Goal: Task Accomplishment & Management: Use online tool/utility

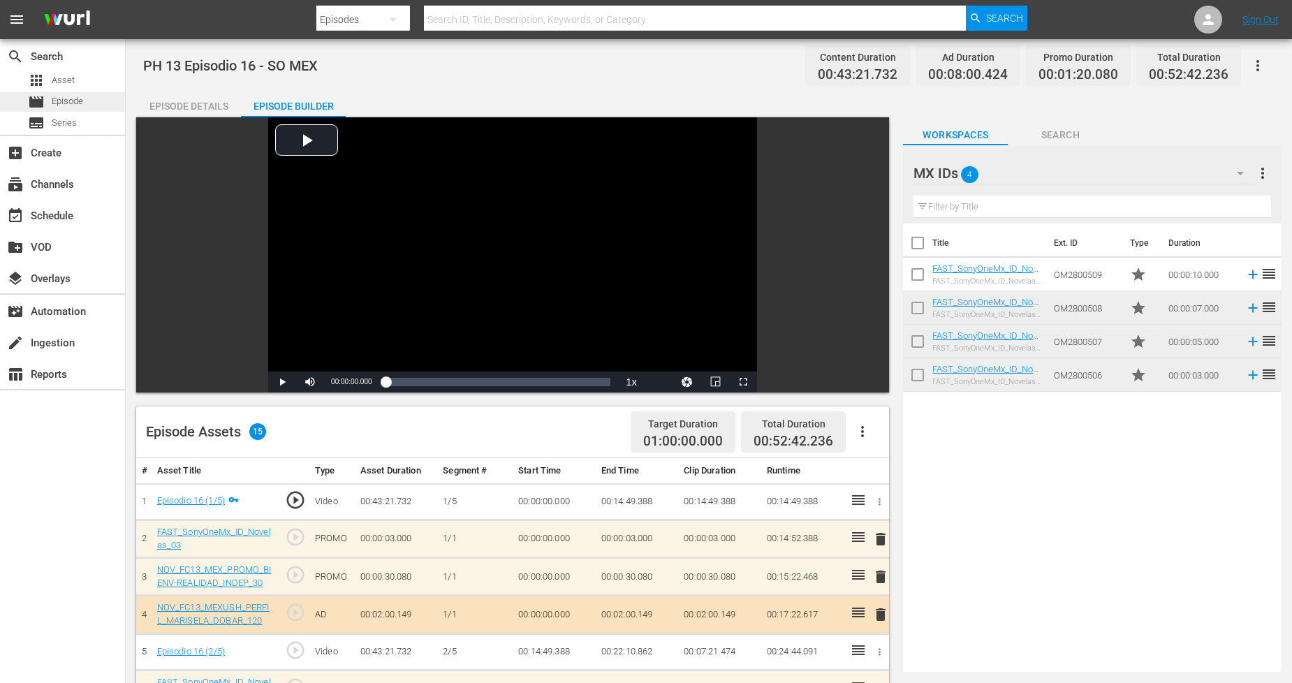
click at [86, 101] on div "movie Episode" at bounding box center [62, 102] width 125 height 20
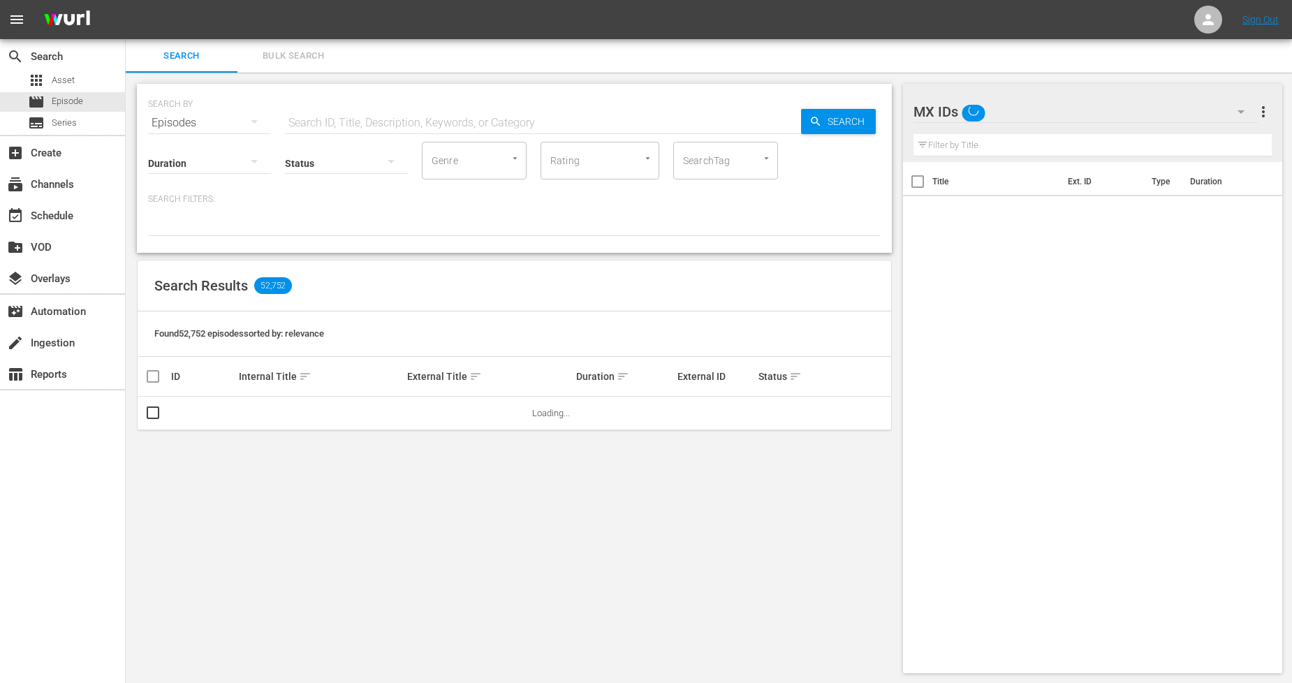
click at [311, 65] on button "Bulk Search" at bounding box center [293, 56] width 112 height 34
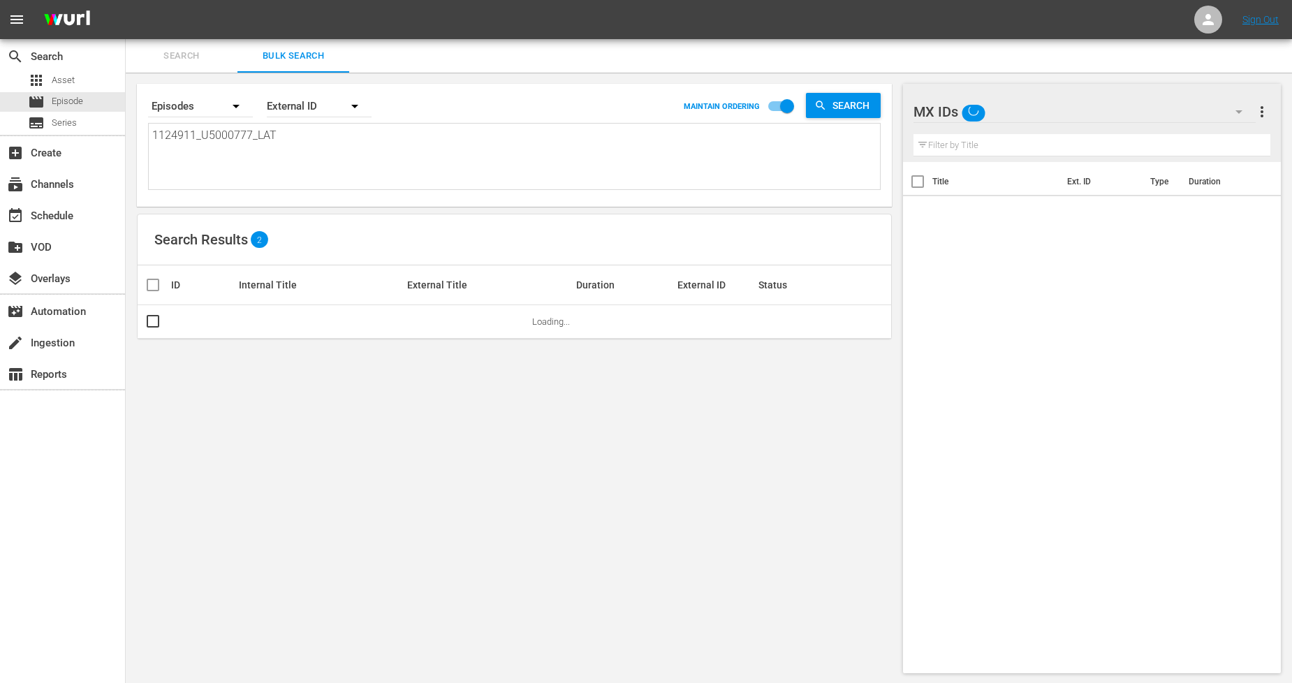
drag, startPoint x: 301, startPoint y: 134, endPoint x: 0, endPoint y: 134, distance: 301.0
click at [126, 0] on div "search Search apps Asset movie Episode subtitles Series add_box Create subscrip…" at bounding box center [709, 0] width 1166 height 0
paste textarea "2_U5000778"
type textarea "1124912_U5000778_LAT"
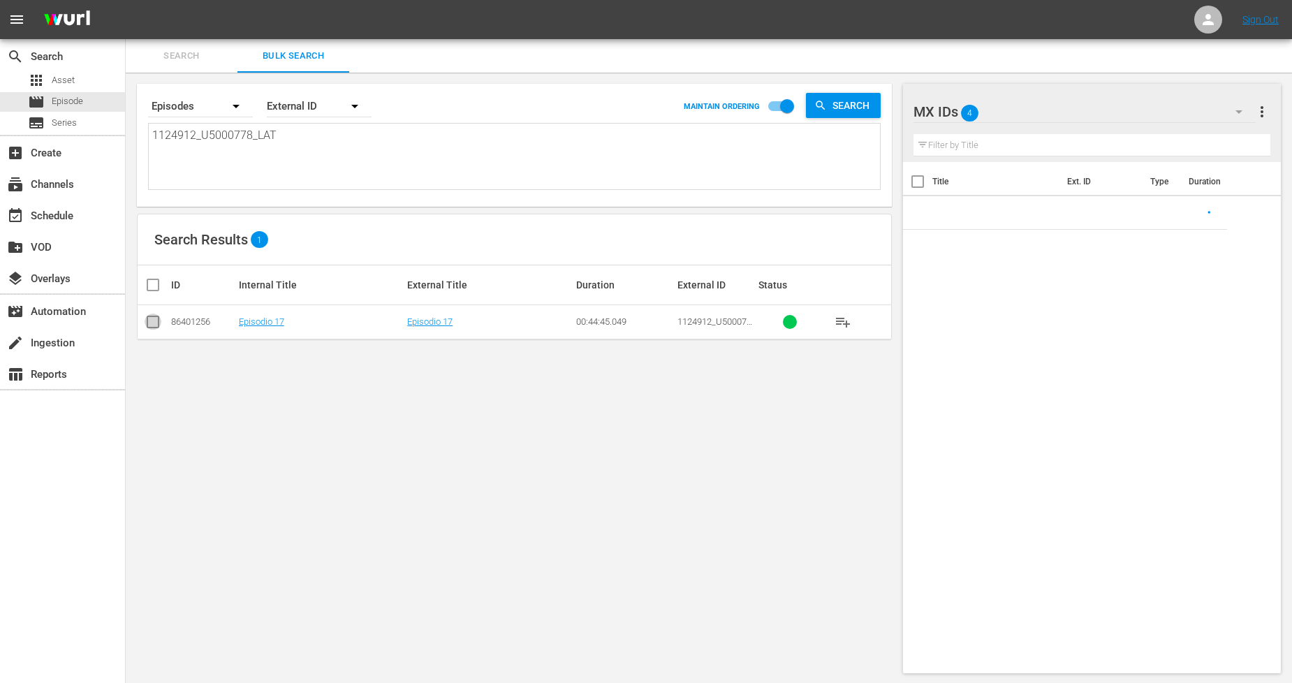
click at [147, 323] on input "checkbox" at bounding box center [153, 324] width 17 height 17
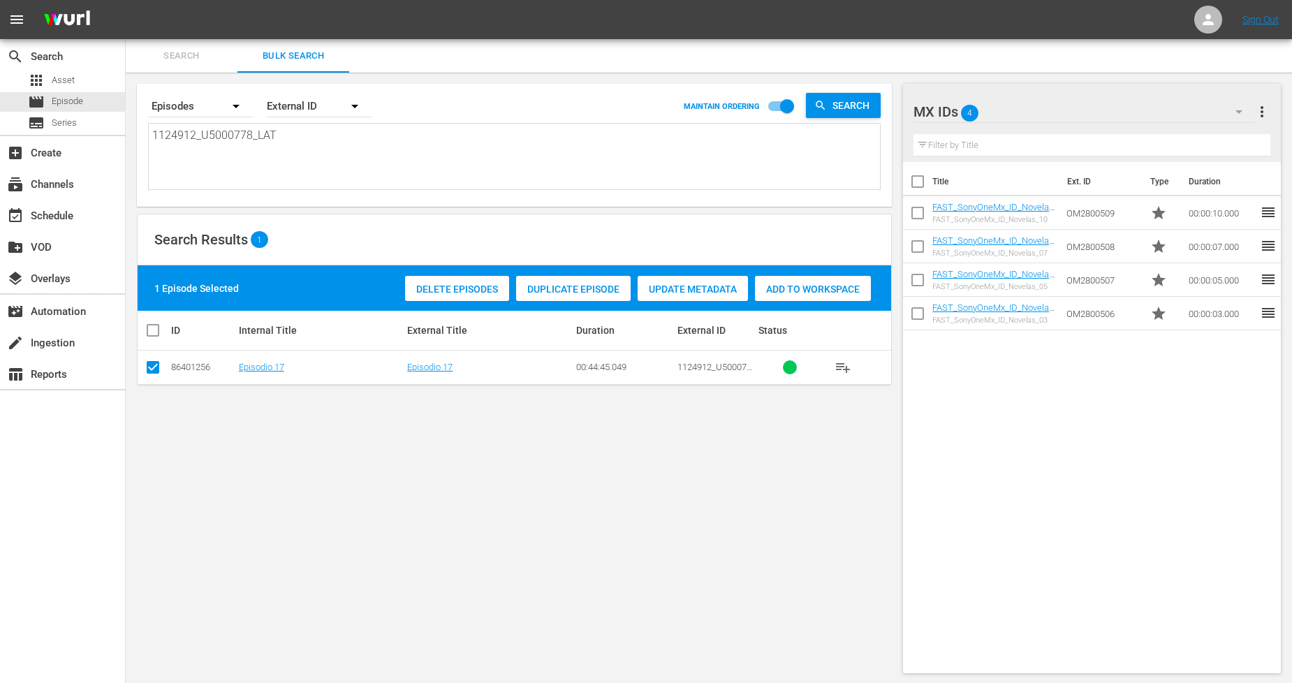
click at [577, 294] on div "Duplicate Episode" at bounding box center [573, 289] width 115 height 27
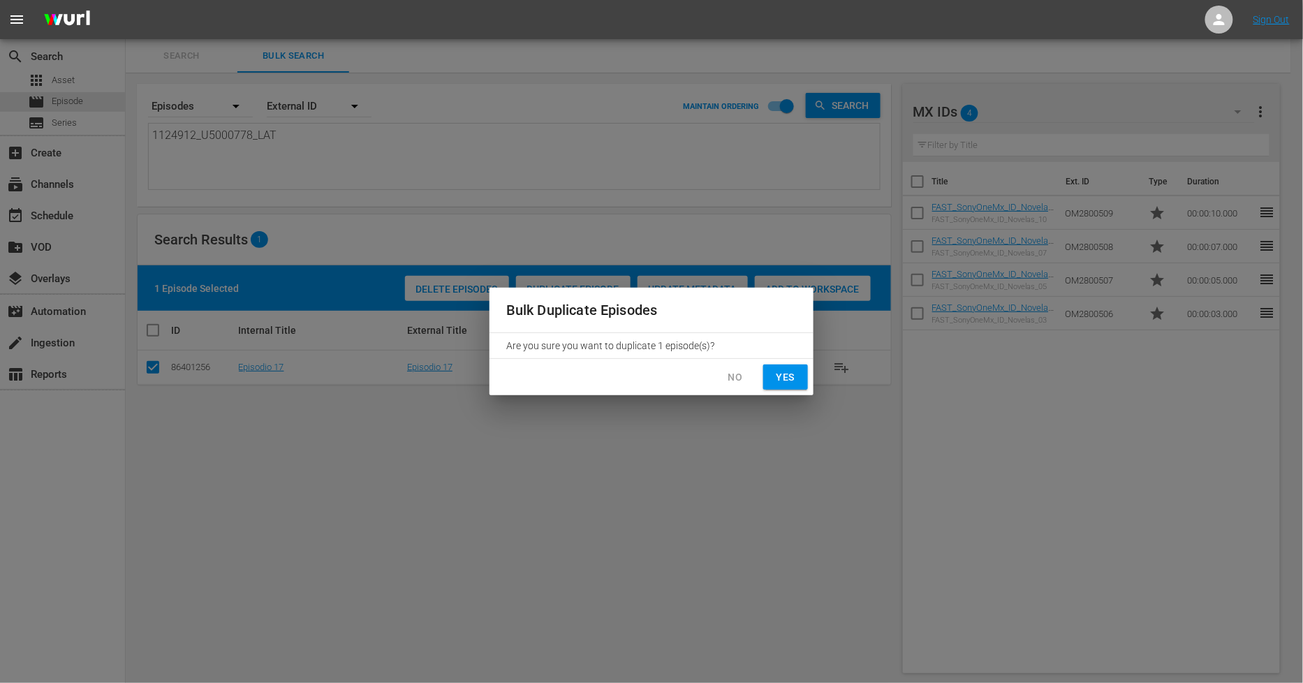
click at [792, 382] on span "Yes" at bounding box center [786, 377] width 22 height 17
checkbox input "false"
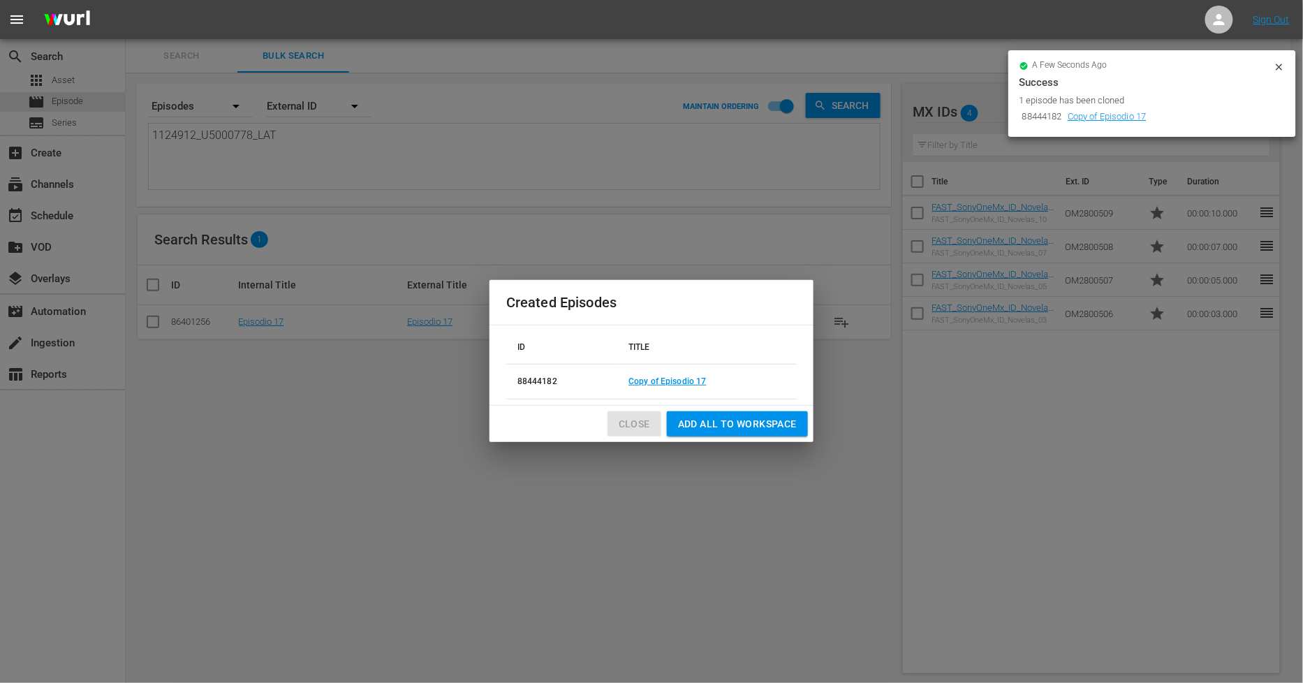
click at [634, 434] on button "Close" at bounding box center [635, 424] width 54 height 26
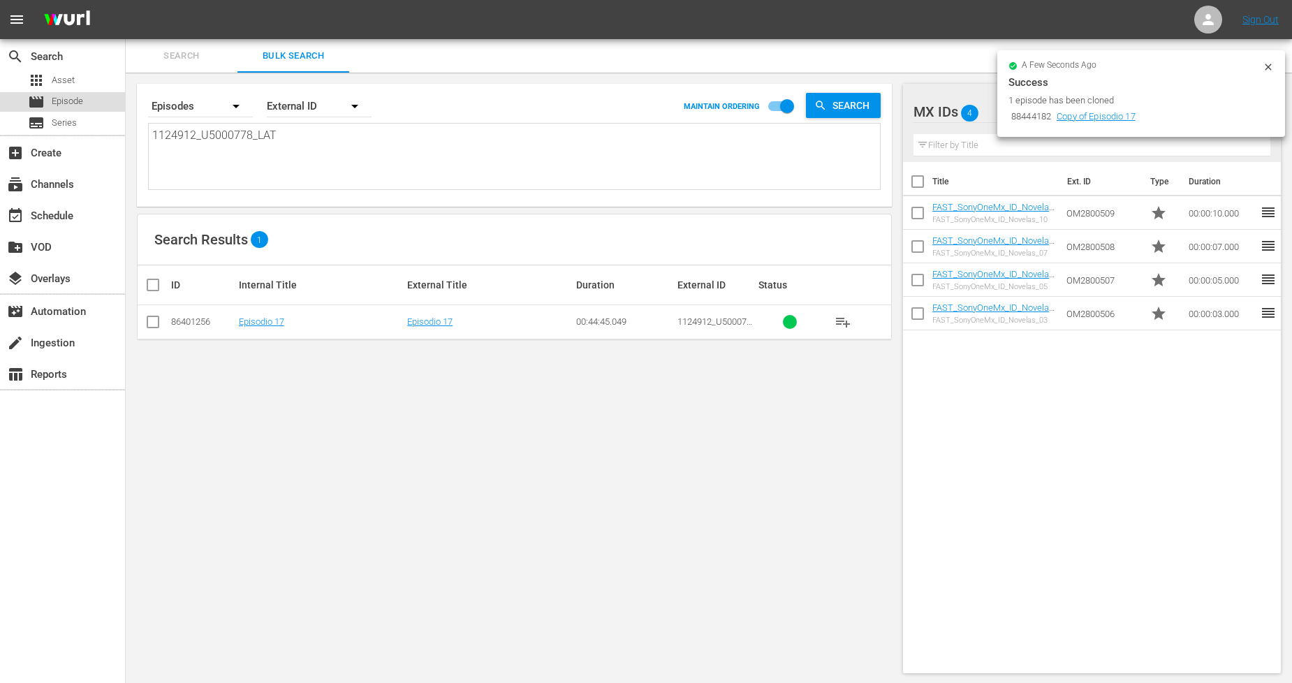
click at [96, 105] on div "movie Episode" at bounding box center [62, 102] width 125 height 20
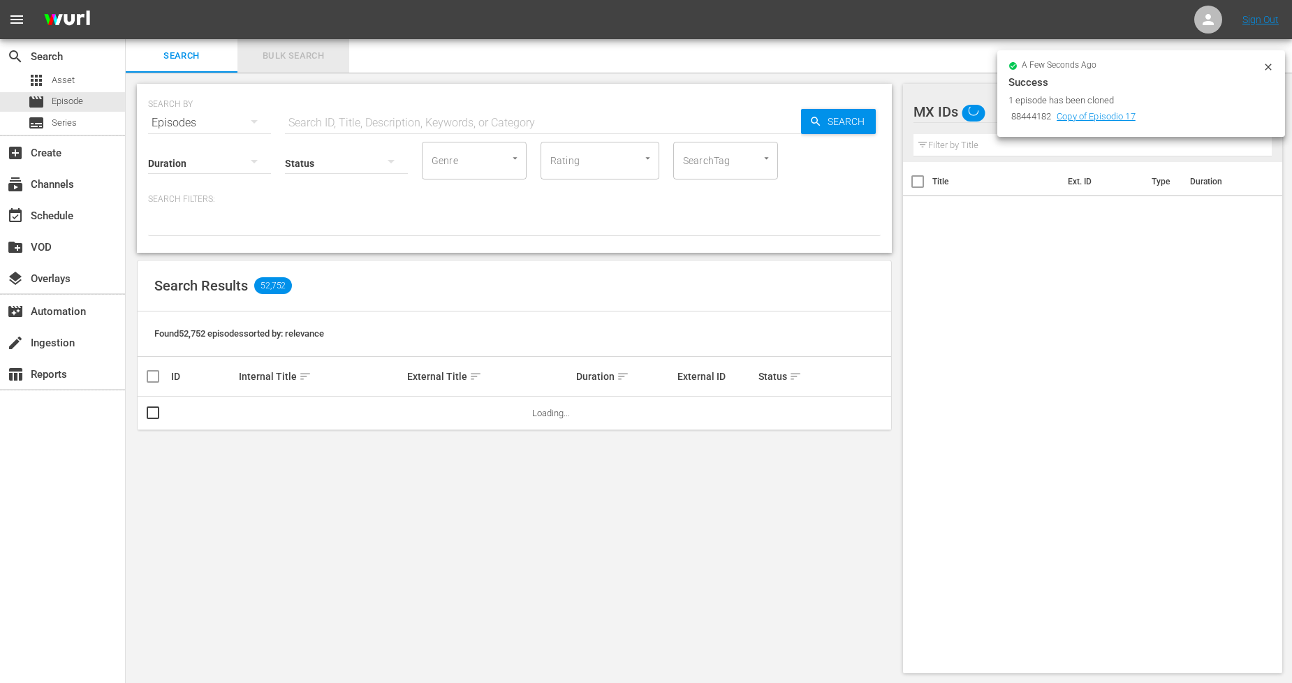
click at [316, 60] on span "Bulk Search" at bounding box center [293, 56] width 95 height 16
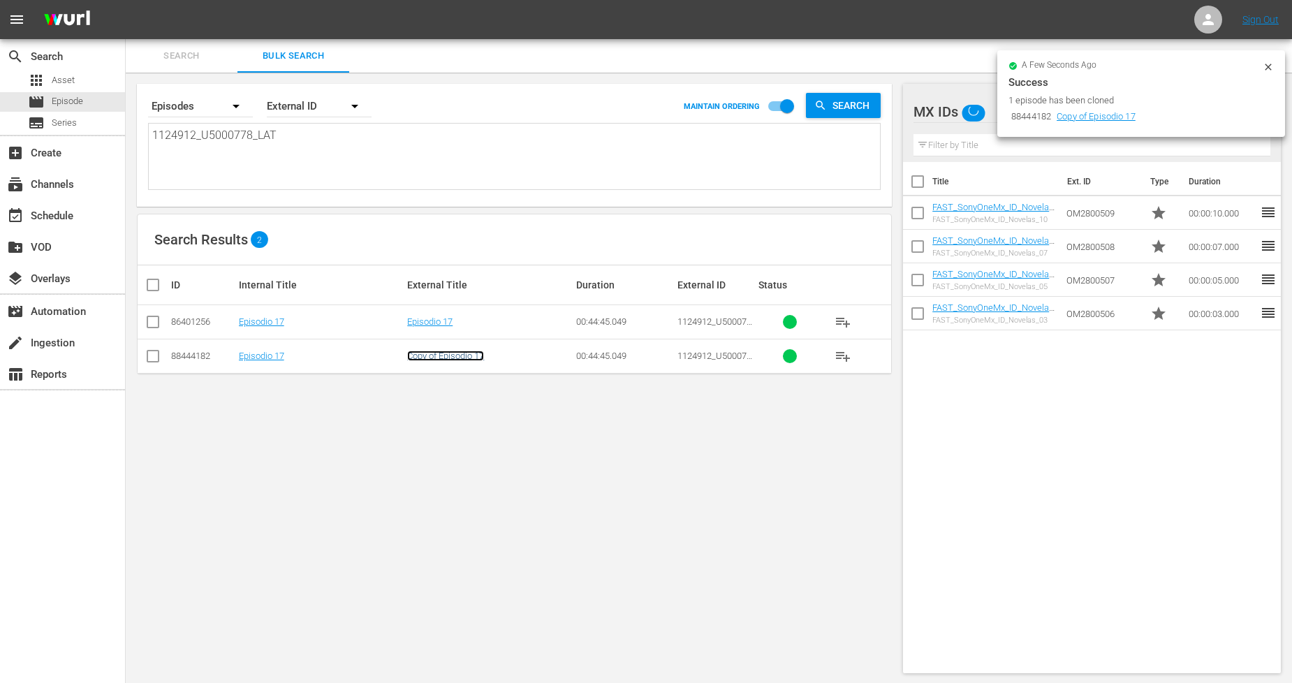
click at [460, 356] on link "Copy of Episodio 17" at bounding box center [445, 356] width 77 height 10
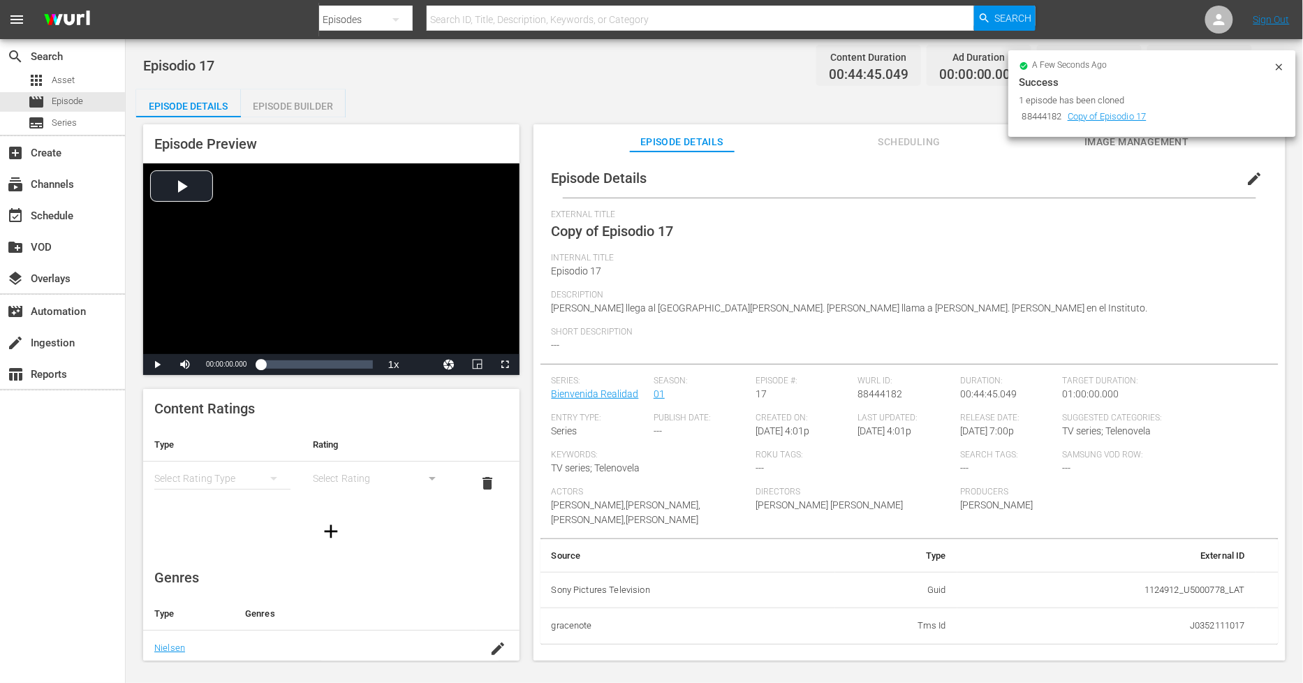
click at [1247, 175] on span "edit" at bounding box center [1255, 178] width 17 height 17
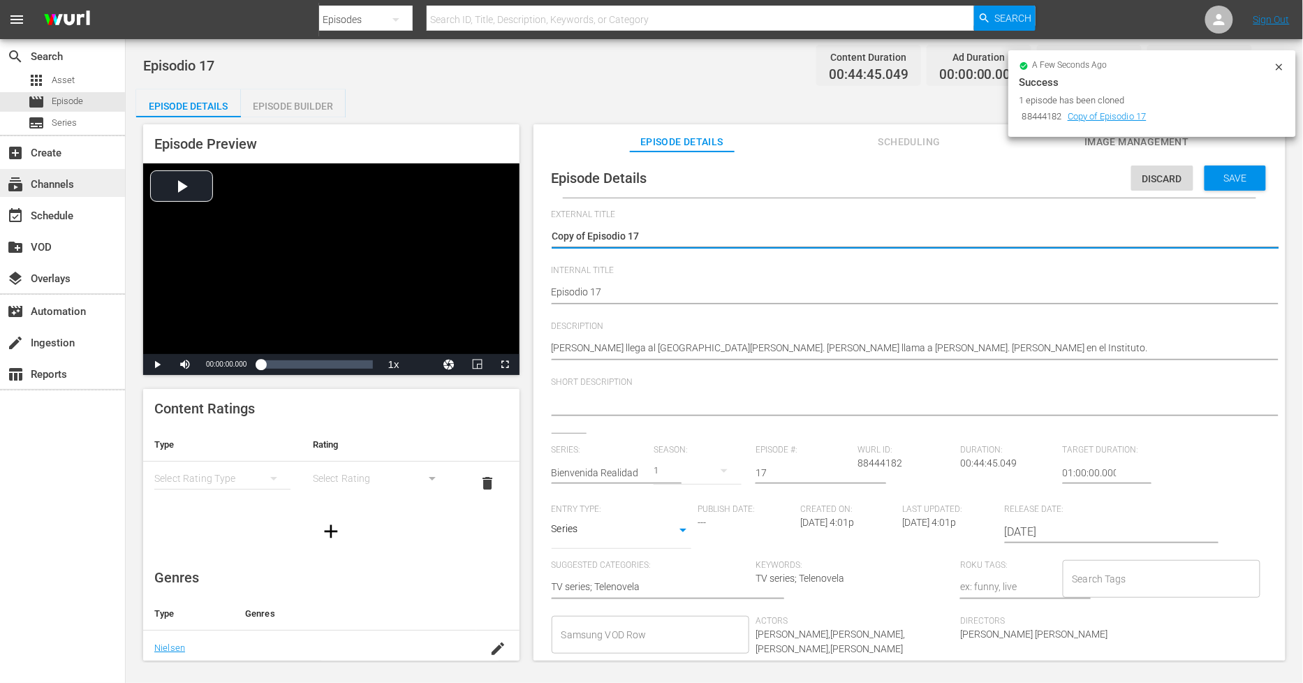
drag, startPoint x: 587, startPoint y: 235, endPoint x: 75, endPoint y: 192, distance: 514.5
click at [126, 0] on div "search Search apps Asset movie Episode subtitles Series add_box Create subscrip…" at bounding box center [715, 0] width 1178 height 0
type textarea "Episodio 17"
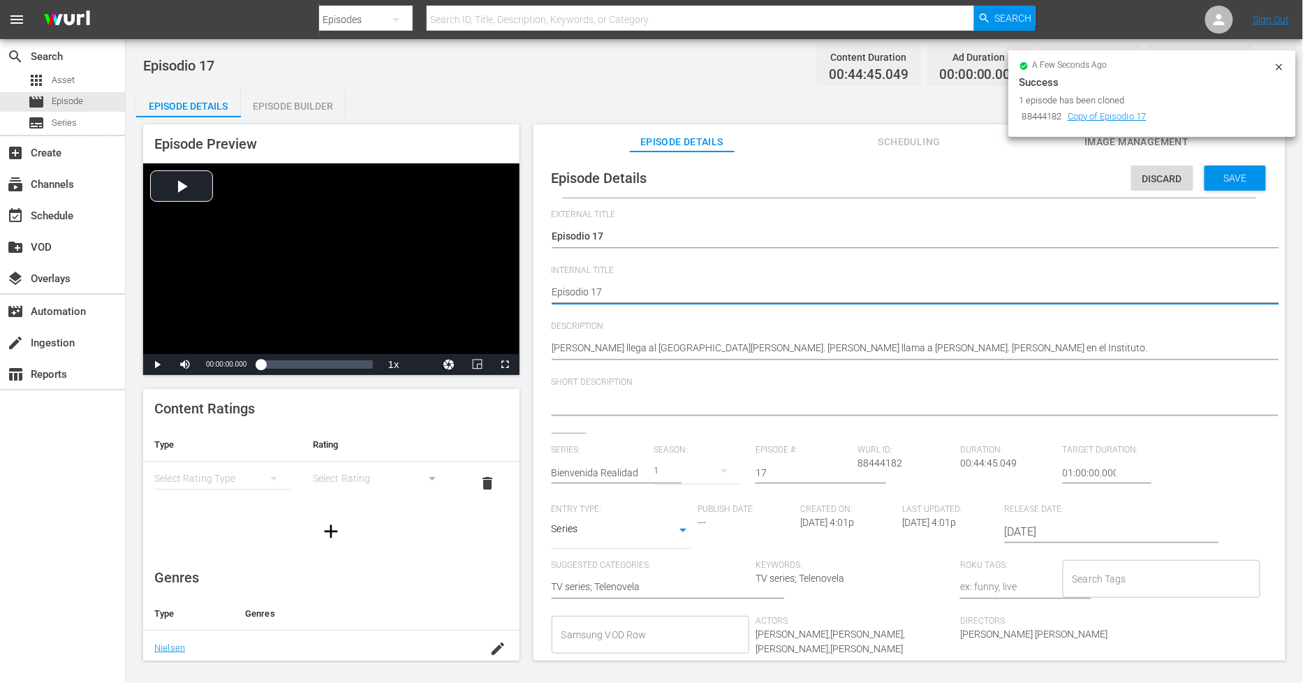
type textarea "PEpisodio 17"
type textarea "PHEpisodio 17"
type textarea "PH Episodio 17"
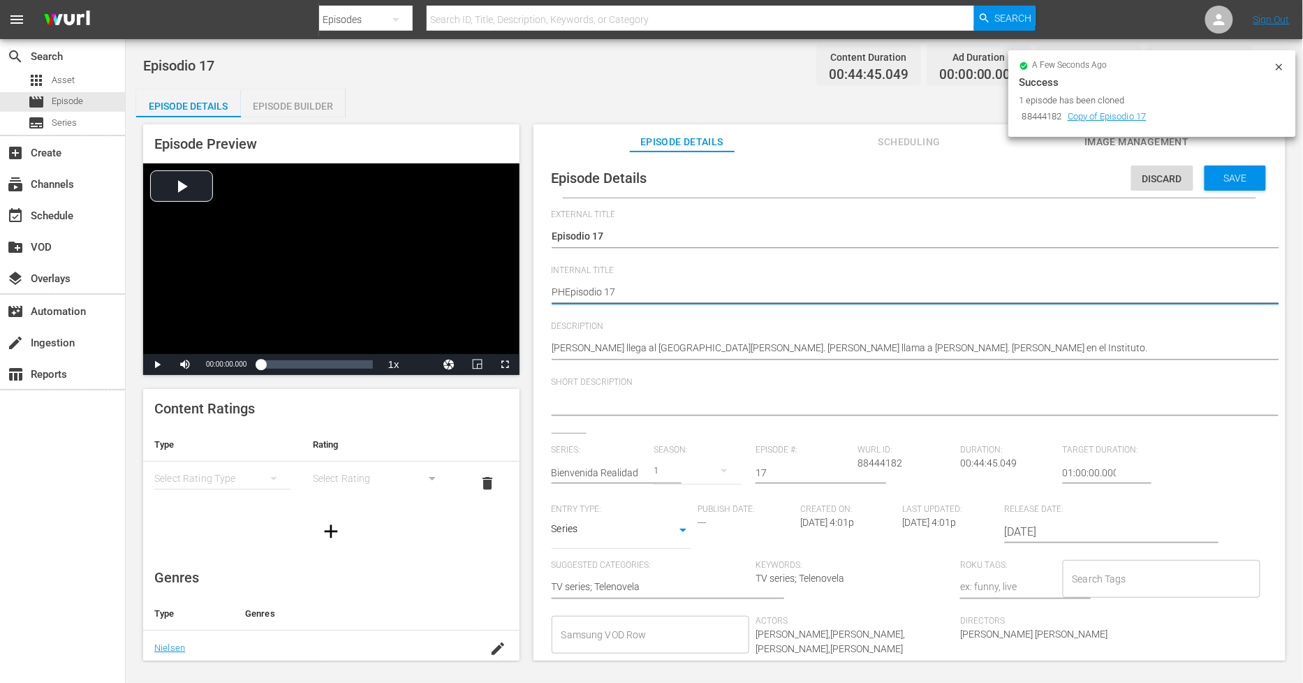
type textarea "PH Episodio 17"
type textarea "PH 1Episodio 17"
type textarea "PH 13Episodio 17"
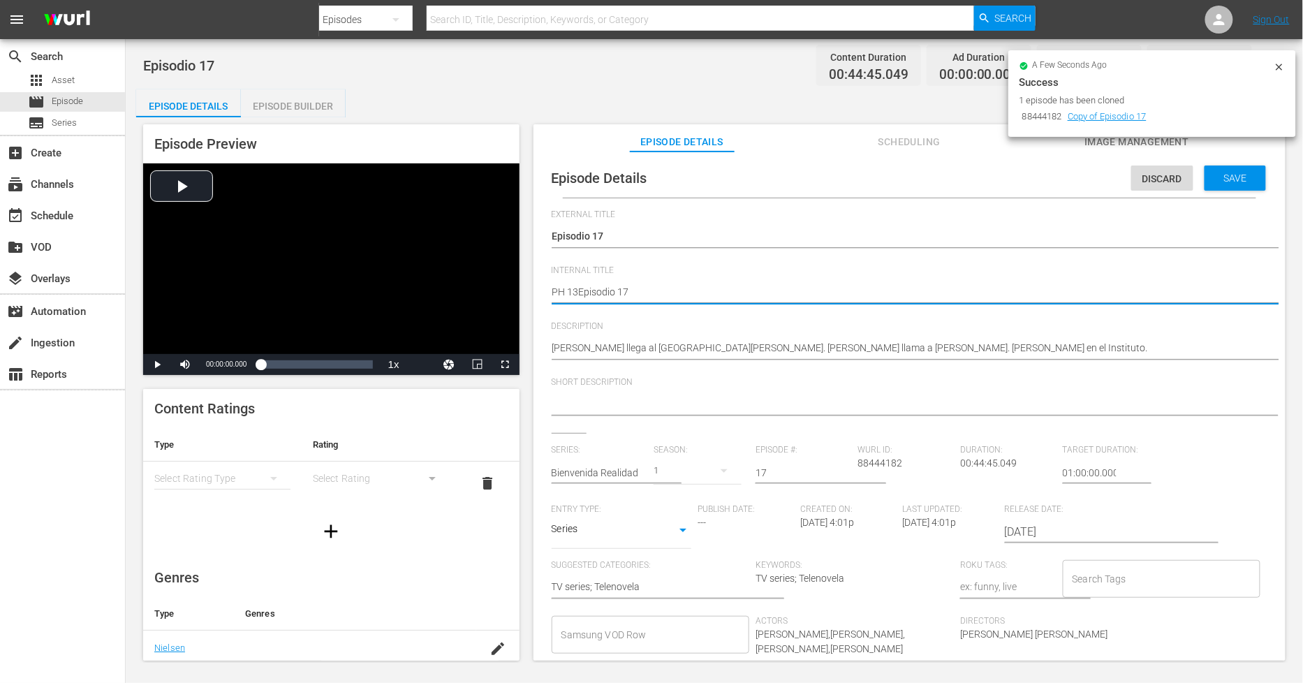
type textarea "PH 13 Episodio 17"
type textarea "PH 13 Episodio 17 -"
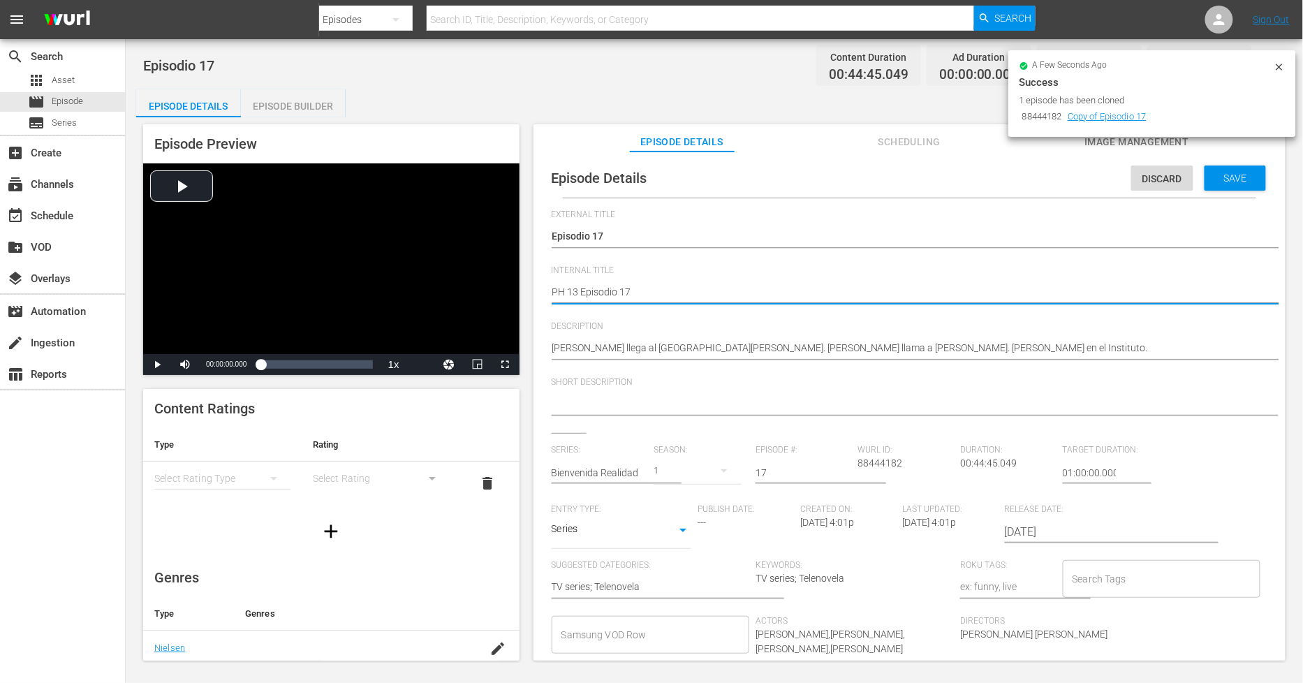
type textarea "PH 13 Episodio 17 -"
type textarea "PH 13 Episodio 17 - S"
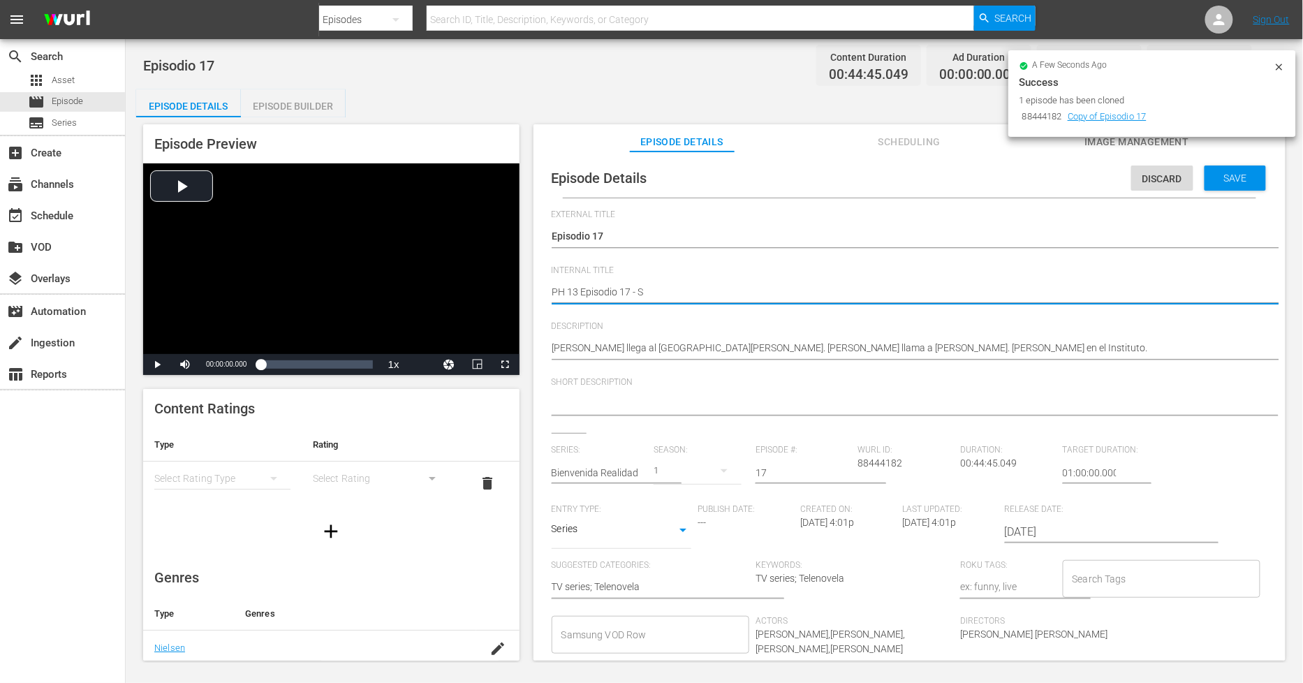
type textarea "PH 13 Episodio 17 - SO"
type textarea "PH 13 Episodio 17 - SO M"
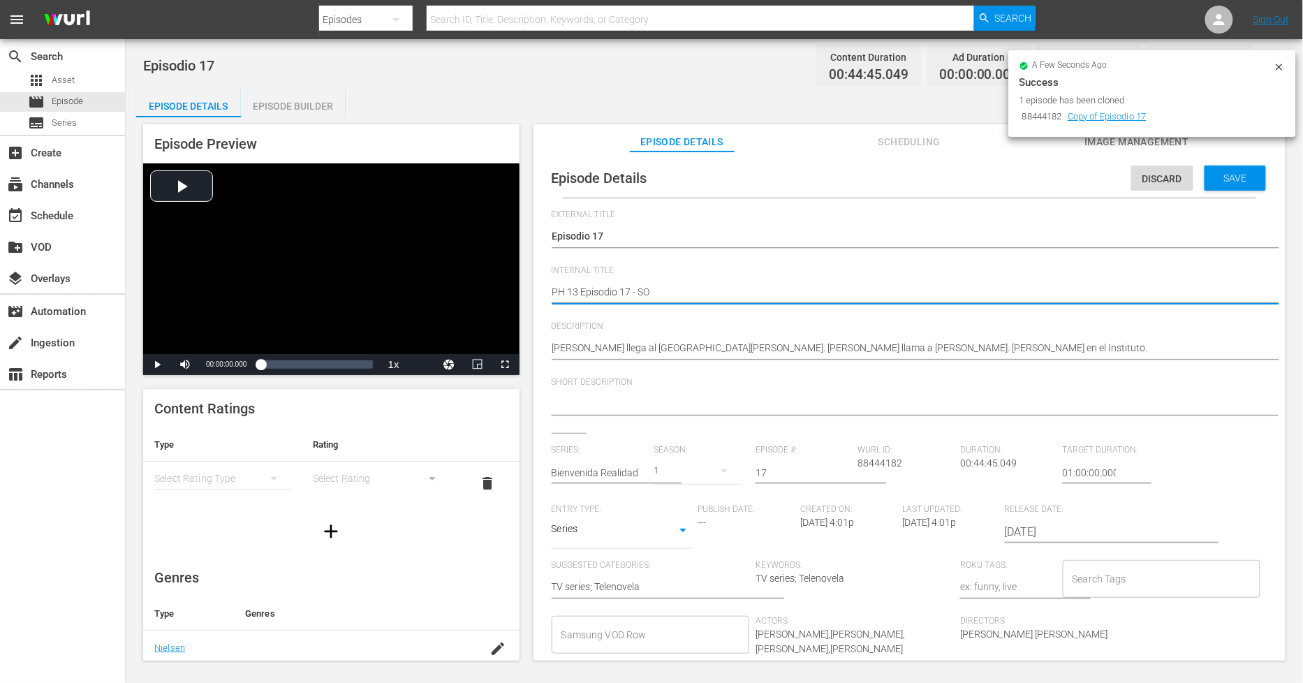
type textarea "PH 13 Episodio 17 - SO M"
type textarea "PH 13 Episodio 17 - SO ME"
type textarea "PH 13 Episodio 17 - SO MEX"
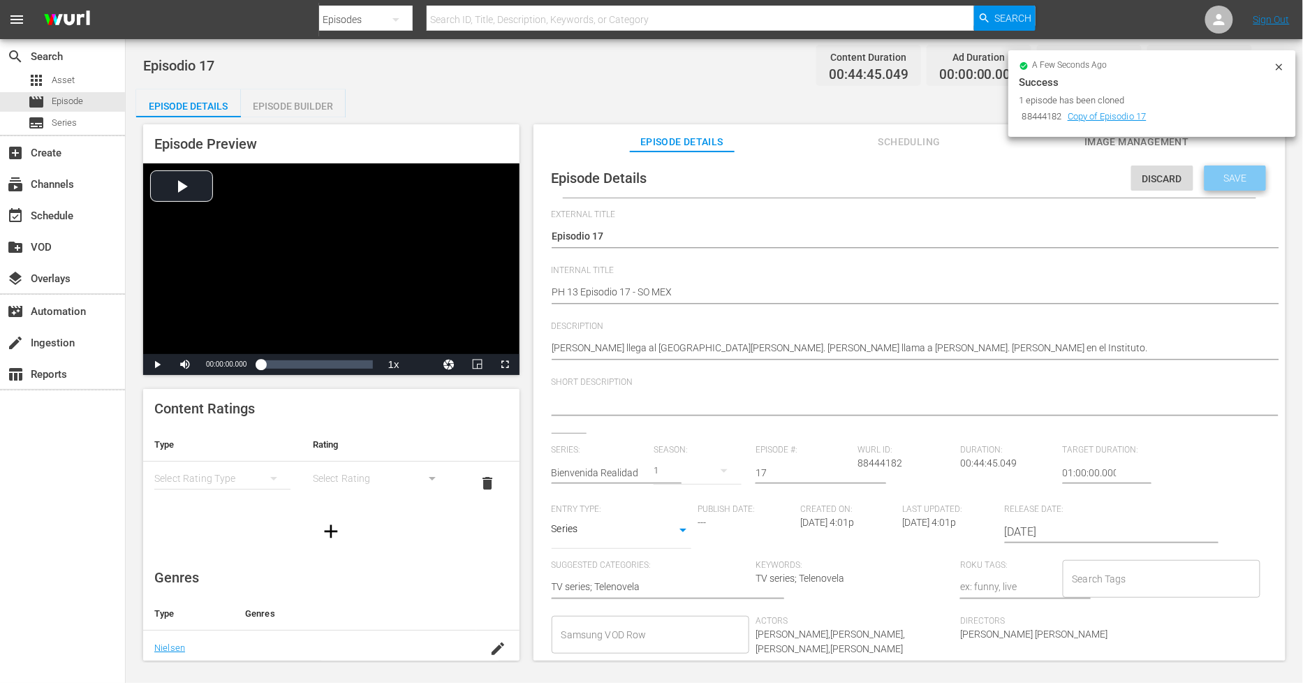
click at [1237, 184] on div "Save" at bounding box center [1235, 178] width 61 height 25
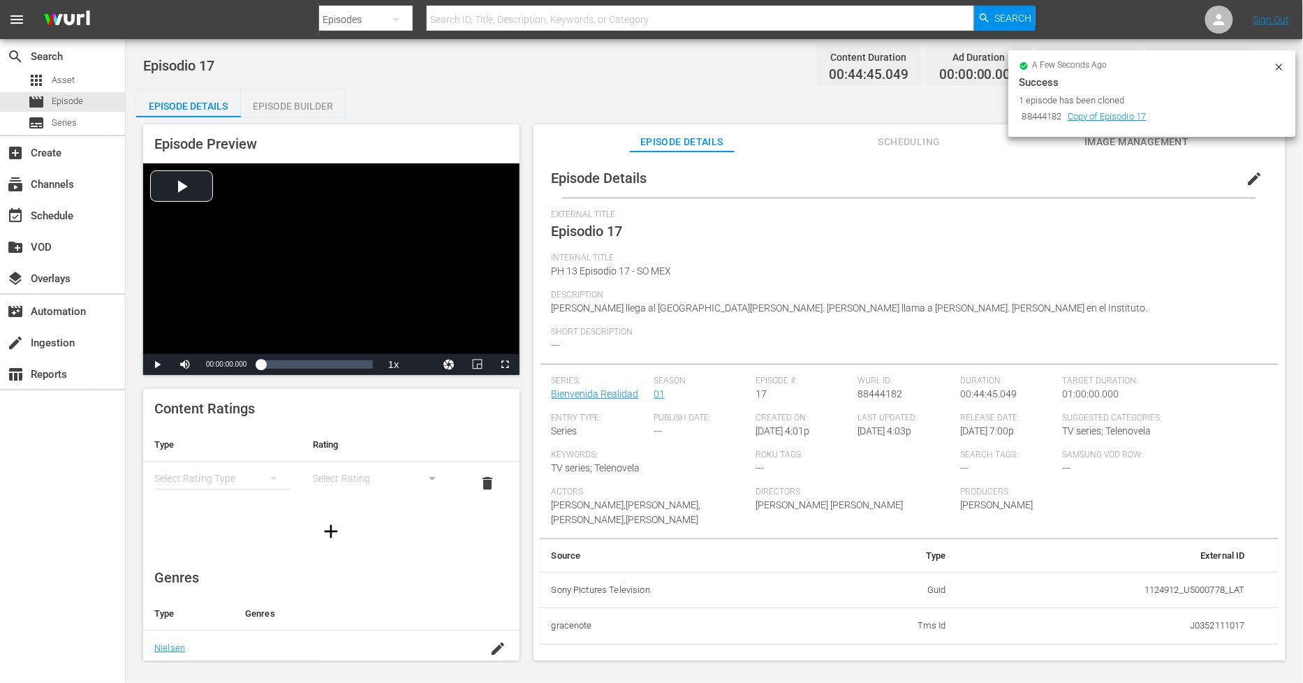
click at [309, 101] on div "Episode Builder" at bounding box center [293, 106] width 105 height 34
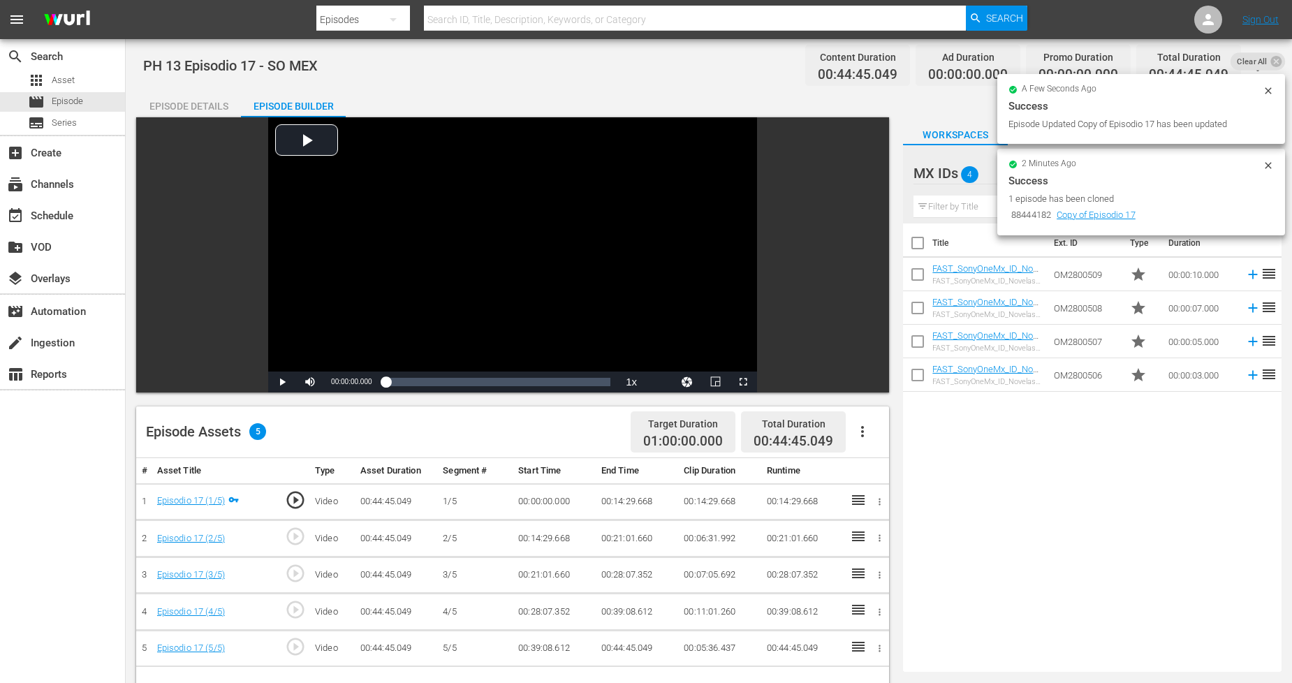
click at [1126, 179] on div "Success" at bounding box center [1141, 181] width 265 height 17
click at [1268, 163] on icon at bounding box center [1268, 165] width 11 height 11
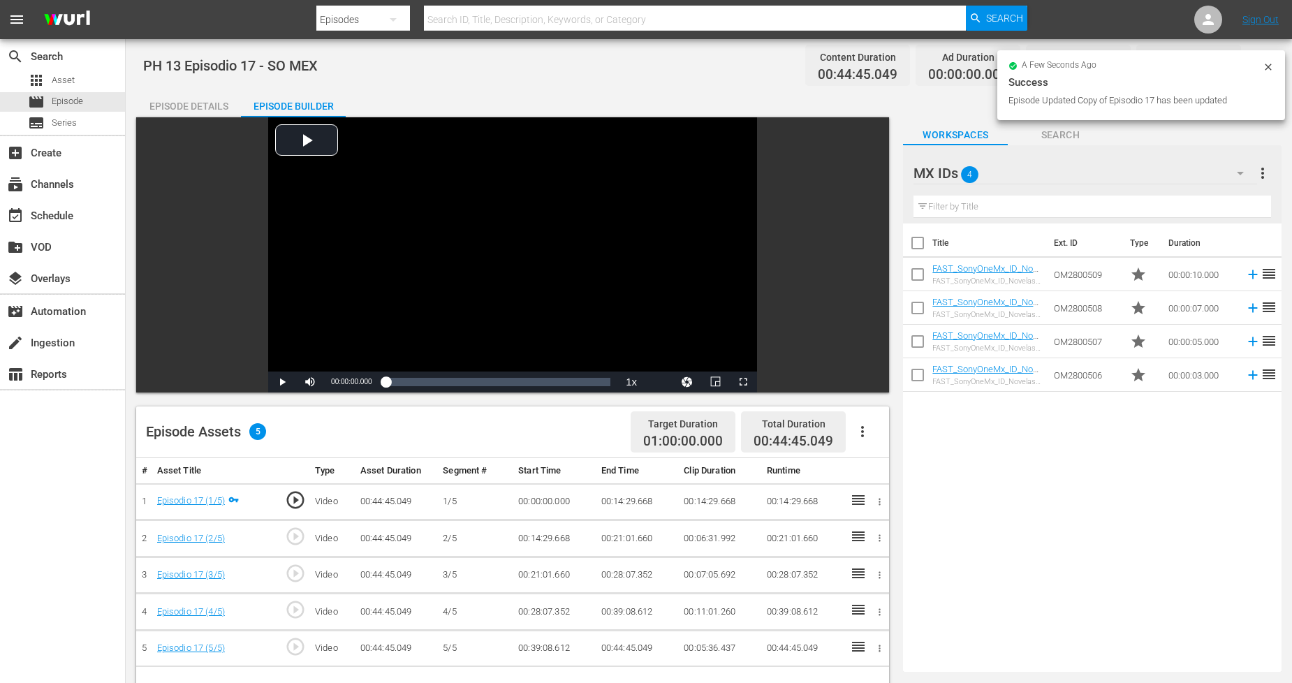
click at [1197, 180] on div "MX IDs 4" at bounding box center [1085, 173] width 343 height 39
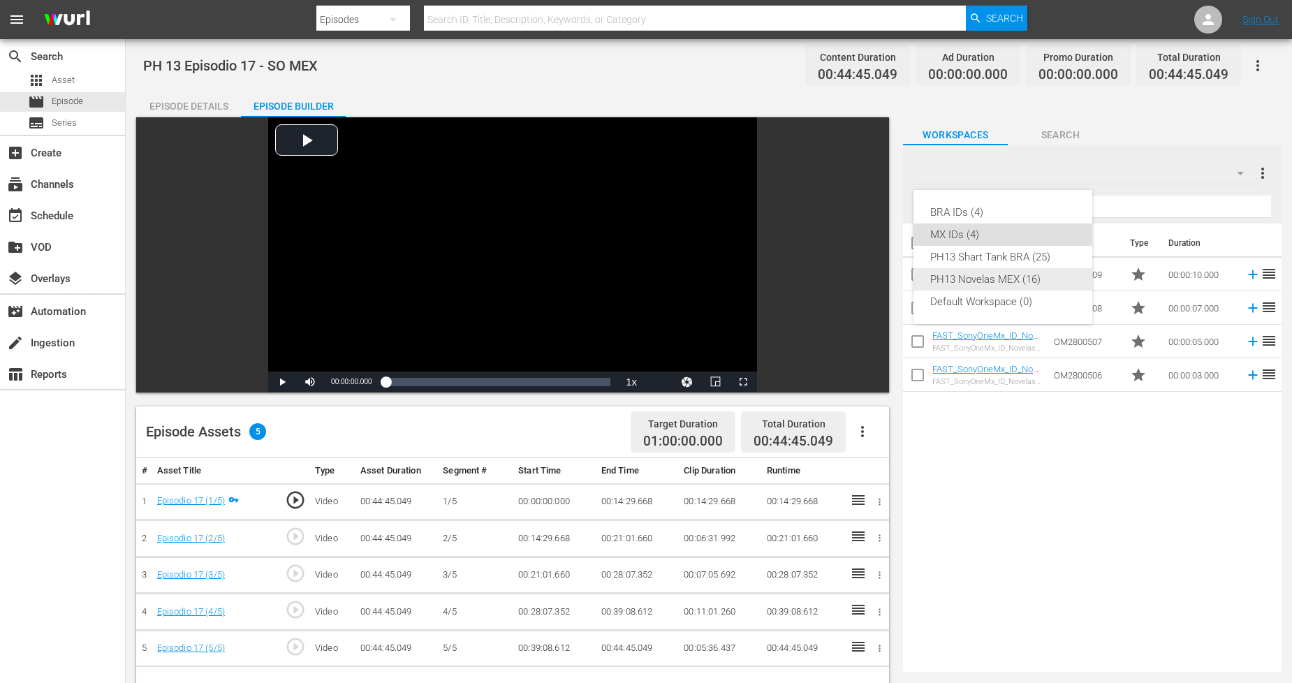
click at [1027, 277] on div "PH13 Novelas MEX (16)" at bounding box center [1002, 279] width 145 height 22
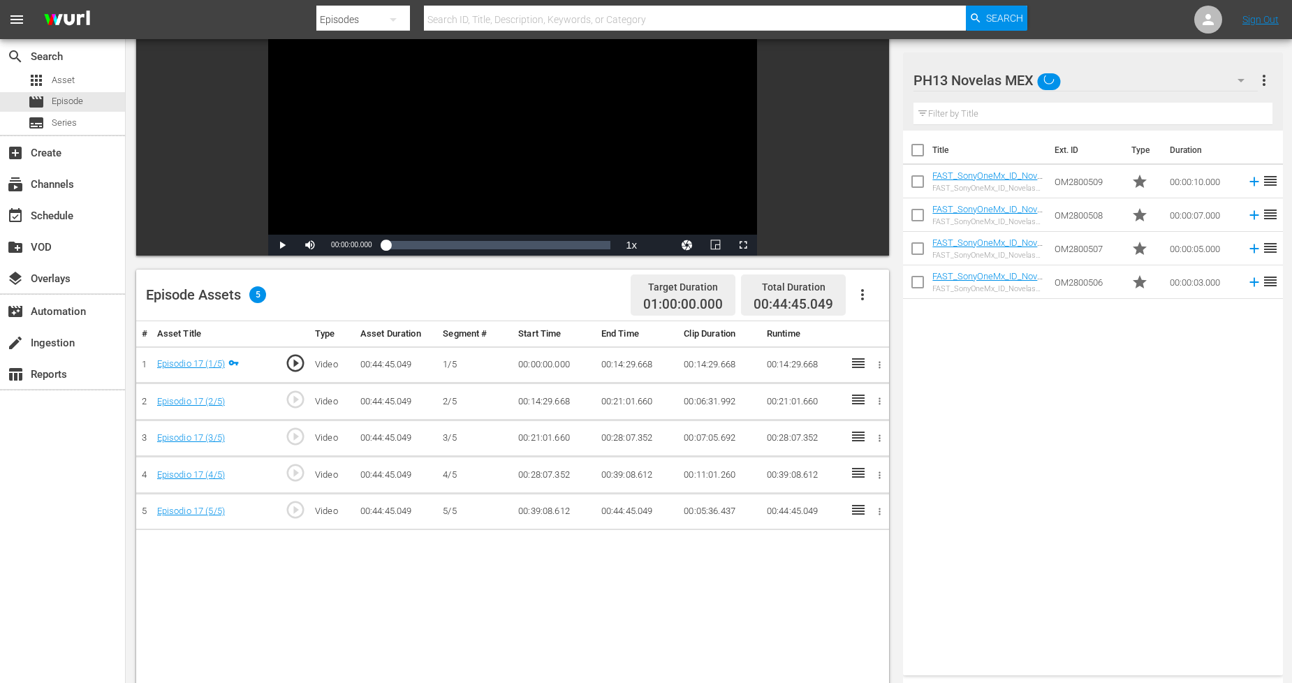
scroll to position [233, 0]
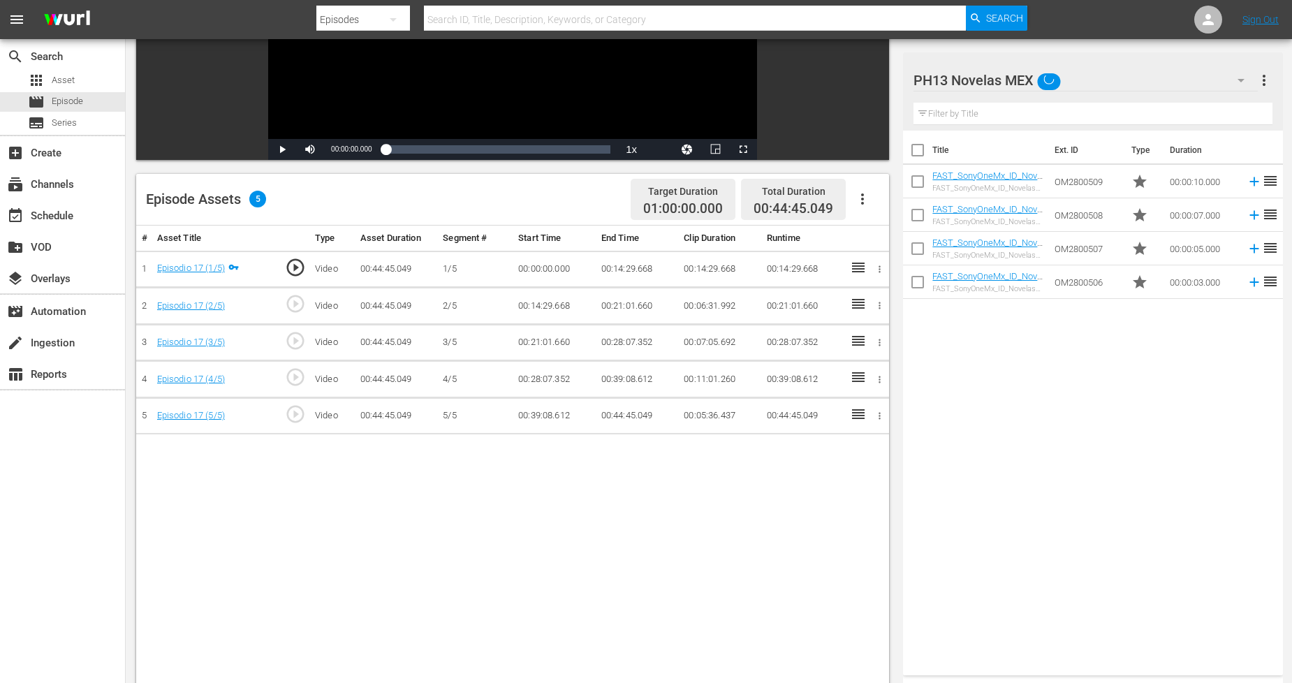
click at [863, 198] on icon "button" at bounding box center [862, 198] width 3 height 11
click at [897, 210] on div "Fill with Ads" at bounding box center [904, 205] width 95 height 34
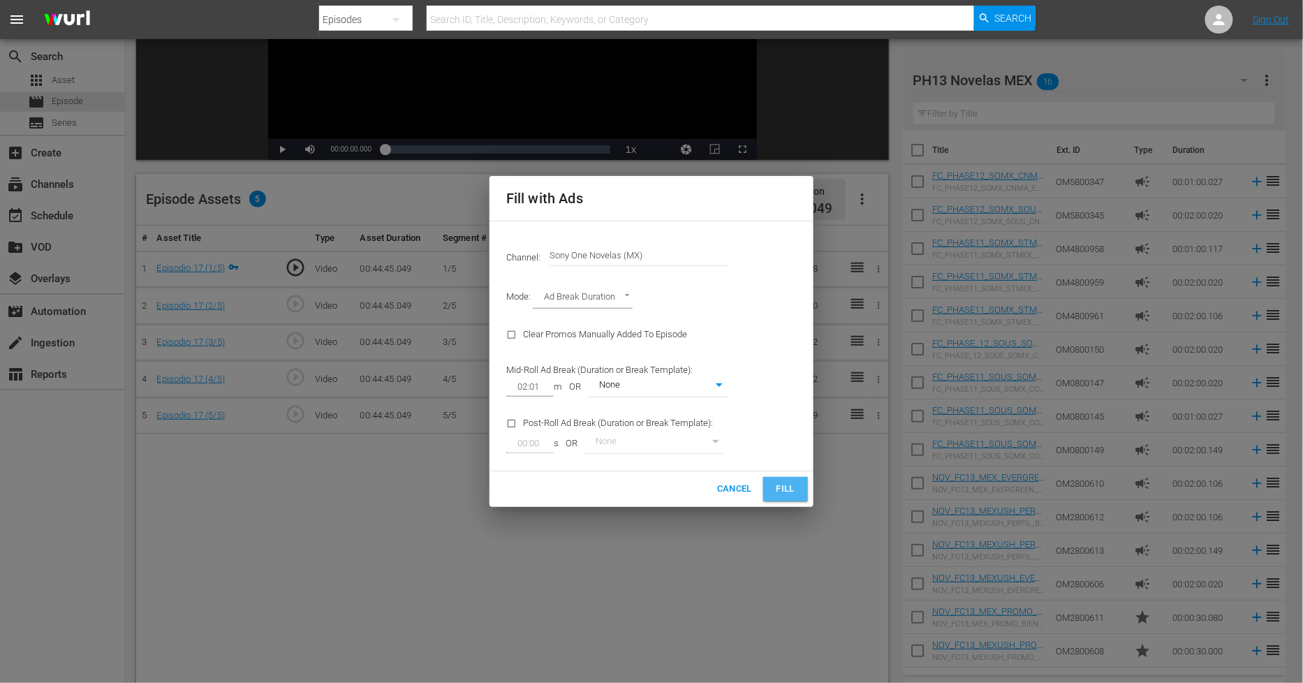
click at [793, 493] on span "Fill" at bounding box center [786, 489] width 22 height 16
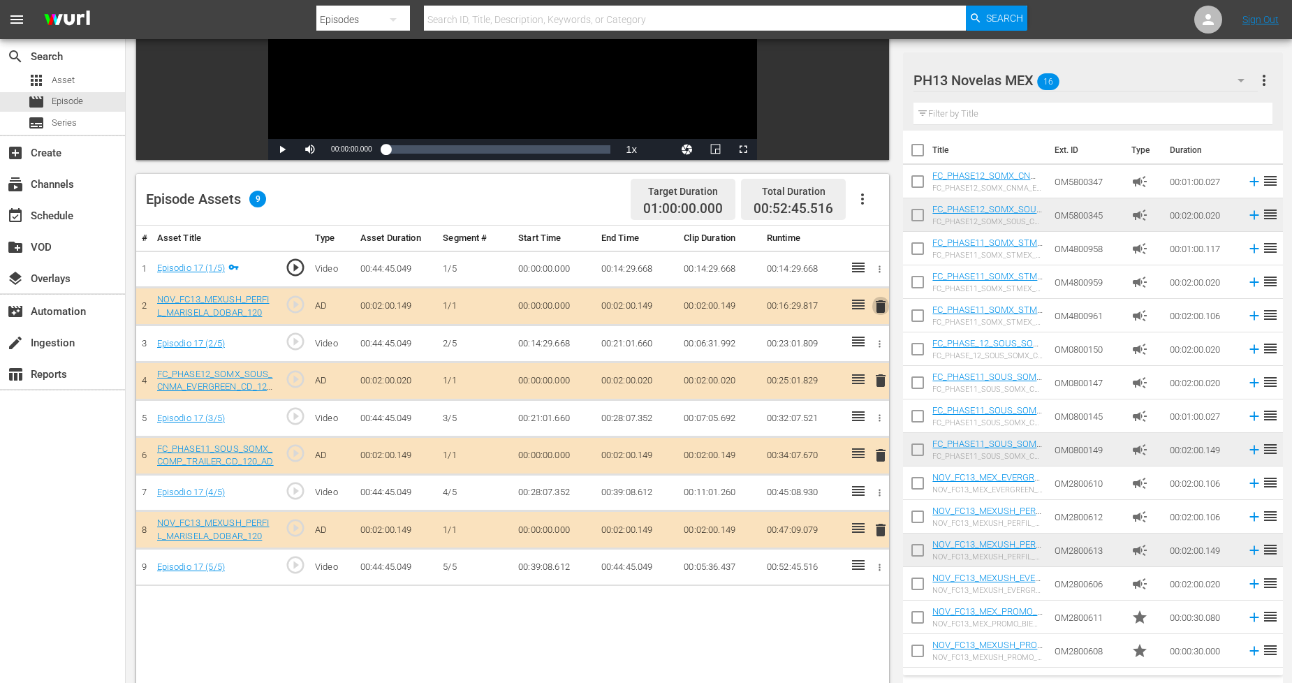
click at [881, 304] on span "delete" at bounding box center [880, 306] width 17 height 17
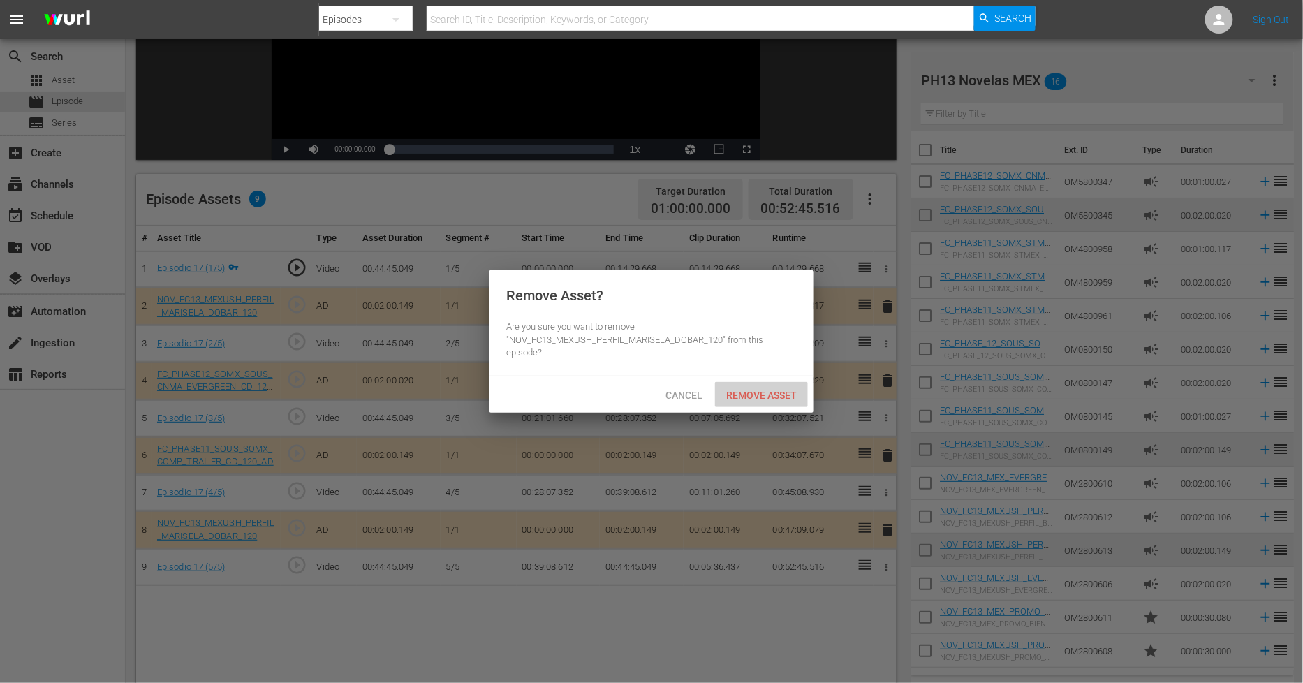
click at [786, 392] on span "Remove Asset" at bounding box center [761, 395] width 93 height 11
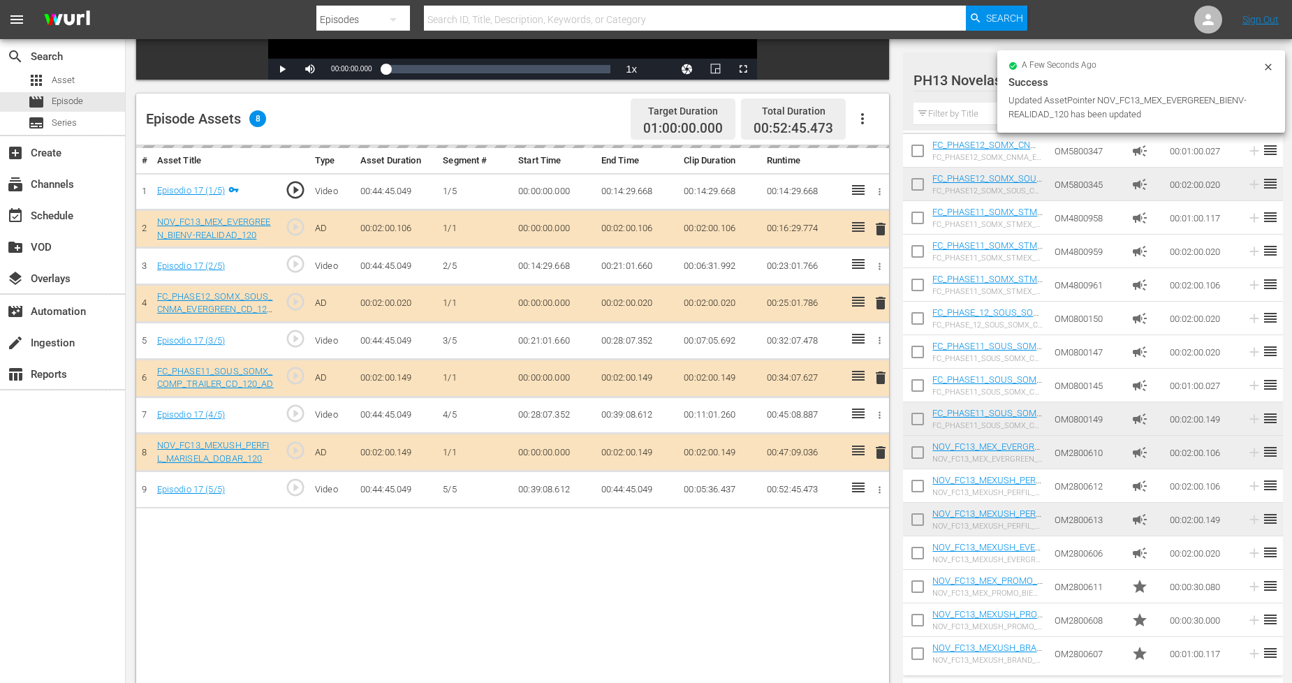
scroll to position [285, 0]
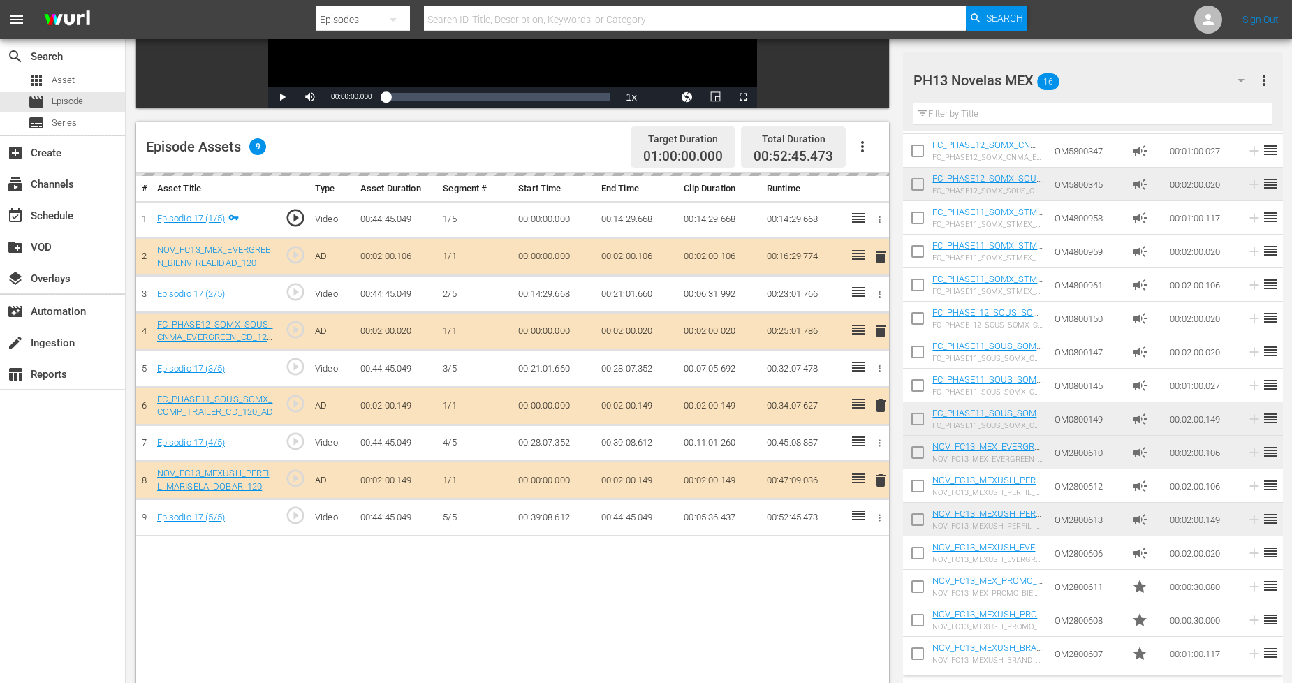
click at [1226, 80] on button "button" at bounding box center [1241, 81] width 34 height 34
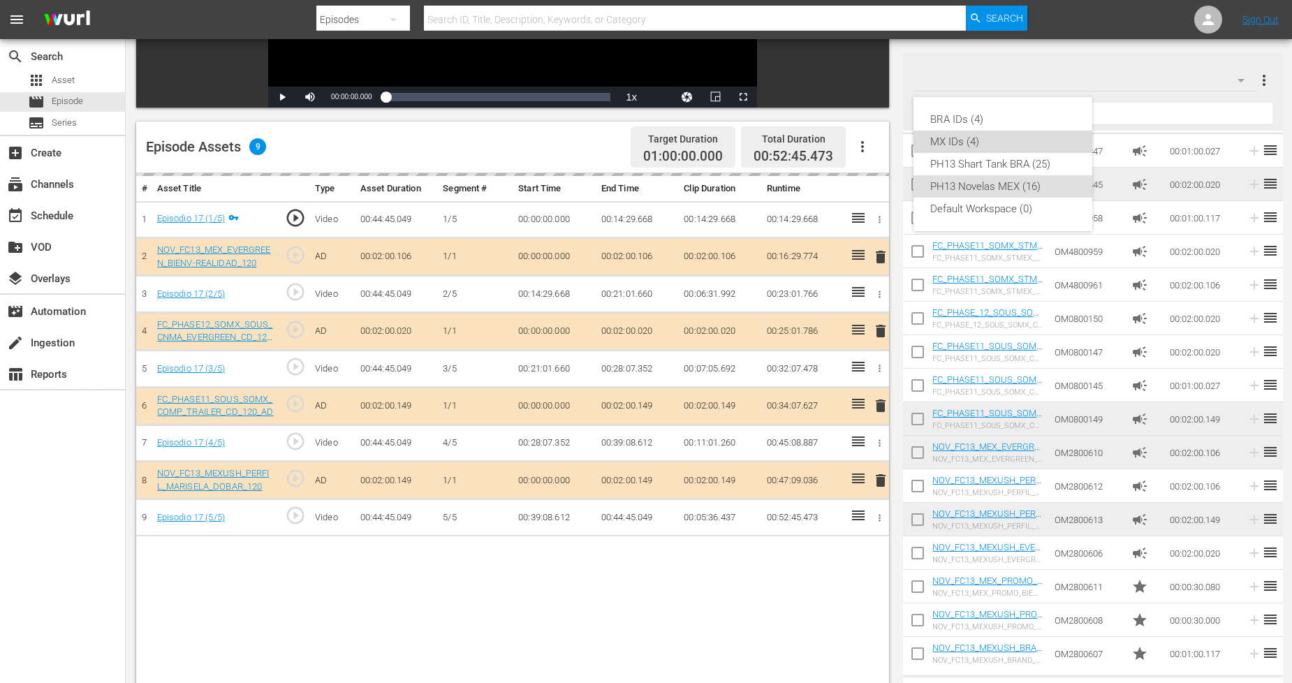
click at [976, 147] on div "MX IDs (4)" at bounding box center [1002, 142] width 145 height 22
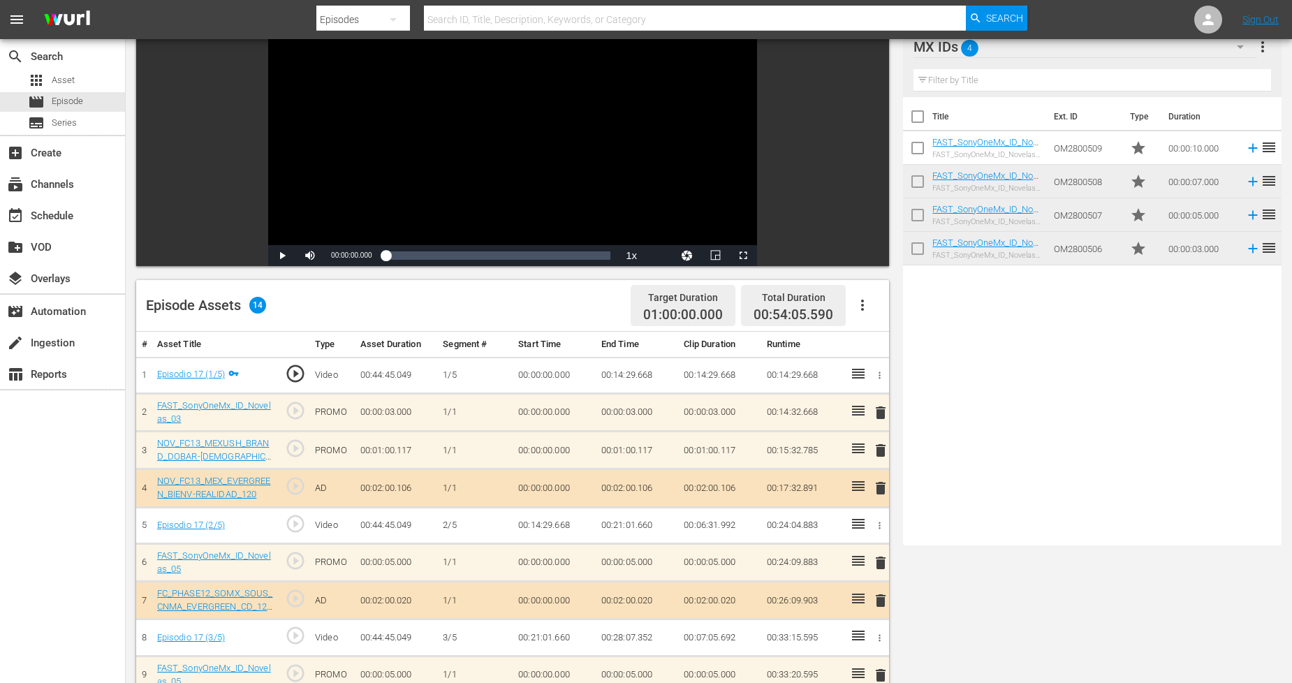
scroll to position [0, 0]
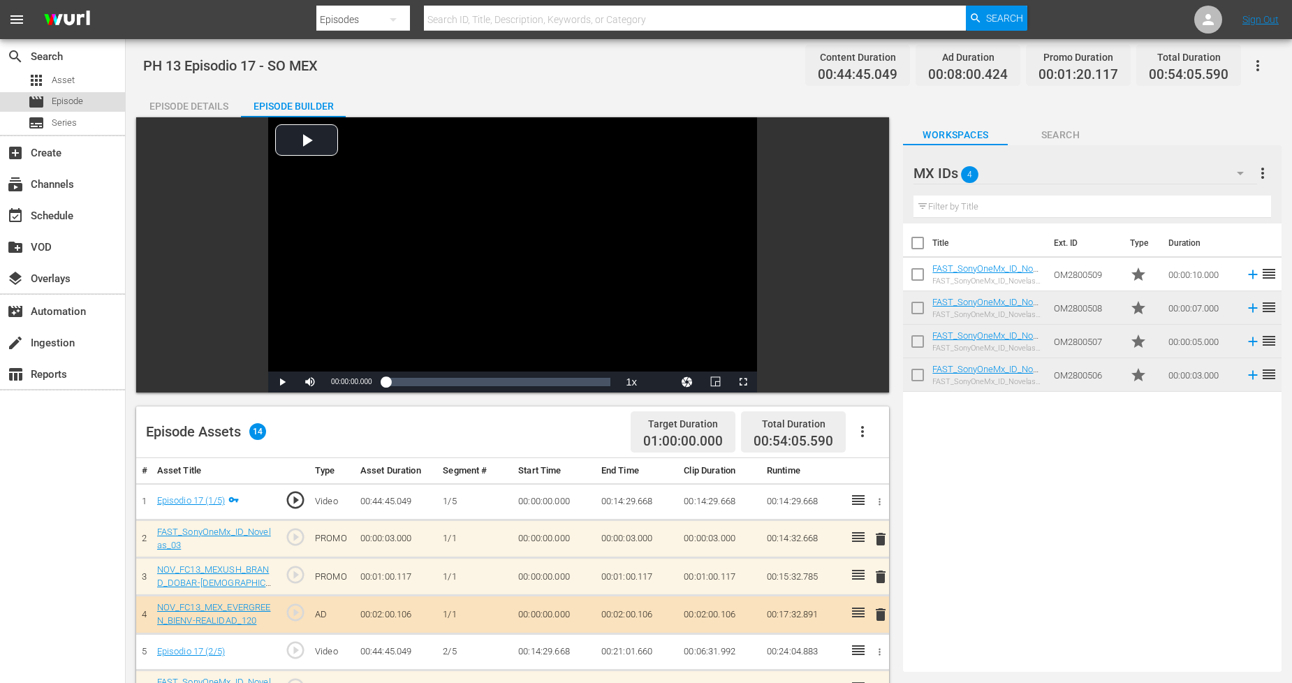
click at [70, 98] on span "Episode" at bounding box center [67, 101] width 31 height 14
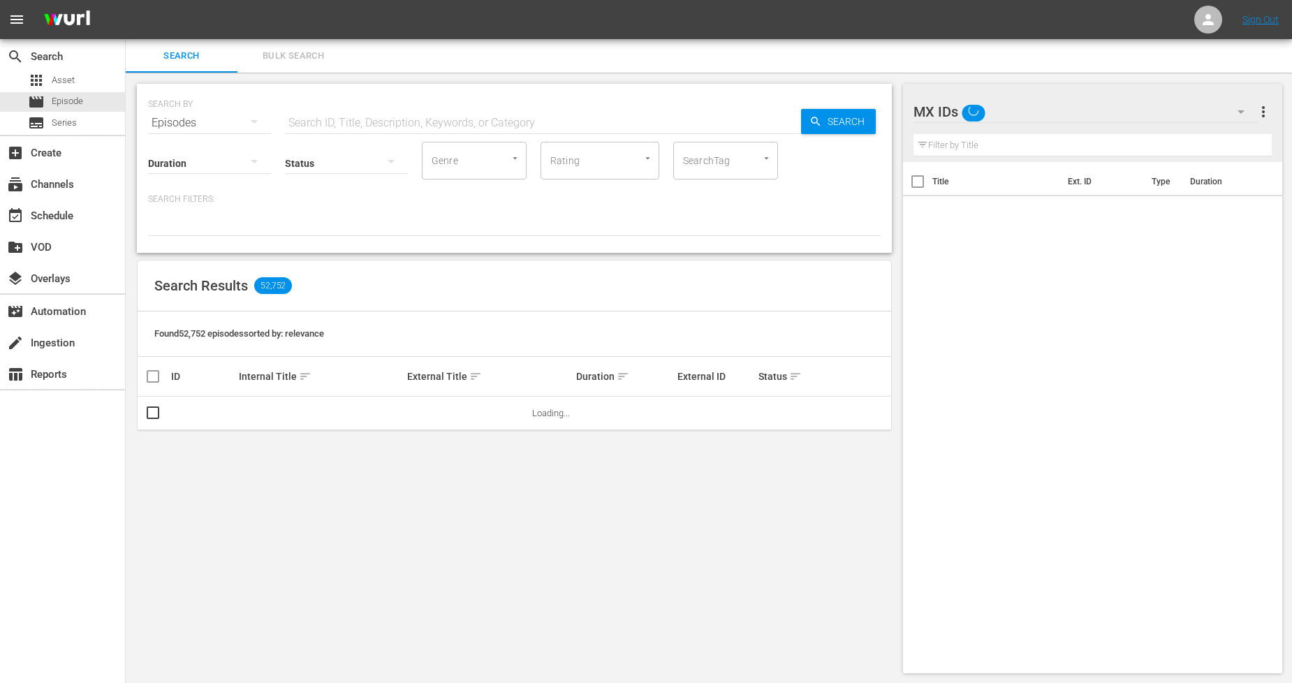
click at [314, 52] on span "Bulk Search" at bounding box center [293, 56] width 95 height 16
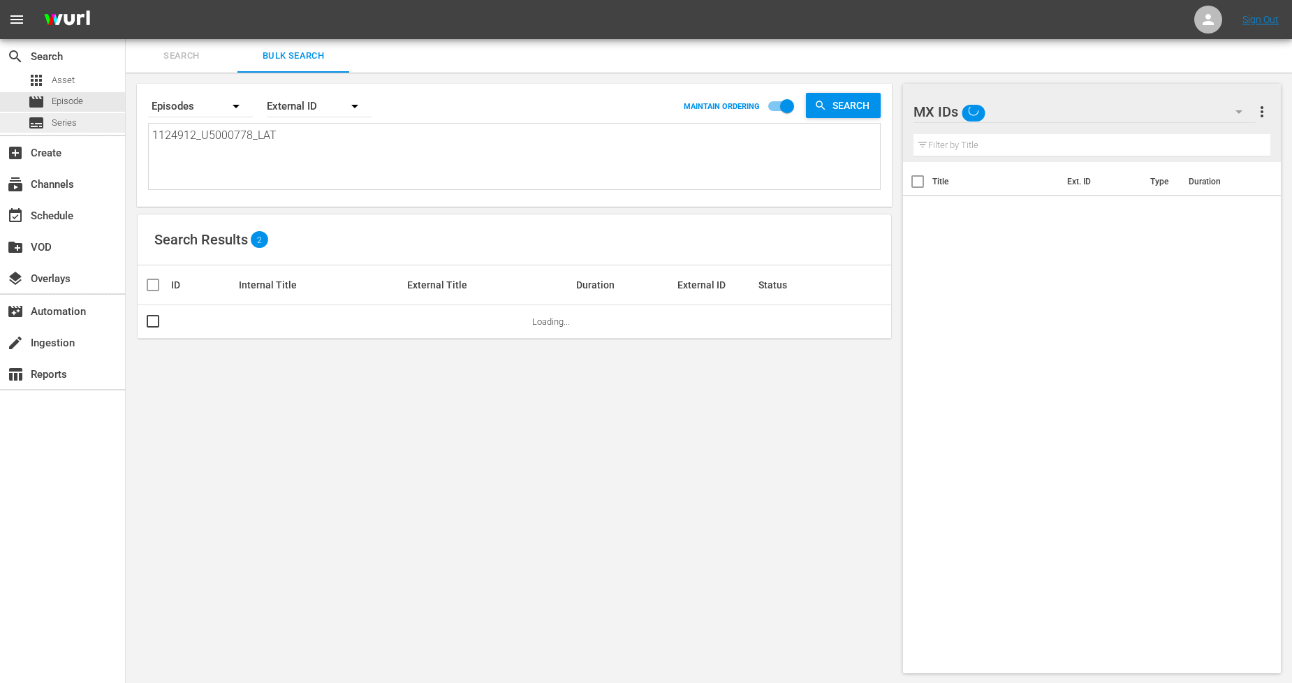
drag, startPoint x: 317, startPoint y: 131, endPoint x: 0, endPoint y: 127, distance: 317.1
click at [126, 0] on div "search Search apps Asset movie Episode subtitles Series add_box Create subscrip…" at bounding box center [709, 0] width 1166 height 0
paste textarea "3_U5000779"
type textarea "1124913_U5000779_LAT"
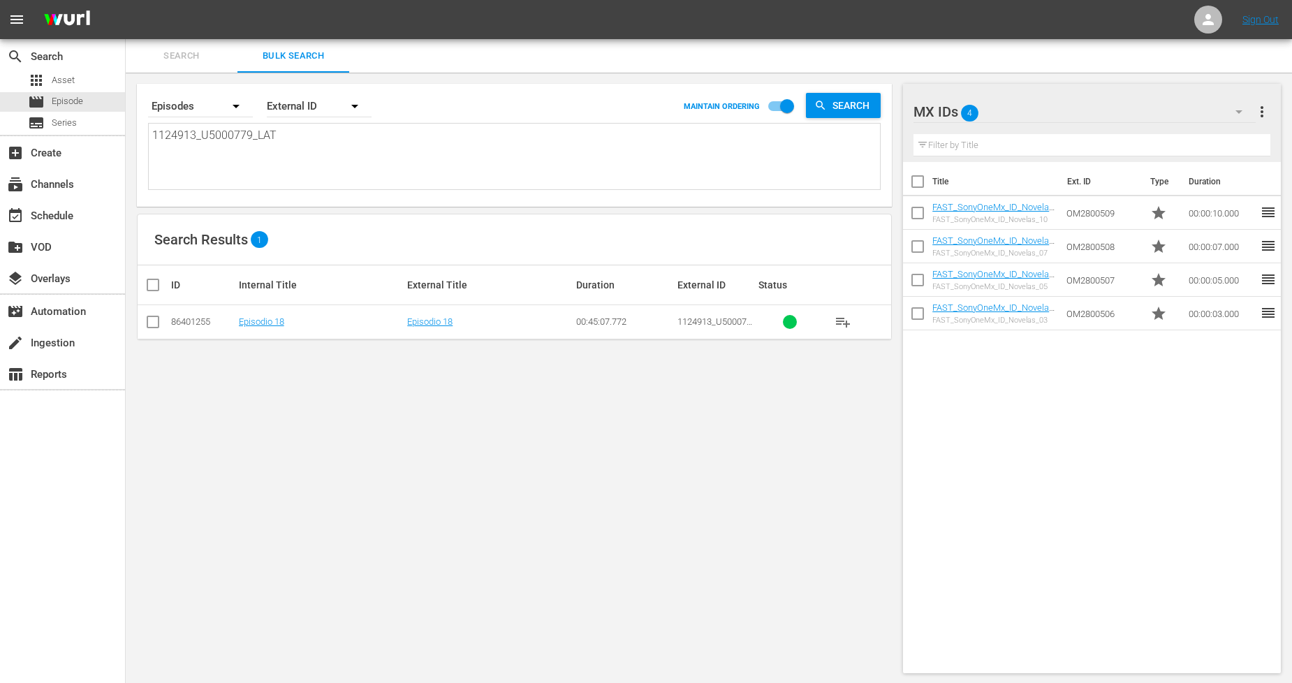
type textarea "1124913_U5000779_LAT"
click at [158, 328] on input "checkbox" at bounding box center [153, 324] width 17 height 17
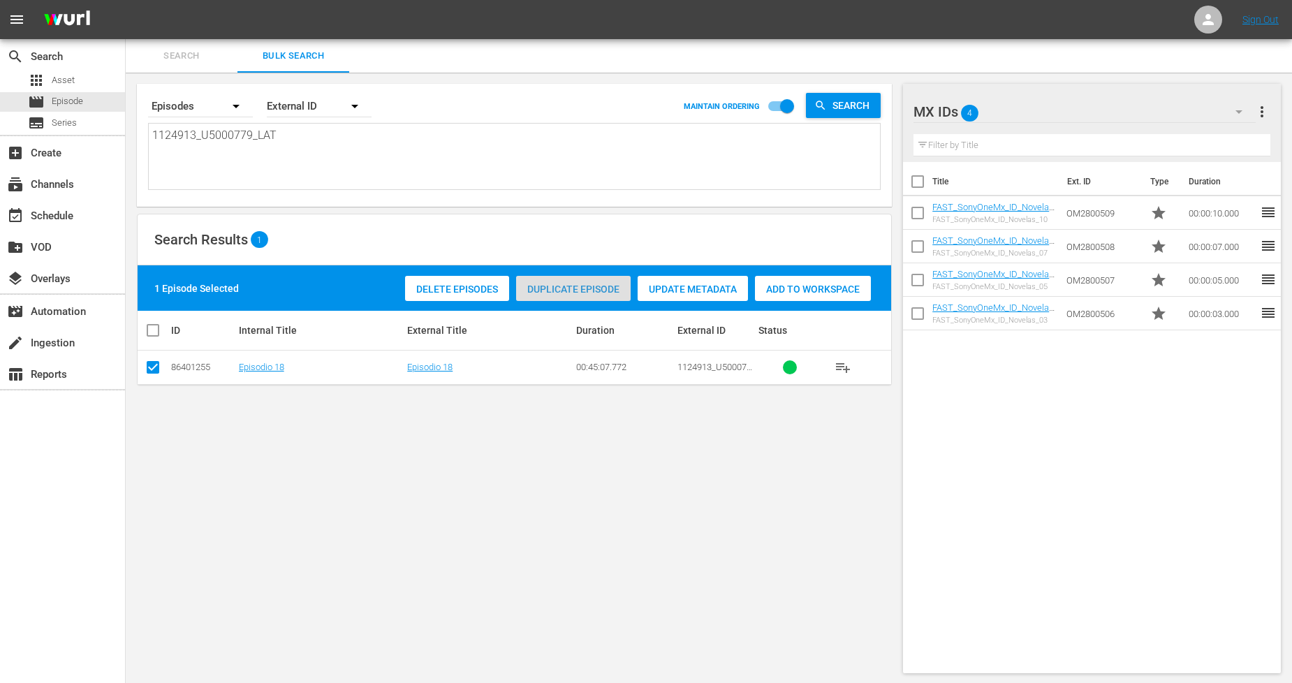
click at [609, 290] on span "Duplicate Episode" at bounding box center [573, 289] width 115 height 11
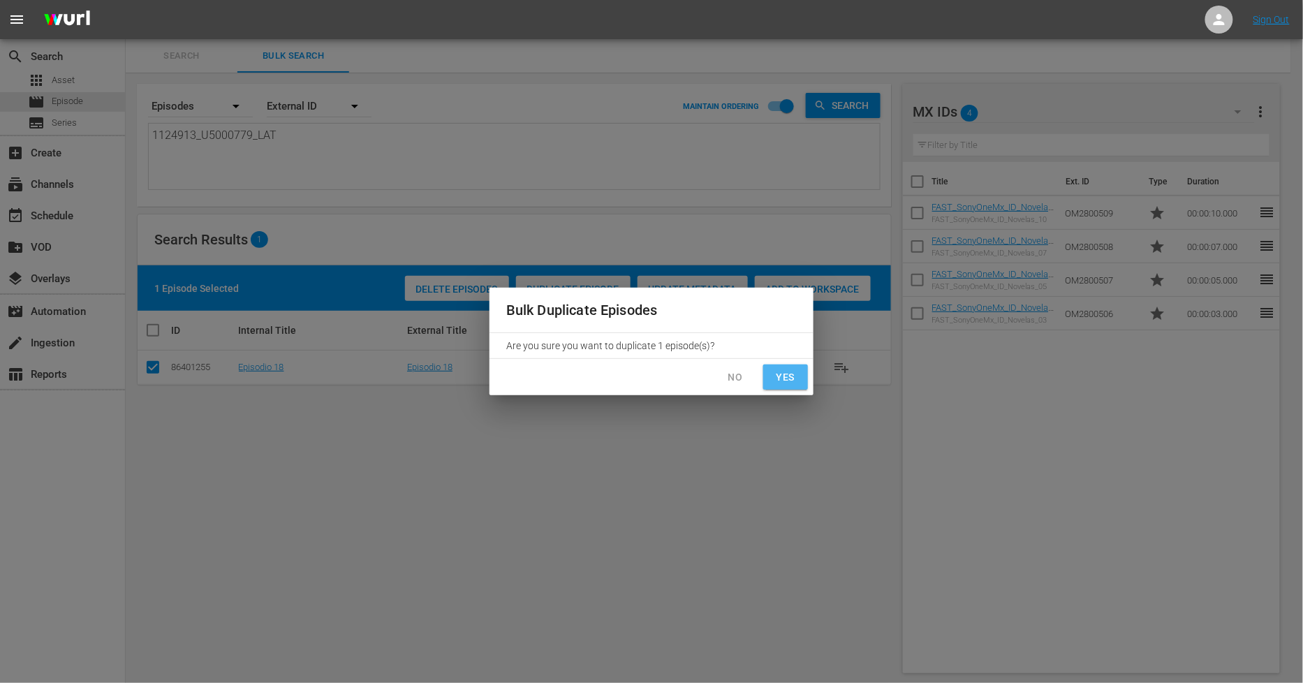
click at [784, 374] on span "Yes" at bounding box center [786, 377] width 22 height 17
checkbox input "false"
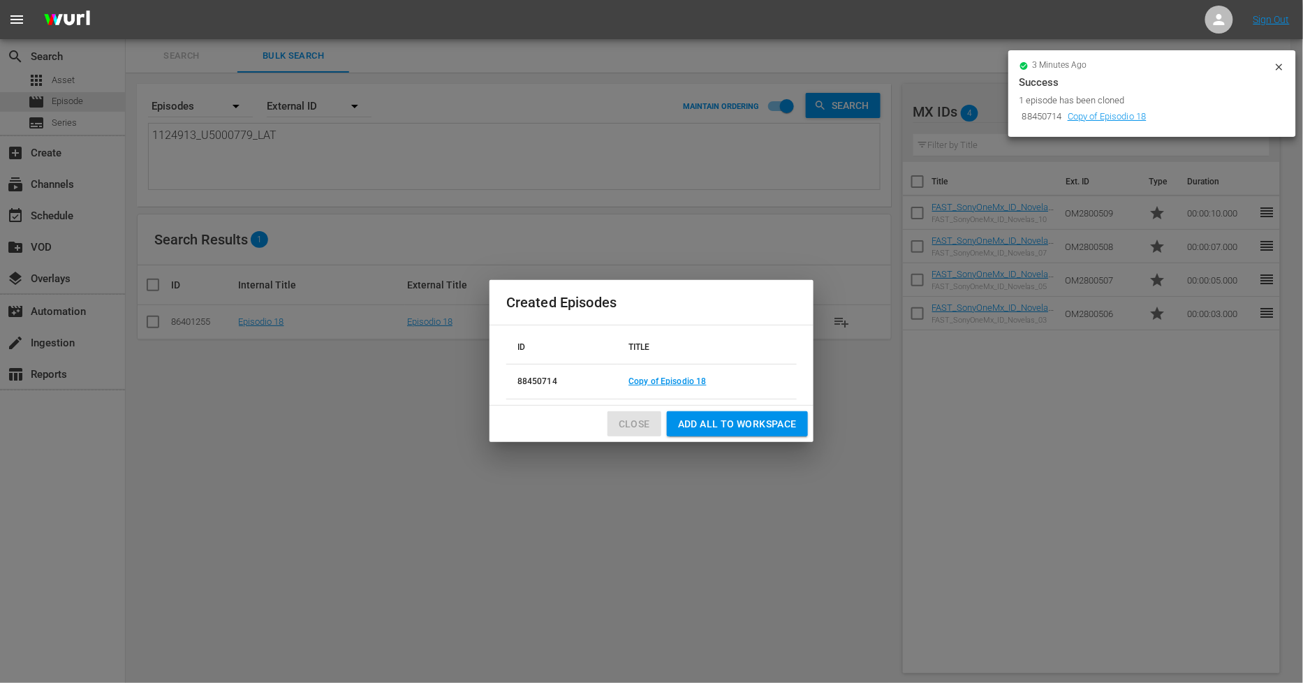
click at [618, 430] on button "Close" at bounding box center [635, 424] width 54 height 26
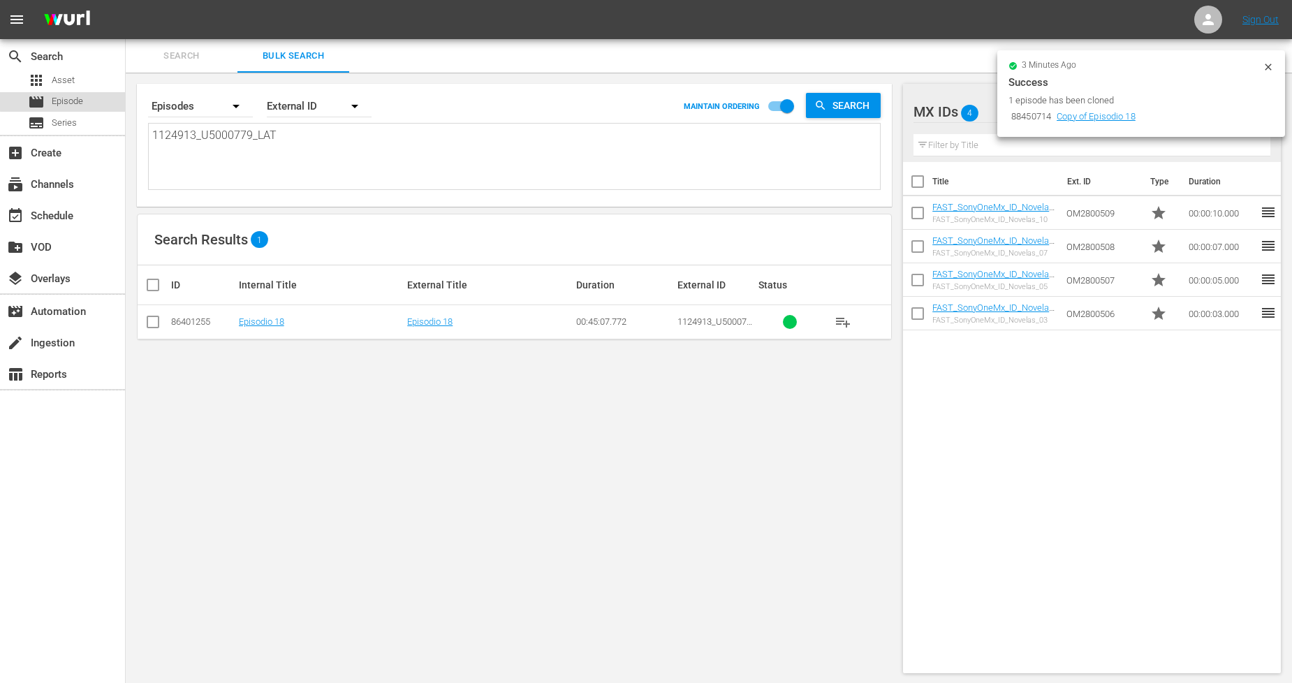
click at [68, 100] on span "Episode" at bounding box center [67, 101] width 31 height 14
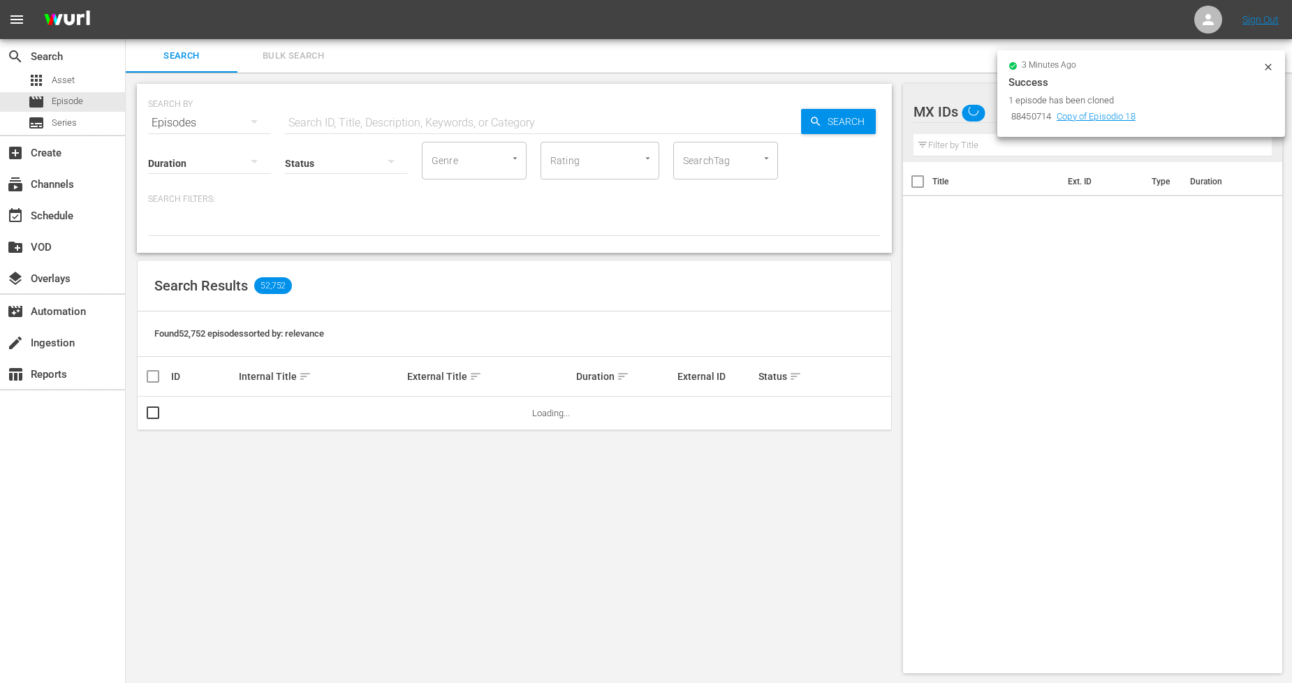
click at [298, 60] on span "Bulk Search" at bounding box center [293, 56] width 95 height 16
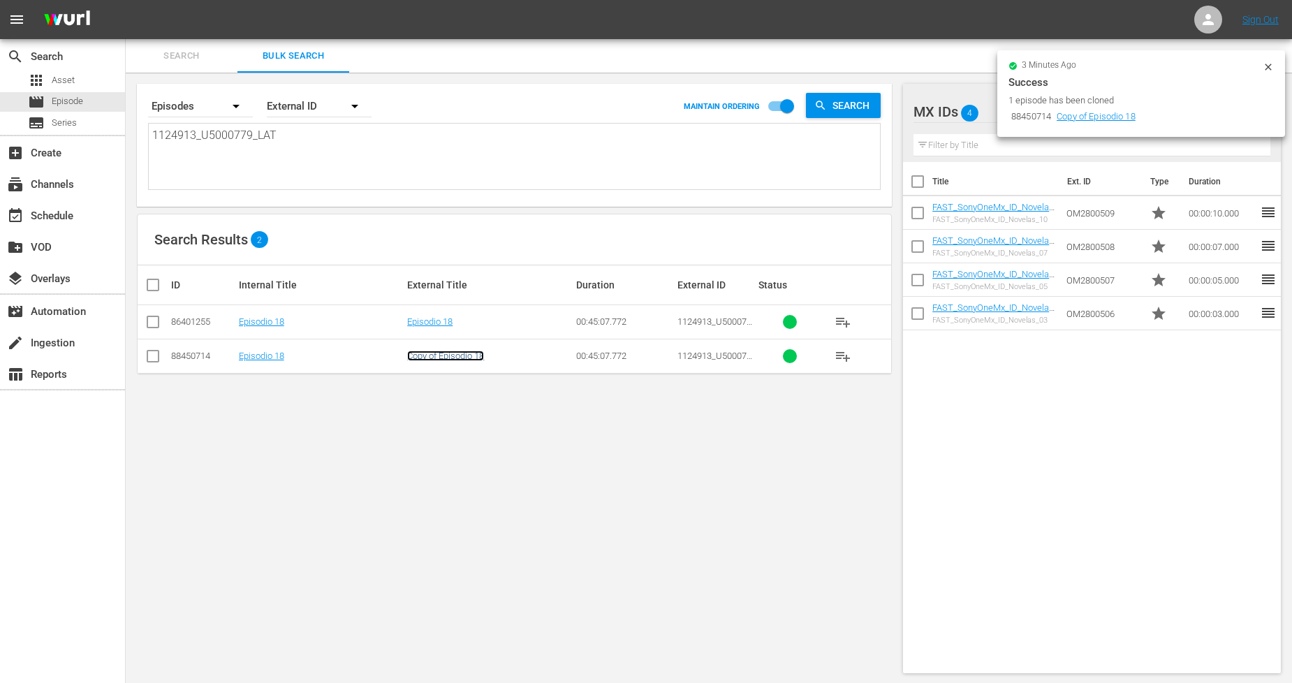
click at [467, 358] on link "Copy of Episodio 18" at bounding box center [445, 356] width 77 height 10
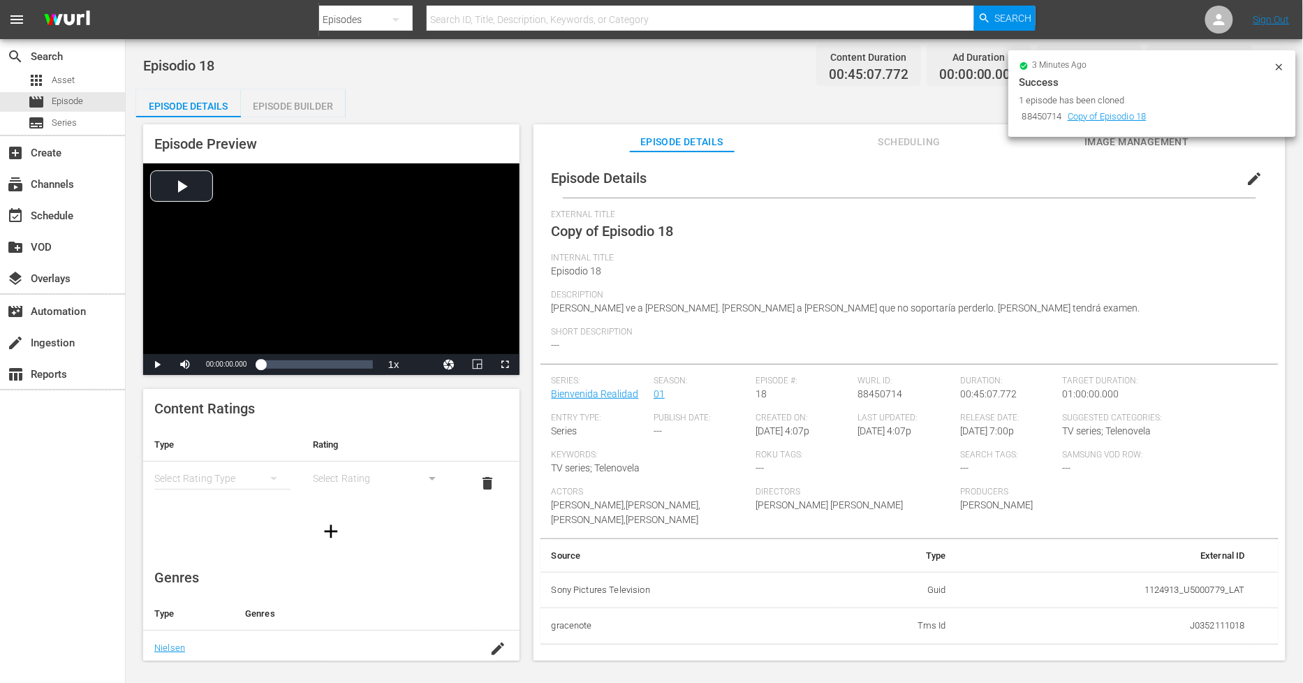
click at [1247, 180] on span "edit" at bounding box center [1255, 178] width 17 height 17
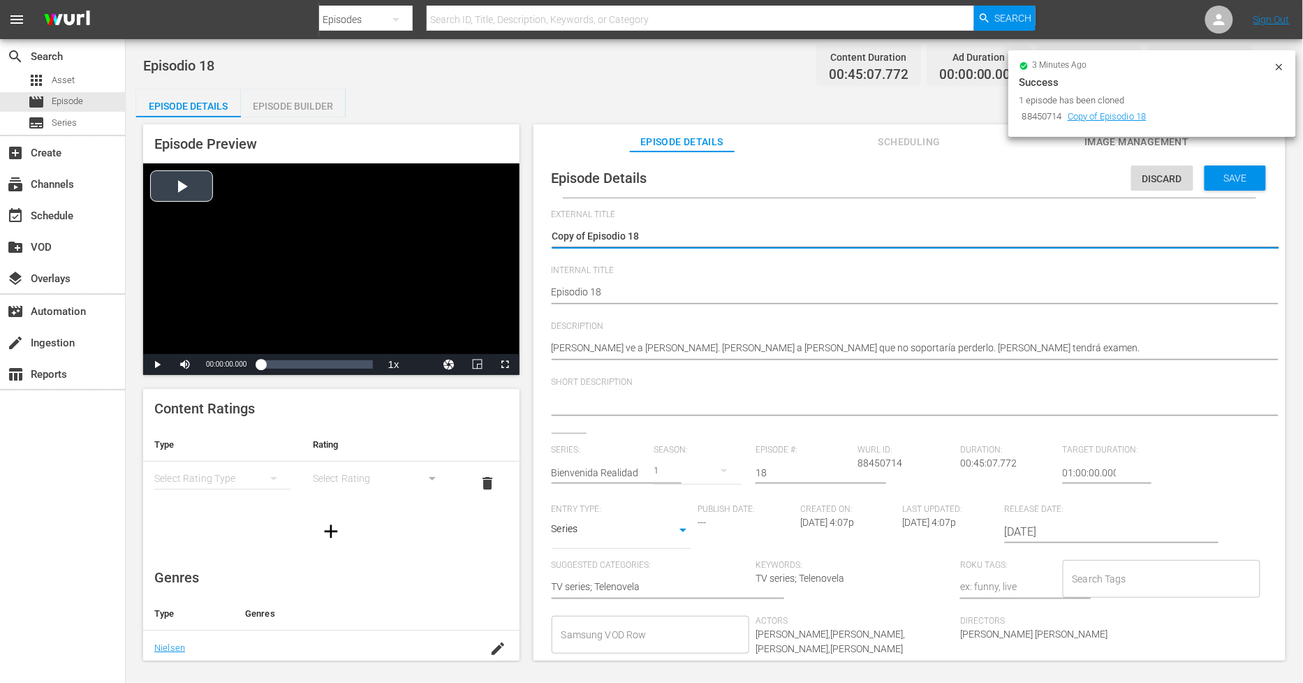
drag, startPoint x: 589, startPoint y: 234, endPoint x: 317, endPoint y: 224, distance: 271.9
click at [317, 224] on div "Episode Preview Video Player is loading. Play Video Play Mute Current Time 00:0…" at bounding box center [714, 394] width 1157 height 555
type textarea "Episodio 18"
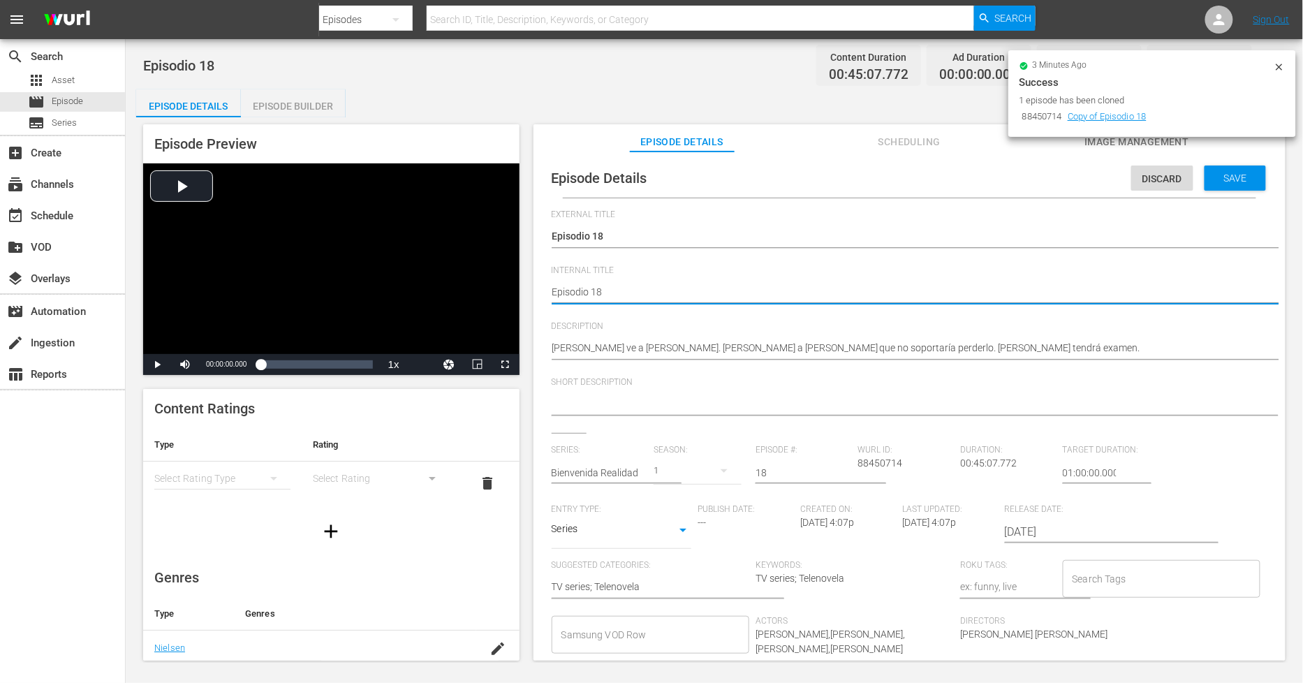
type textarea "PEpisodio 18"
type textarea "PHEpisodio 18"
type textarea "PH Episodio 18"
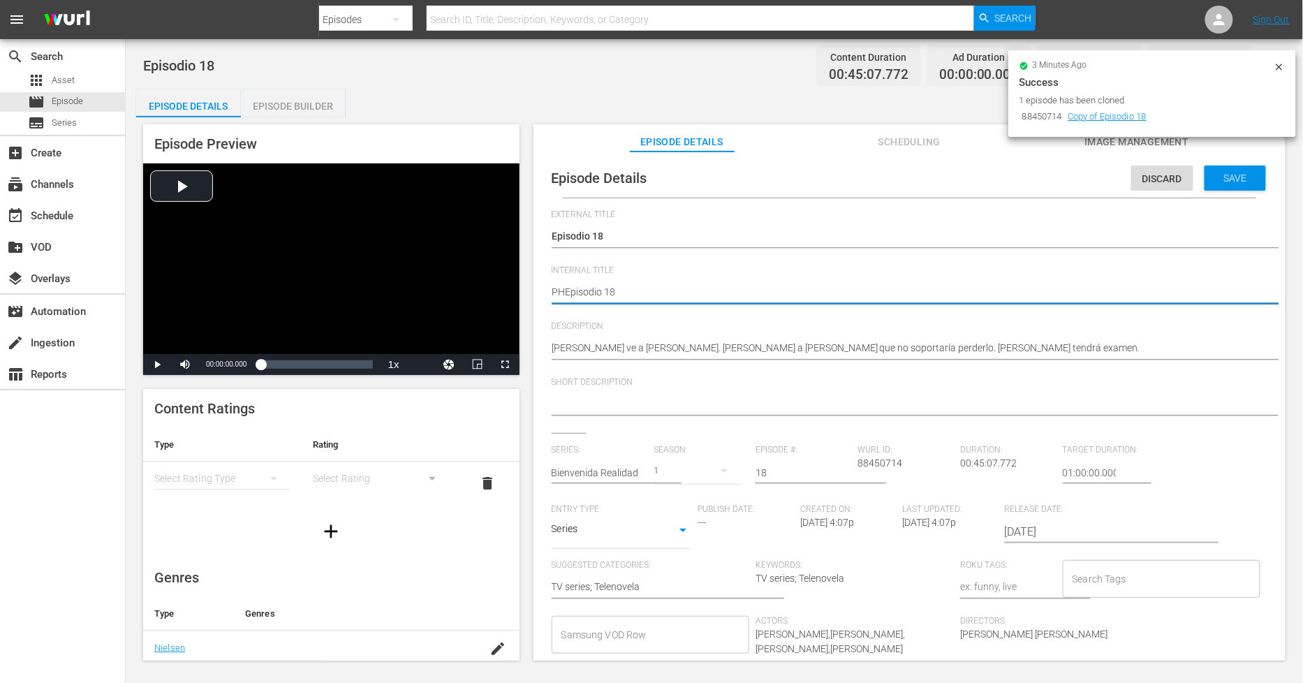
type textarea "PH Episodio 18"
type textarea "PH 1Episodio 18"
type textarea "PH 13Episodio 18"
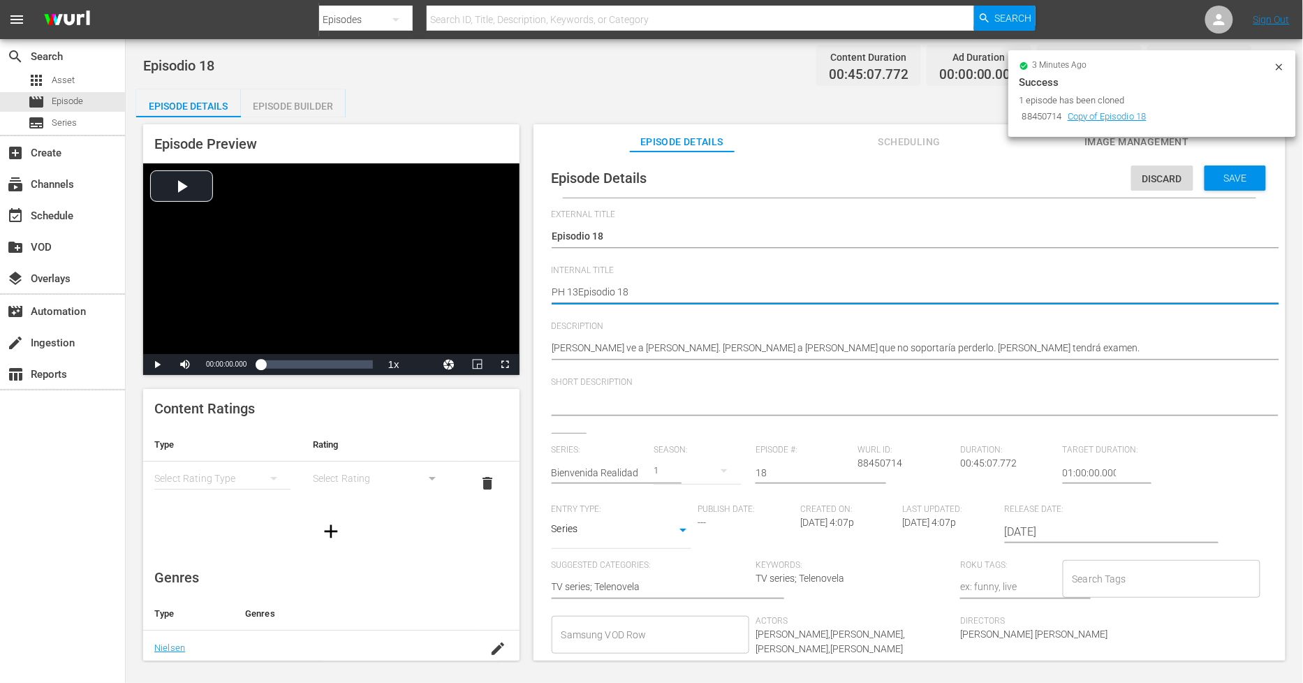
type textarea "PH 13 Episodio 18"
type textarea "PH 13 Episodio 18 +"
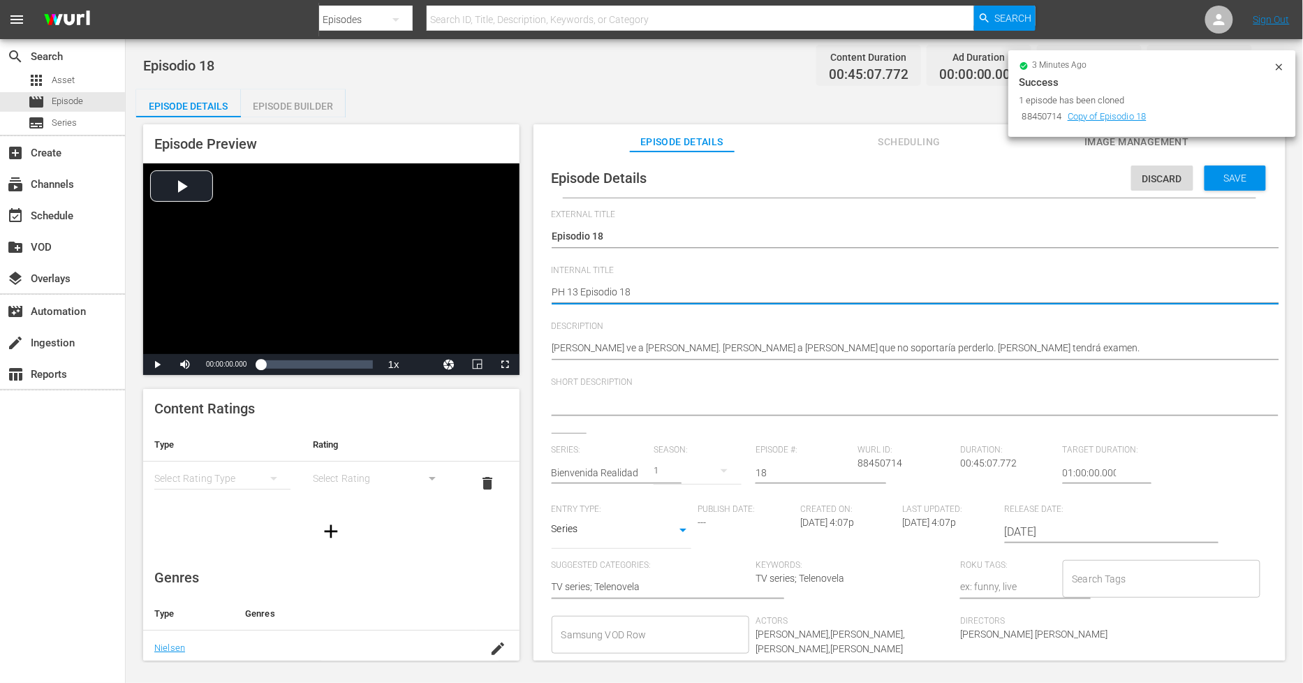
type textarea "PH 13 Episodio 18 +"
type textarea "PH 13 Episodio 18"
type textarea "PH 13 Episodio 18 -"
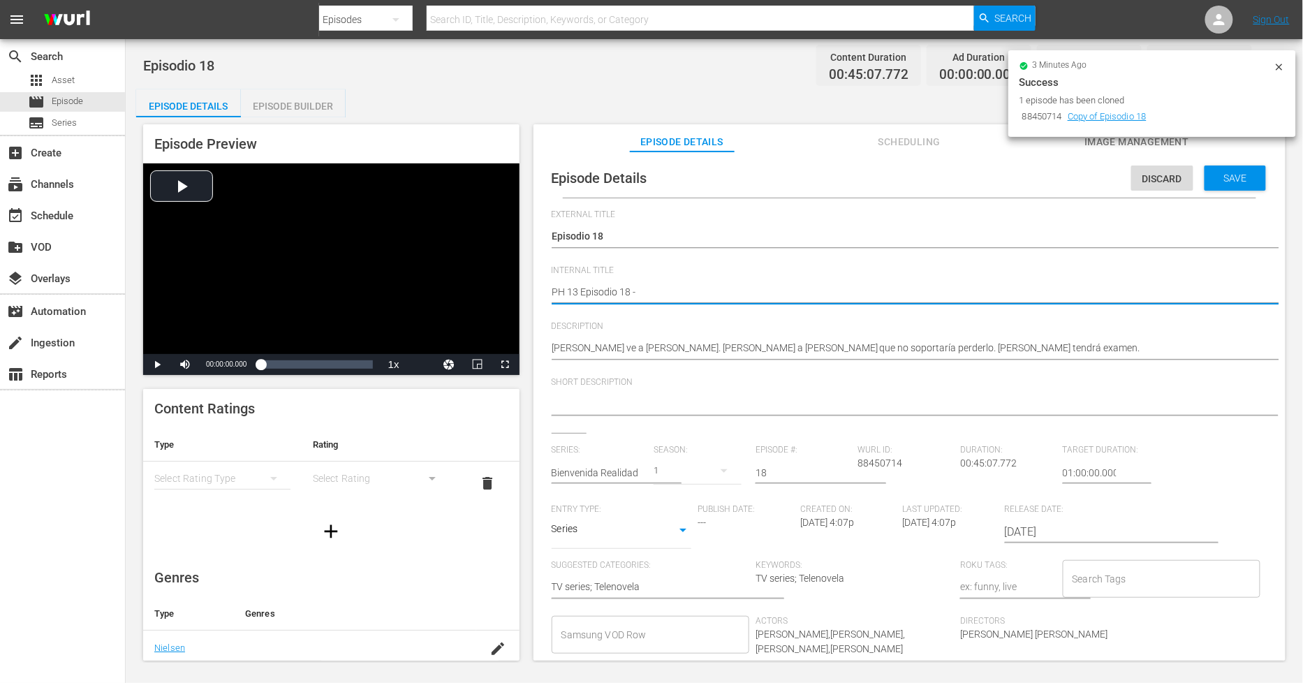
type textarea "PH 13 Episodio 18 -"
type textarea "PH 13 Episodio 18 - S"
type textarea "PH 13 Episodio 18 - SO"
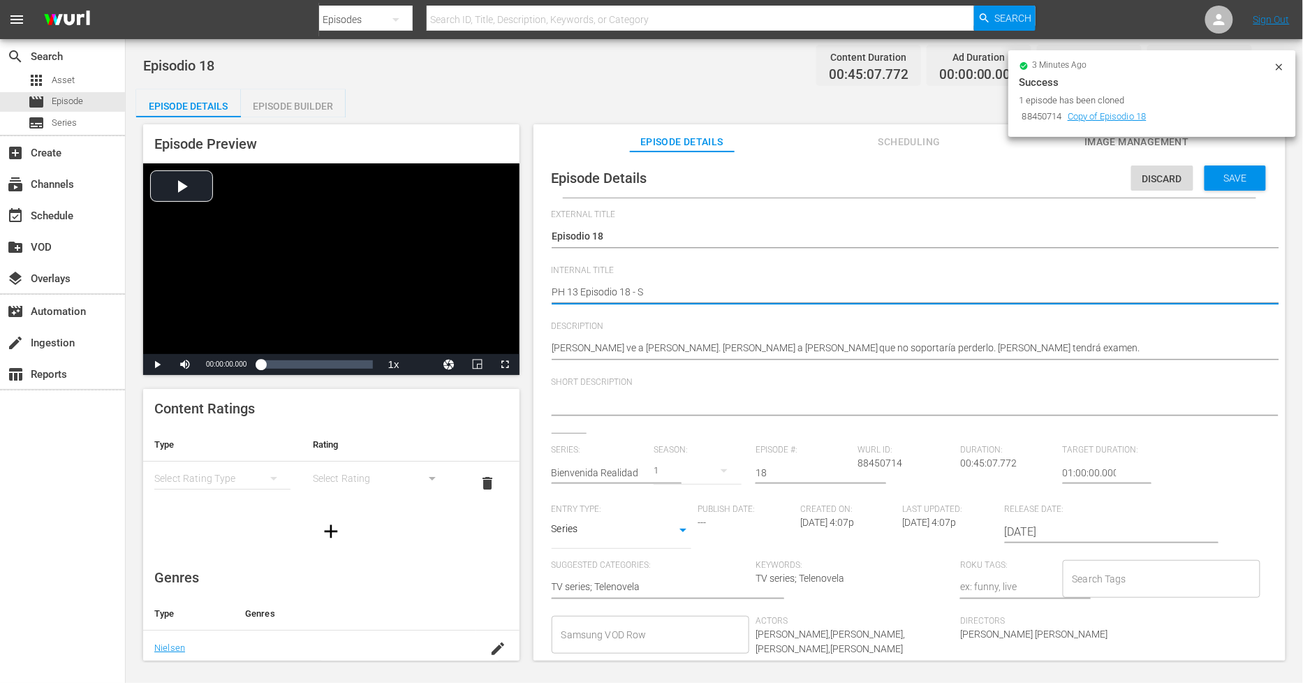
type textarea "PH 13 Episodio 18 - SO"
type textarea "PH 13 Episodio 18 - SO M"
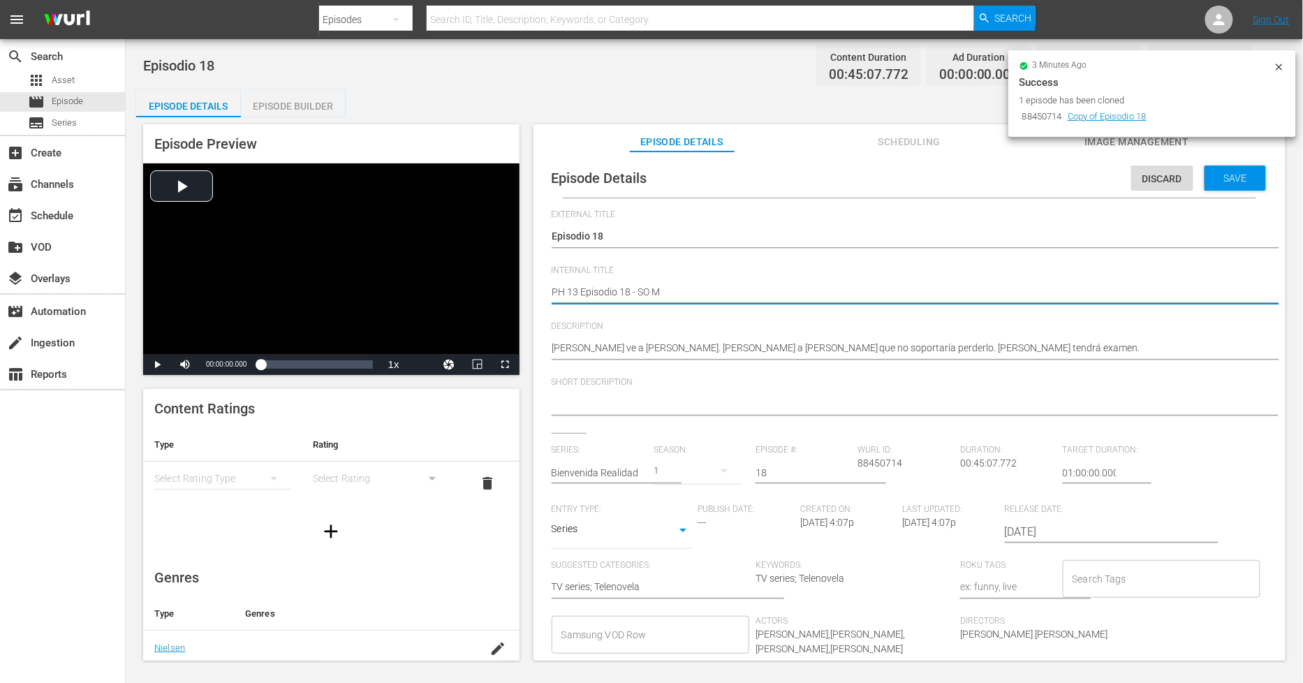
type textarea "PH 13 Episodio 18 - SO ME"
type textarea "PH 13 Episodio 18 - SO MEX"
click at [1241, 185] on div "Save" at bounding box center [1235, 178] width 61 height 25
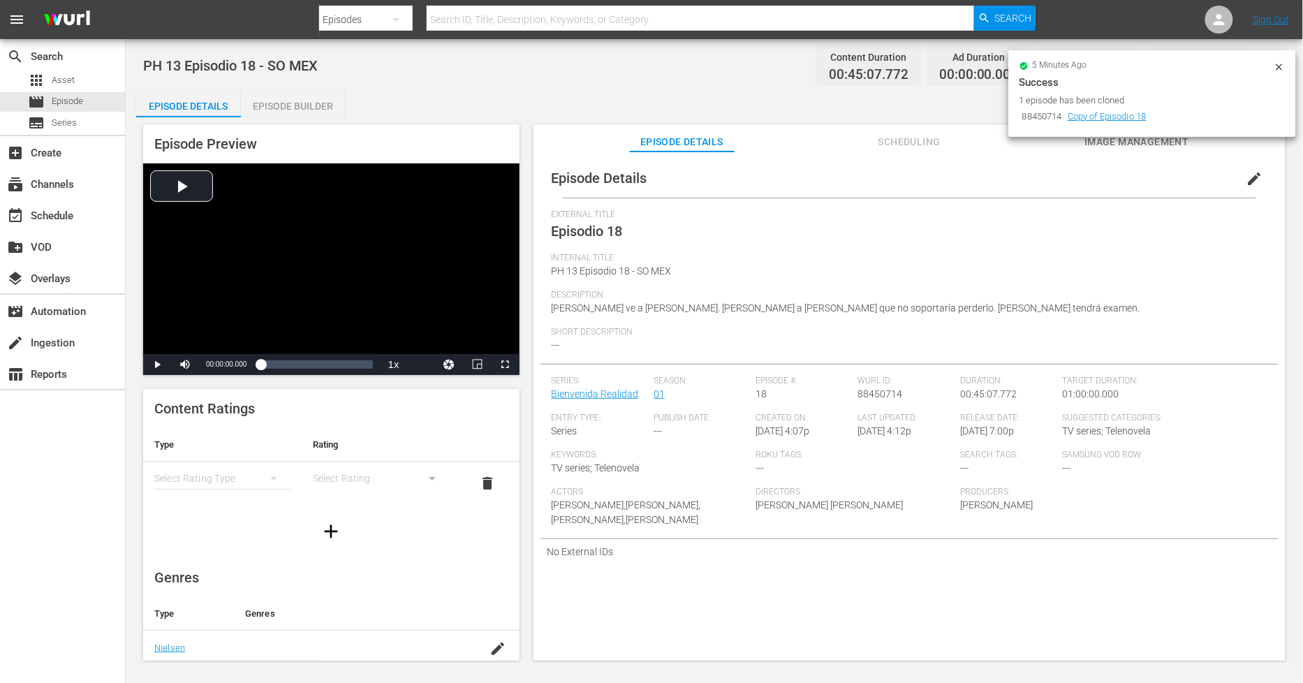
click at [277, 96] on div "Episode Builder" at bounding box center [293, 106] width 105 height 34
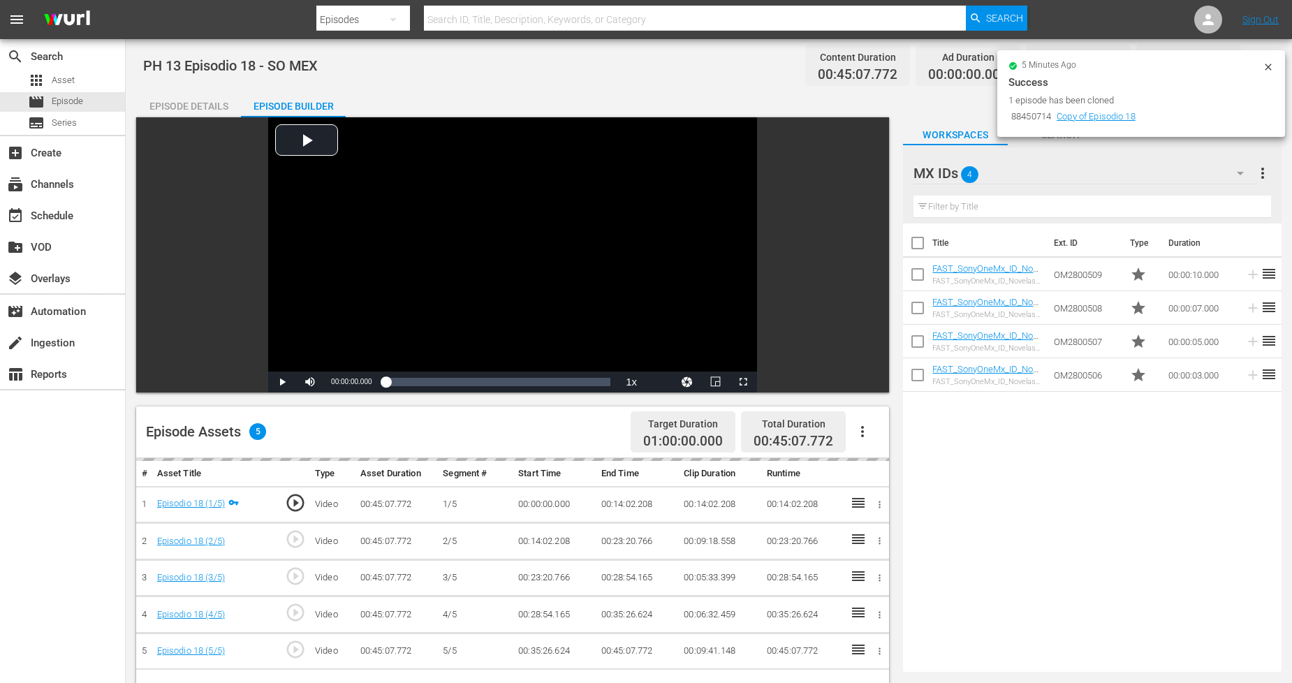
click at [1270, 63] on icon at bounding box center [1268, 66] width 11 height 11
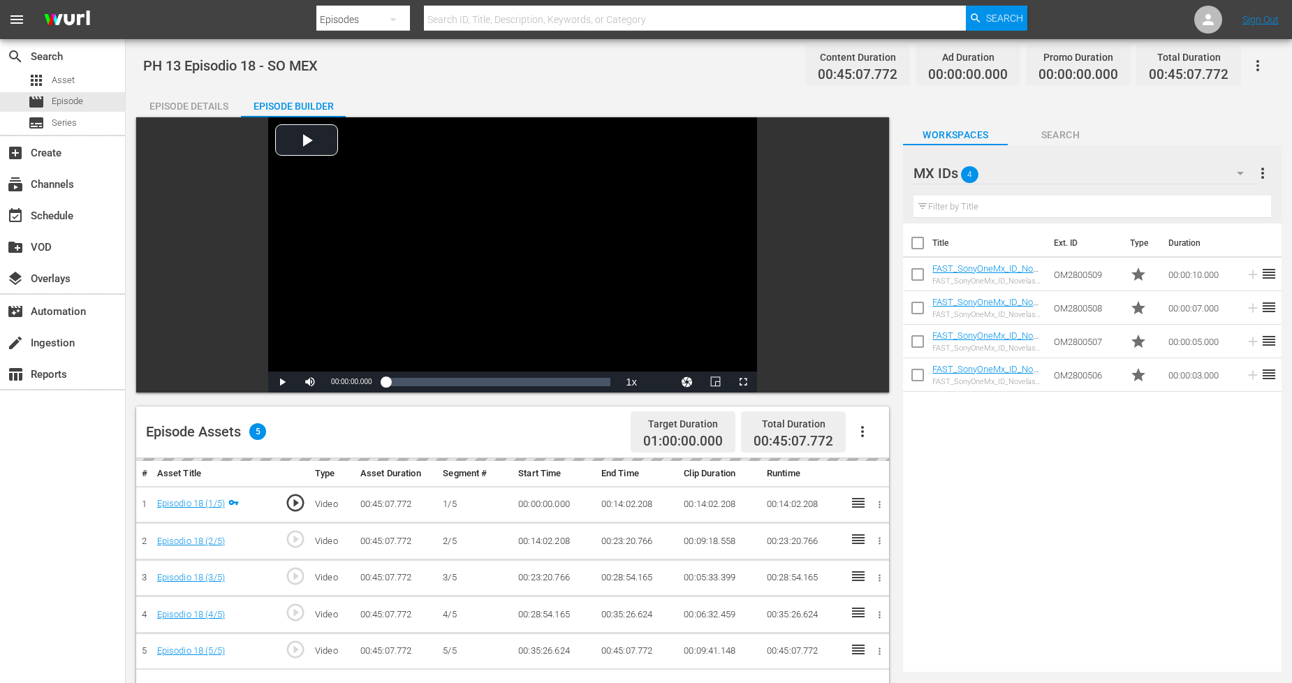
click at [1066, 185] on div "MX IDs 4" at bounding box center [1085, 173] width 343 height 39
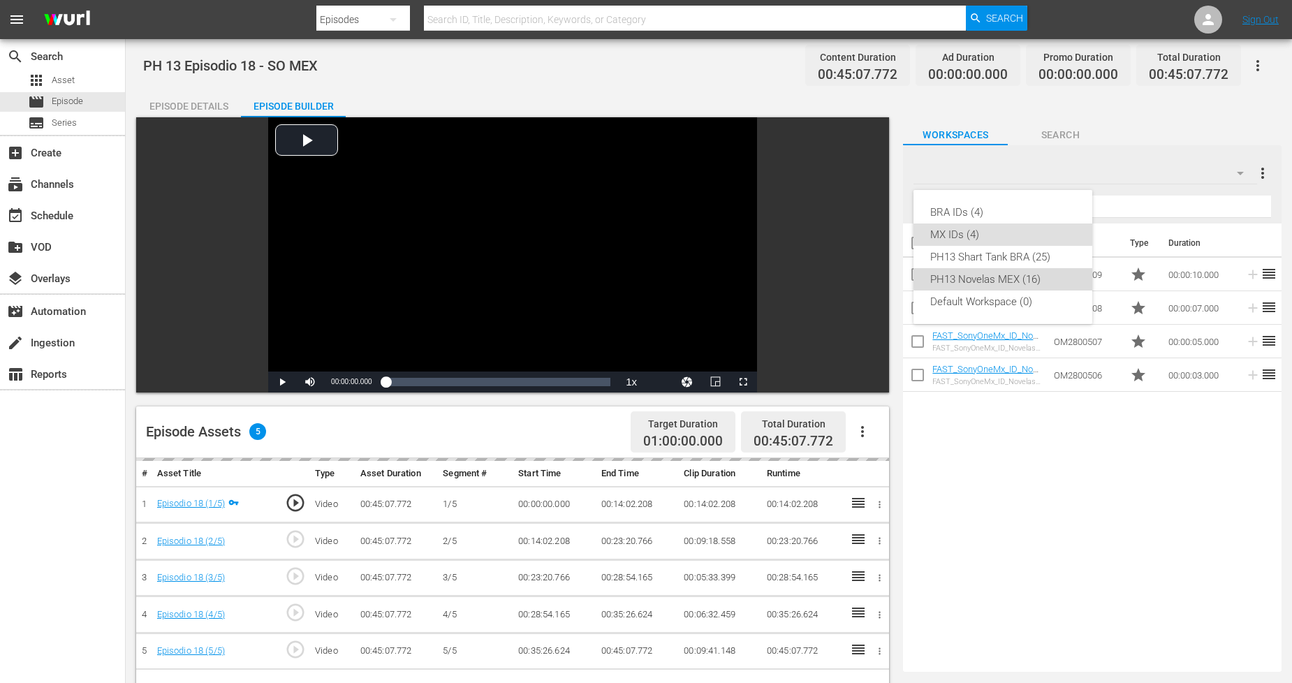
click at [1037, 275] on div "PH13 Novelas MEX (16)" at bounding box center [1002, 279] width 145 height 22
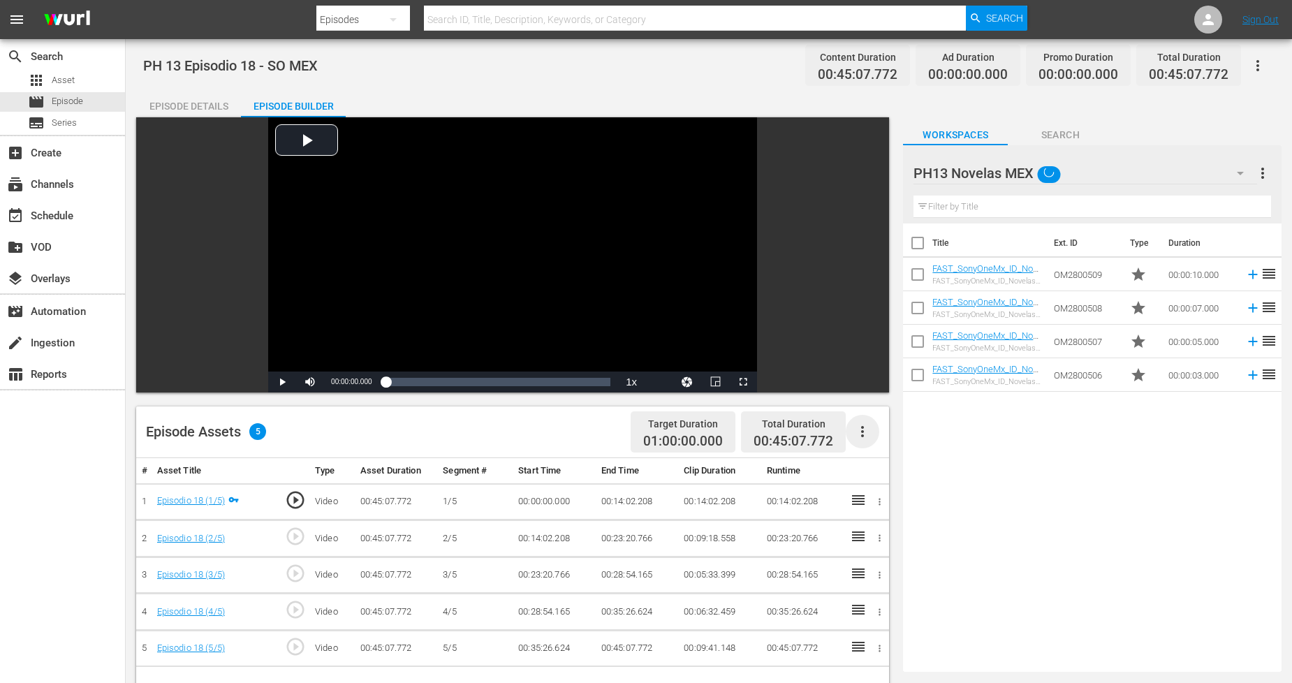
click at [858, 433] on icon "button" at bounding box center [862, 431] width 17 height 17
click at [870, 446] on div "Fill with Ads" at bounding box center [904, 437] width 95 height 34
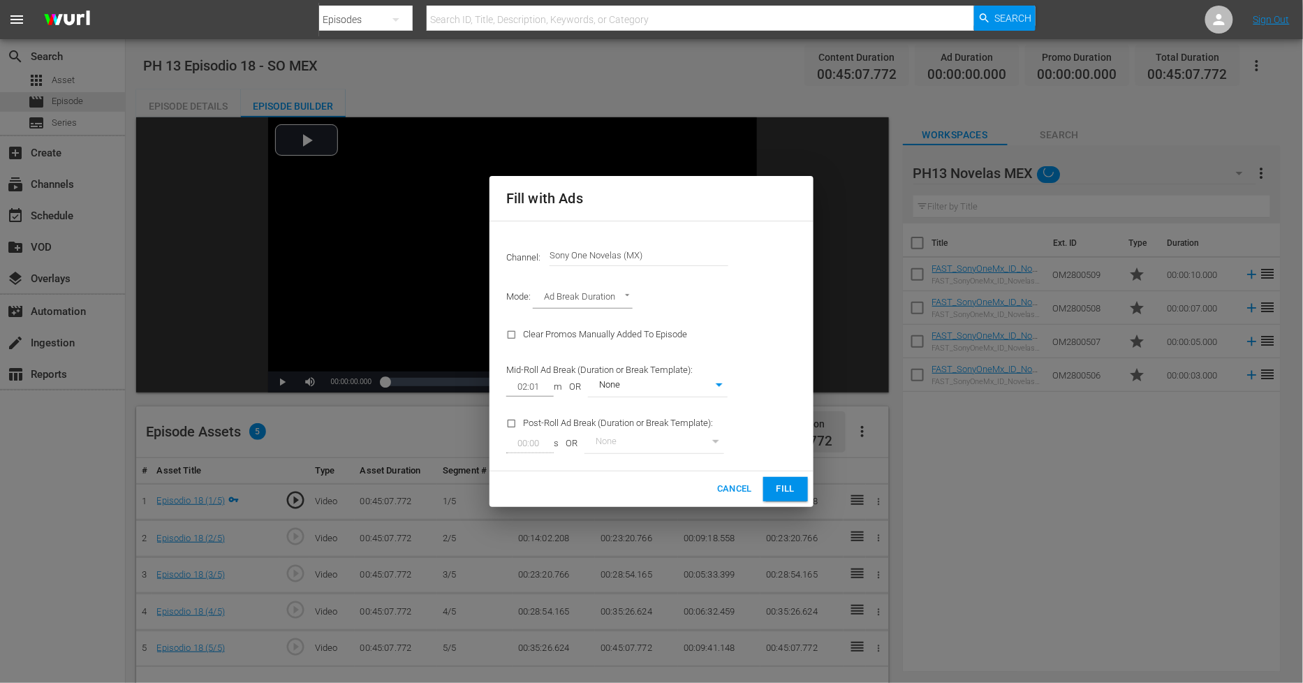
click at [786, 494] on span "Fill" at bounding box center [786, 489] width 22 height 16
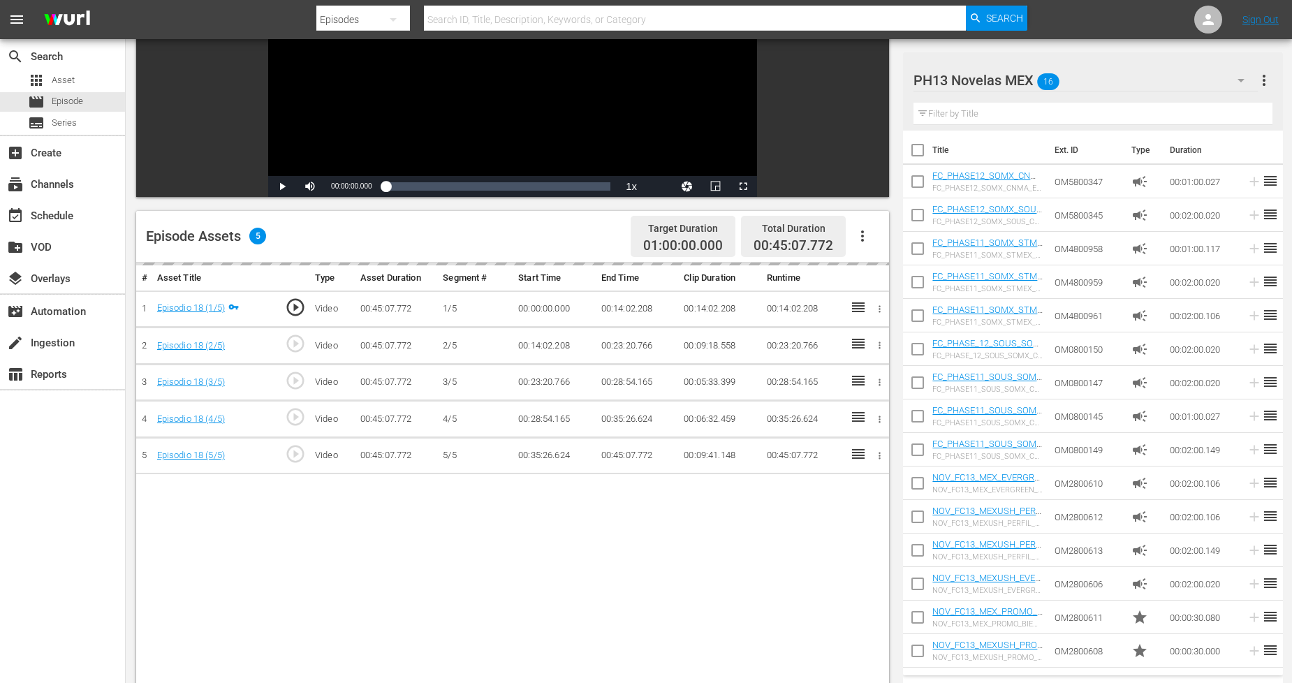
scroll to position [233, 0]
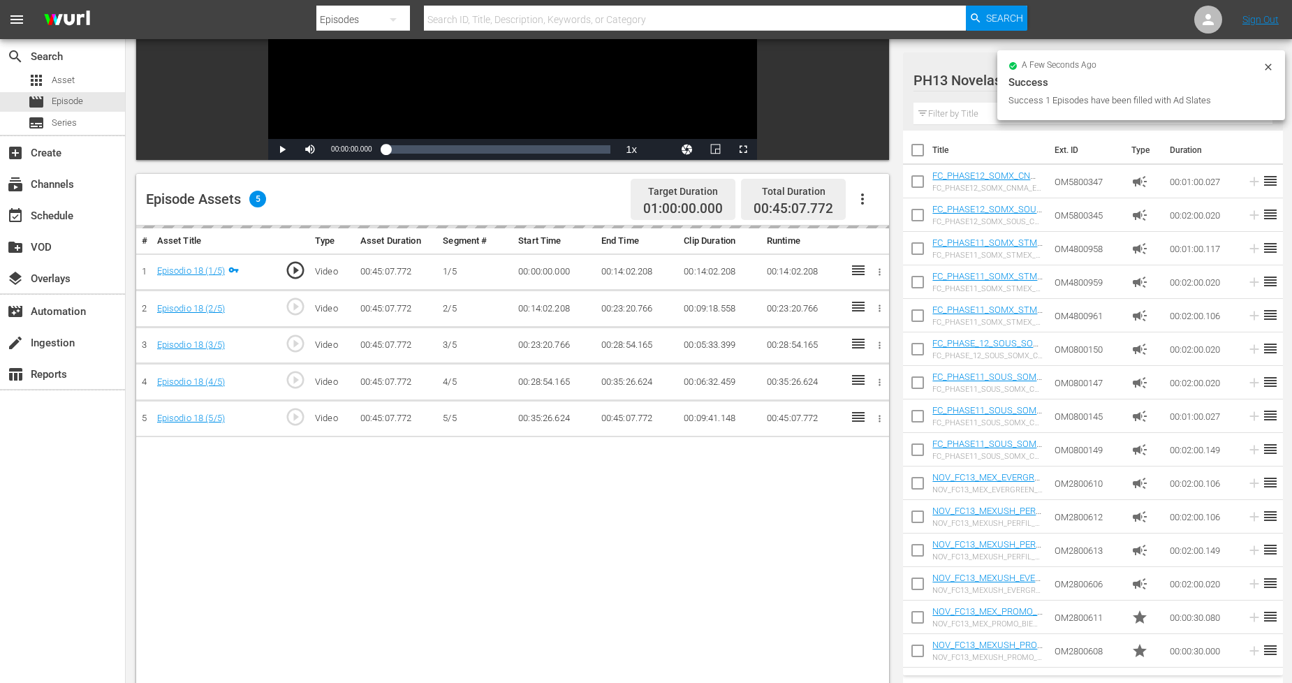
click at [1267, 61] on icon at bounding box center [1268, 66] width 11 height 11
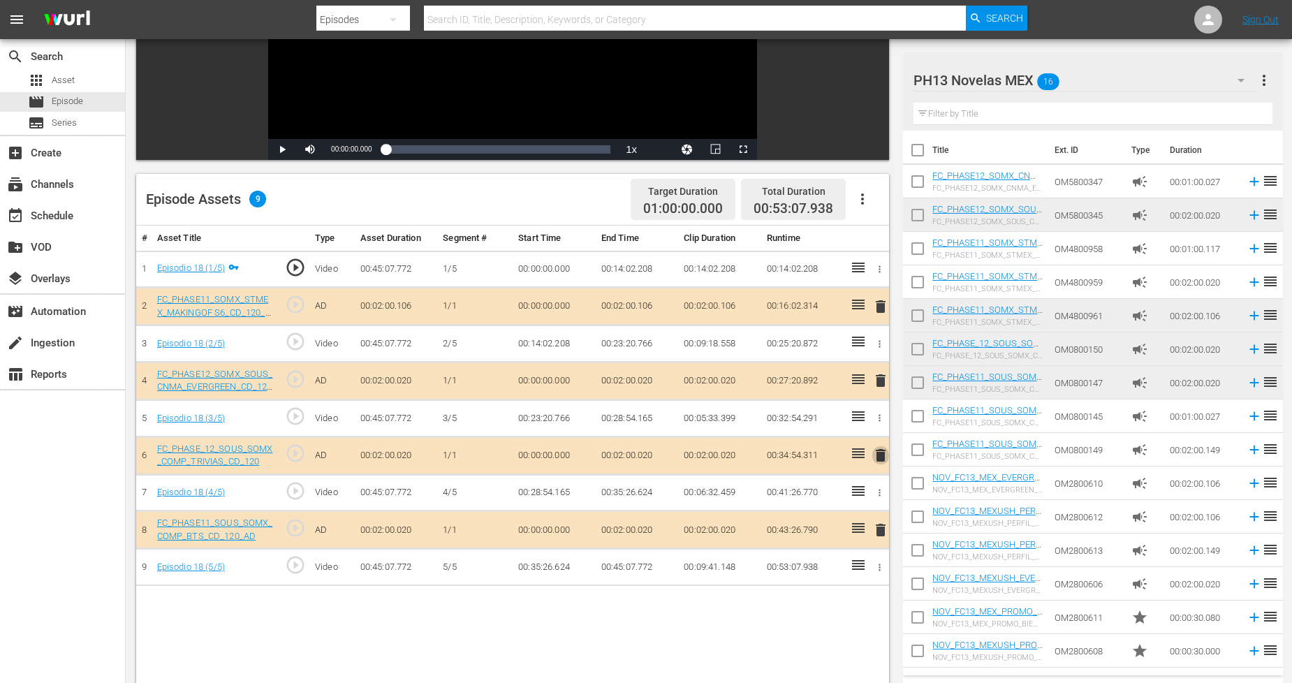
click at [885, 451] on span "delete" at bounding box center [880, 455] width 17 height 17
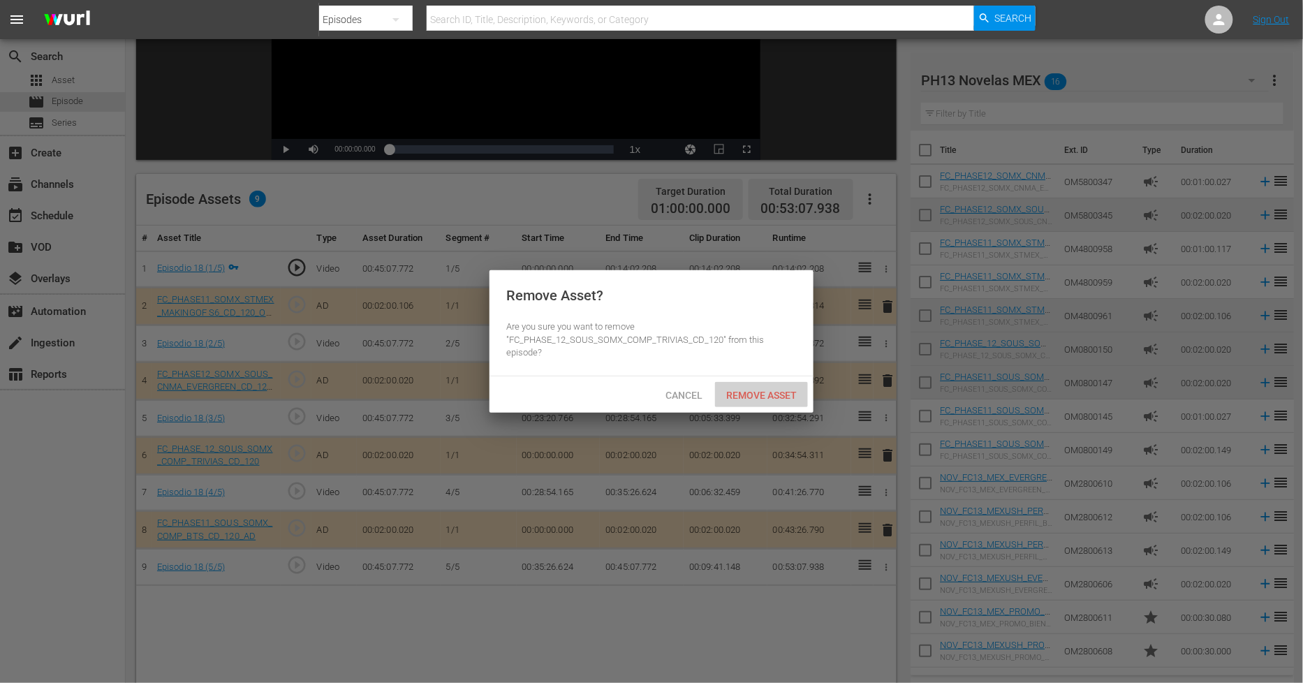
click at [777, 387] on div "Remove Asset" at bounding box center [761, 395] width 93 height 26
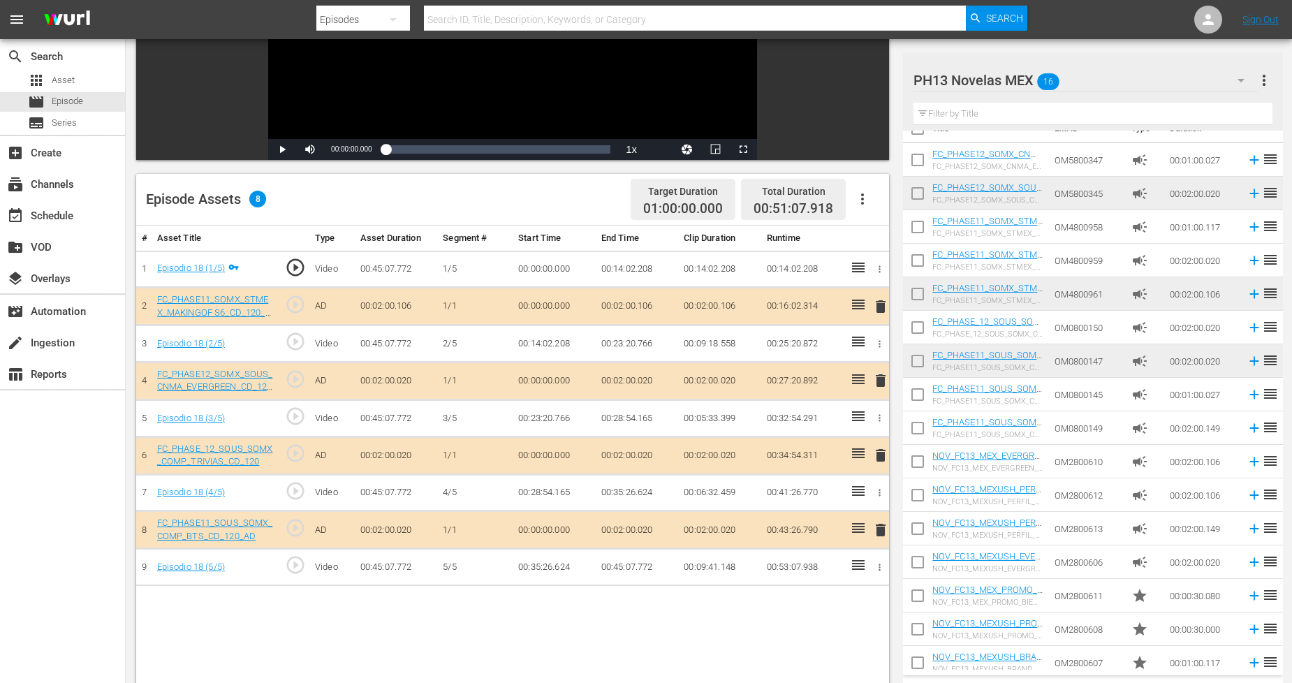
scroll to position [31, 0]
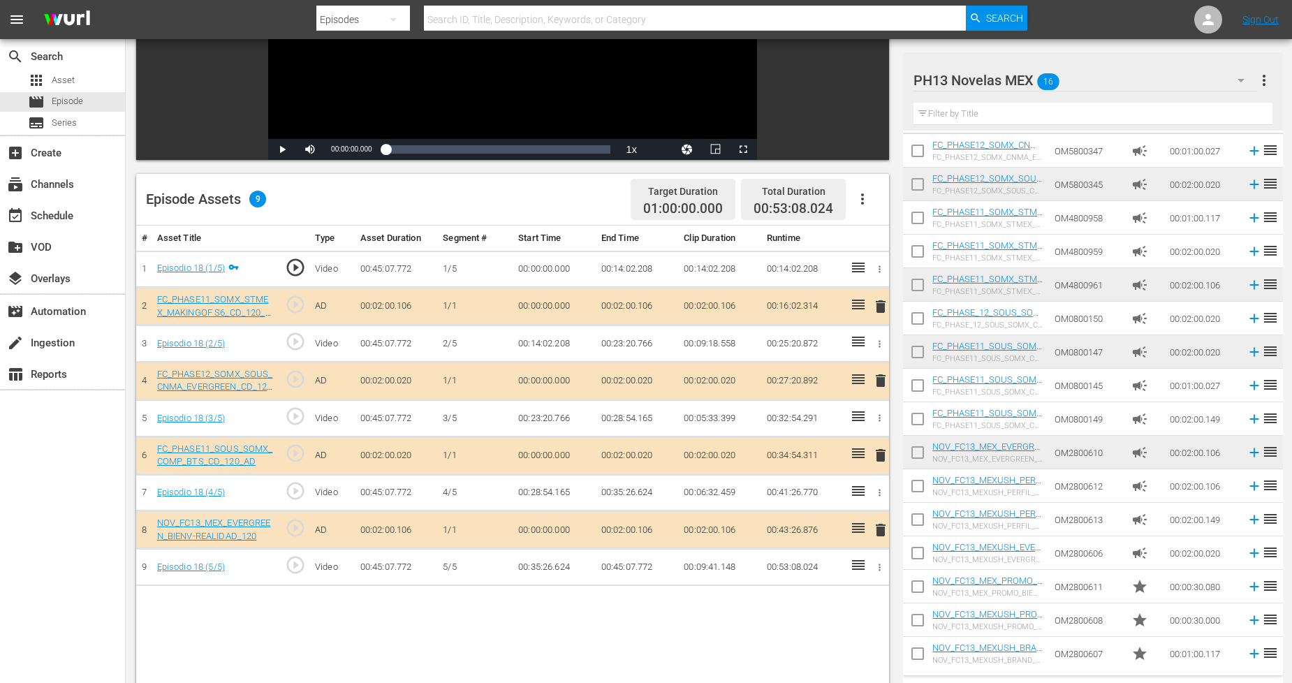
click at [878, 378] on span "delete" at bounding box center [880, 380] width 17 height 17
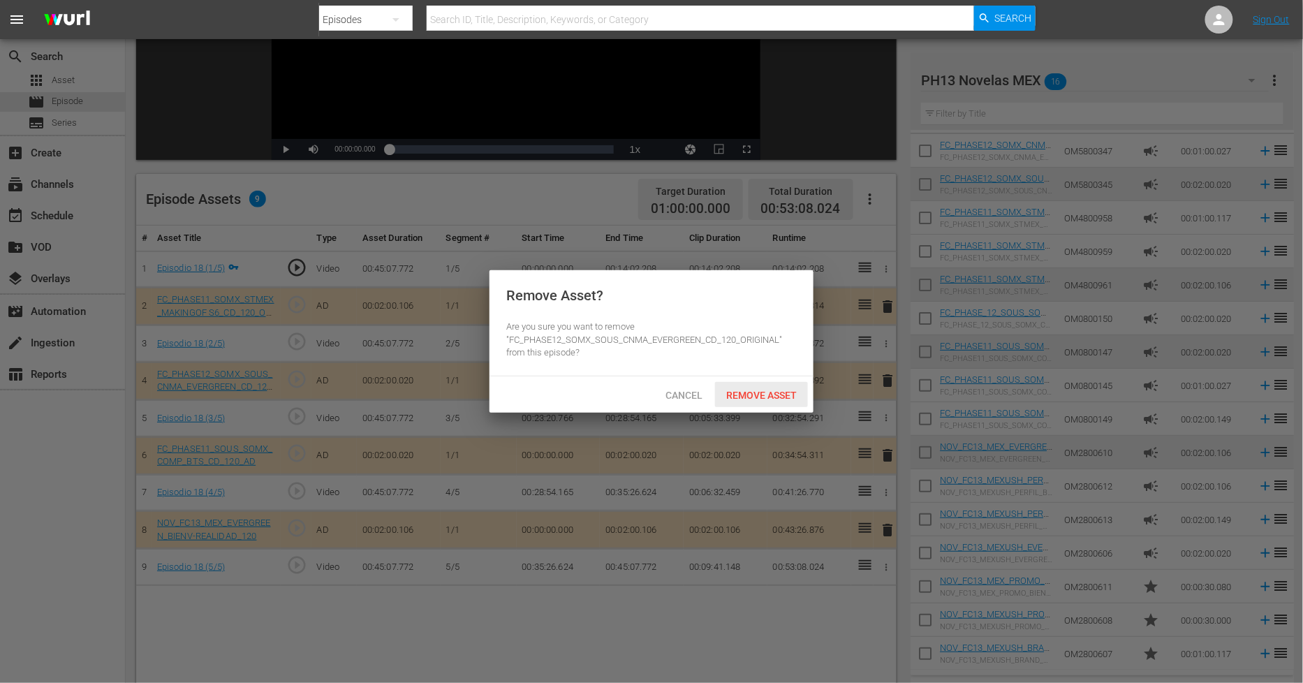
click at [784, 395] on span "Remove Asset" at bounding box center [761, 395] width 93 height 11
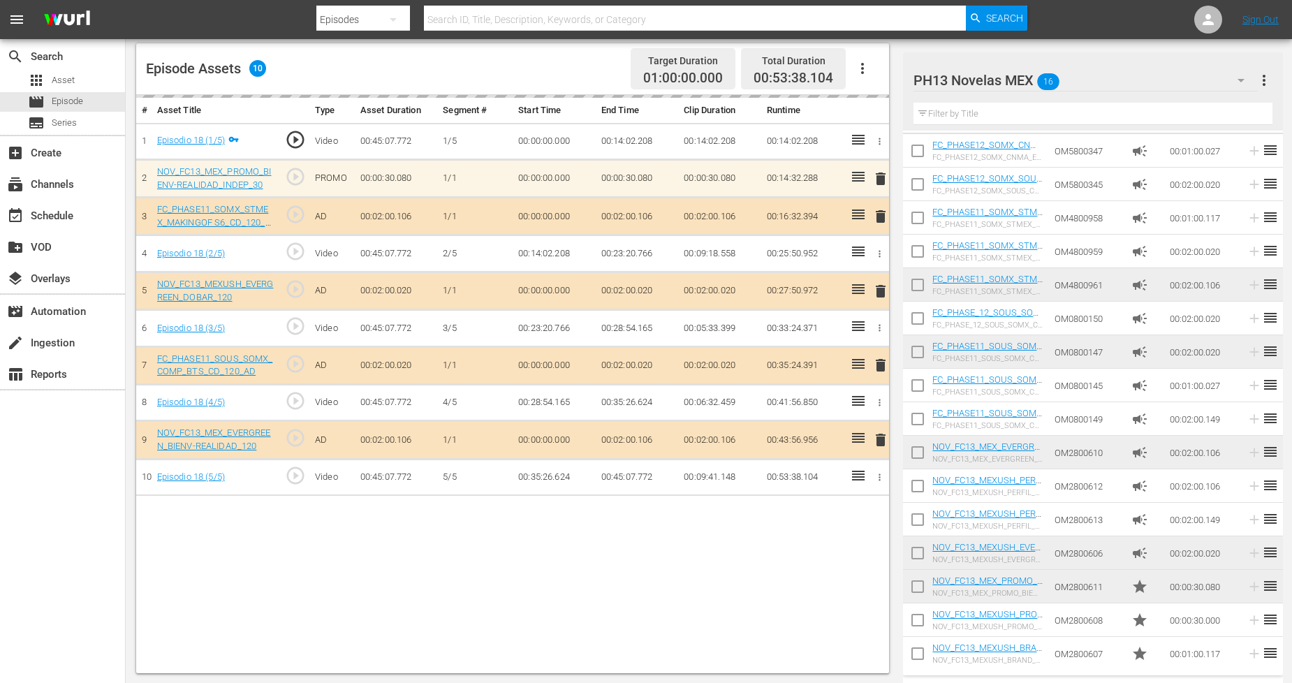
click at [1223, 84] on div "PH13 Novelas MEX 16" at bounding box center [1086, 80] width 344 height 39
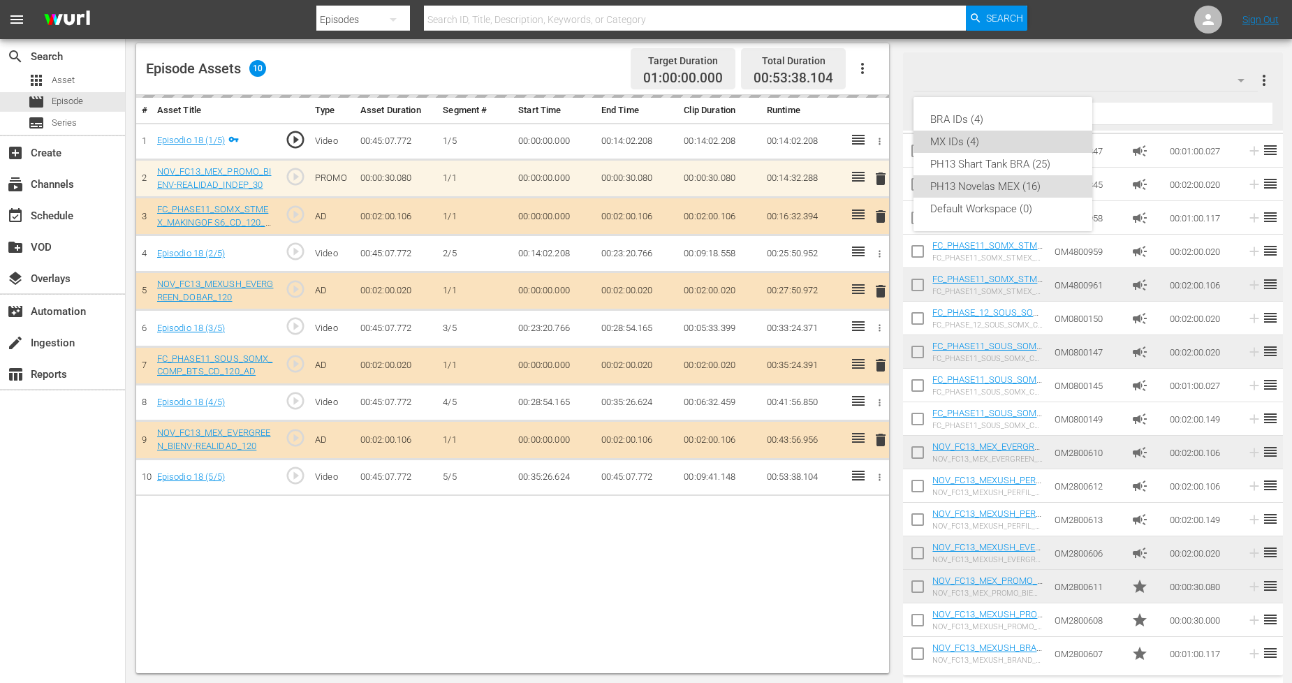
click at [975, 145] on div "MX IDs (4)" at bounding box center [1002, 142] width 145 height 22
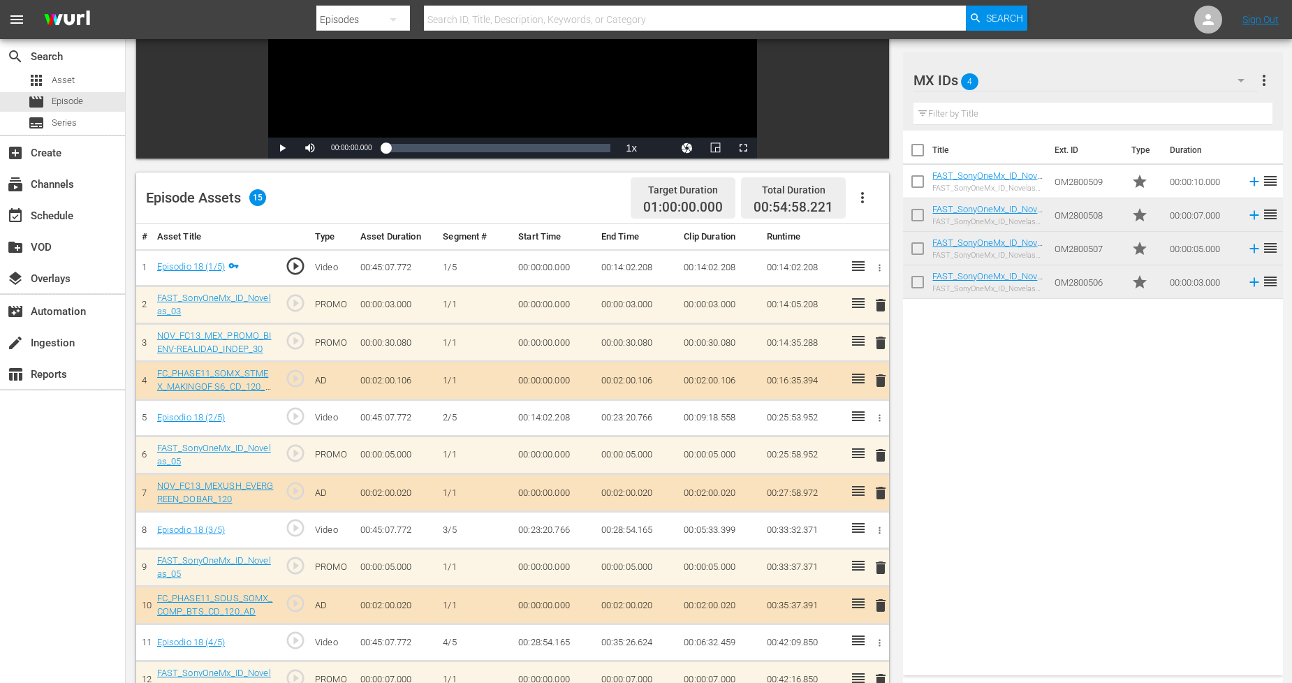
scroll to position [372, 0]
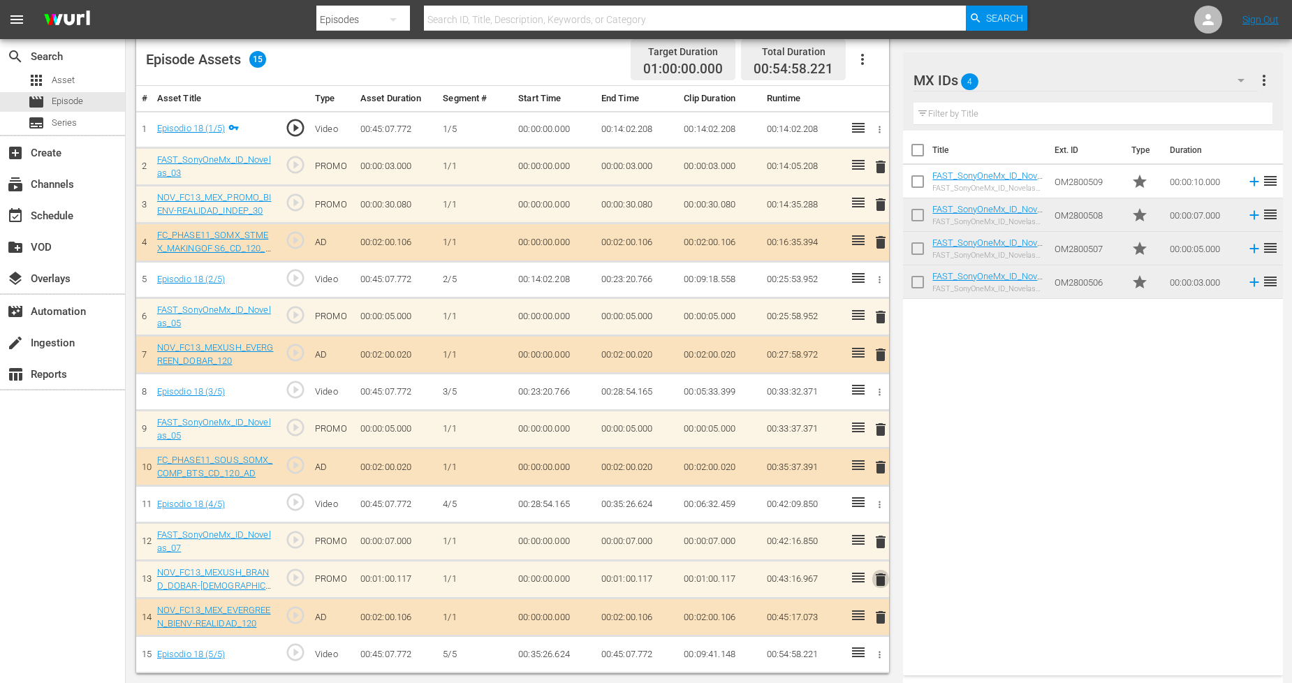
click at [883, 580] on span "delete" at bounding box center [880, 579] width 17 height 17
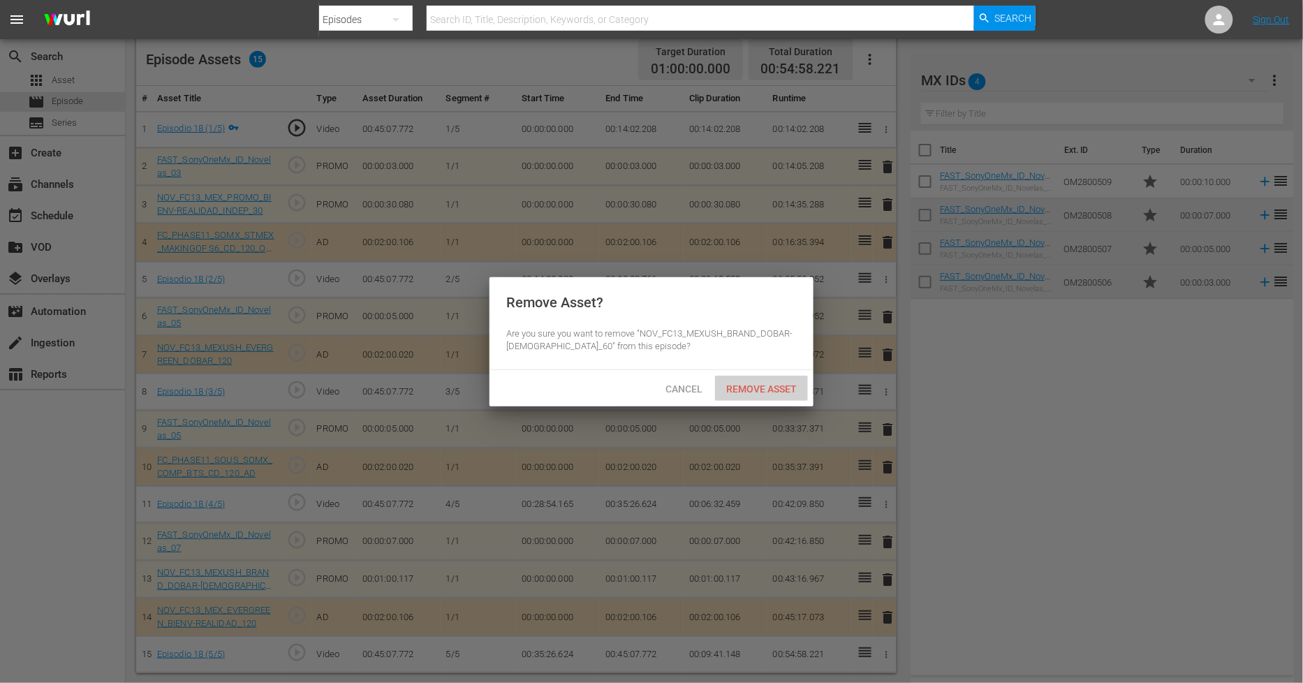
click at [753, 383] on span "Remove Asset" at bounding box center [761, 388] width 93 height 11
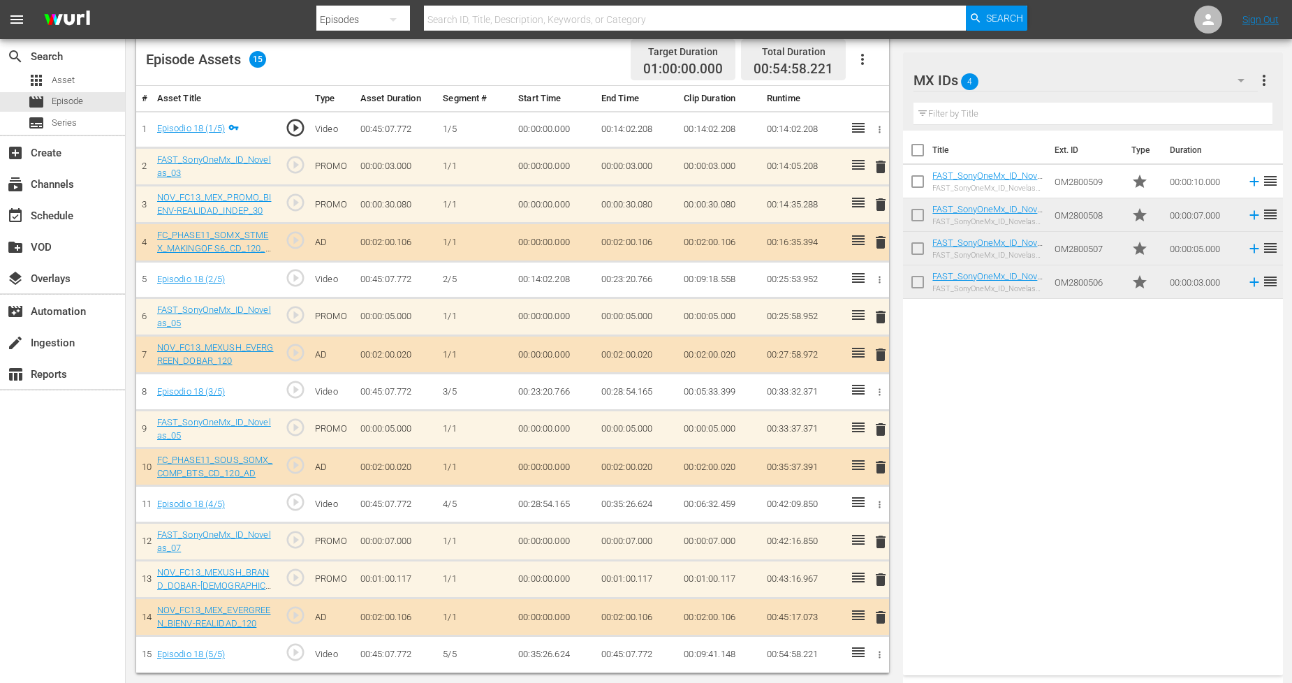
click at [1176, 94] on div "MX IDs 4" at bounding box center [1086, 80] width 344 height 39
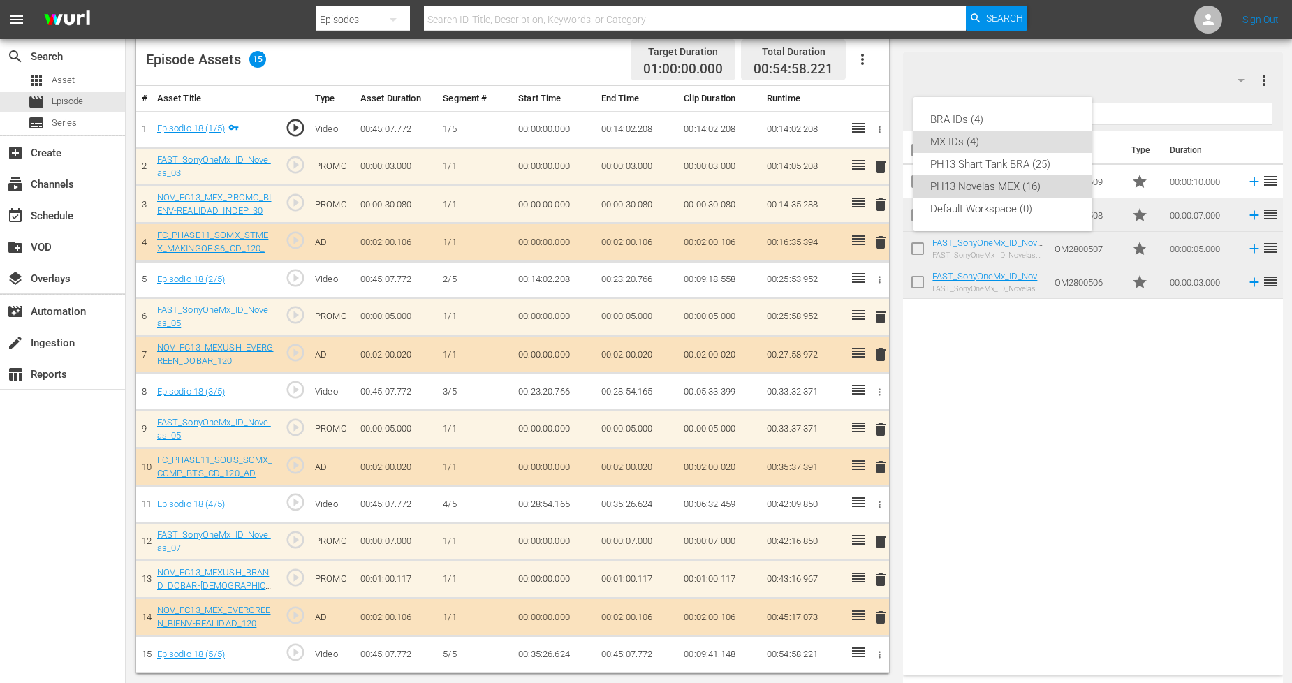
click at [1009, 189] on div "PH13 Novelas MEX (16)" at bounding box center [1002, 186] width 145 height 22
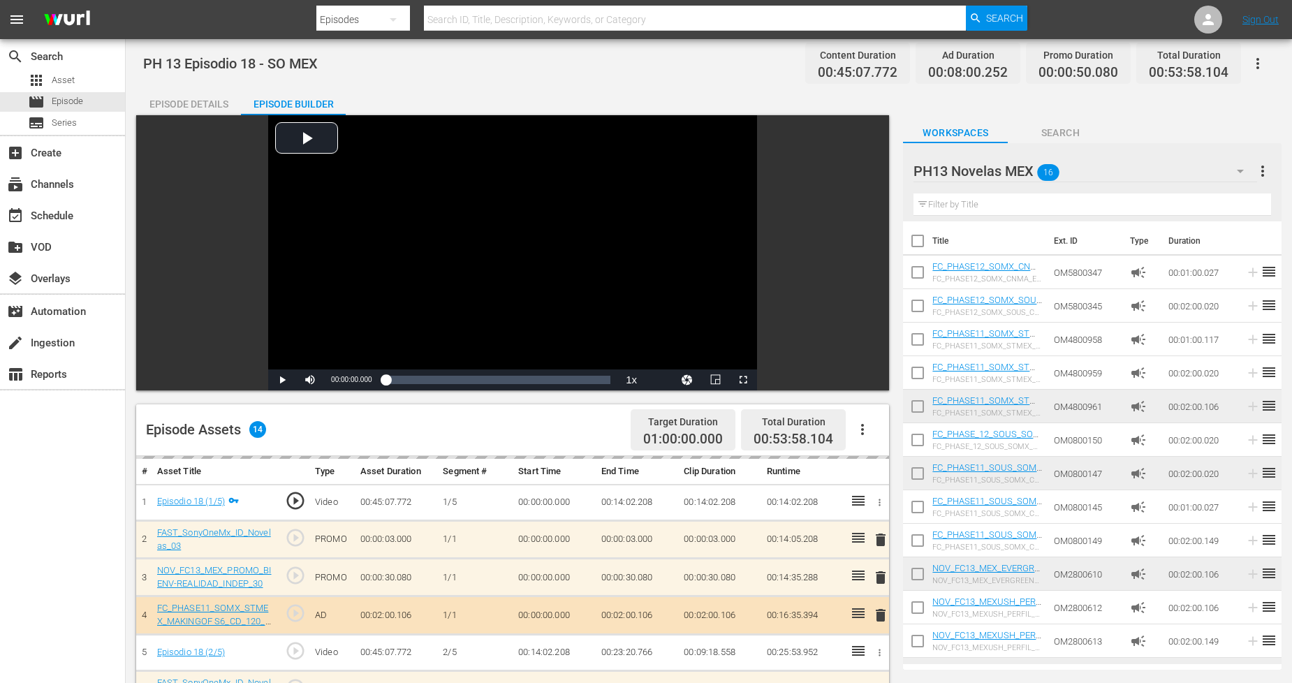
scroll to position [0, 0]
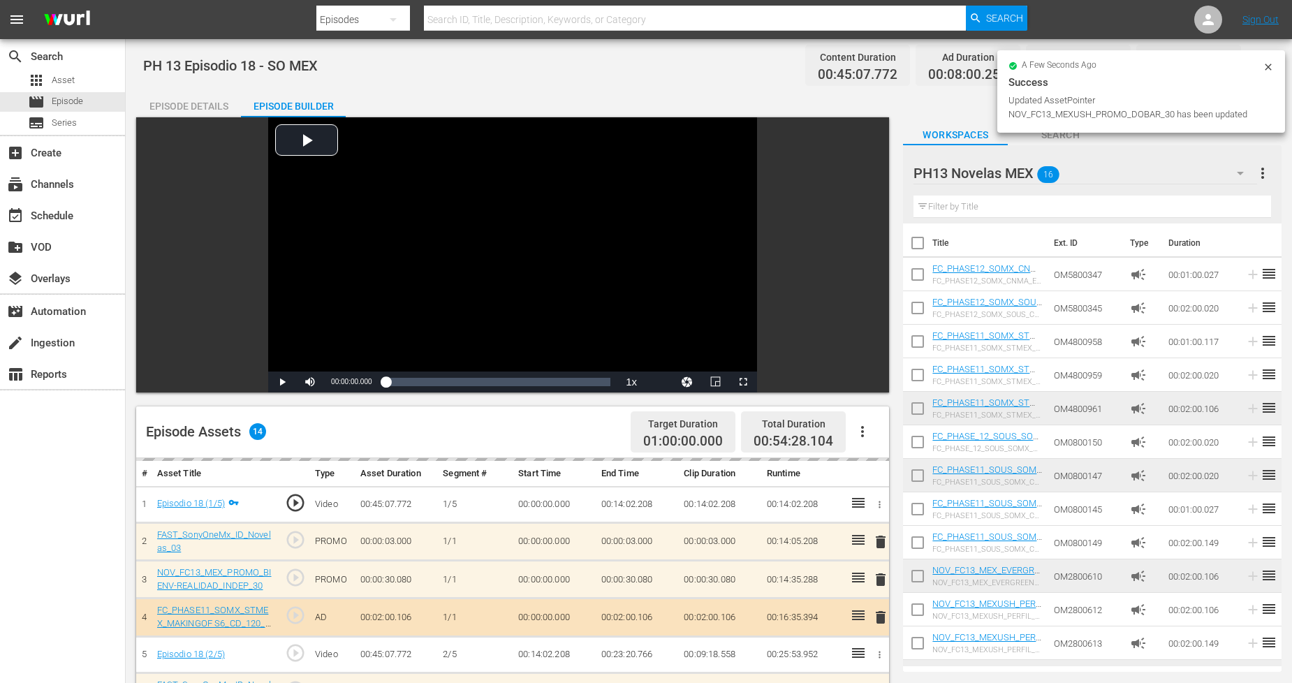
click at [1268, 61] on icon at bounding box center [1268, 66] width 11 height 11
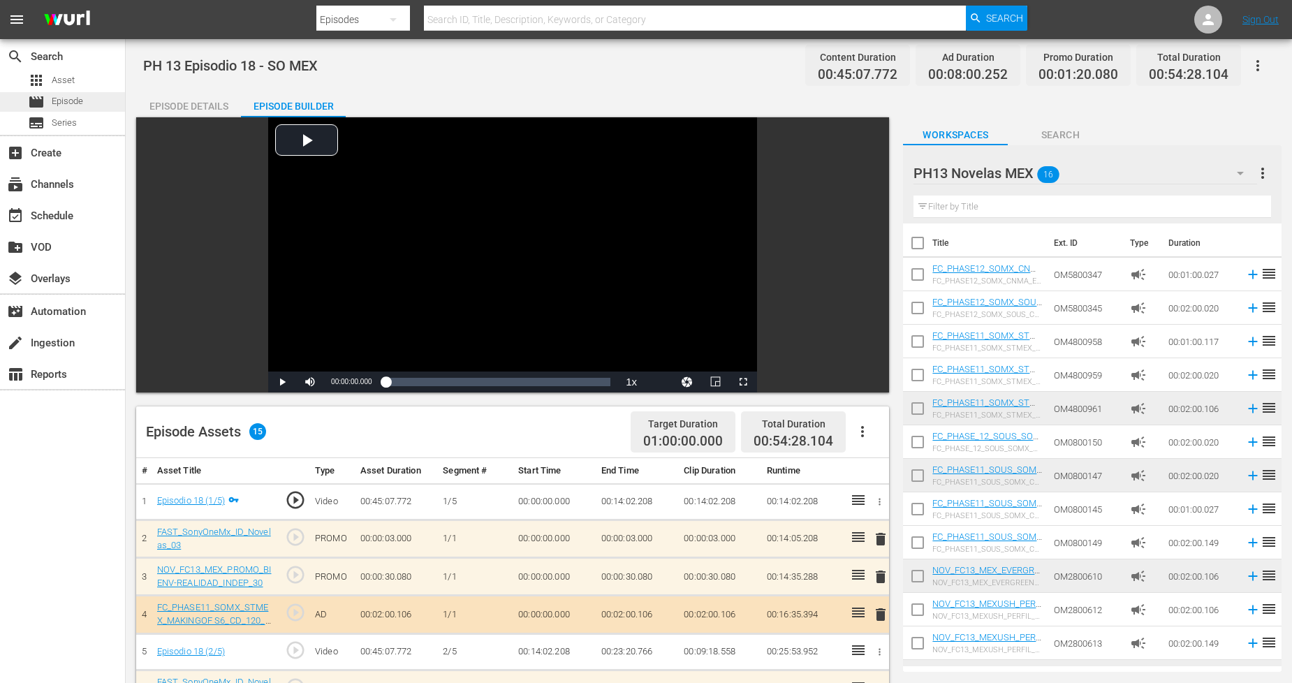
click at [89, 95] on div "movie Episode" at bounding box center [62, 102] width 125 height 20
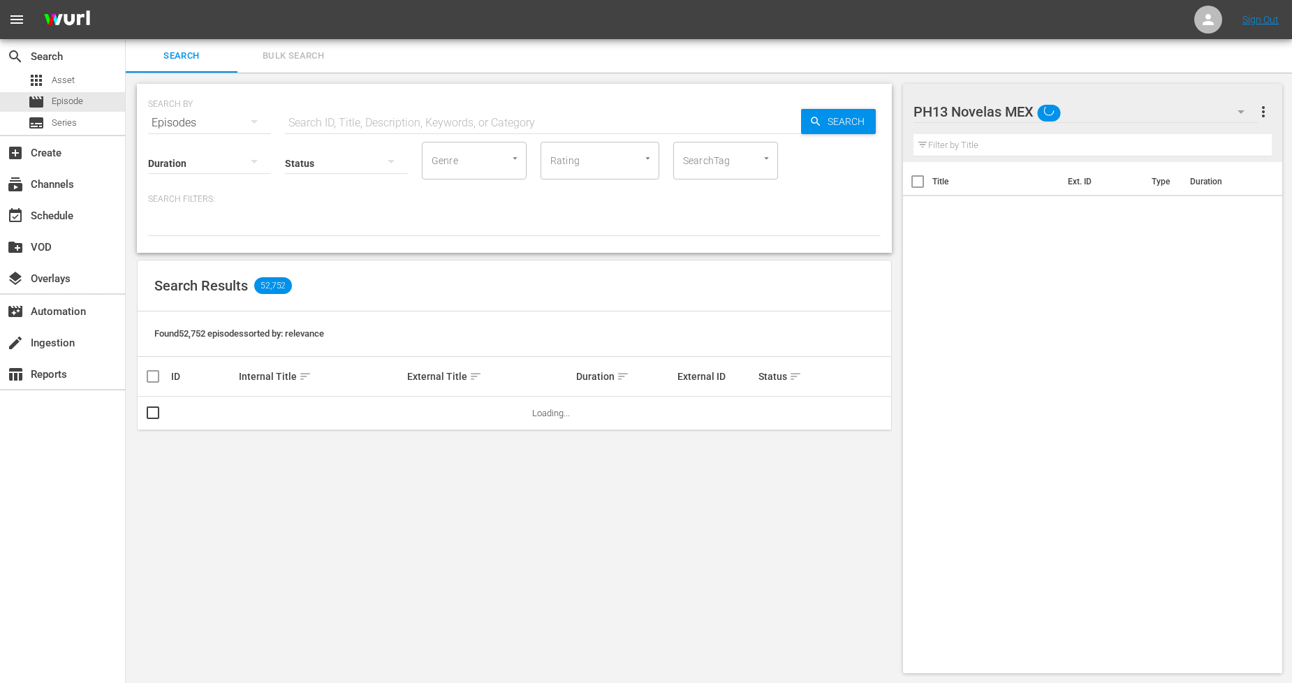
click at [330, 52] on span "Bulk Search" at bounding box center [293, 56] width 95 height 16
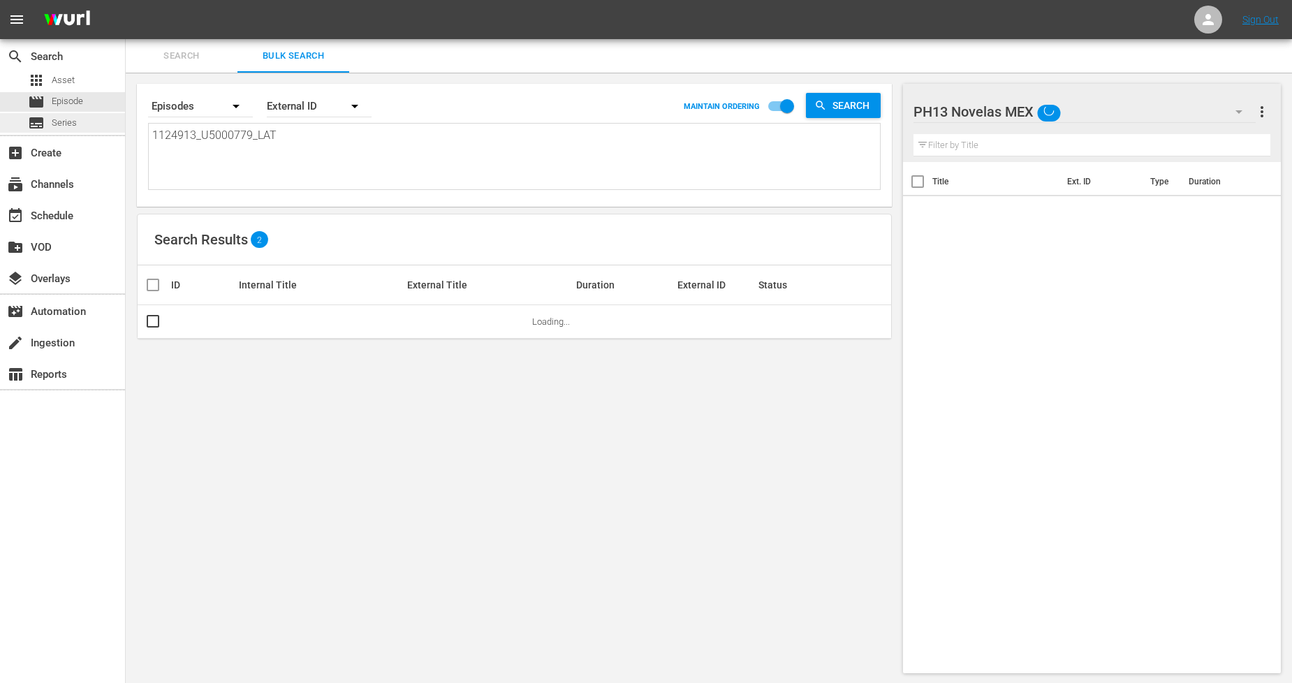
drag, startPoint x: 0, startPoint y: 133, endPoint x: 0, endPoint y: 119, distance: 14.0
click at [126, 0] on div "search Search apps Asset movie Episode subtitles Series add_box Create subscrip…" at bounding box center [709, 0] width 1166 height 0
paste textarea "4_U5000780"
type textarea "1124914_U5000780_LAT"
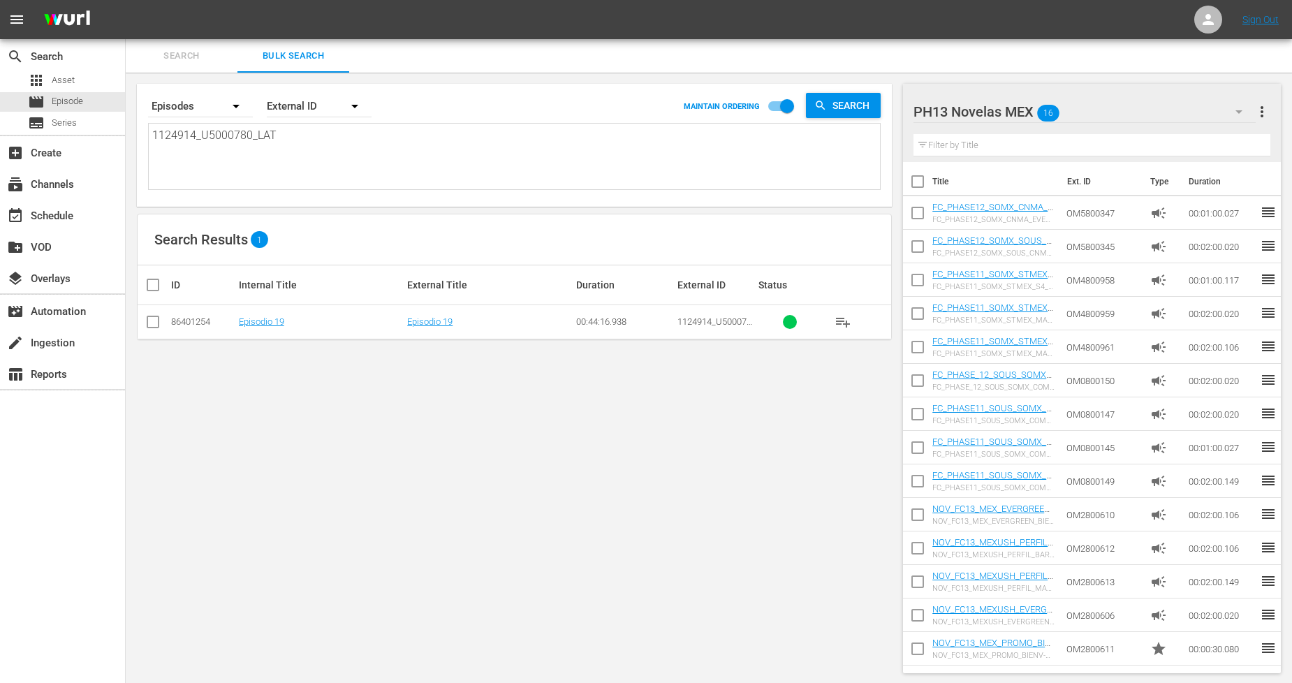
type textarea "1124914_U5000780_LAT"
click at [156, 321] on input "checkbox" at bounding box center [153, 324] width 17 height 17
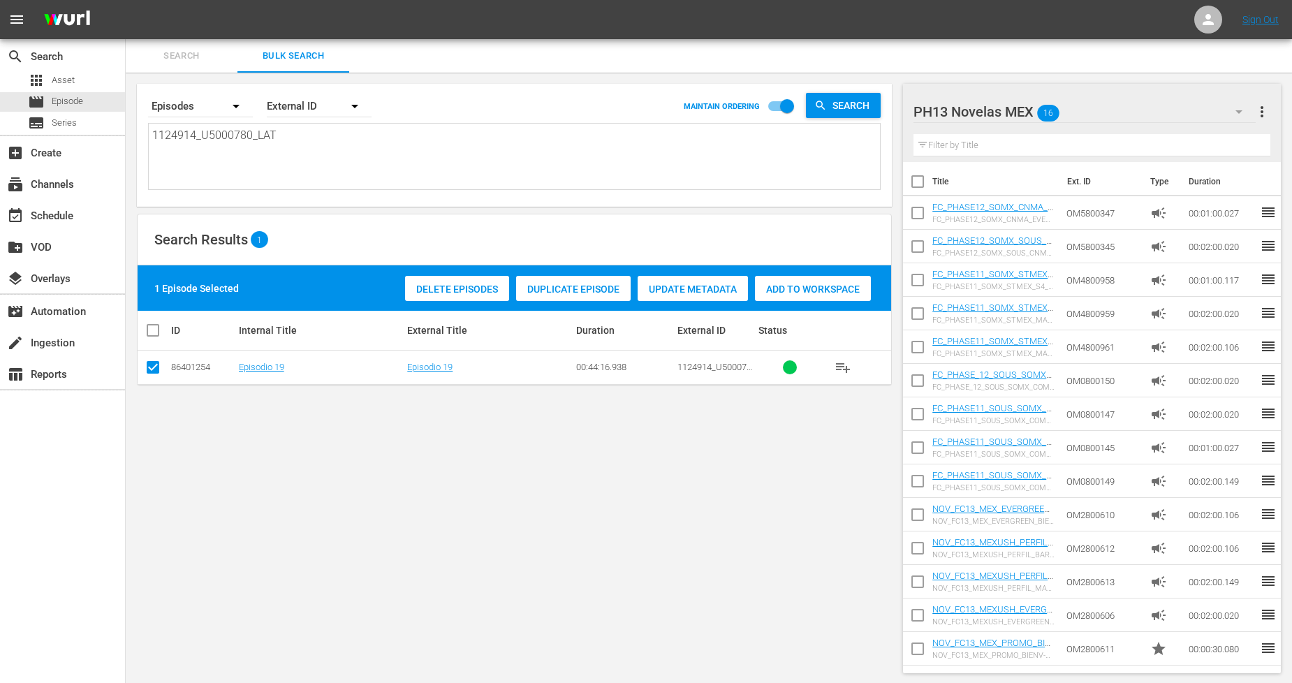
click at [606, 289] on span "Duplicate Episode" at bounding box center [573, 289] width 115 height 11
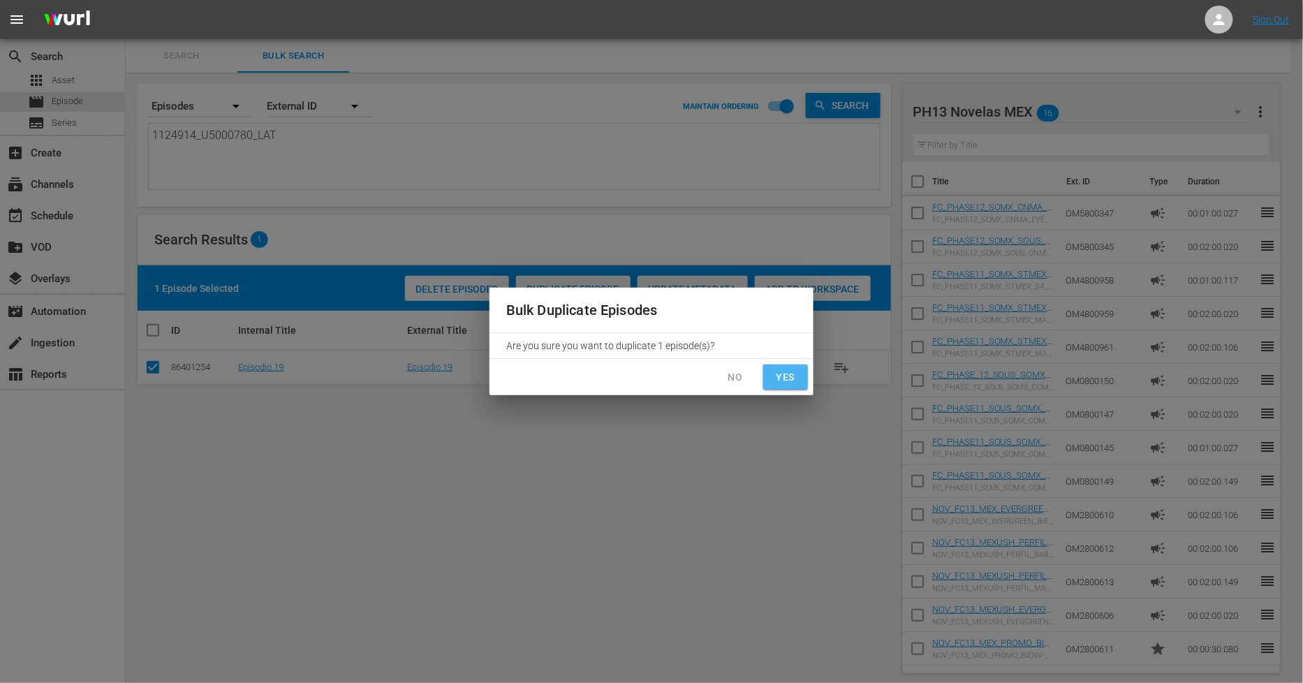
click at [777, 377] on span "Yes" at bounding box center [786, 377] width 22 height 17
checkbox input "false"
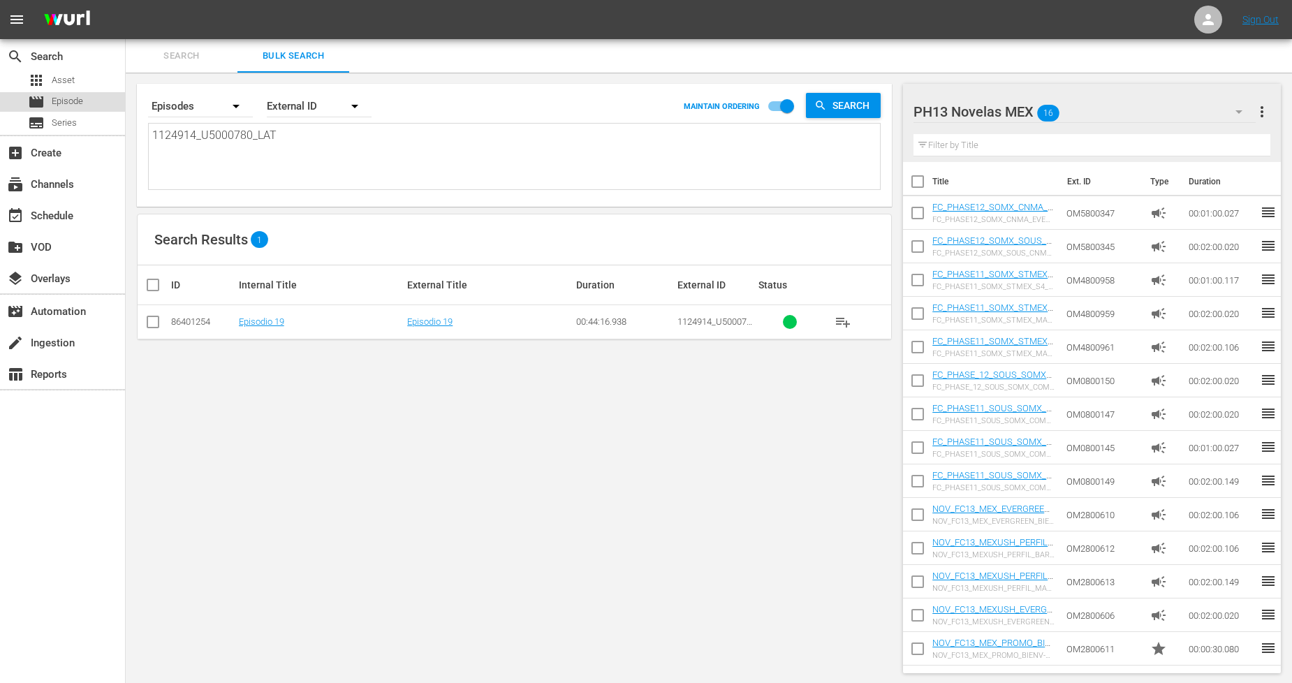
click at [107, 103] on div "movie Episode" at bounding box center [62, 102] width 125 height 20
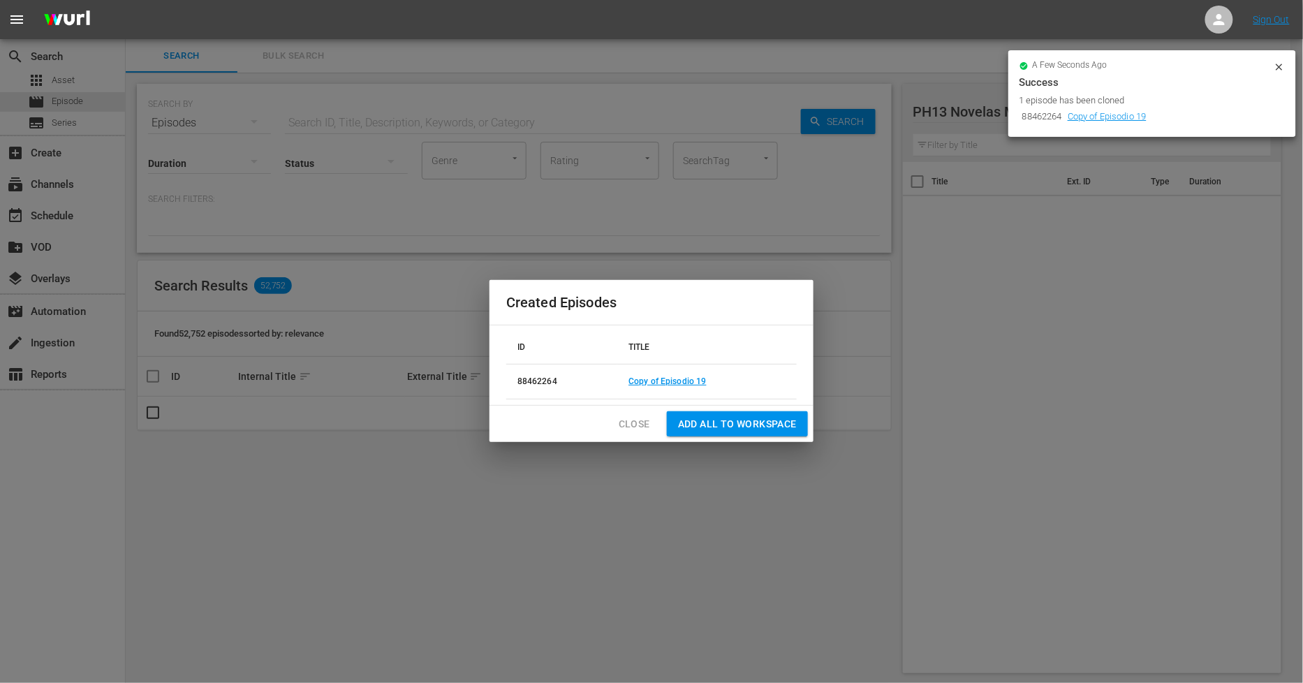
click at [317, 72] on div "Created Episodes ID TITLE 88462264 Copy of Episodio 19 Close Add all to Workspa…" at bounding box center [651, 341] width 1303 height 683
click at [639, 420] on span "Close" at bounding box center [634, 424] width 31 height 17
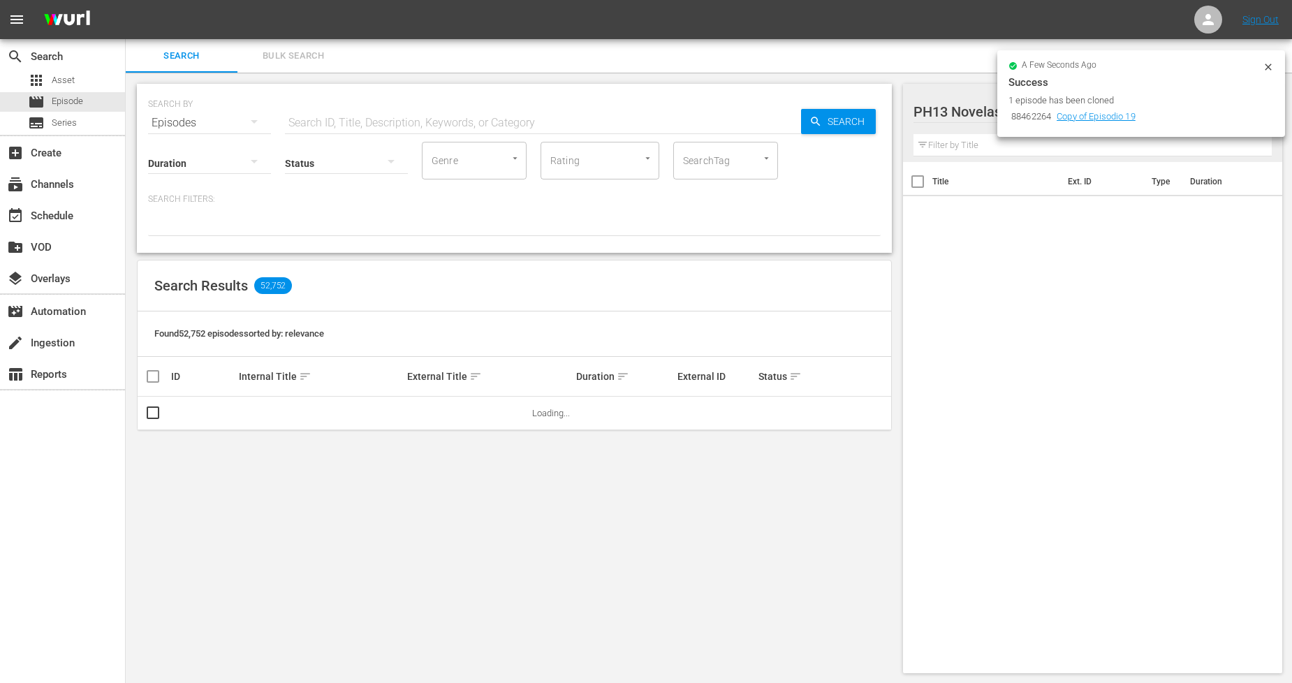
click at [316, 61] on span "Bulk Search" at bounding box center [293, 56] width 95 height 16
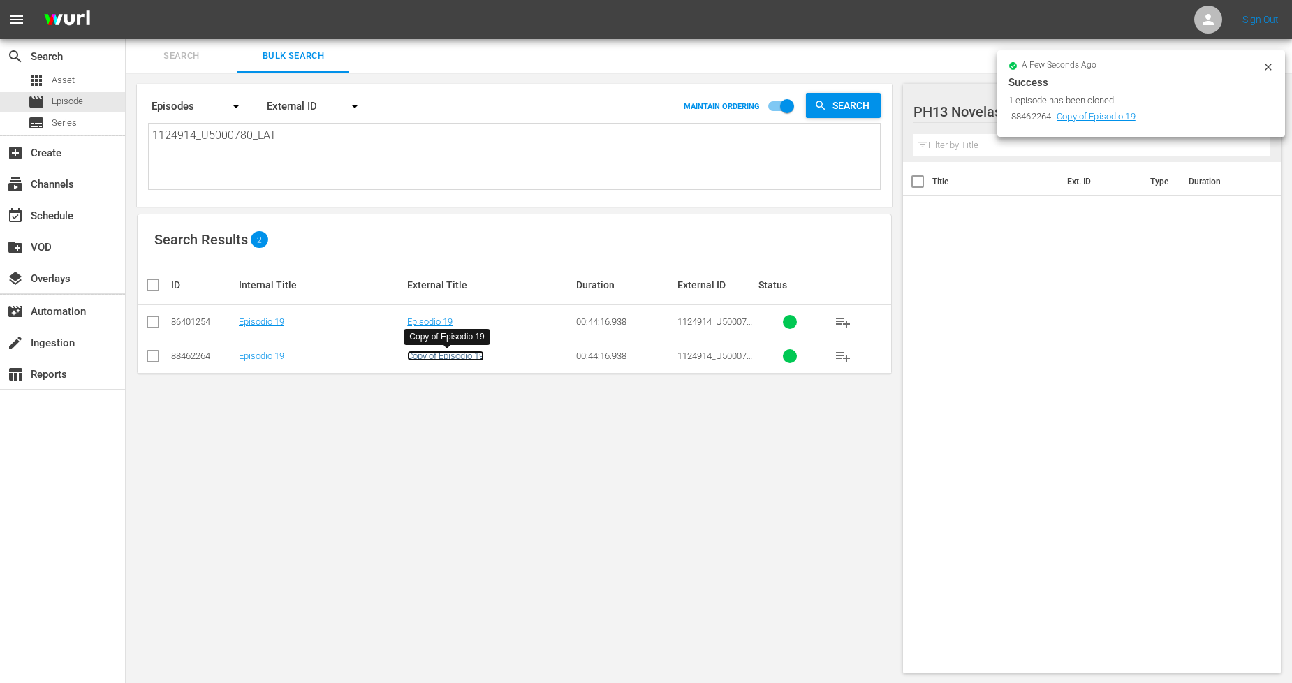
click at [469, 357] on link "Copy of Episodio 19" at bounding box center [445, 356] width 77 height 10
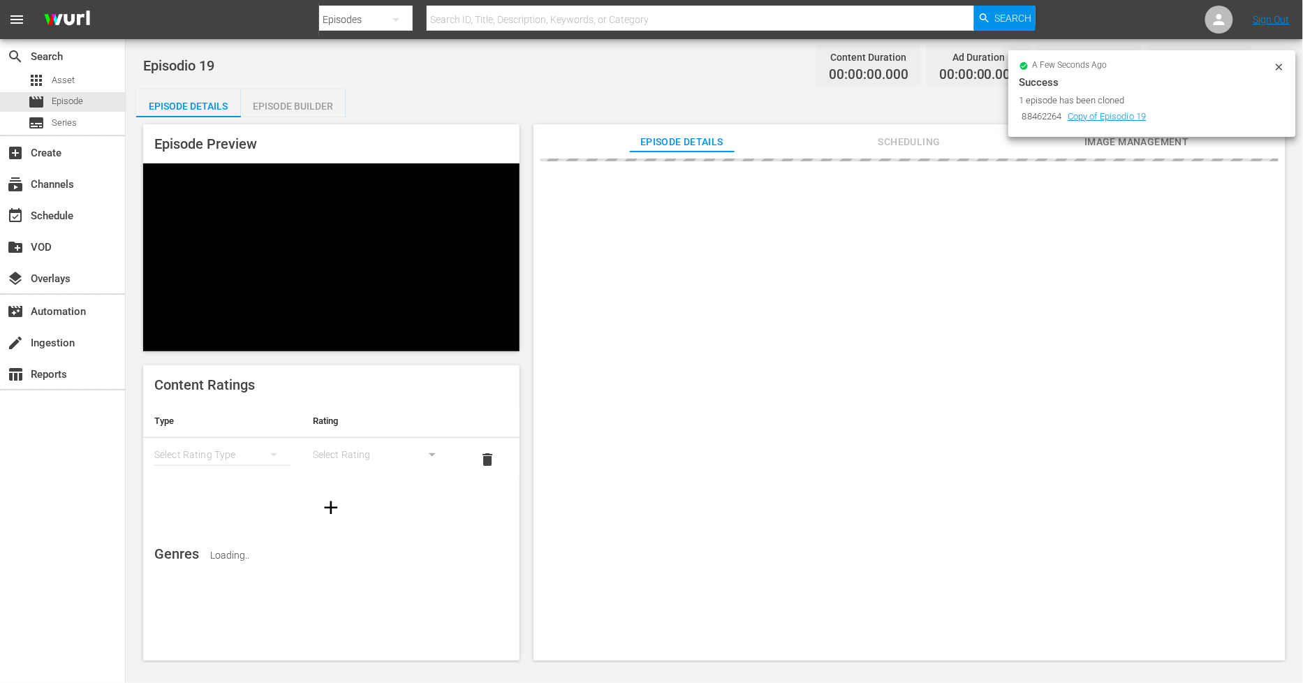
click at [1281, 61] on icon at bounding box center [1279, 66] width 11 height 11
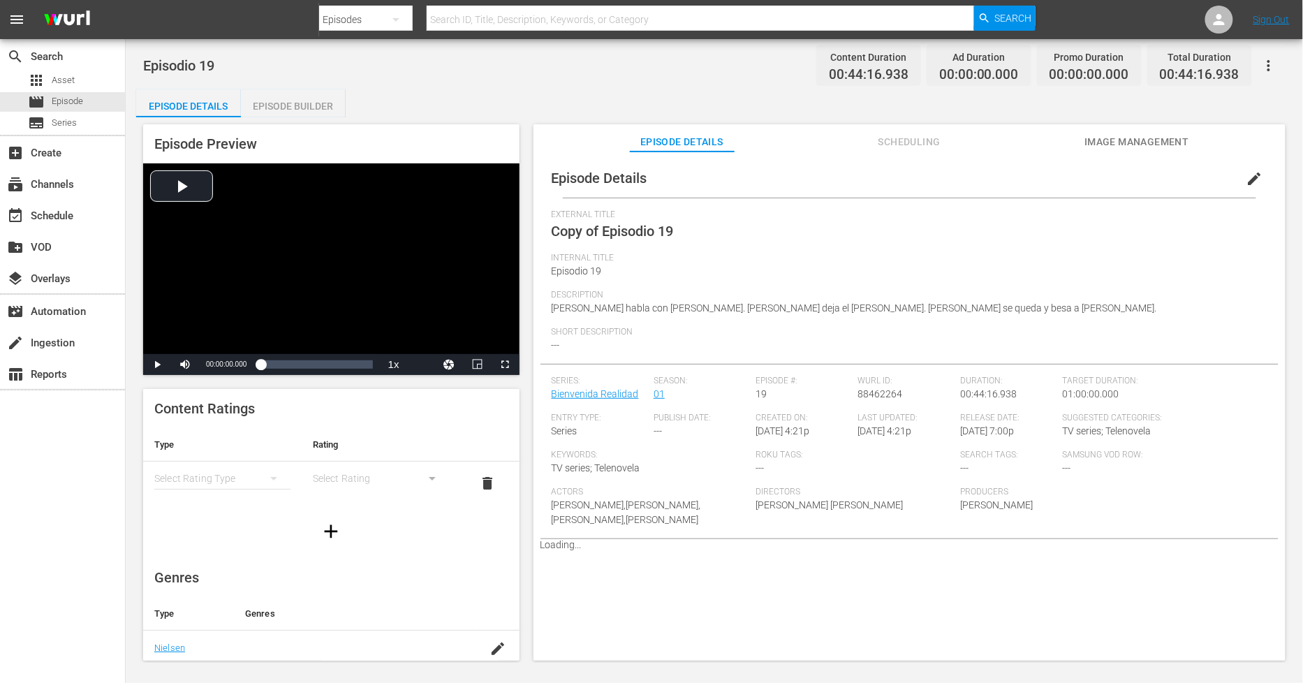
click at [1247, 179] on span "edit" at bounding box center [1255, 178] width 17 height 17
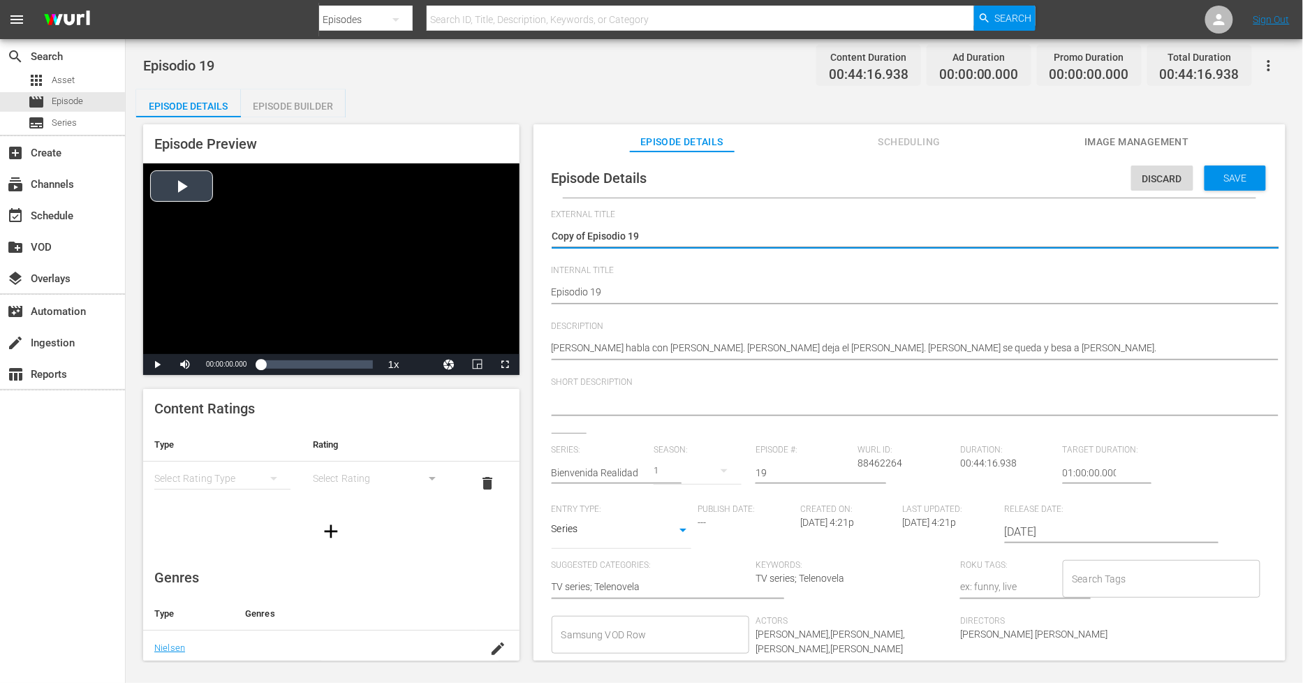
drag, startPoint x: 589, startPoint y: 232, endPoint x: 345, endPoint y: 240, distance: 243.9
click at [356, 240] on div "Episode Preview Video Player is loading. Play Video Play Mute Current Time 00:0…" at bounding box center [714, 394] width 1157 height 555
type textarea "Episodio 19"
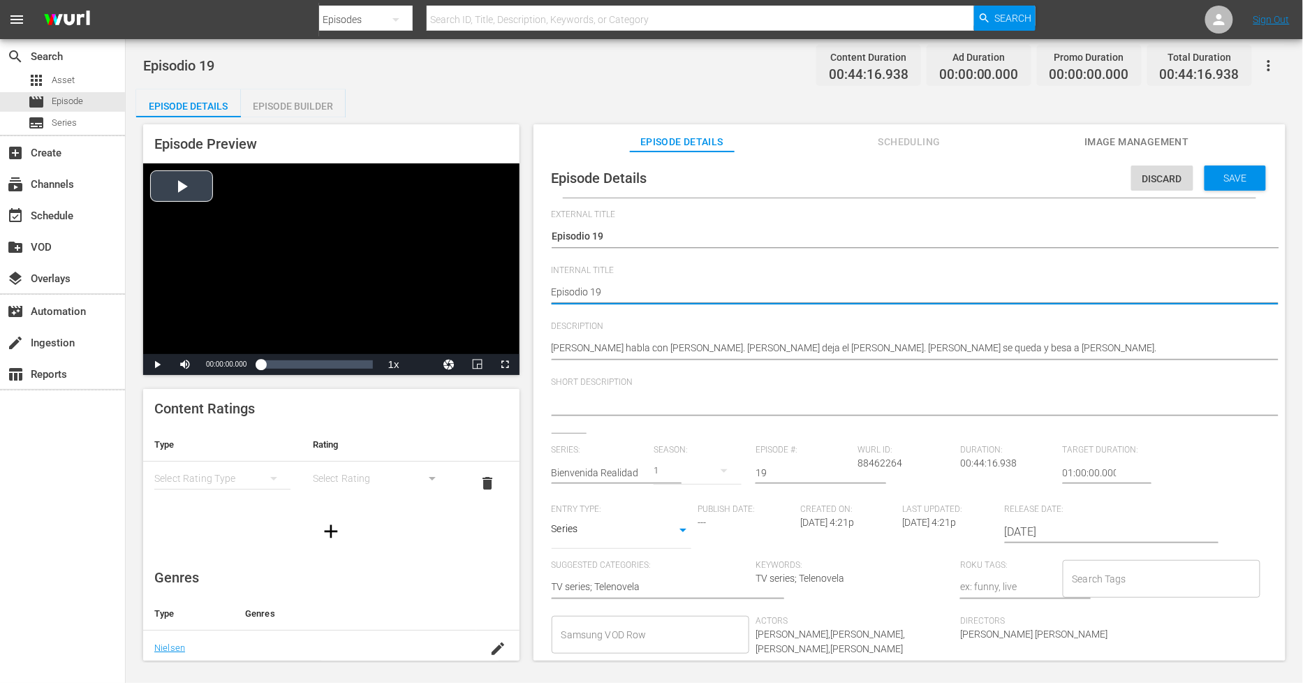
type textarea "PEpisodio 19"
type textarea "PHEpisodio 19"
type textarea "PH Episodio 19"
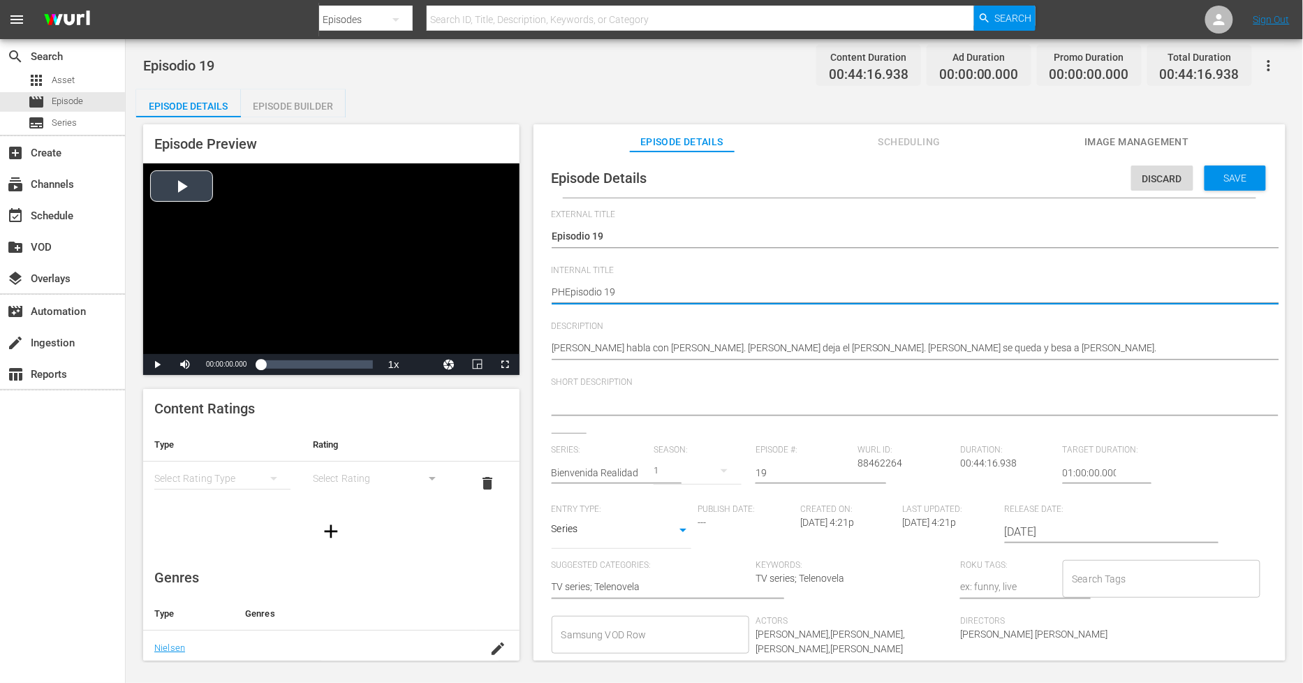
type textarea "PH Episodio 19"
type textarea "PH 1Episodio 19"
type textarea "PH 13Episodio 19"
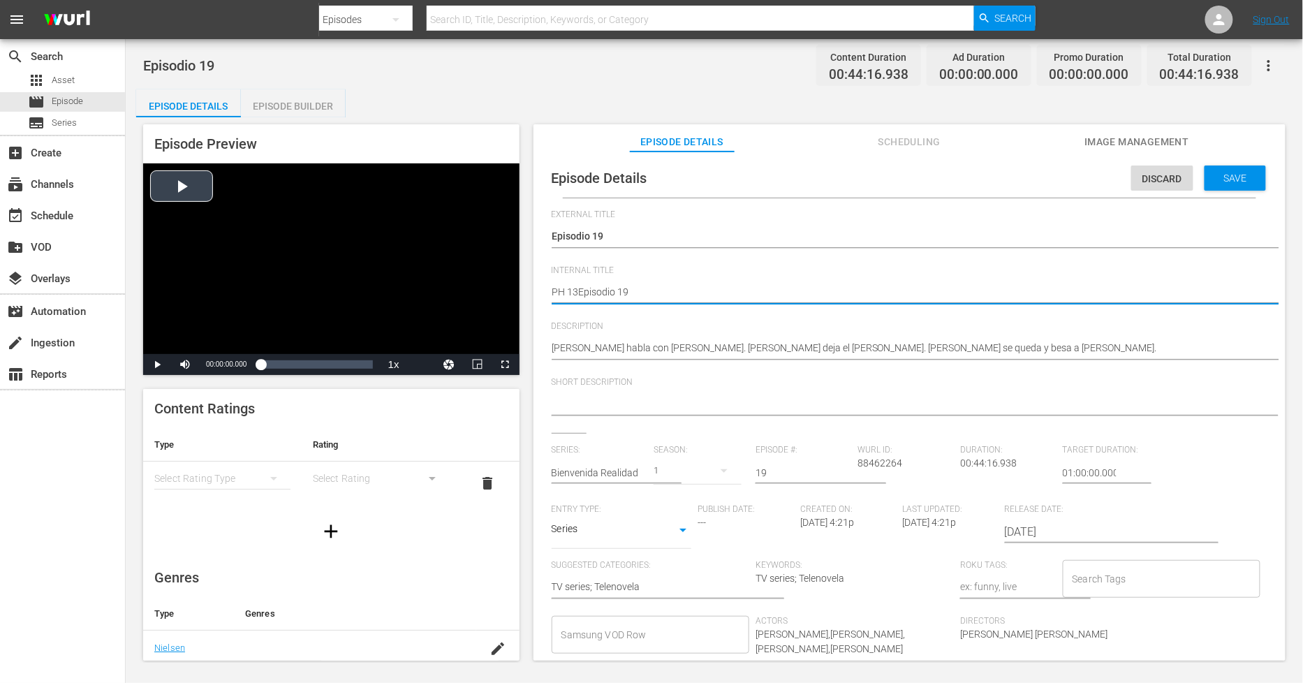
type textarea "PH 13 Episodio 19"
type textarea "PH 13 Episodio 19 -"
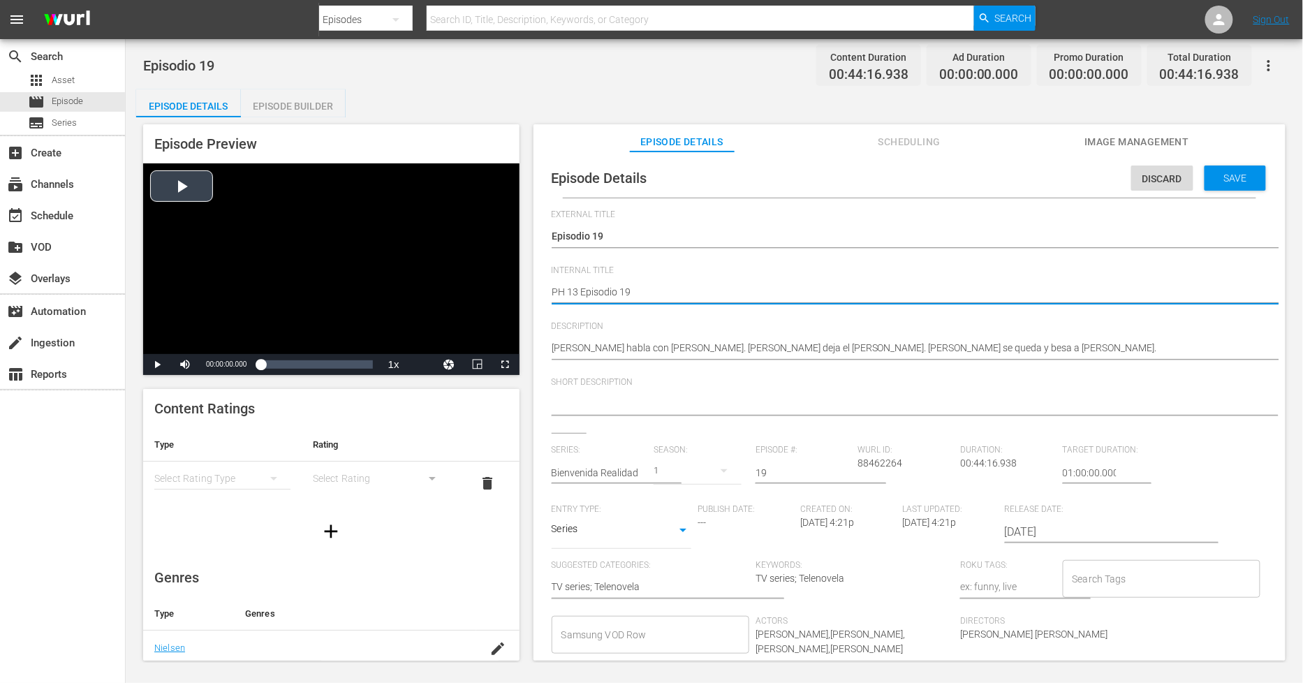
type textarea "PH 13 Episodio 19 -"
type textarea "PH 13 Episodio 19 - S"
type textarea "PH 13 Episodio 19 - SO"
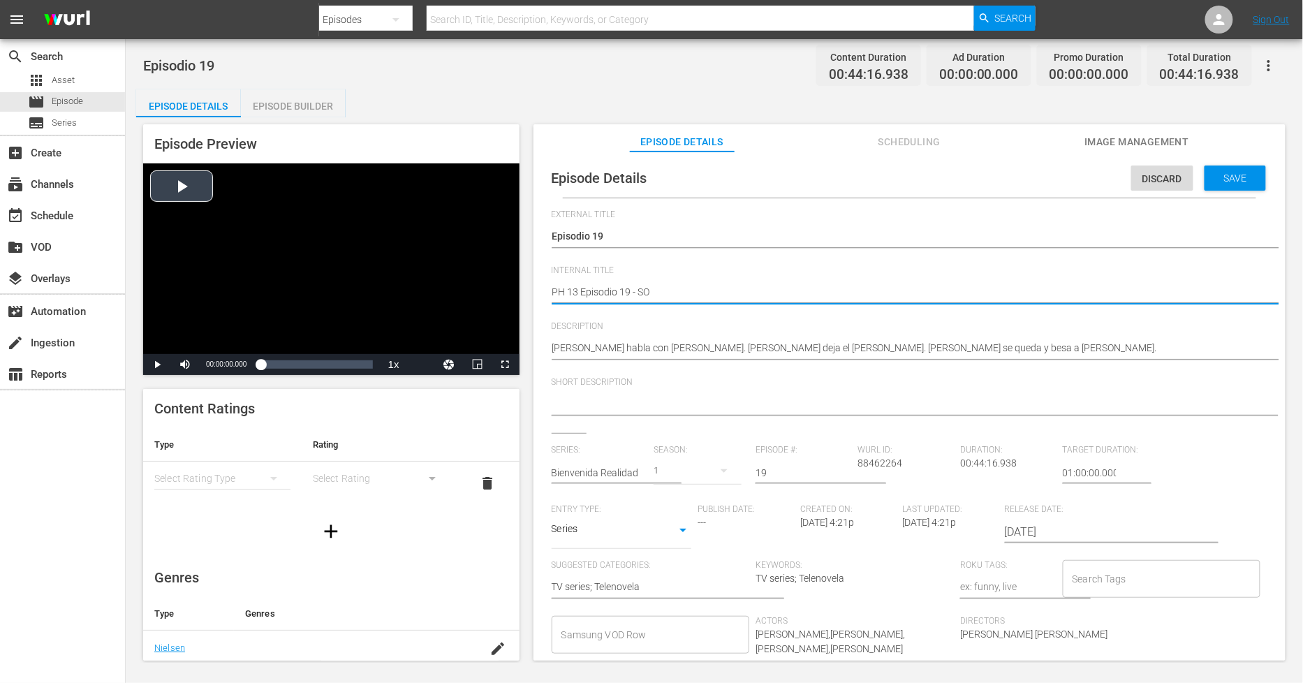
type textarea "PH 13 Episodio 19 - SO"
type textarea "PH 13 Episodio 19 - SO M"
type textarea "PH 13 Episodio 19 - SO ME"
type textarea "PH 13 Episodio 19 - SO MEX"
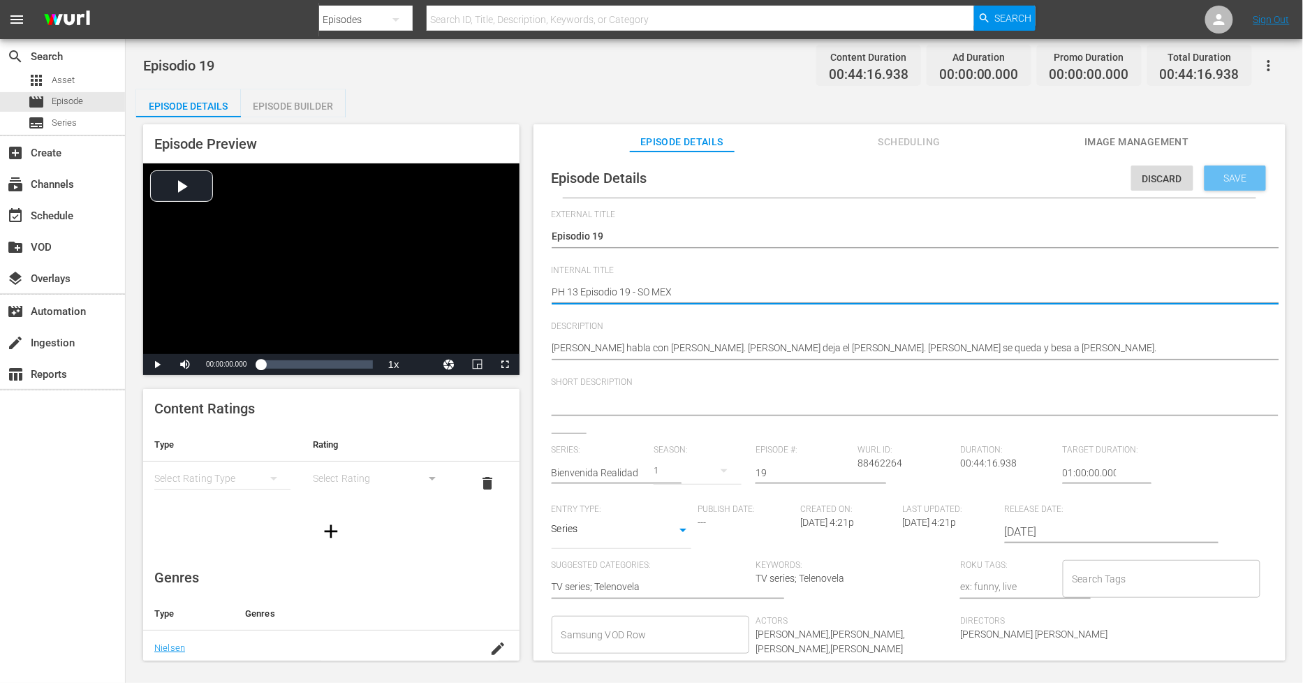
type textarea "PH 13 Episodio 19 - SO MEX"
click at [1240, 177] on span "Save" at bounding box center [1235, 178] width 45 height 11
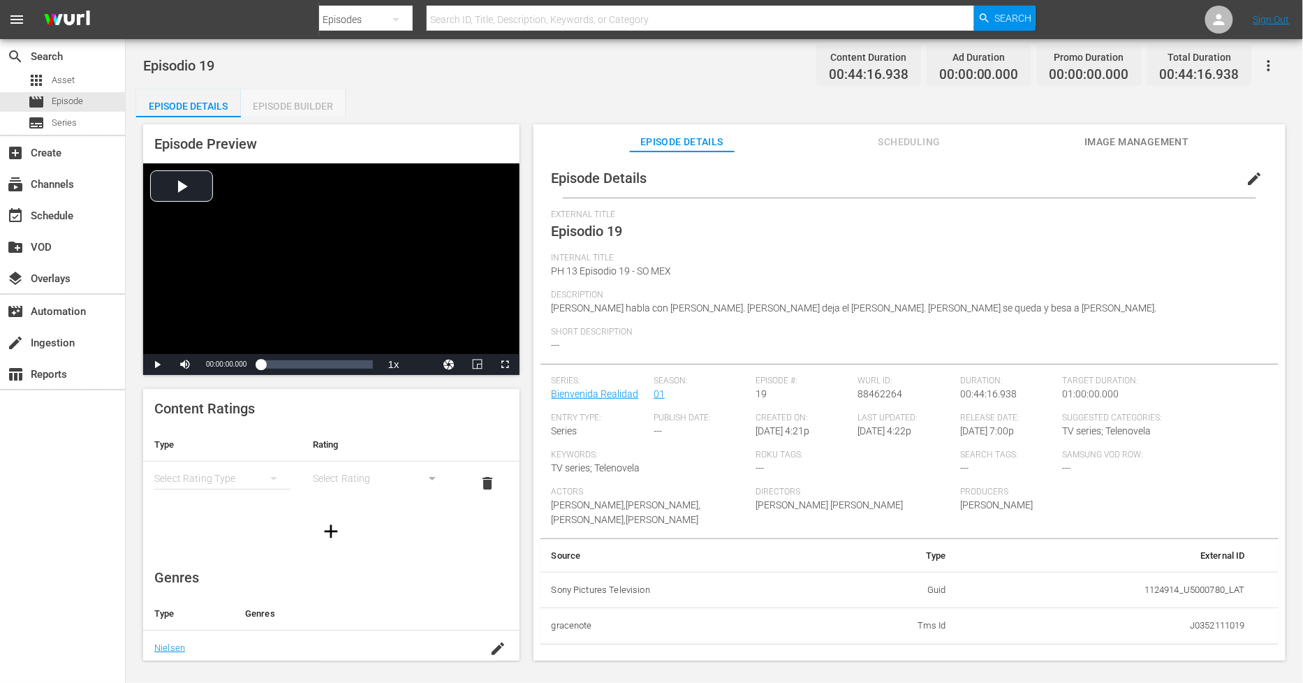
click at [285, 108] on div "Episode Builder" at bounding box center [293, 106] width 105 height 34
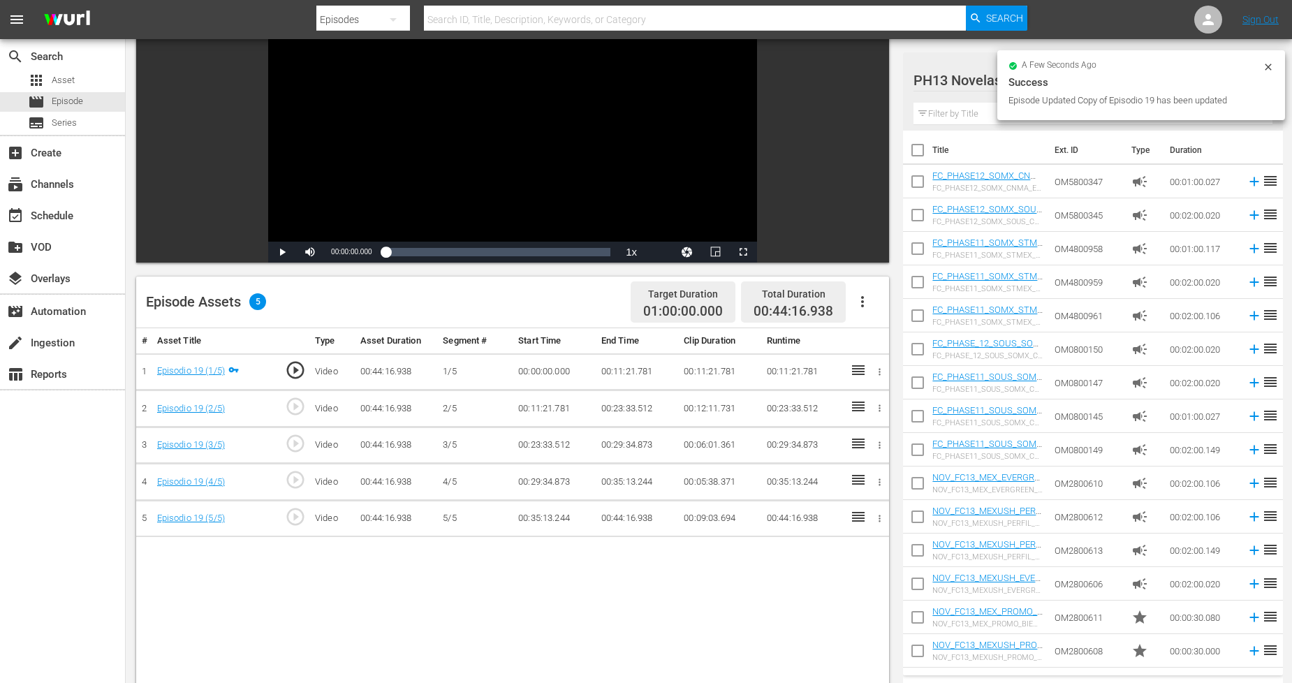
scroll to position [155, 0]
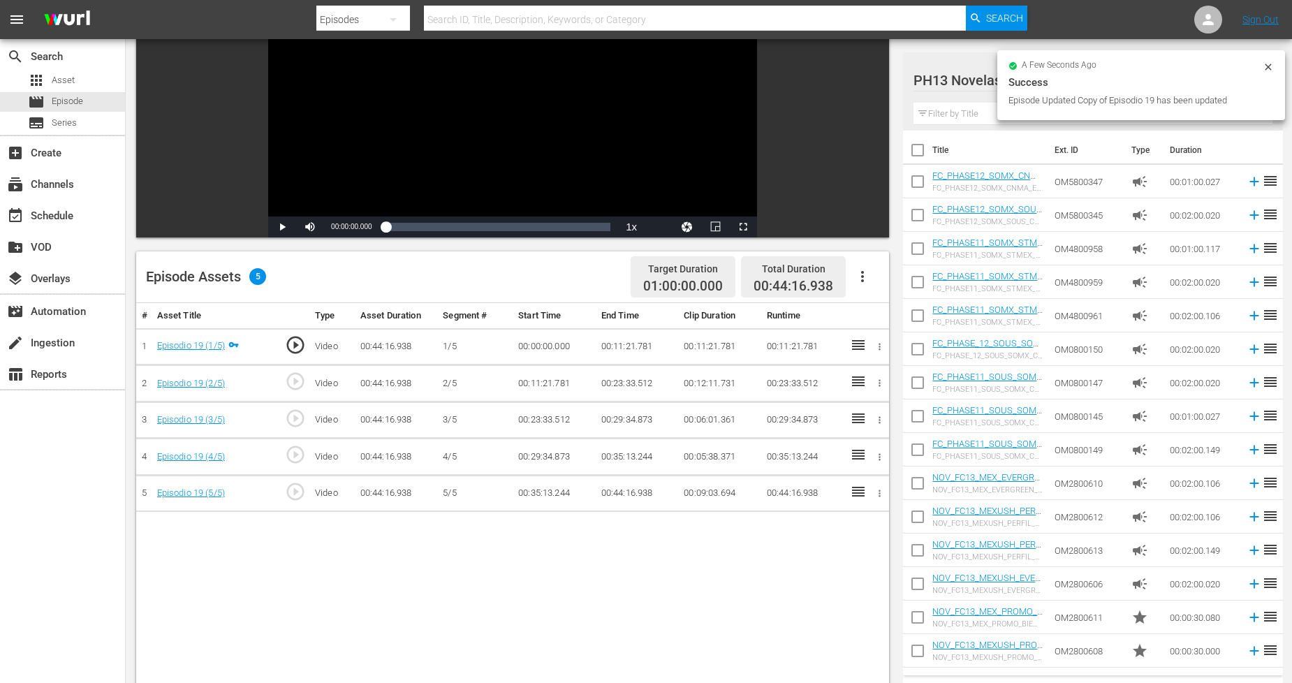
click at [869, 276] on icon "button" at bounding box center [862, 276] width 17 height 17
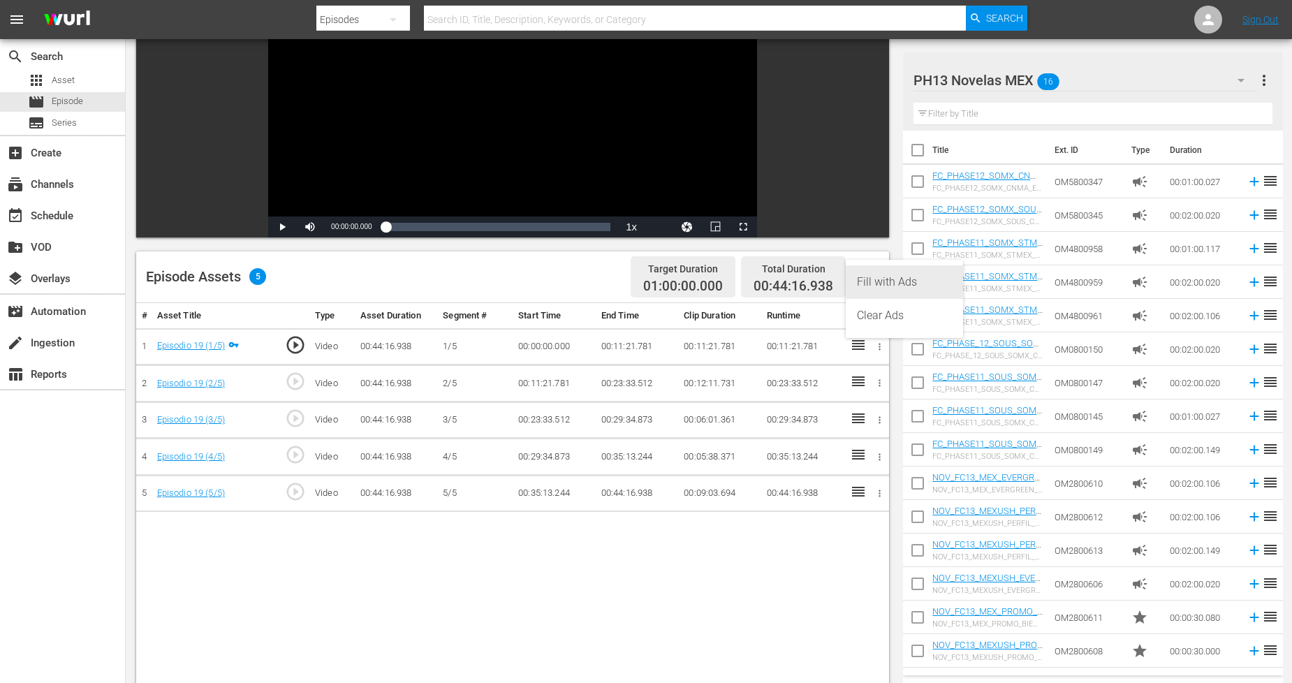
click at [869, 286] on div "Fill with Ads" at bounding box center [904, 282] width 95 height 34
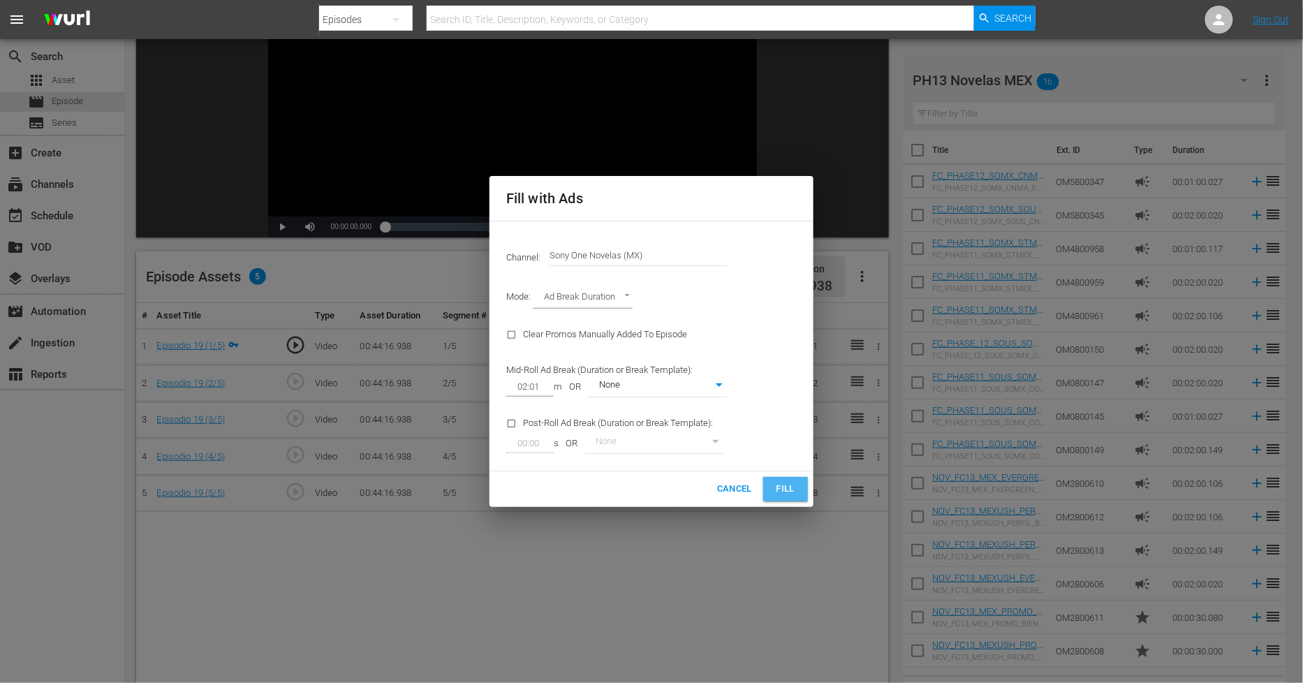
click at [790, 487] on span "Fill" at bounding box center [786, 489] width 22 height 16
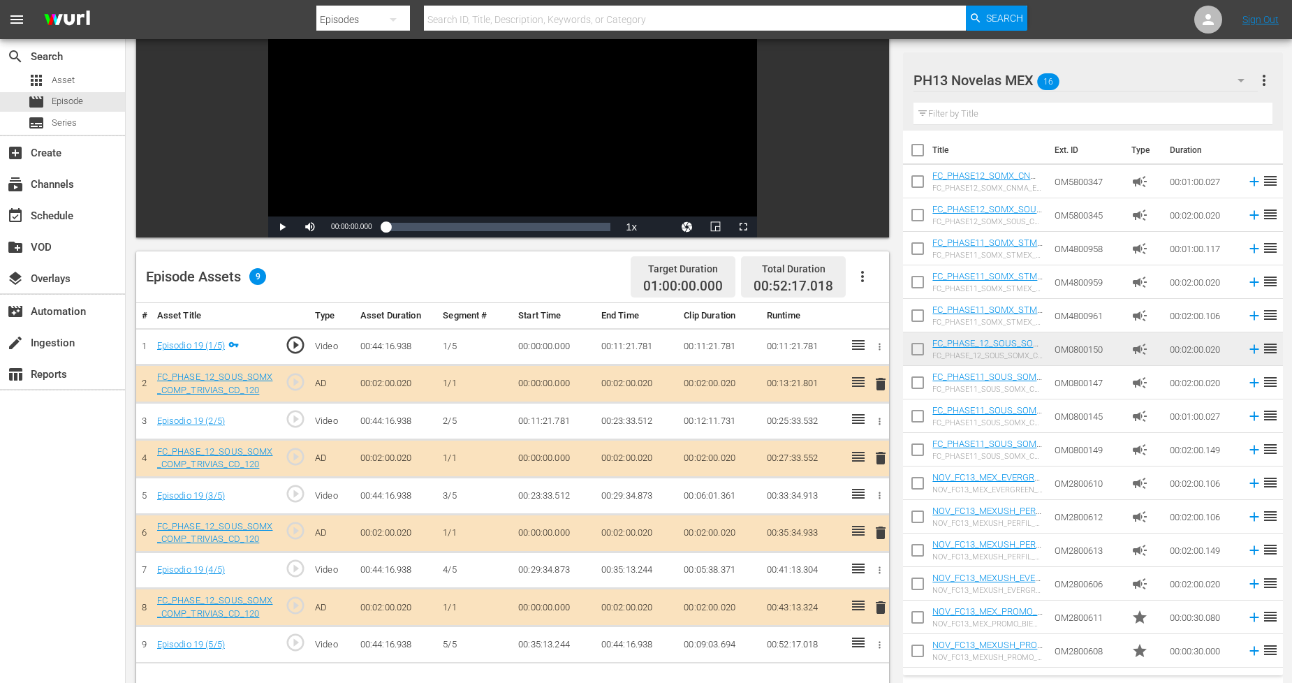
click at [883, 384] on span "delete" at bounding box center [880, 384] width 17 height 17
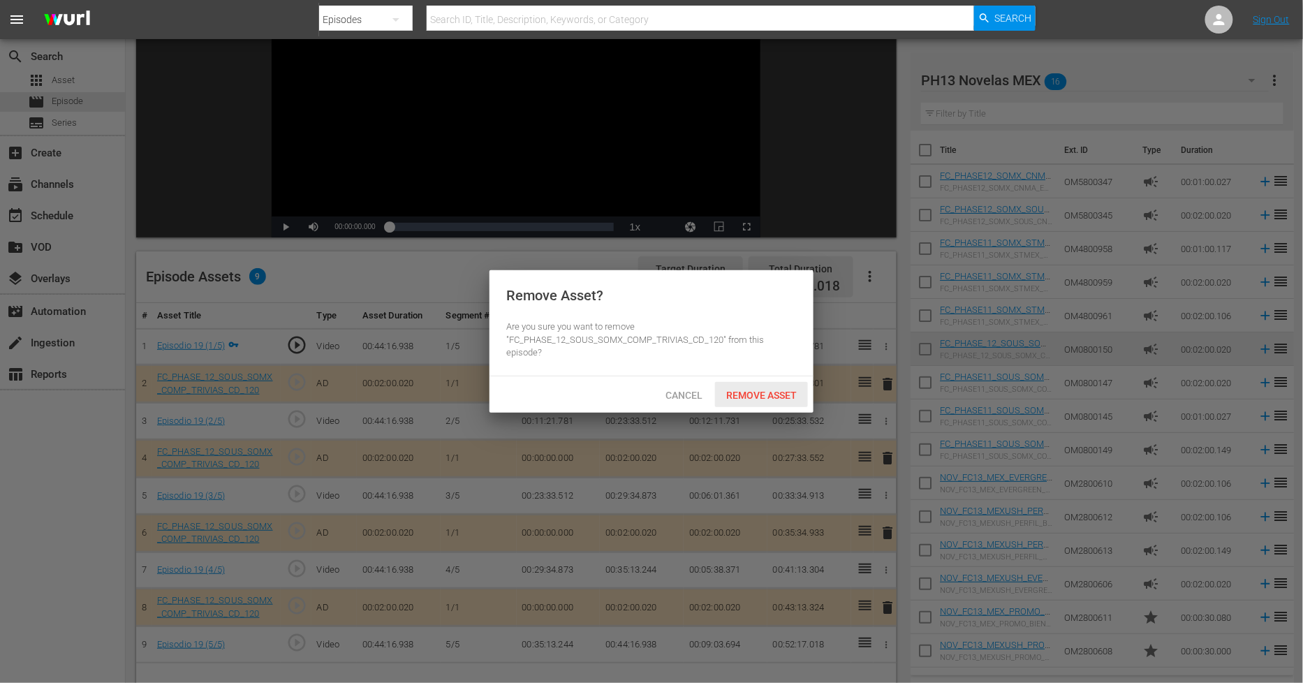
click at [774, 392] on span "Remove Asset" at bounding box center [761, 395] width 93 height 11
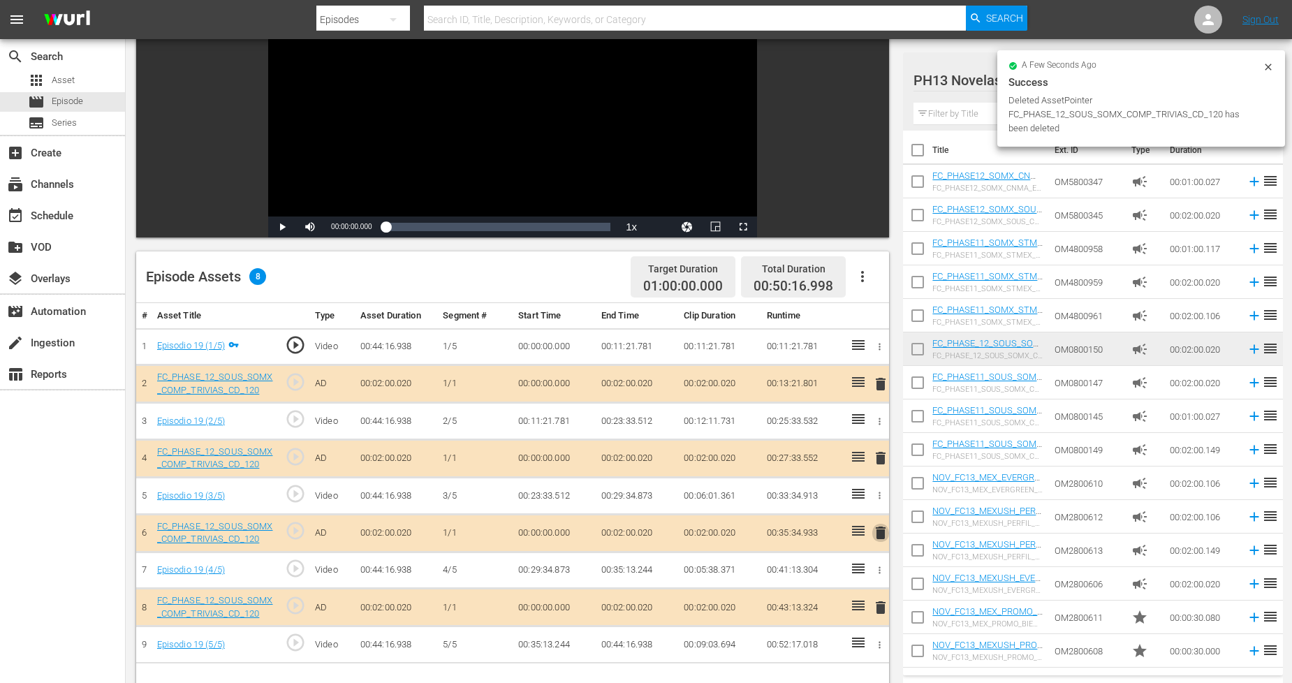
click at [881, 529] on span "delete" at bounding box center [880, 533] width 17 height 17
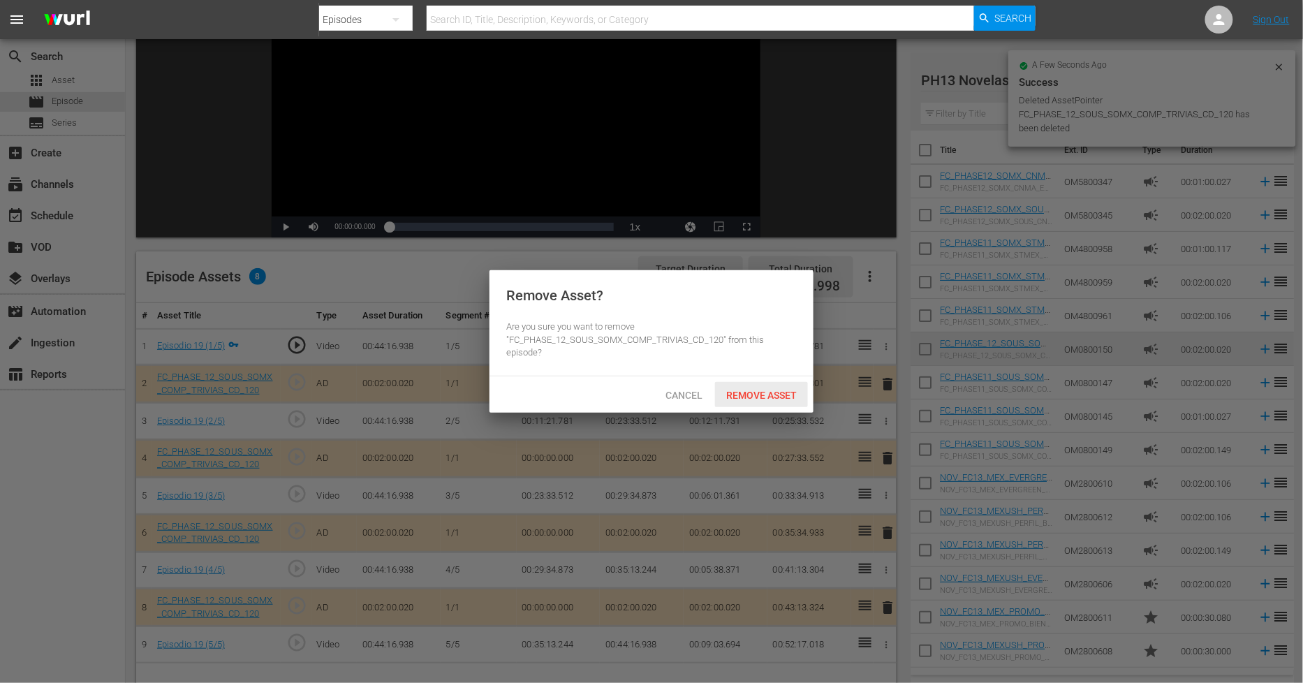
click at [788, 391] on span "Remove Asset" at bounding box center [761, 395] width 93 height 11
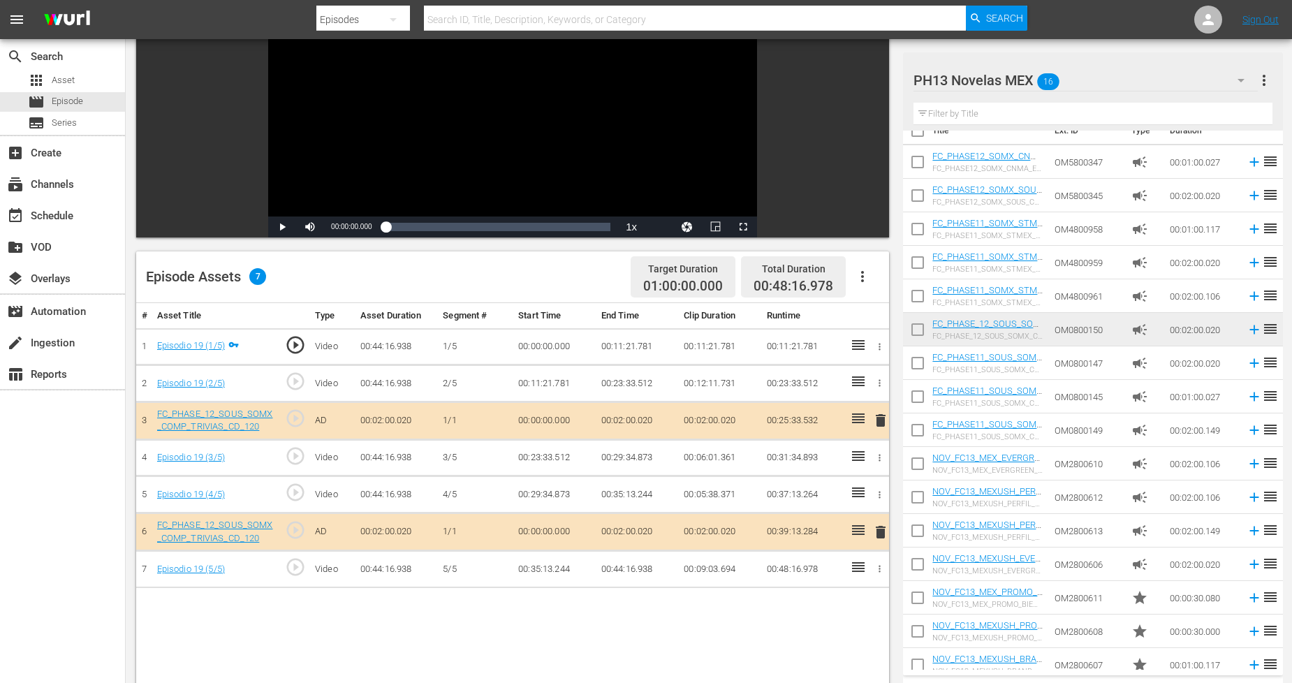
scroll to position [31, 0]
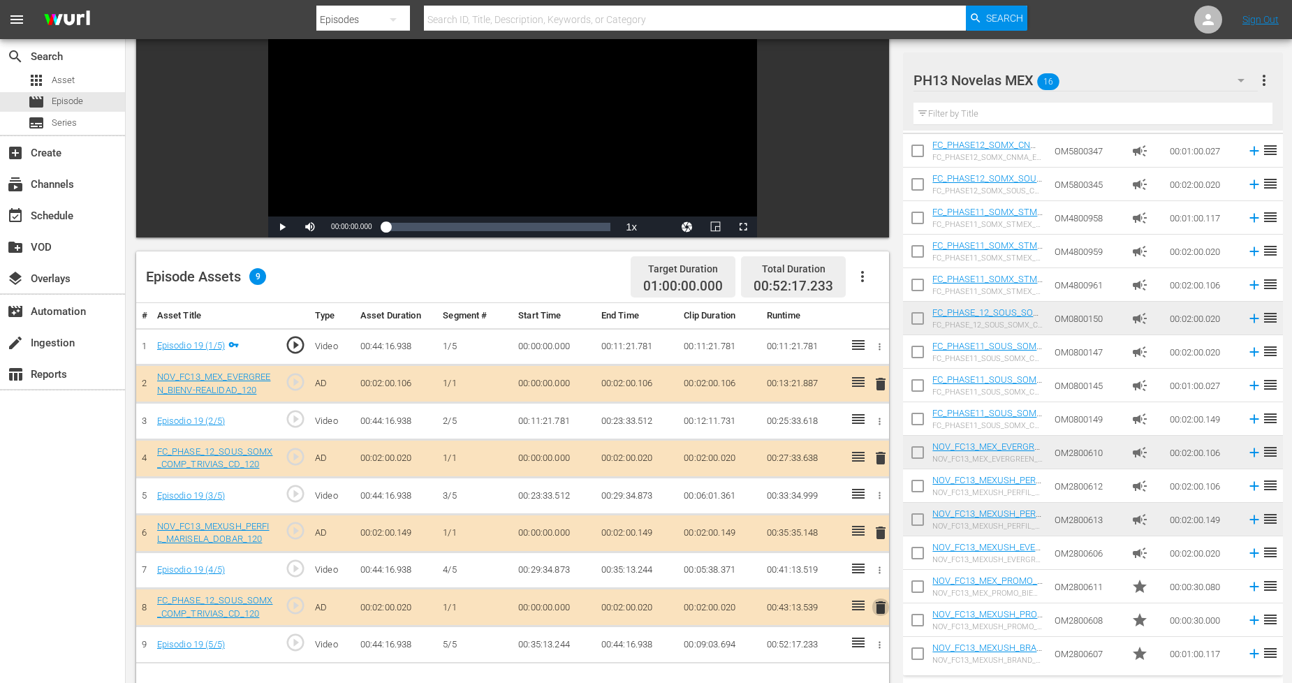
click at [881, 602] on span "delete" at bounding box center [880, 607] width 17 height 17
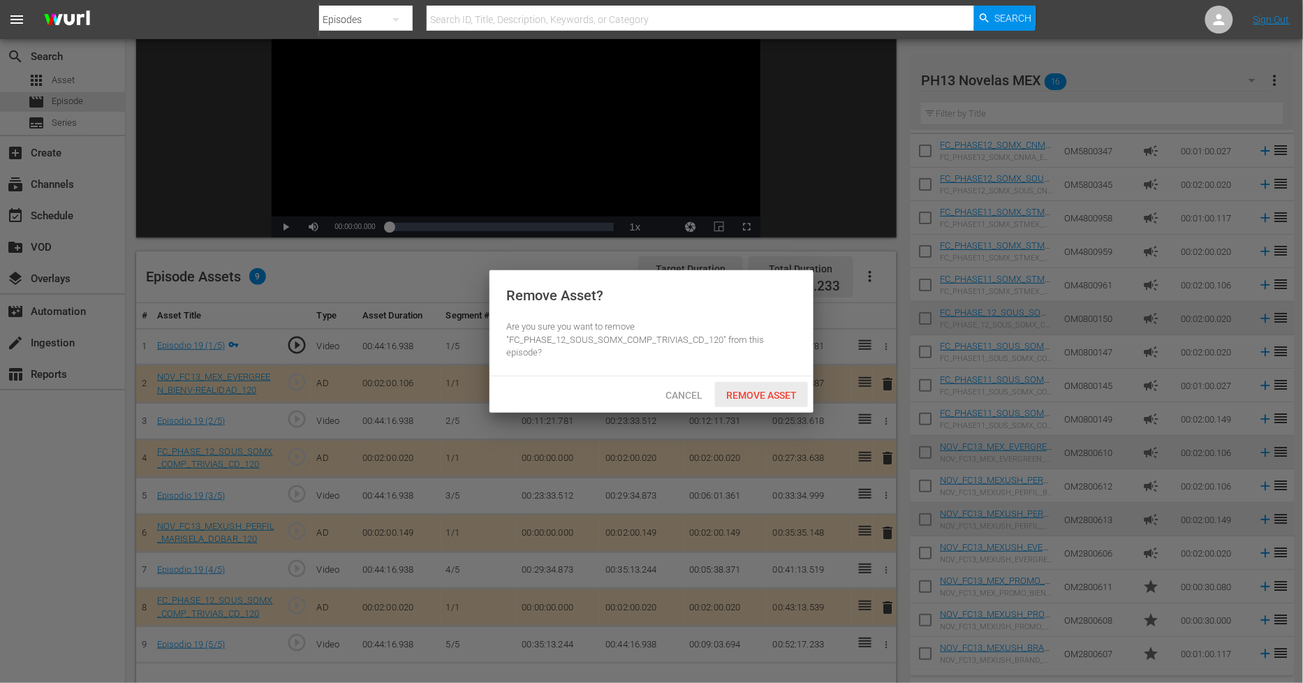
click at [735, 394] on span "Remove Asset" at bounding box center [761, 395] width 93 height 11
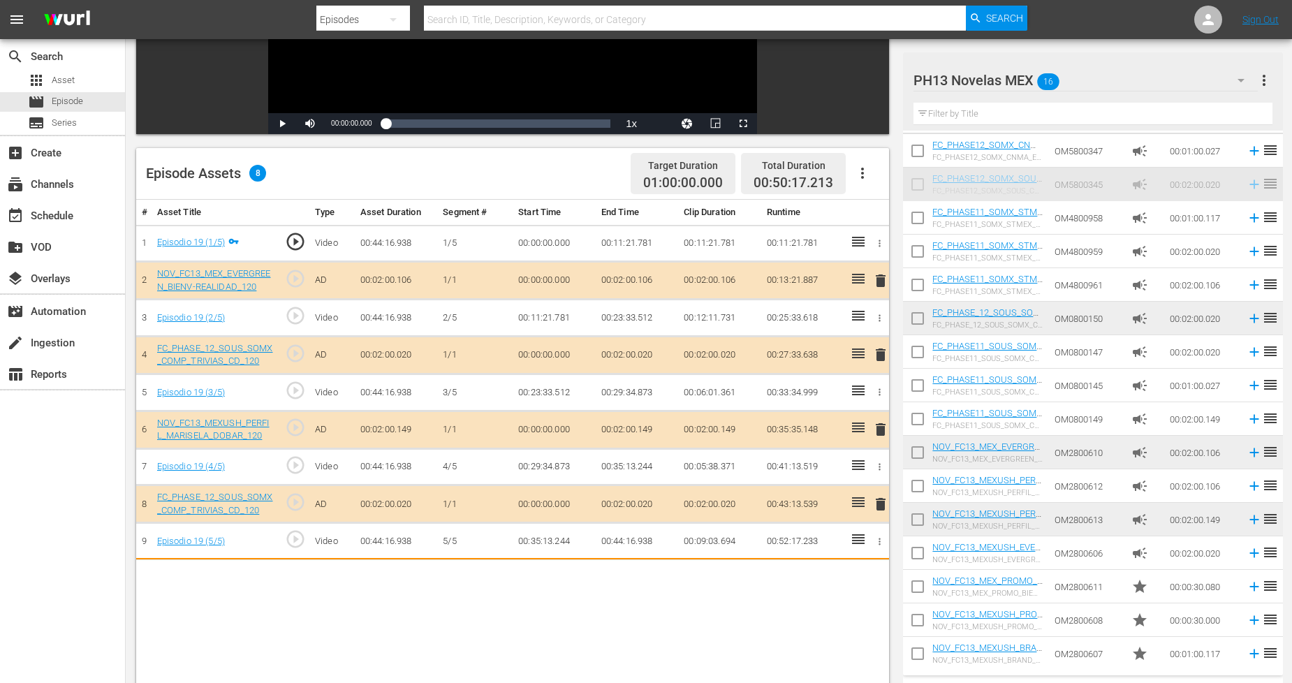
scroll to position [273, 0]
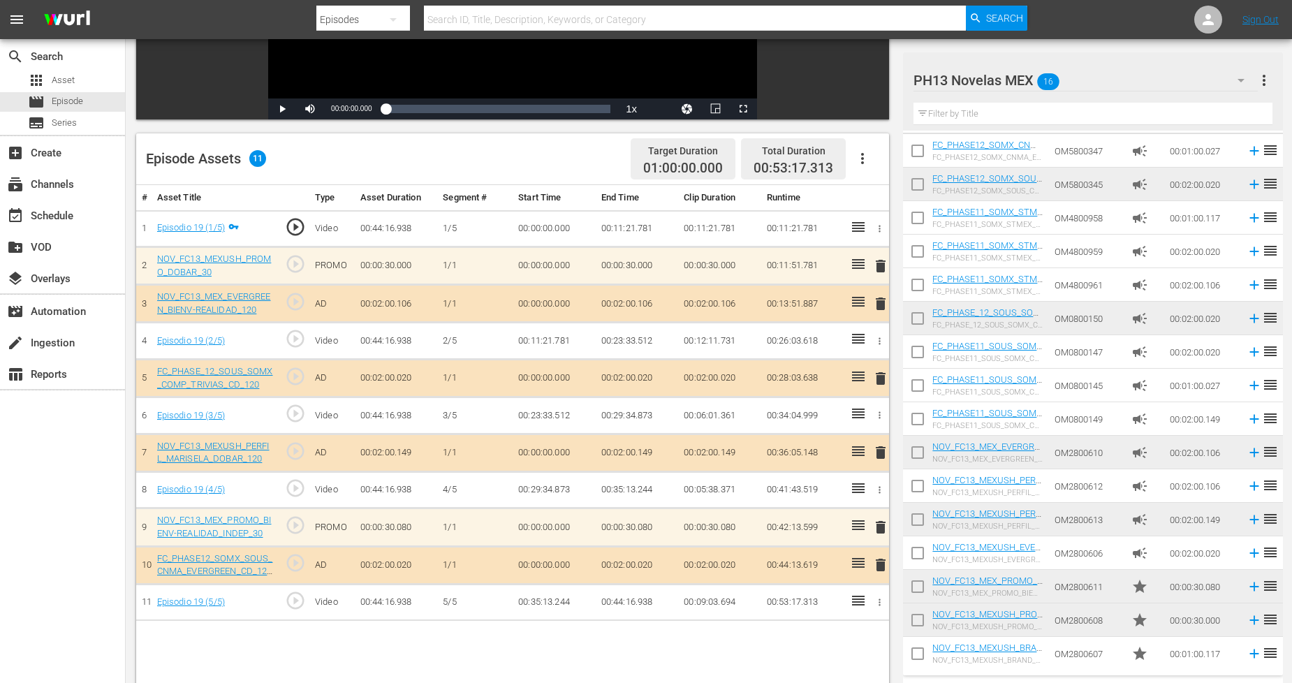
click at [1209, 80] on div "PH13 Novelas MEX 16" at bounding box center [1086, 80] width 344 height 39
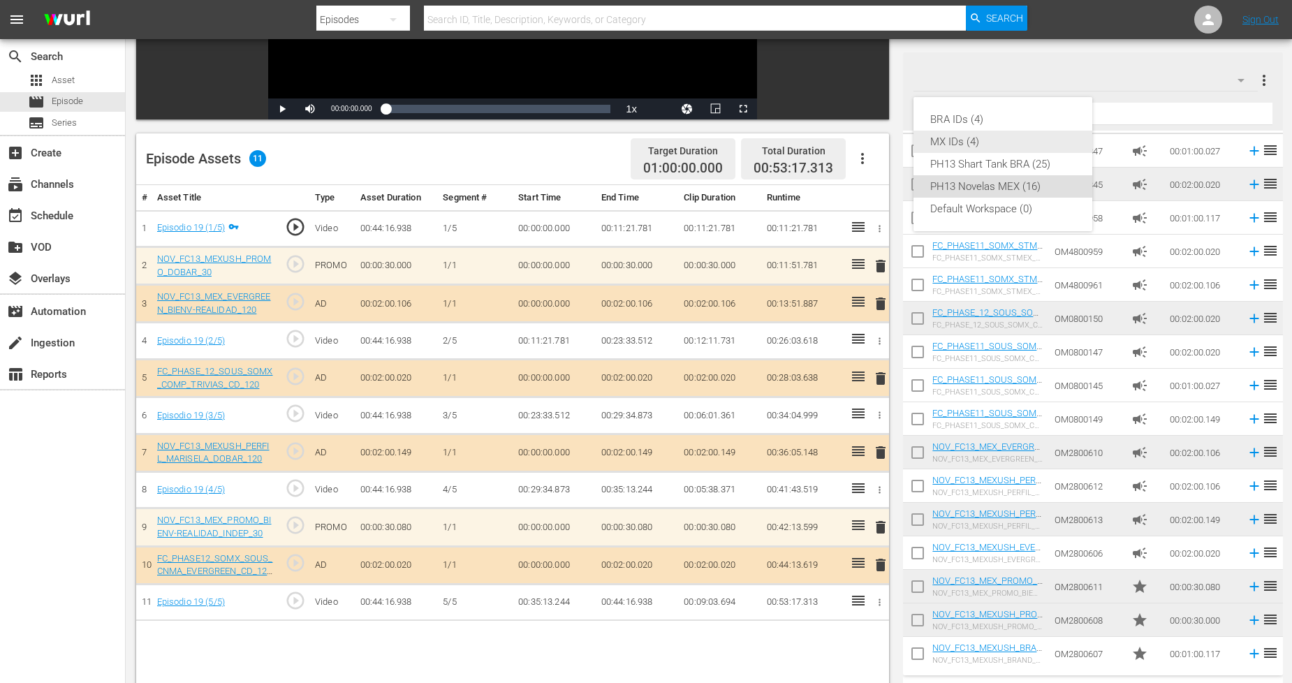
click at [971, 145] on div "MX IDs (4)" at bounding box center [1002, 142] width 145 height 22
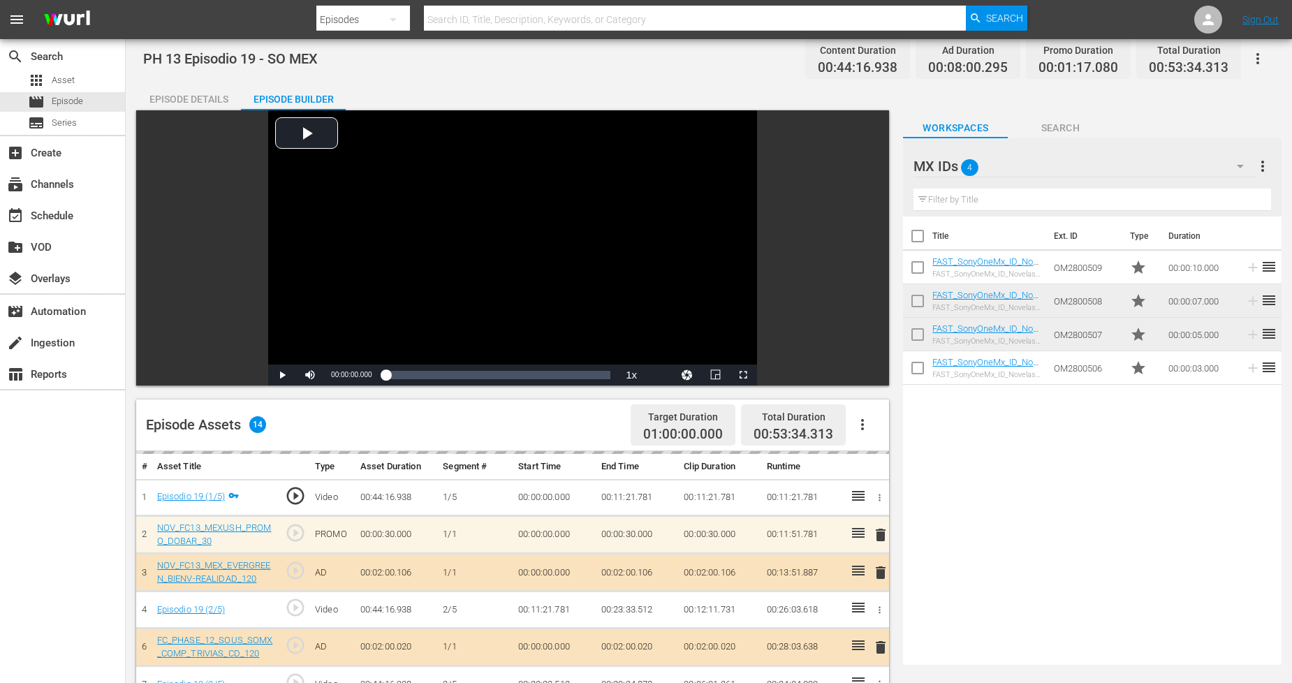
scroll to position [0, 0]
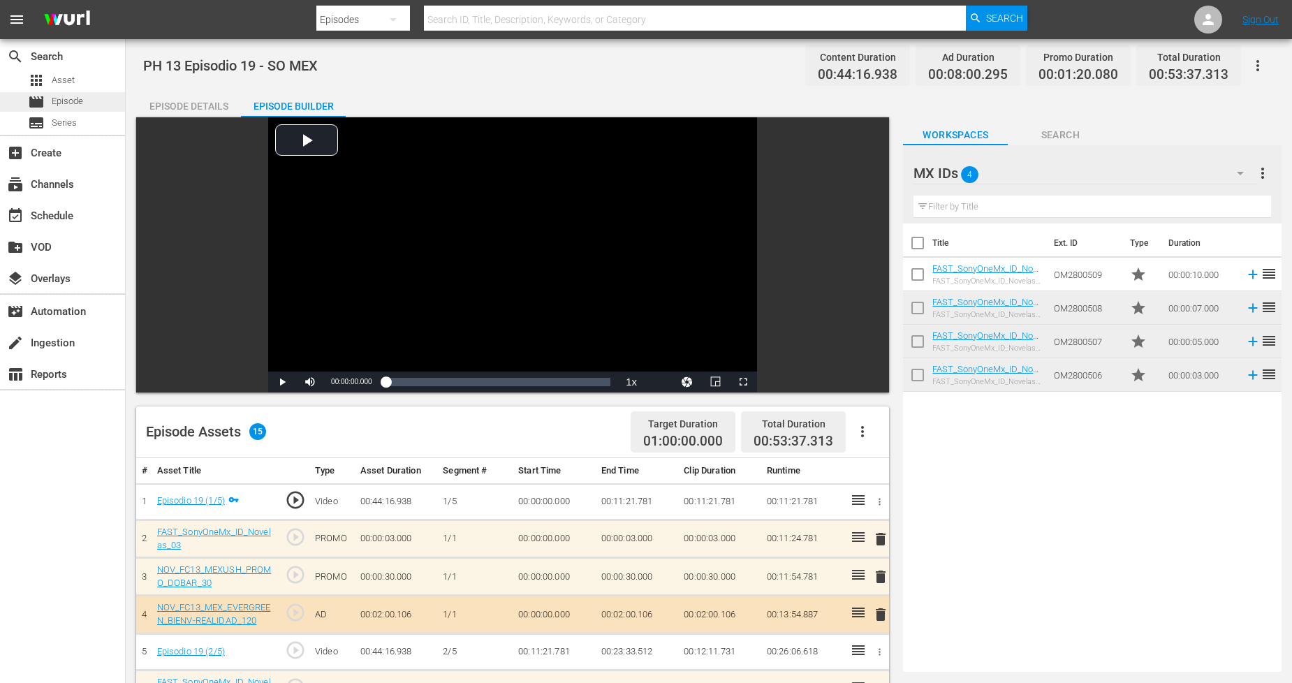
click at [89, 105] on div "movie Episode" at bounding box center [62, 102] width 125 height 20
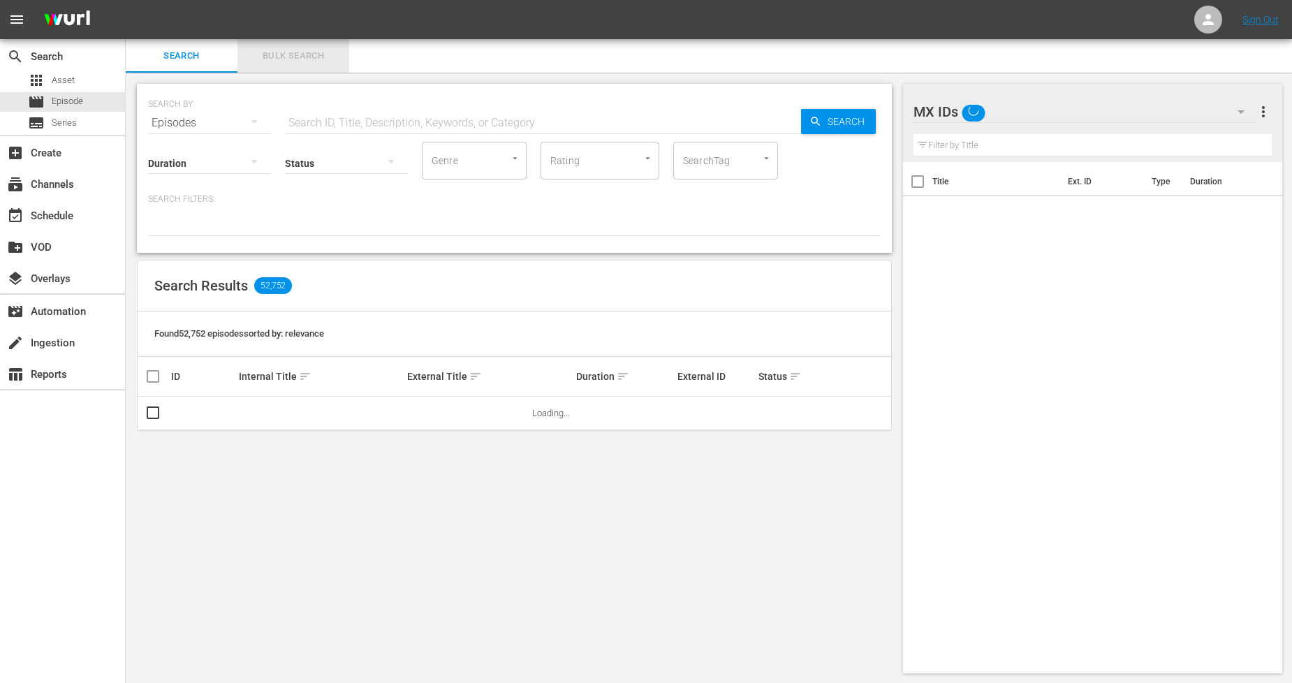
click at [313, 57] on span "Bulk Search" at bounding box center [293, 56] width 95 height 16
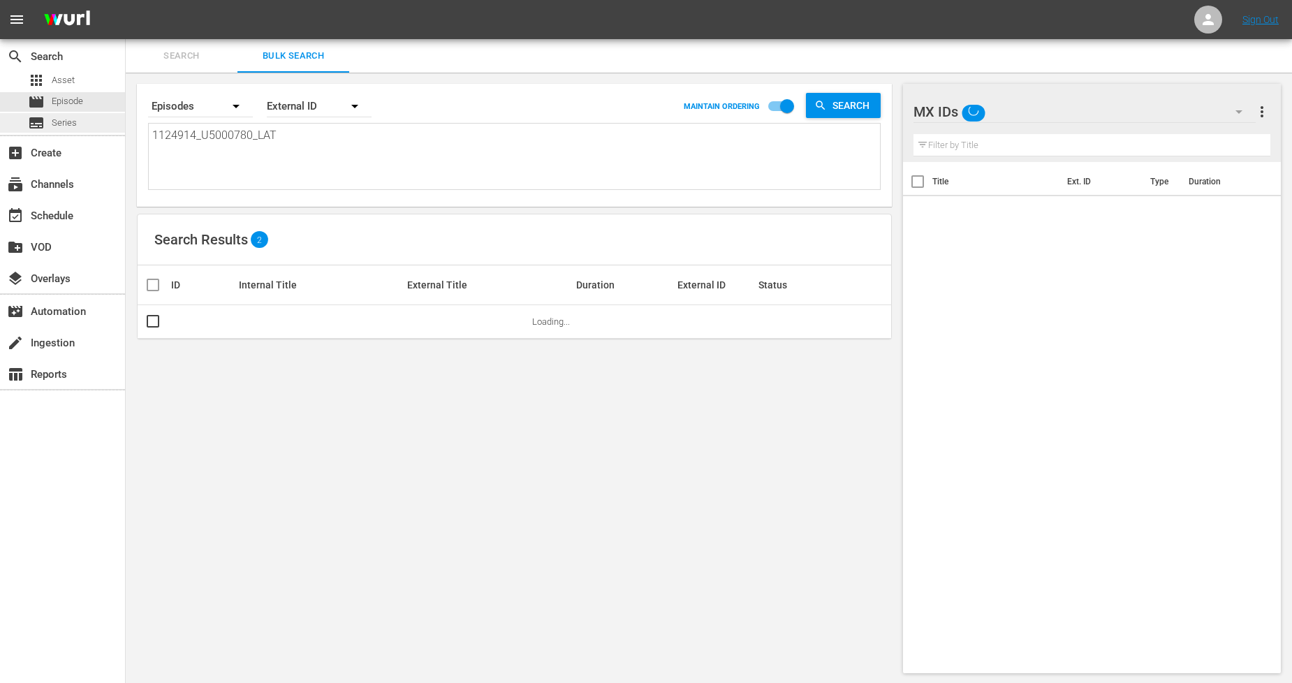
drag, startPoint x: 295, startPoint y: 131, endPoint x: 4, endPoint y: 129, distance: 291.3
click at [126, 0] on div "search Search apps Asset movie Episode subtitles Series add_box Create subscrip…" at bounding box center [709, 0] width 1166 height 0
paste textarea "5_U5000781"
type textarea "1124915_U5000781_LAT"
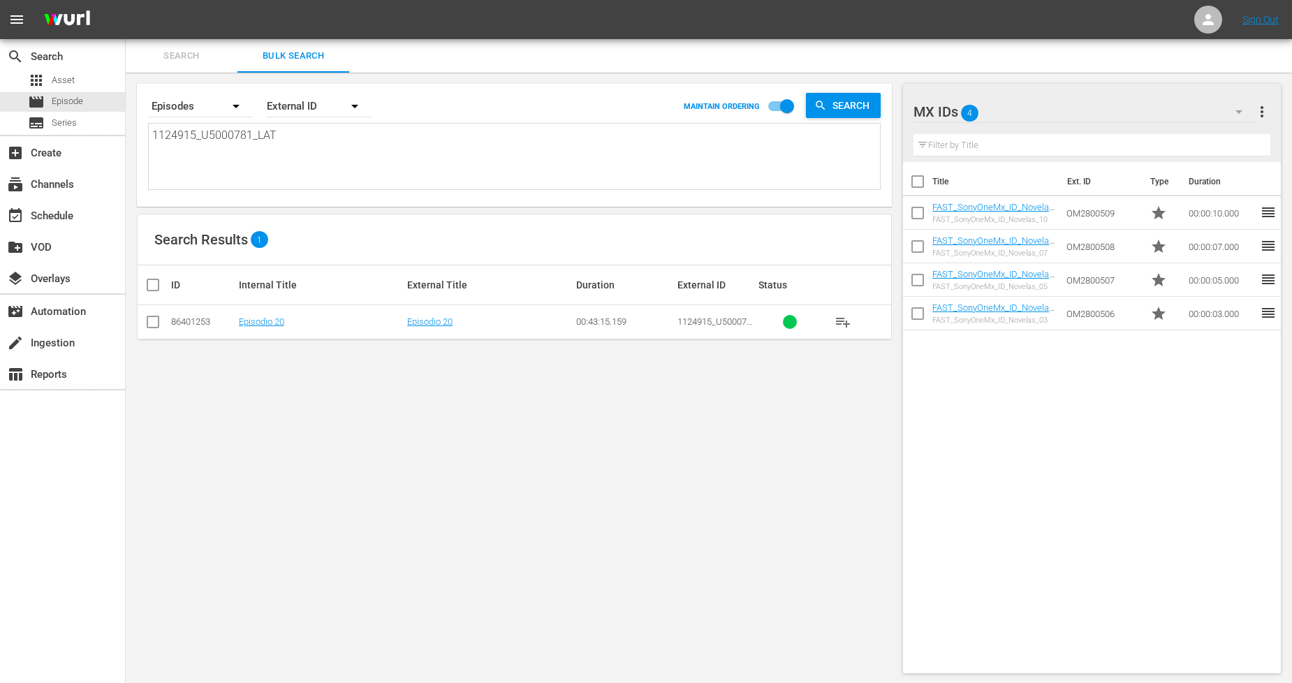
type textarea "1124915_U5000781_LAT"
click at [155, 323] on input "checkbox" at bounding box center [153, 324] width 17 height 17
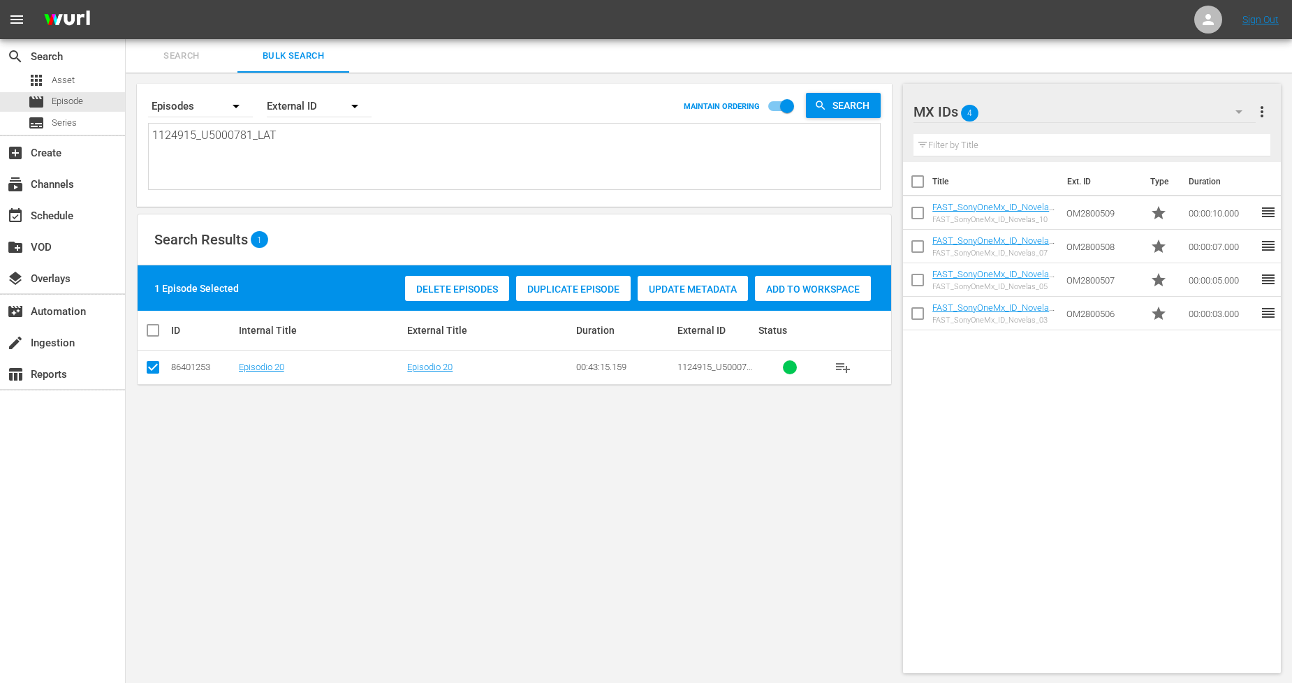
click at [557, 291] on span "Duplicate Episode" at bounding box center [573, 289] width 115 height 11
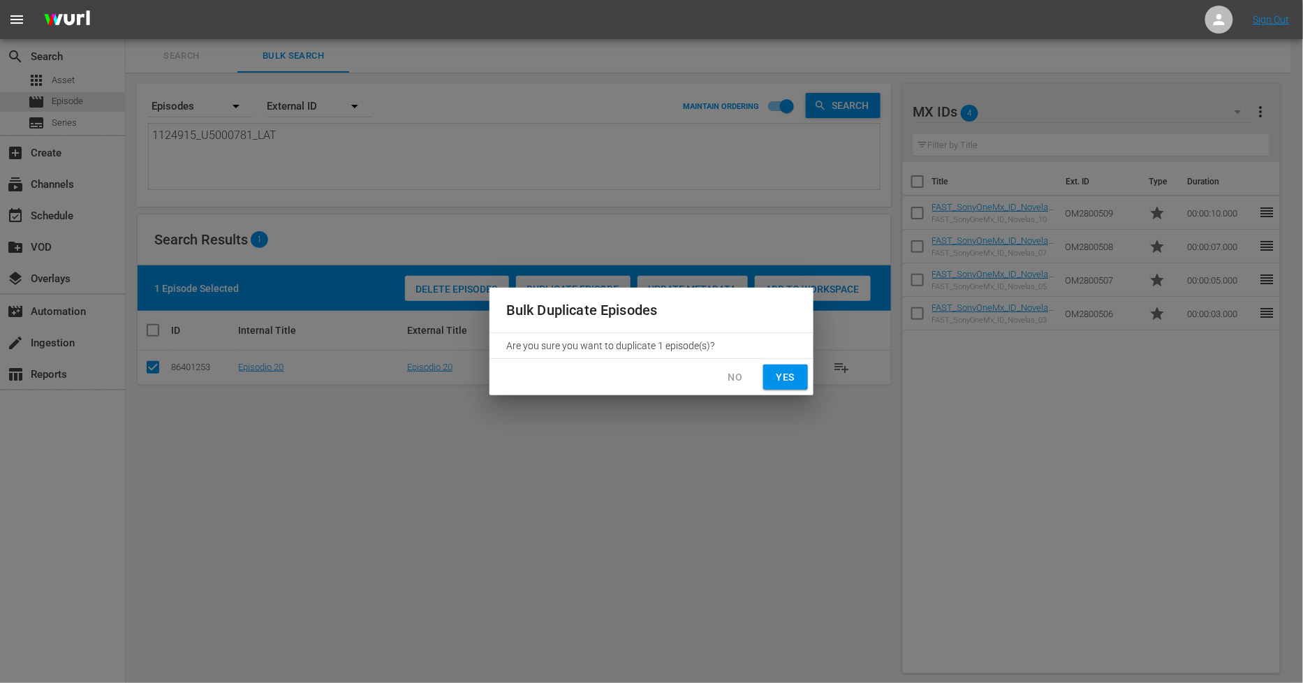
click at [783, 375] on span "Yes" at bounding box center [786, 377] width 22 height 17
checkbox input "false"
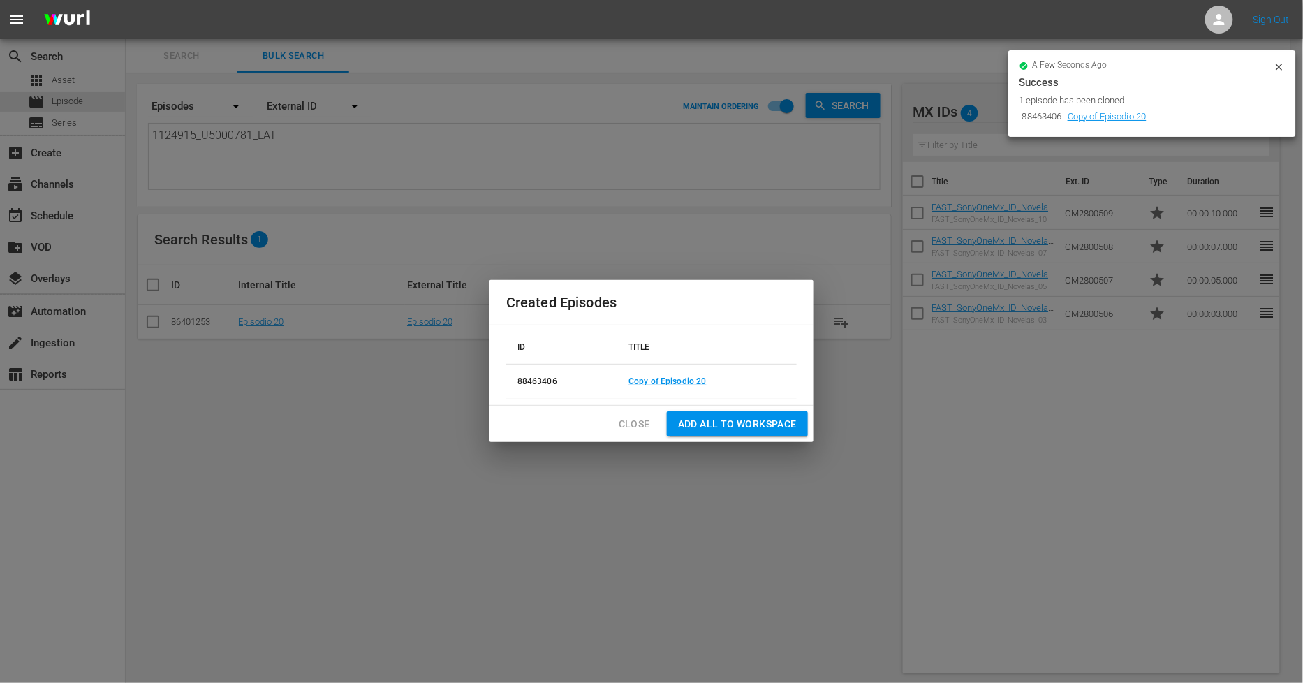
click at [629, 420] on span "Close" at bounding box center [634, 424] width 31 height 17
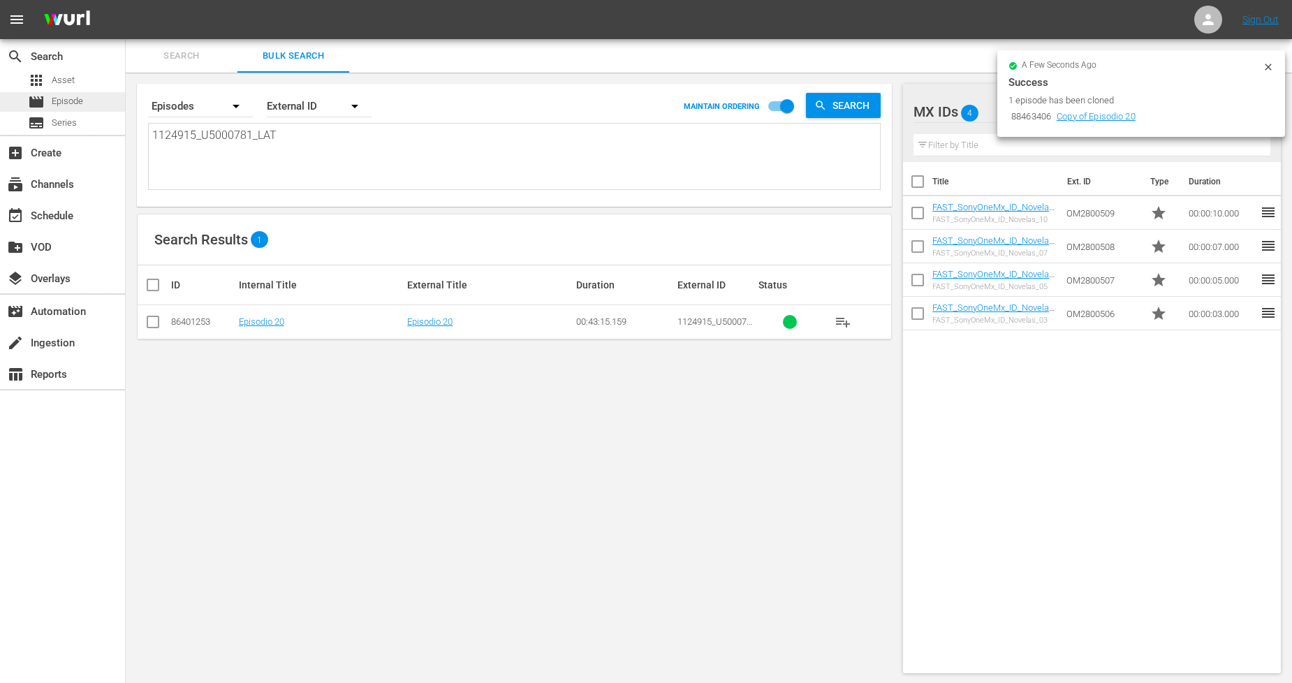
click at [98, 106] on div "movie Episode" at bounding box center [62, 102] width 125 height 20
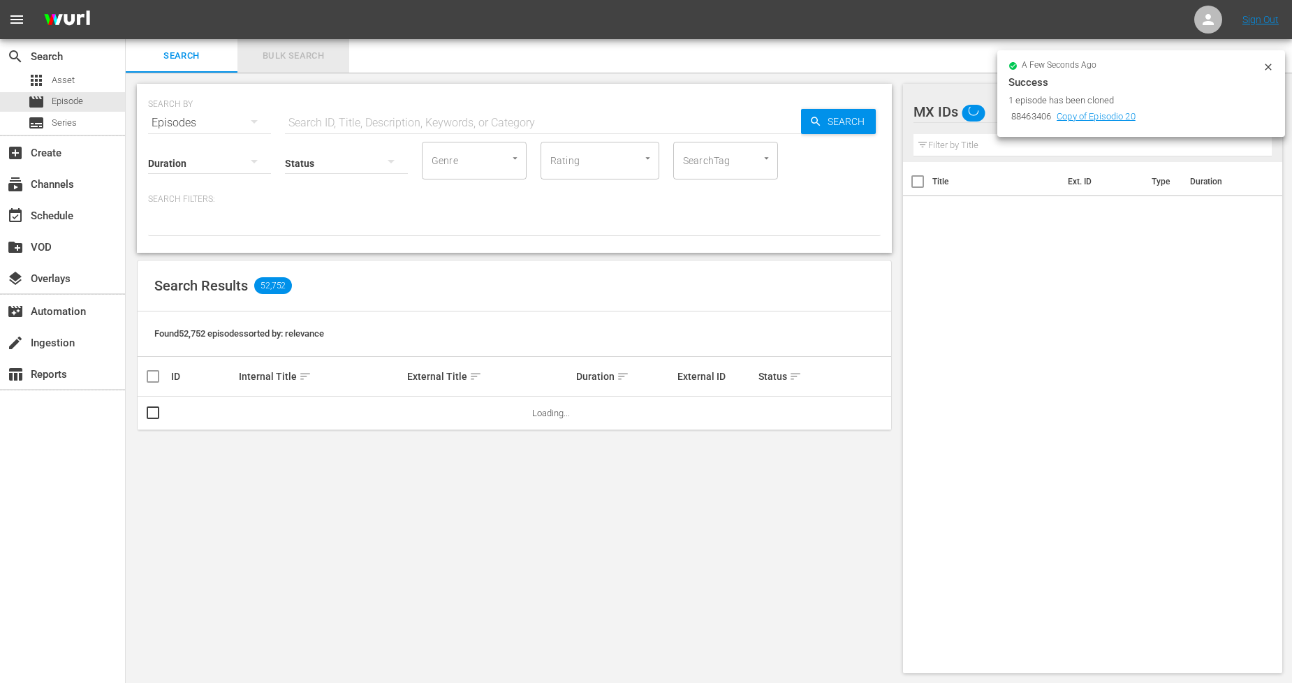
click at [330, 54] on span "Bulk Search" at bounding box center [293, 56] width 95 height 16
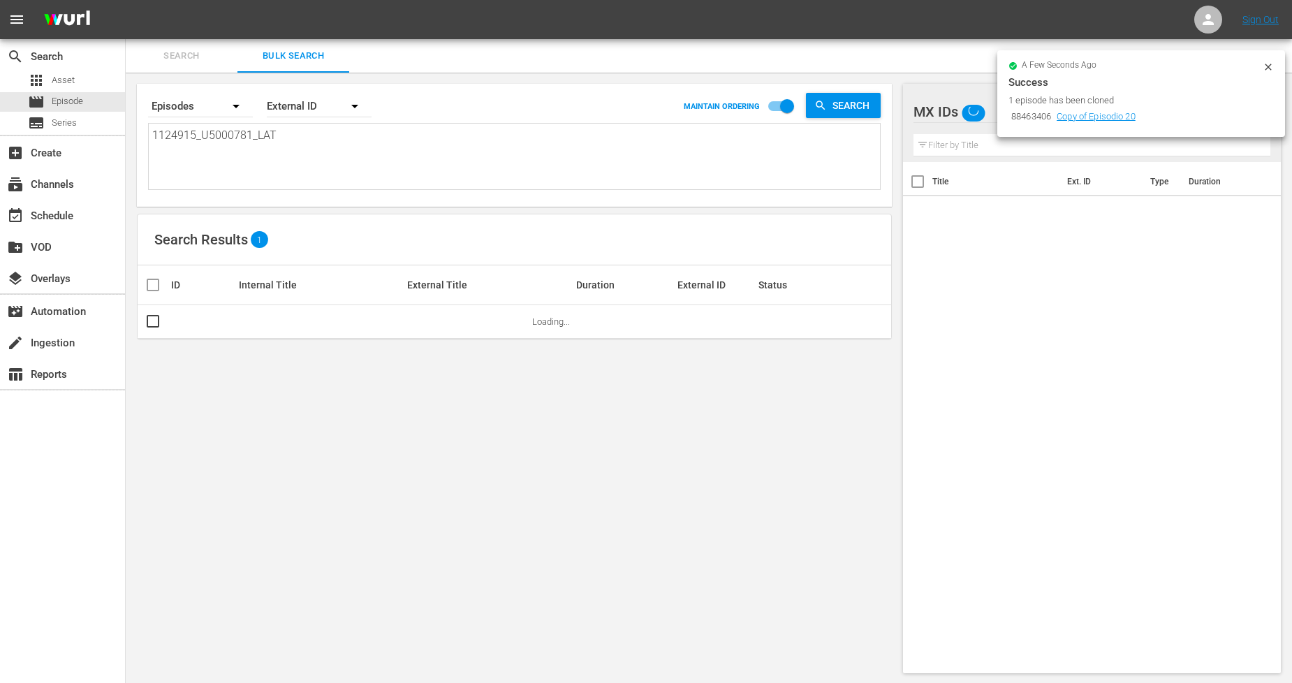
click at [1265, 65] on icon at bounding box center [1268, 66] width 11 height 11
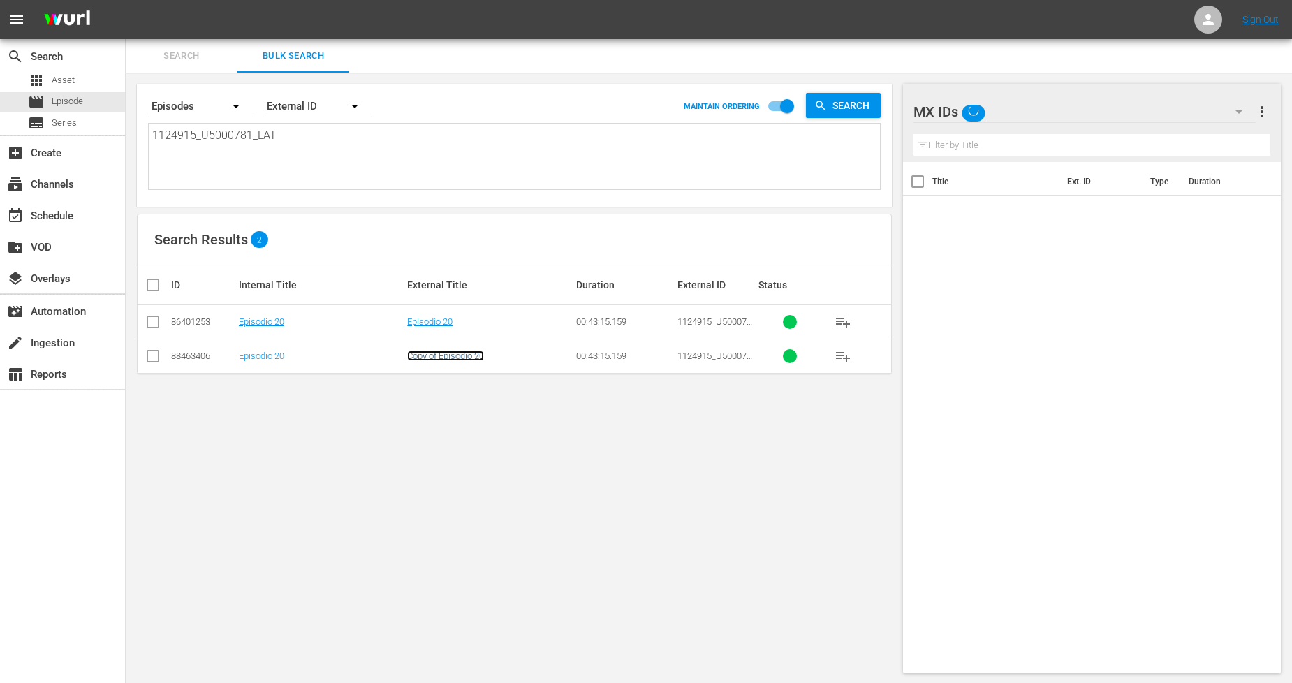
click at [441, 357] on link "Copy of Episodio 20" at bounding box center [445, 356] width 77 height 10
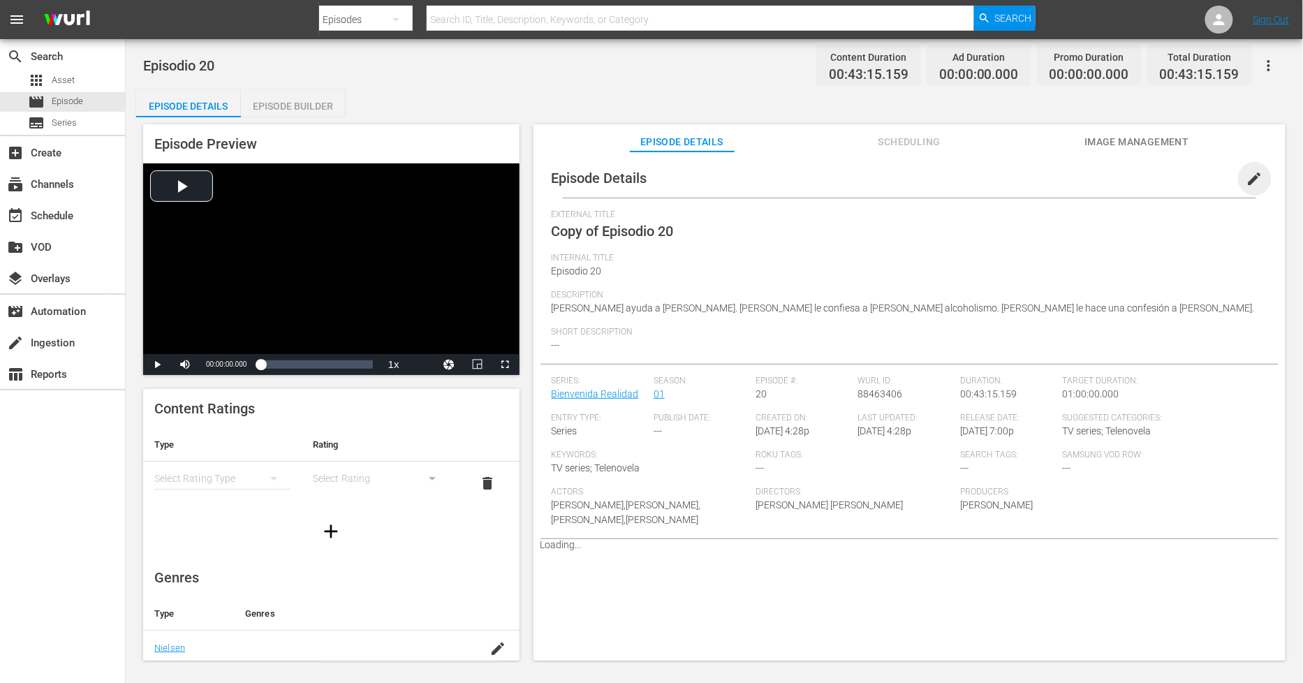
click at [1253, 177] on span "edit" at bounding box center [1255, 178] width 17 height 17
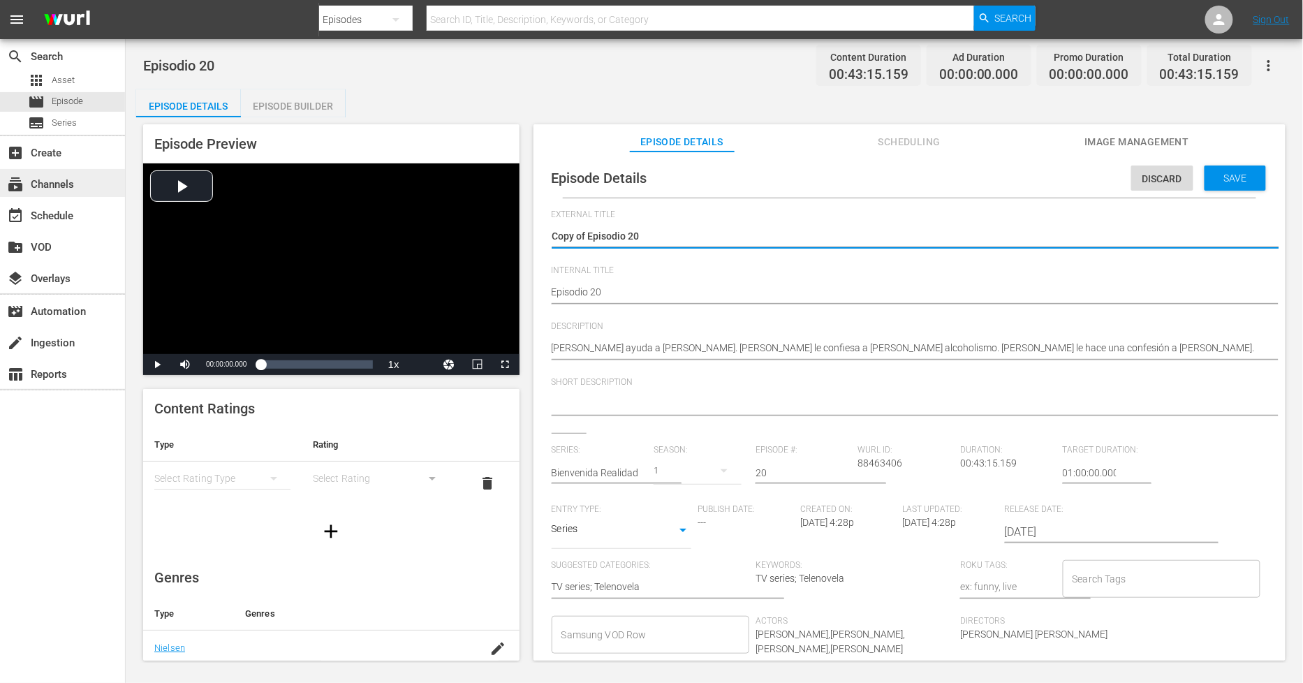
drag, startPoint x: 589, startPoint y: 233, endPoint x: 110, endPoint y: 192, distance: 480.2
click at [126, 0] on div "search Search apps Asset movie Episode subtitles Series add_box Create subscrip…" at bounding box center [715, 0] width 1178 height 0
type textarea "Episodio 20"
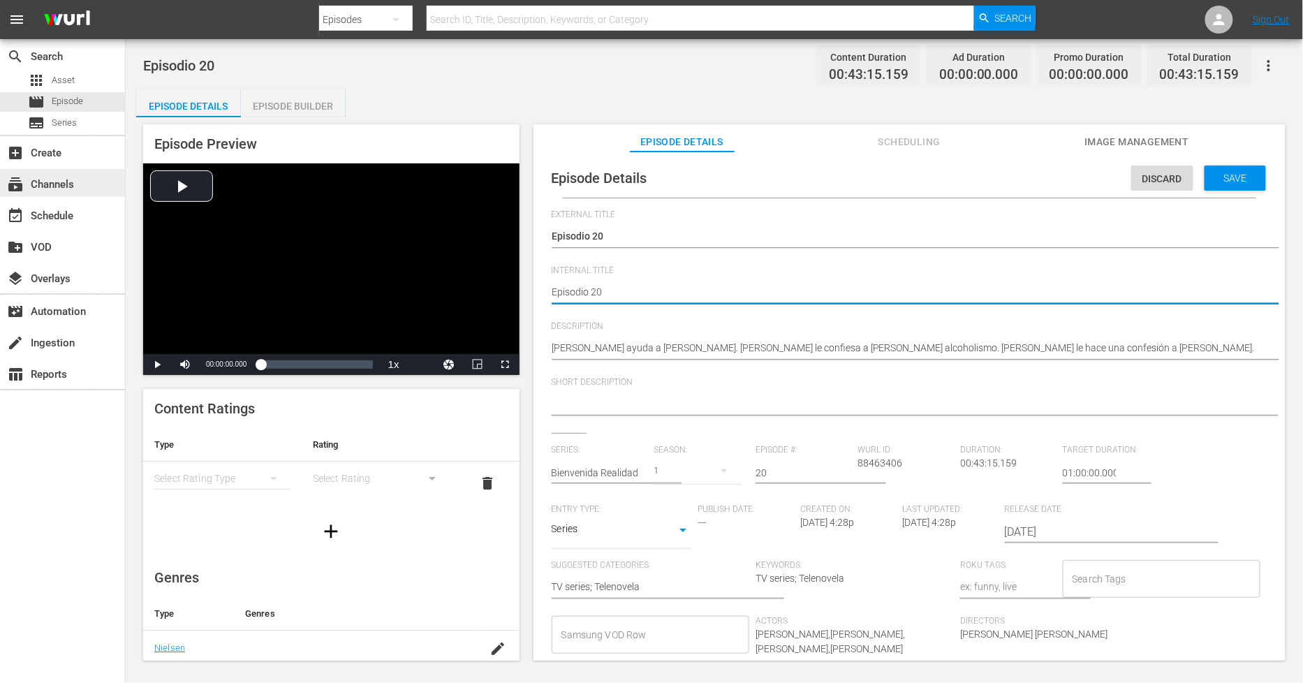
type textarea "PEpisodio 20"
type textarea "PHEpisodio 20"
type textarea "PH Episodio 20"
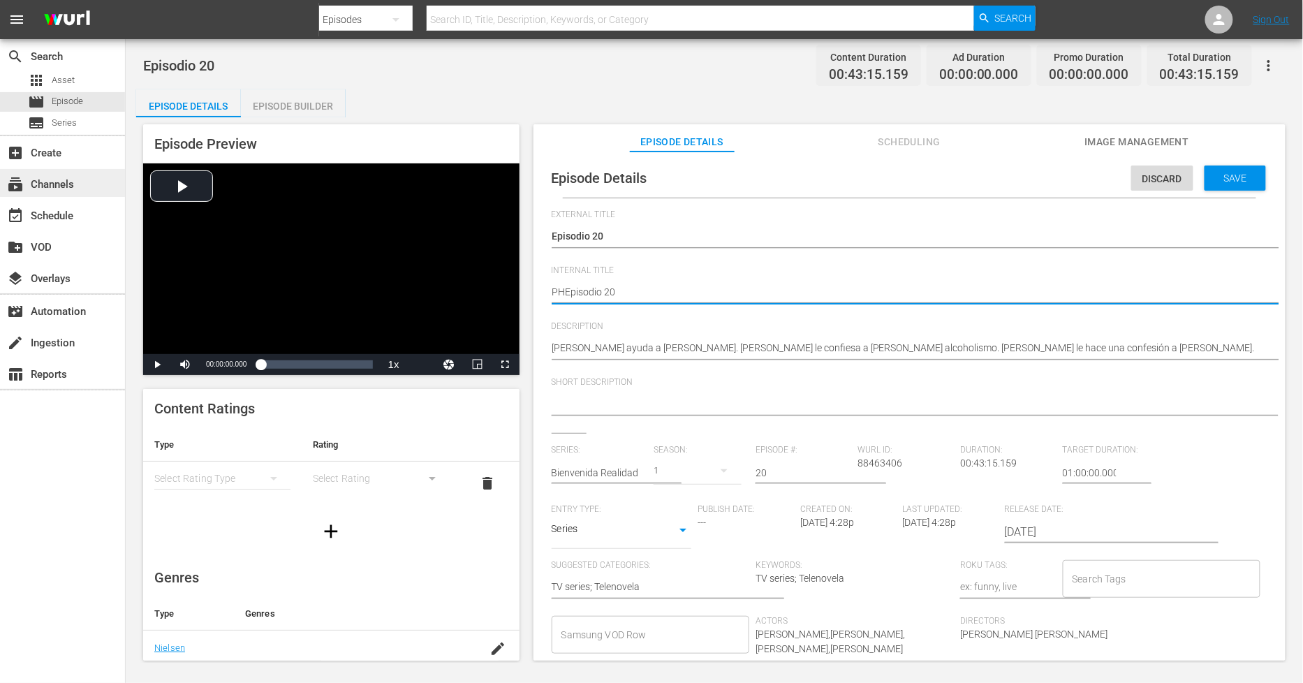
type textarea "PH Episodio 20"
type textarea "PH 1Episodio 20"
type textarea "PH 13Episodio 20"
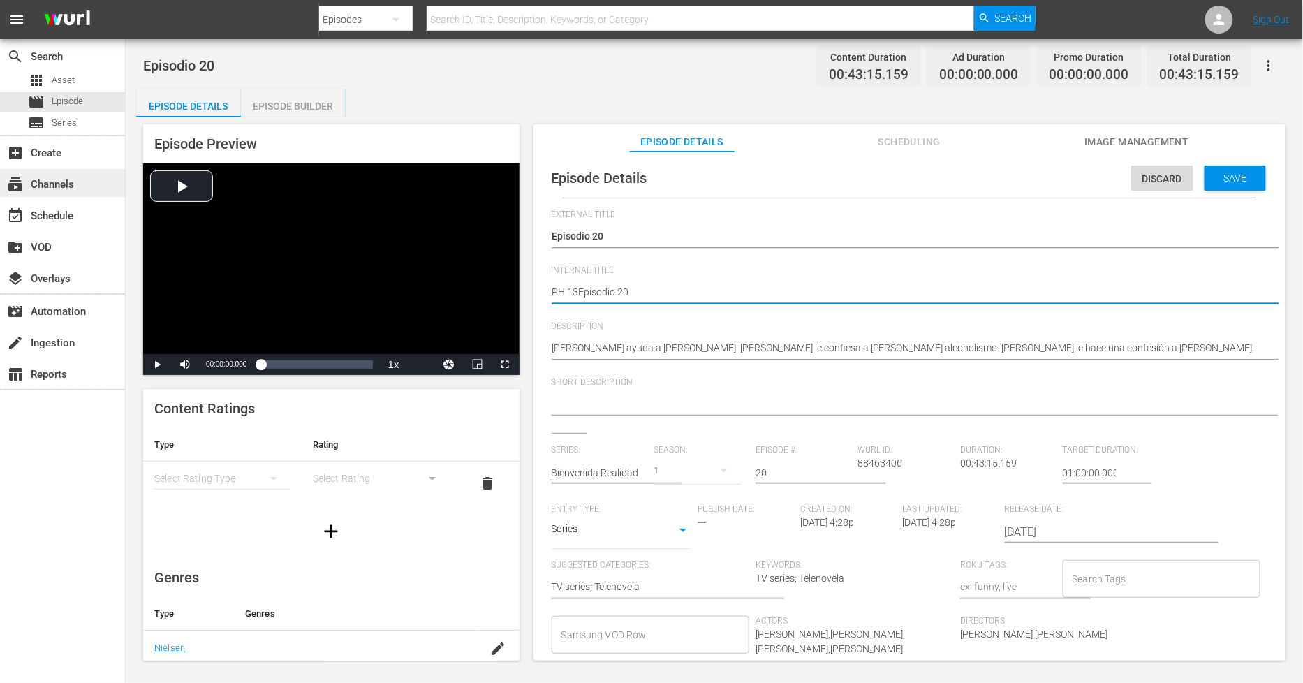
type textarea "PH 13 Episodio 20"
type textarea "PH 13 Episodio 20 -"
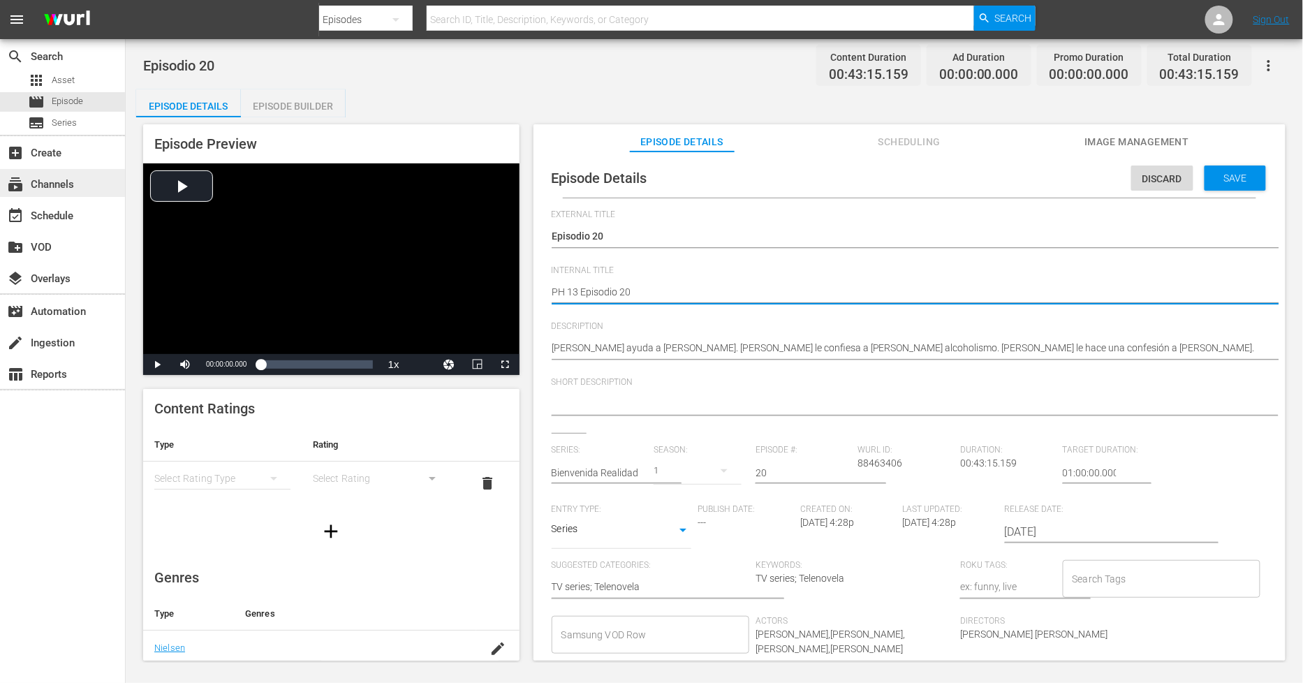
type textarea "PH 13 Episodio 20 -"
type textarea "PH 13 Episodio 20 - S"
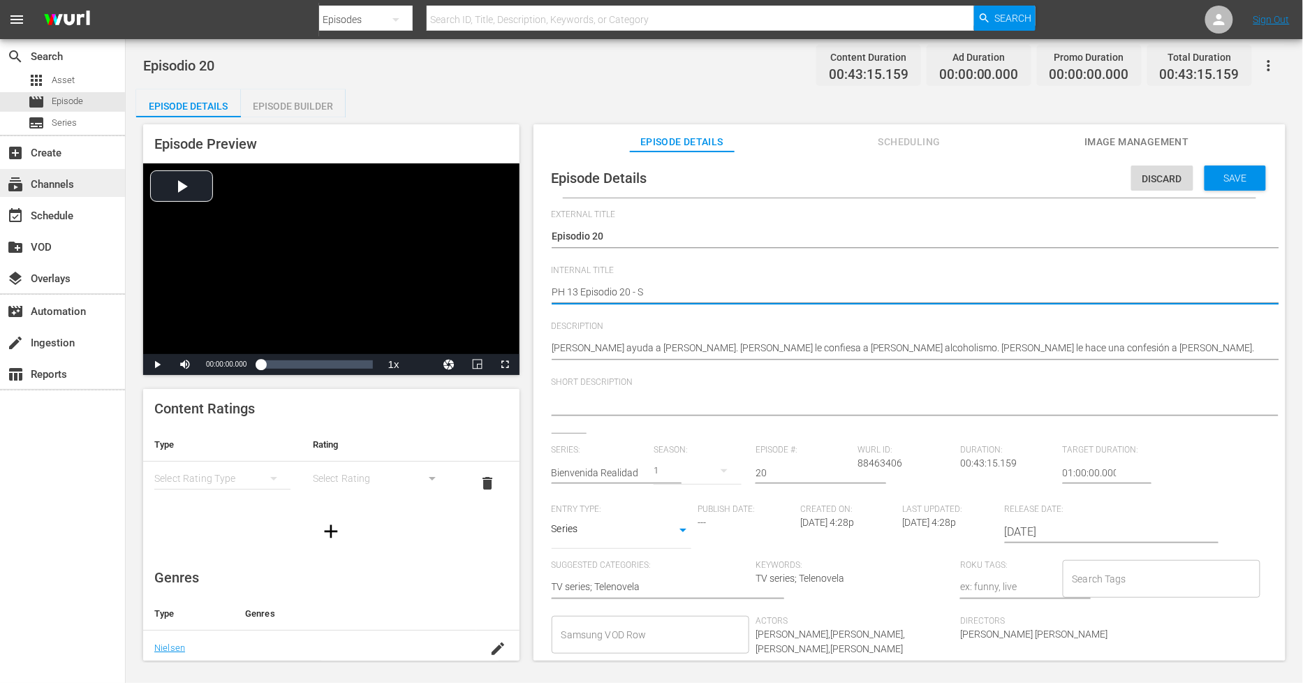
type textarea "PH 13 Episodio 20 - SO"
type textarea "PH 13 Episodio 20 - SO M"
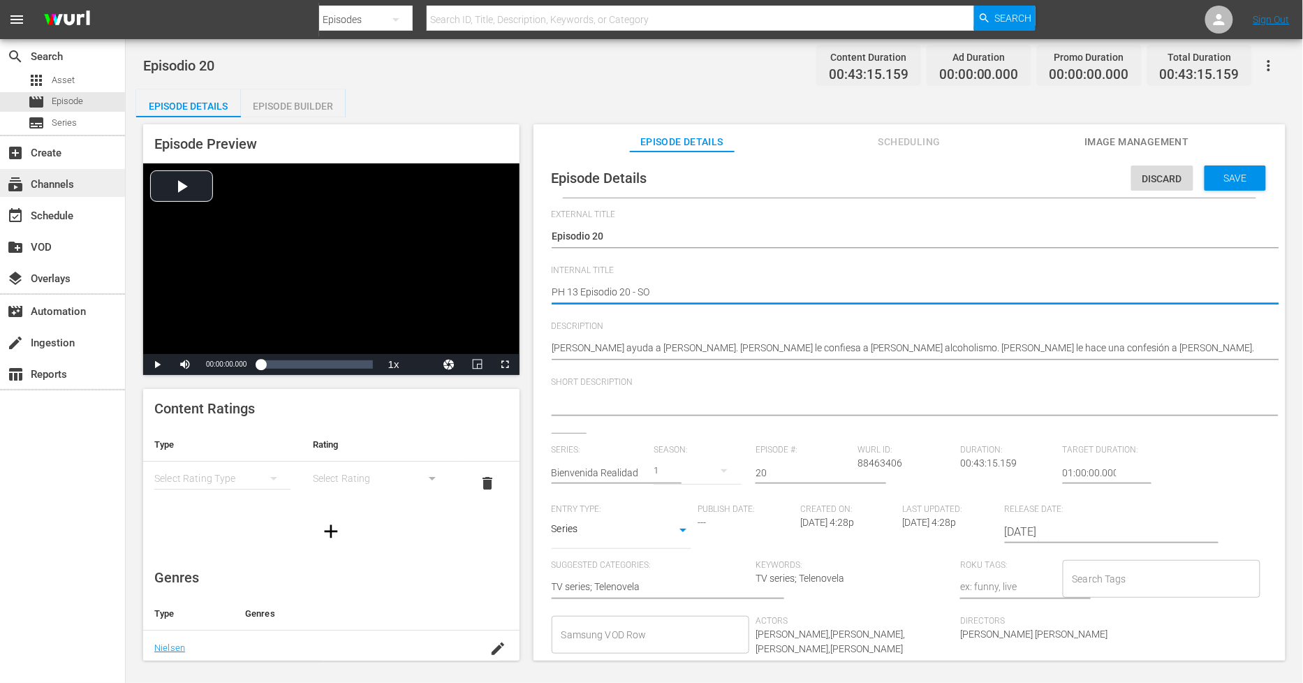
type textarea "PH 13 Episodio 20 - SO M"
type textarea "PH 13 Episodio 20 - SO ME"
type textarea "PH 13 Episodio 20 - SO MEX"
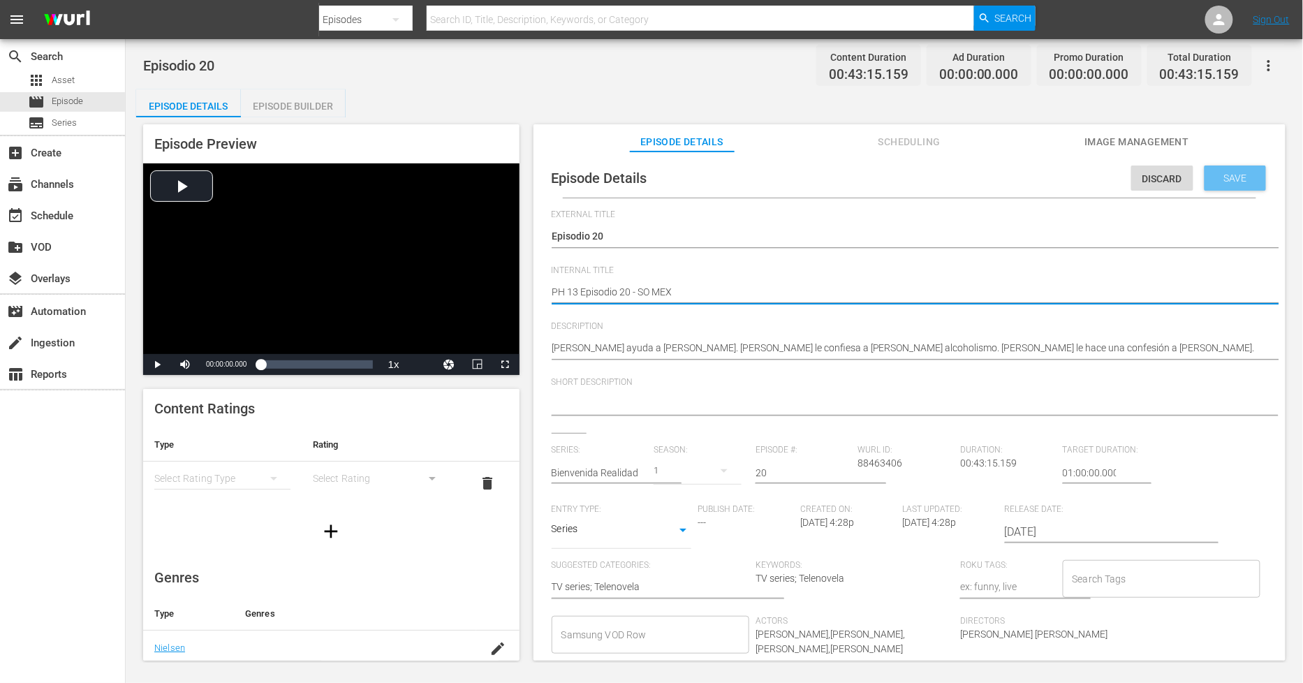
click at [1242, 173] on span "Save" at bounding box center [1235, 178] width 45 height 11
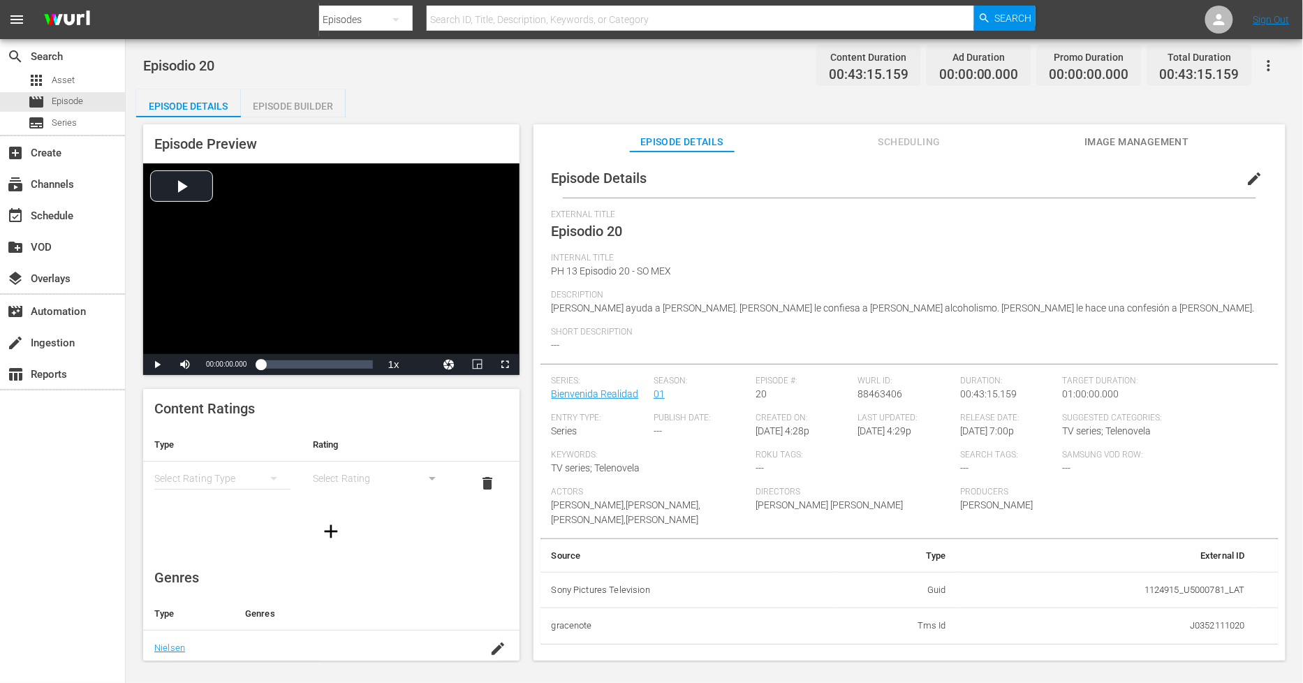
click at [305, 109] on div "Episode Builder" at bounding box center [293, 106] width 105 height 34
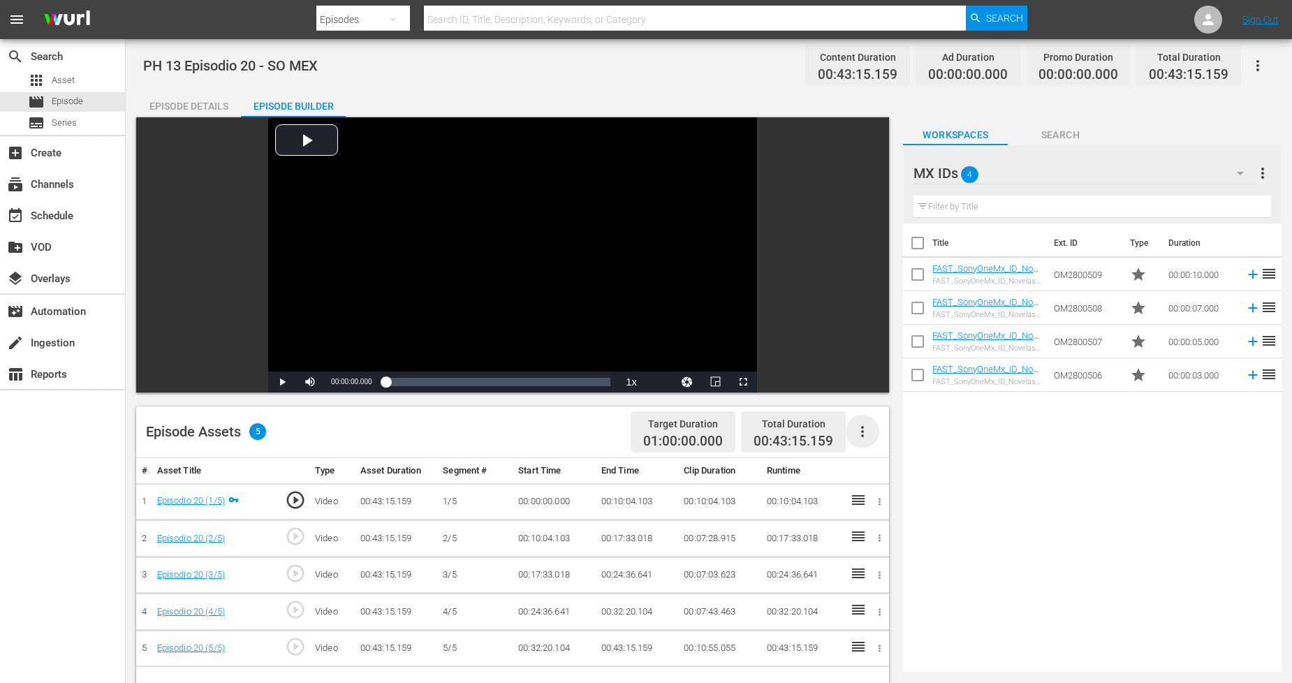
click at [861, 427] on icon "button" at bounding box center [862, 431] width 17 height 17
click at [904, 440] on div "Fill with Ads" at bounding box center [904, 437] width 95 height 34
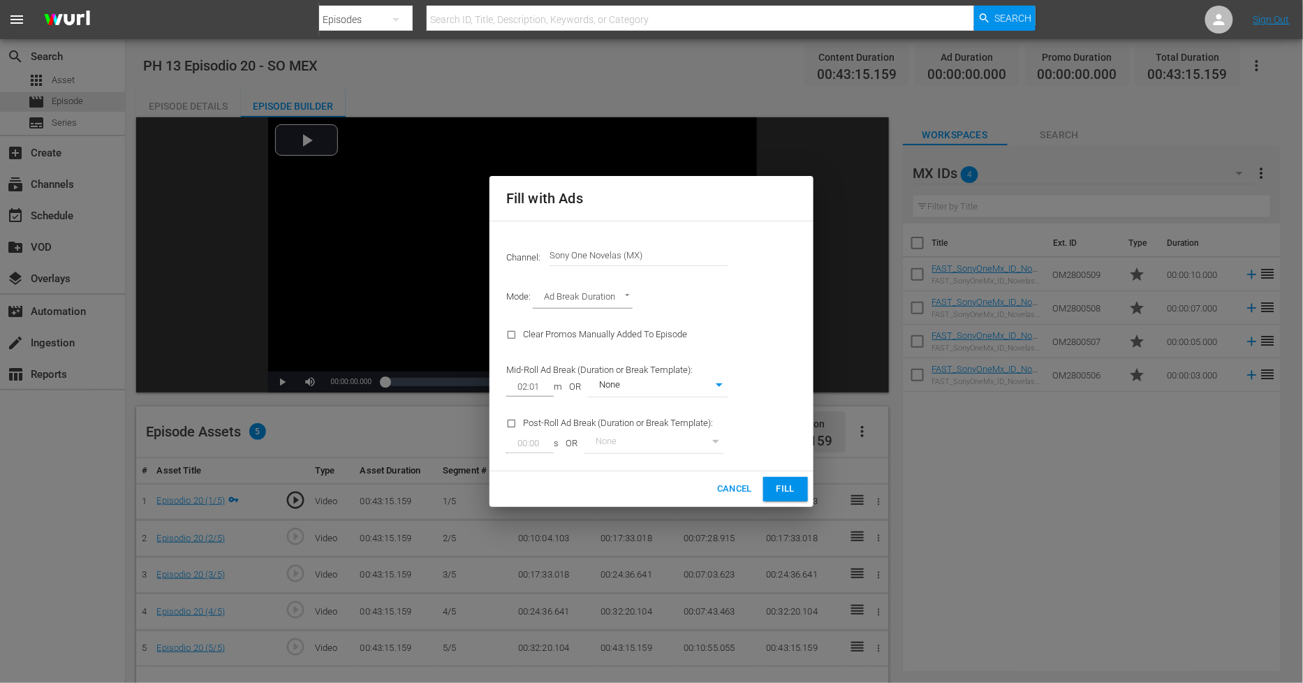
click at [802, 488] on button "Fill" at bounding box center [785, 489] width 45 height 24
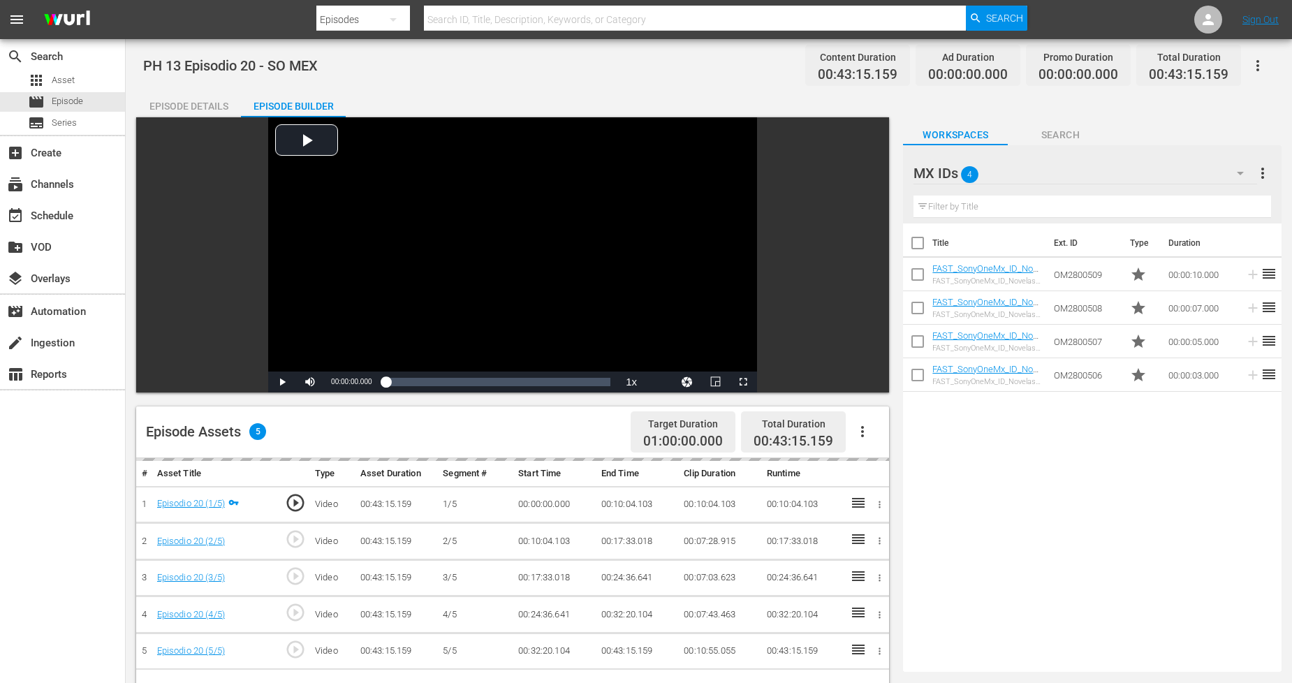
click at [1246, 170] on icon "button" at bounding box center [1240, 173] width 17 height 17
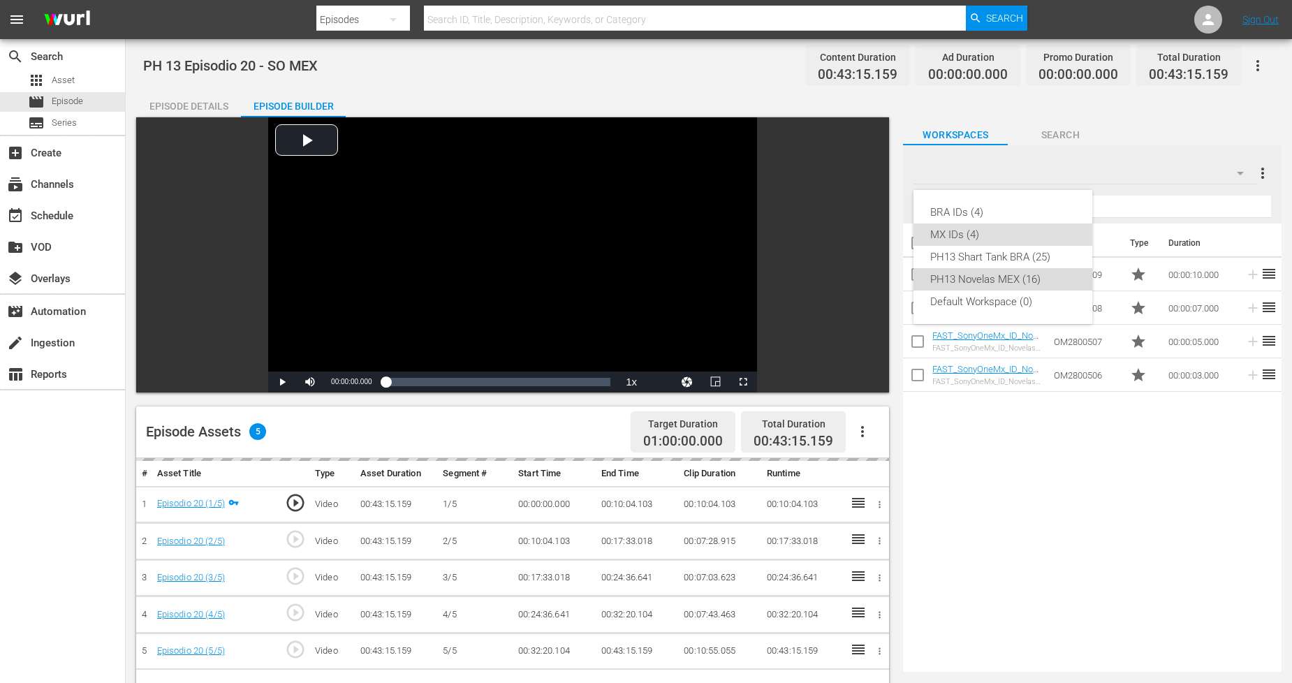
click at [1013, 285] on div "PH13 Novelas MEX (16)" at bounding box center [1002, 279] width 145 height 22
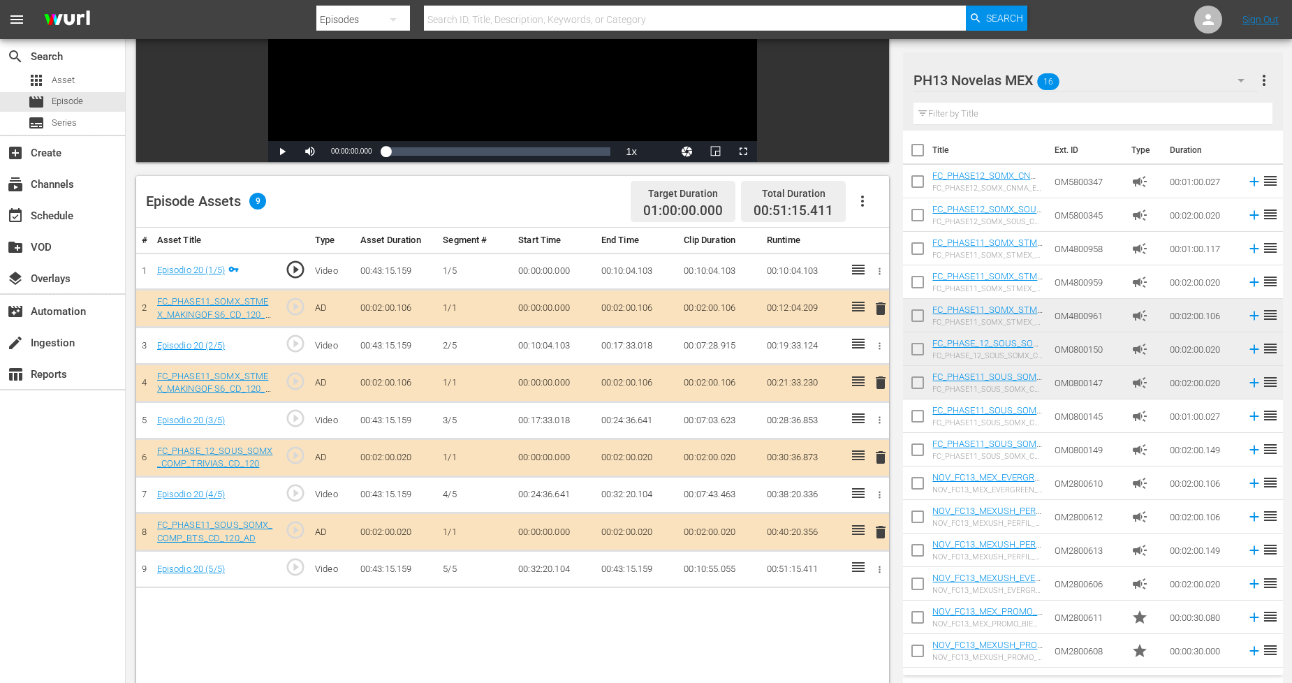
scroll to position [233, 0]
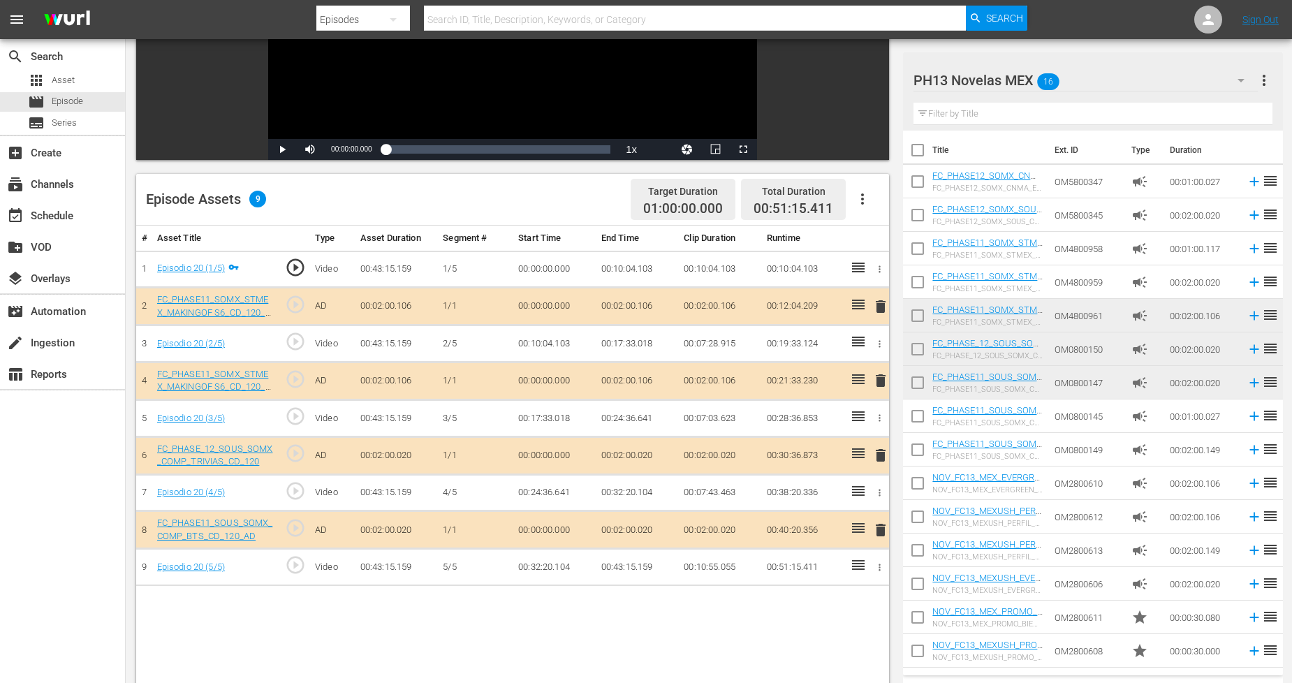
click at [881, 383] on span "delete" at bounding box center [880, 380] width 17 height 17
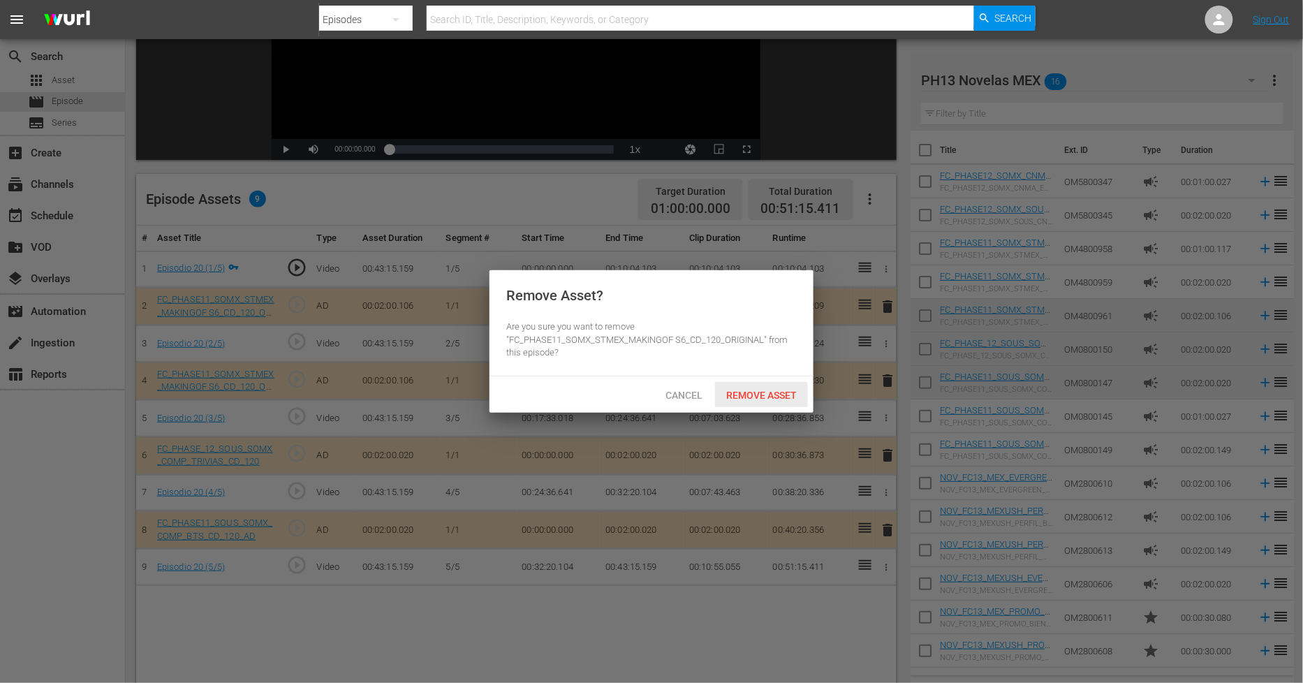
click at [759, 386] on div "Remove Asset" at bounding box center [761, 395] width 93 height 26
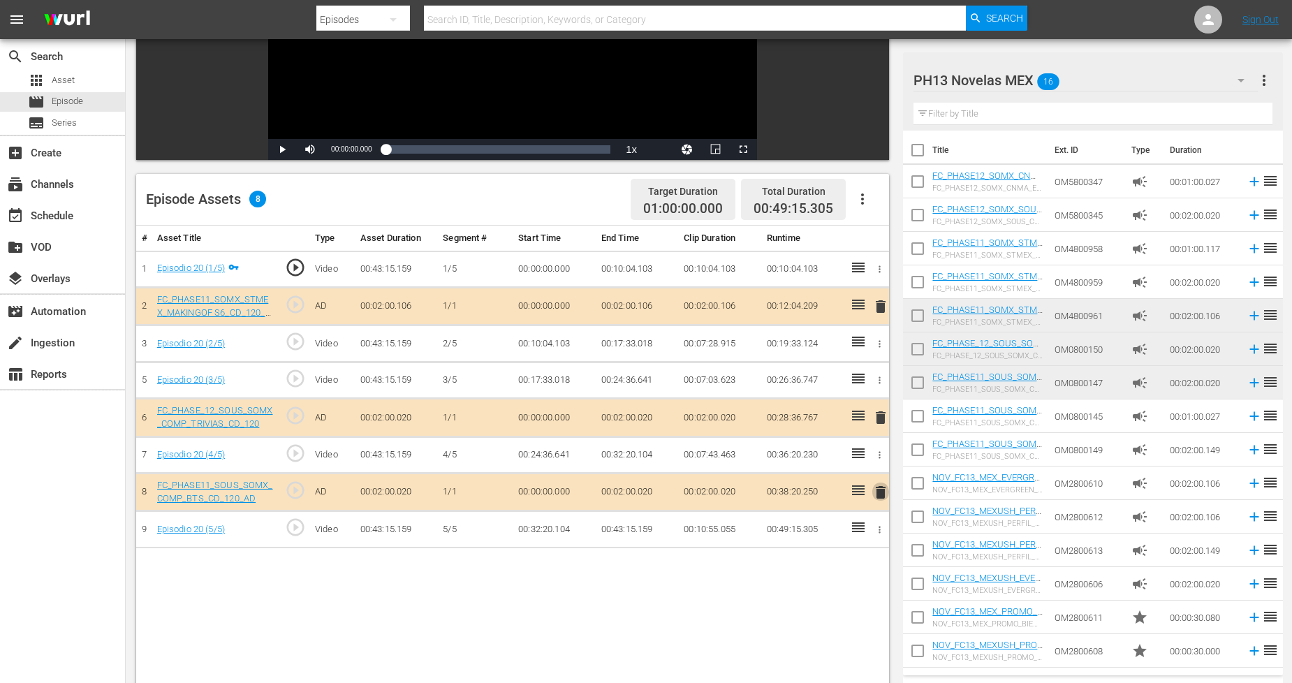
click at [879, 490] on span "delete" at bounding box center [880, 492] width 17 height 17
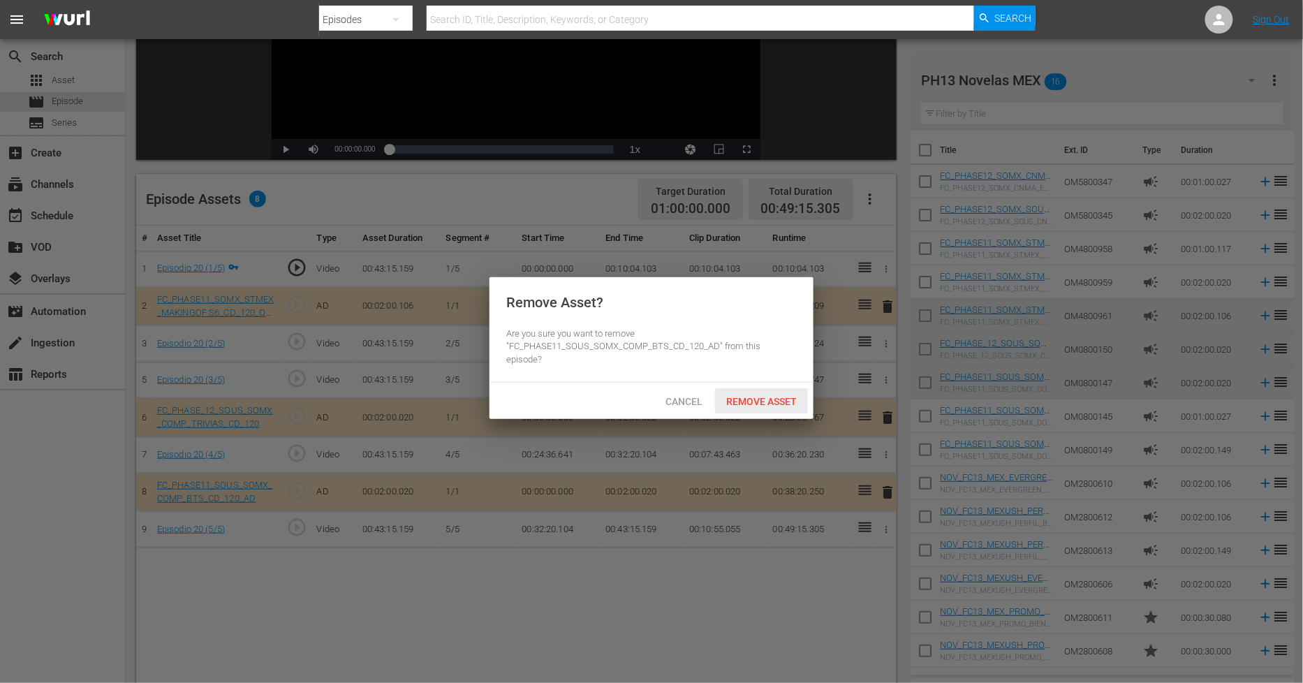
click at [787, 396] on span "Remove Asset" at bounding box center [761, 401] width 93 height 11
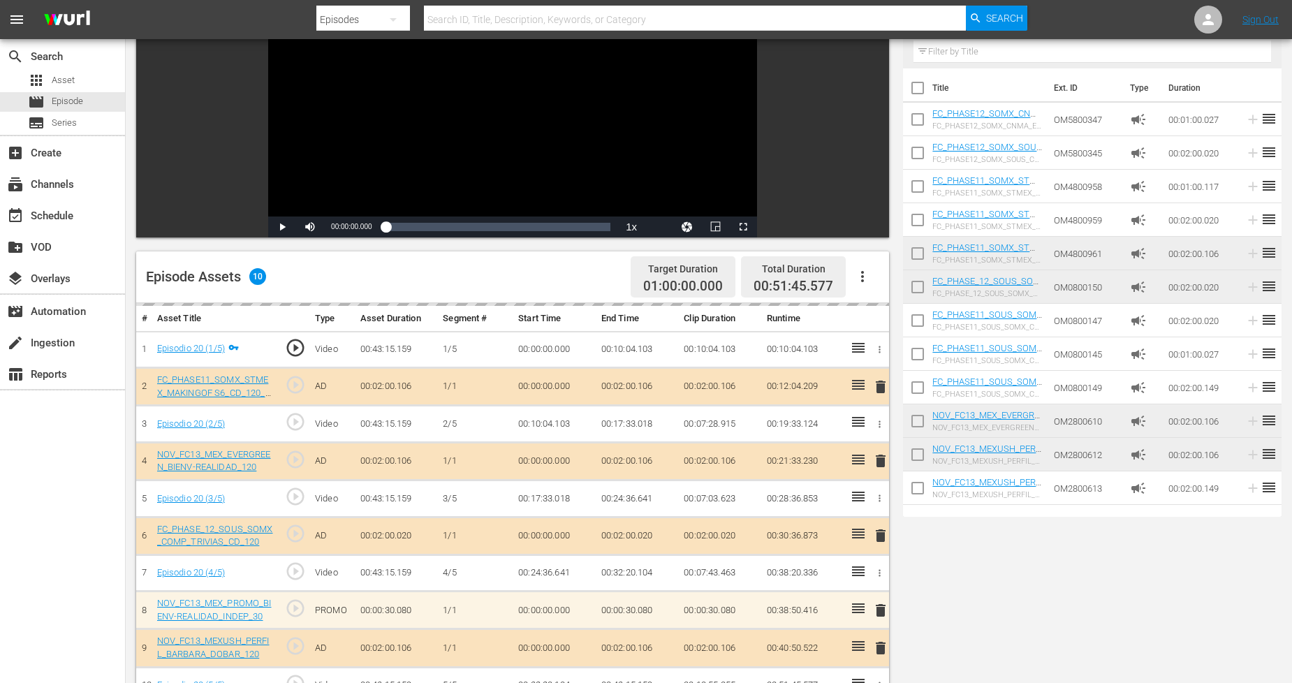
scroll to position [0, 0]
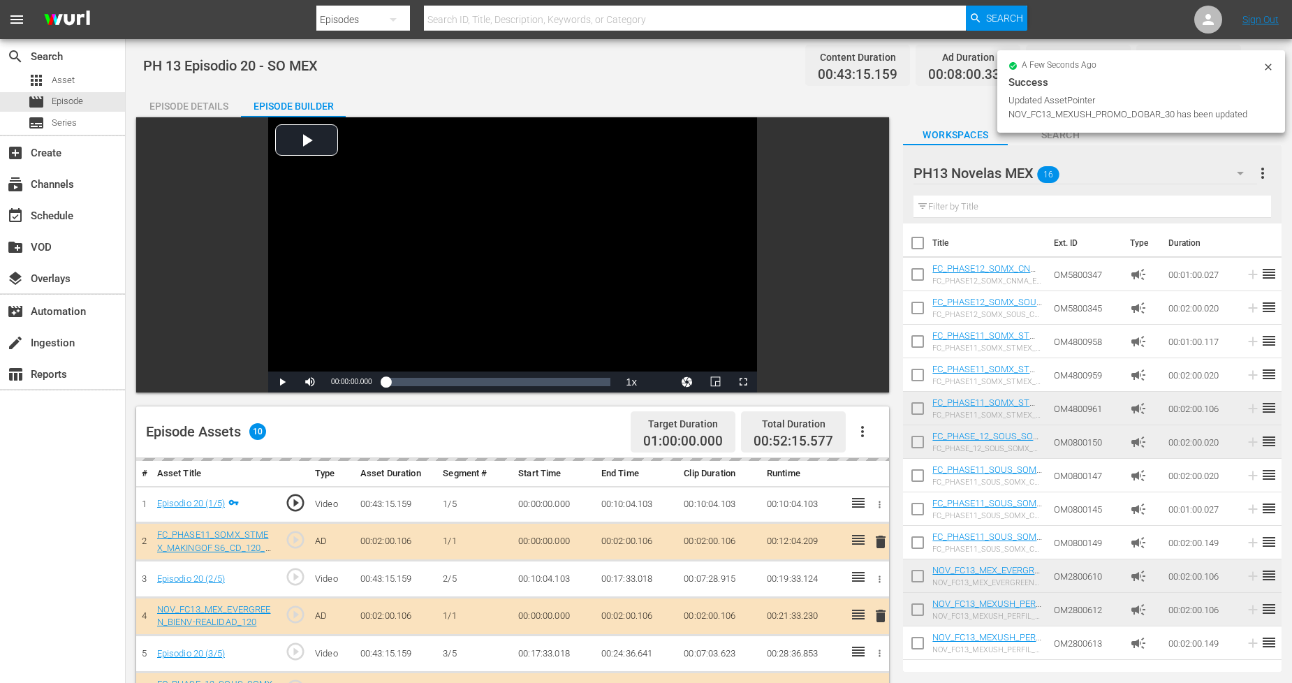
click at [1273, 64] on icon at bounding box center [1268, 66] width 11 height 11
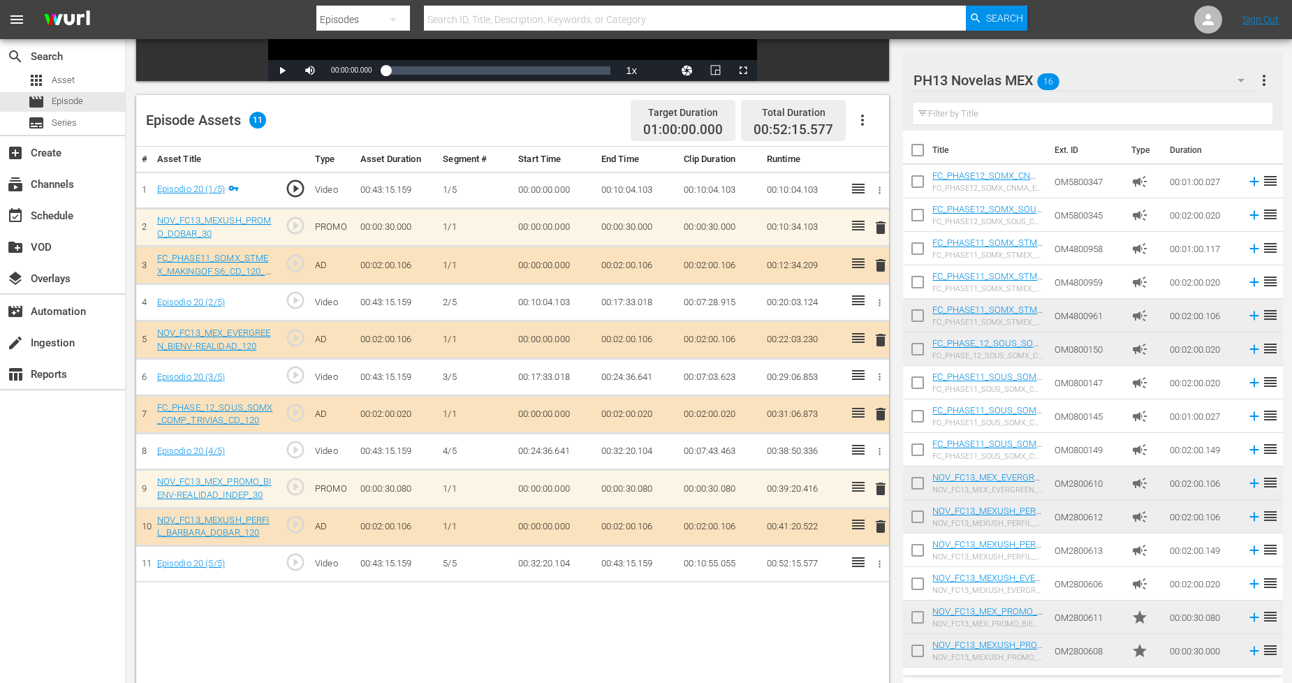
scroll to position [363, 0]
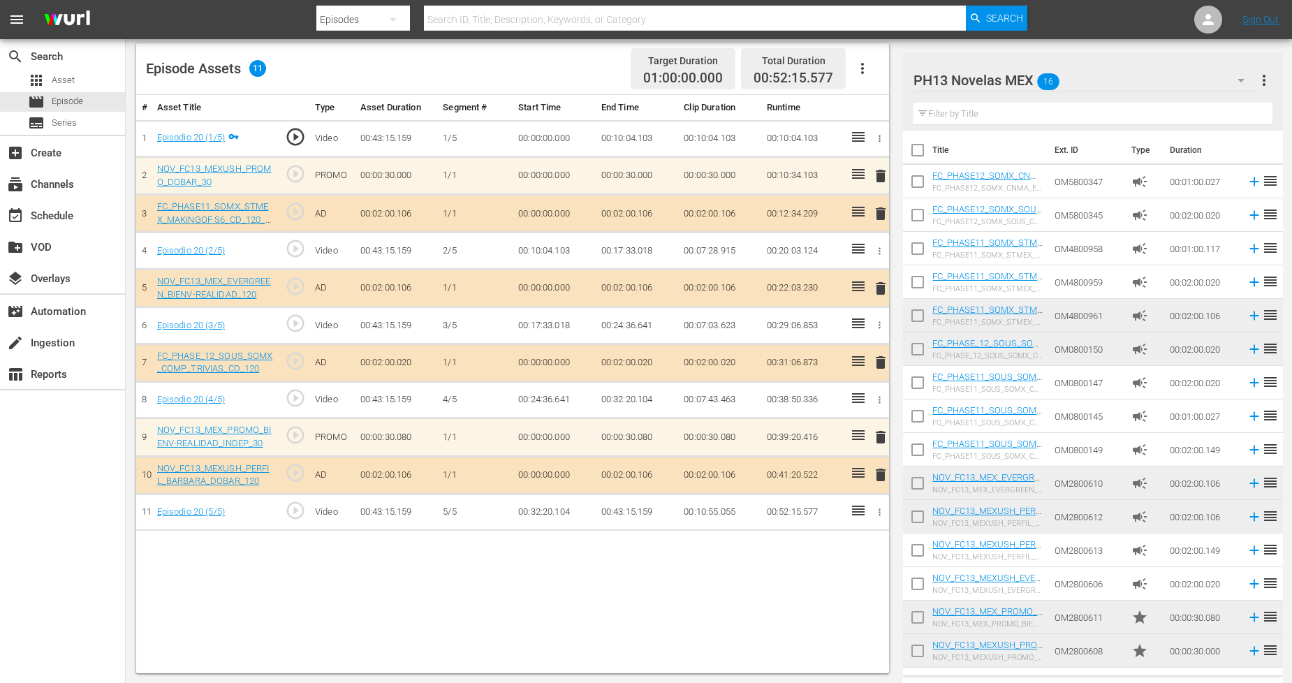
click at [1180, 87] on div "PH13 Novelas MEX 16" at bounding box center [1086, 80] width 344 height 39
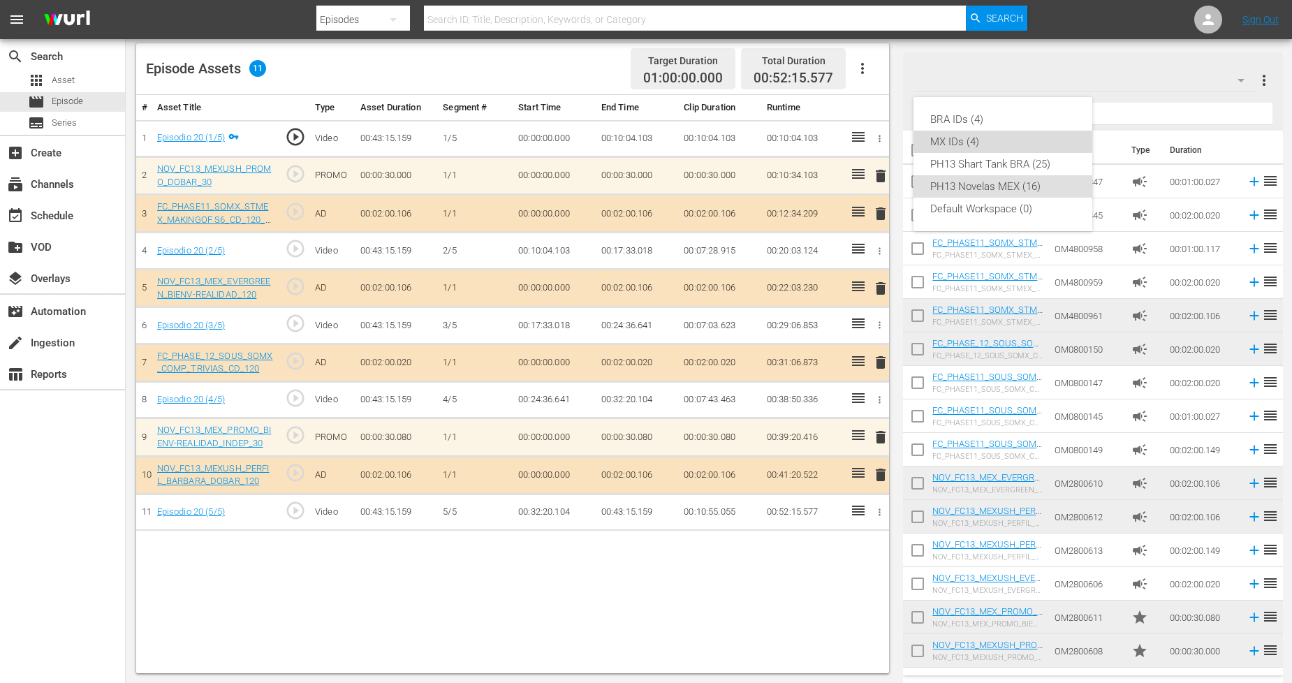
click at [1004, 140] on div "MX IDs (4)" at bounding box center [1002, 142] width 145 height 22
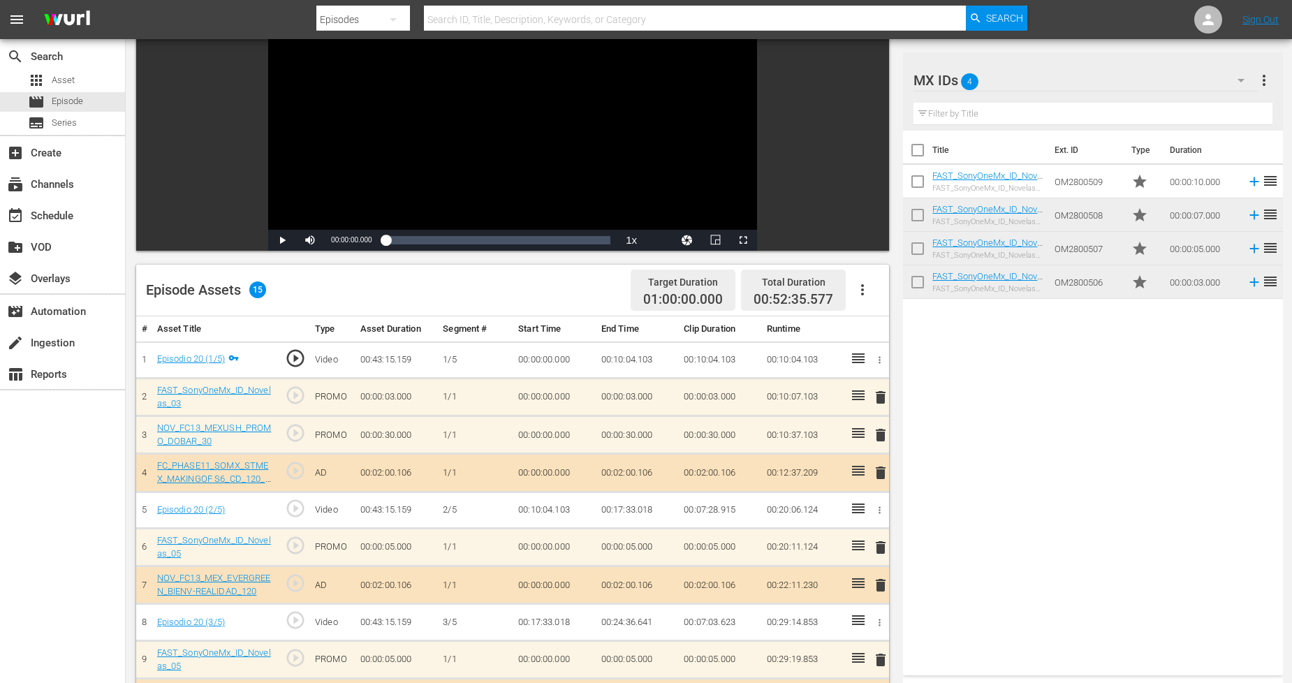
scroll to position [0, 0]
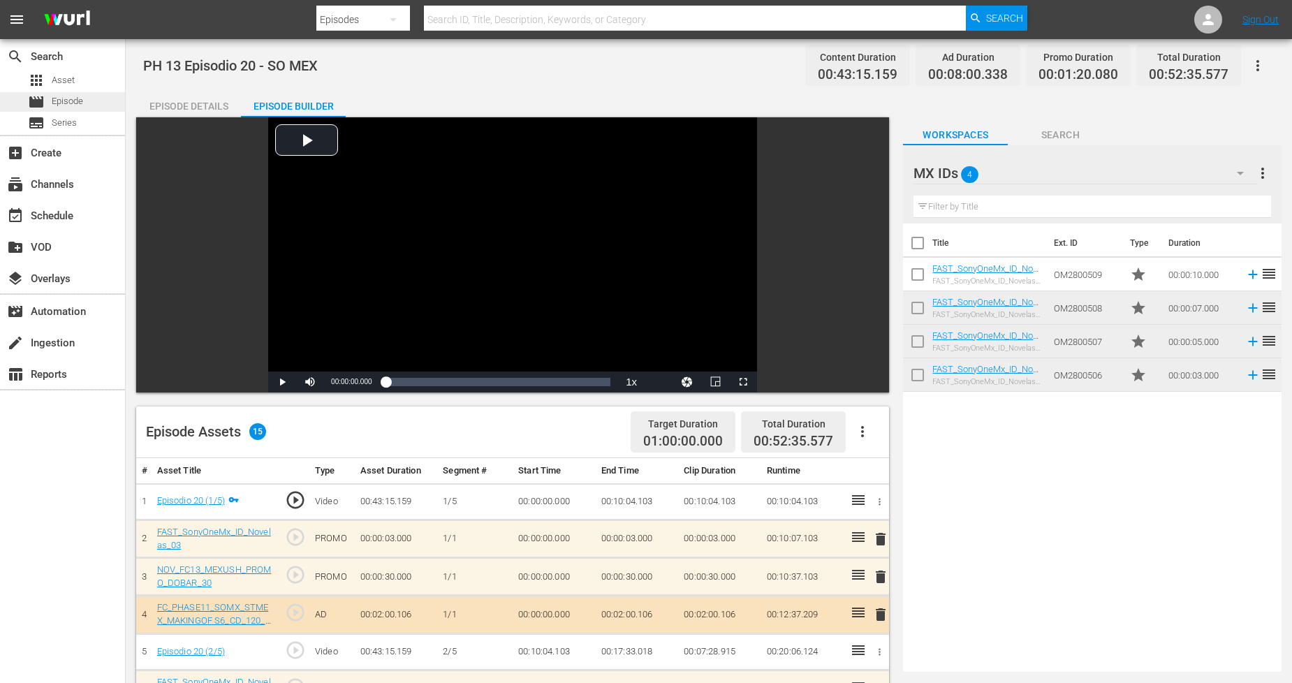
click at [101, 102] on div "movie Episode" at bounding box center [62, 102] width 125 height 20
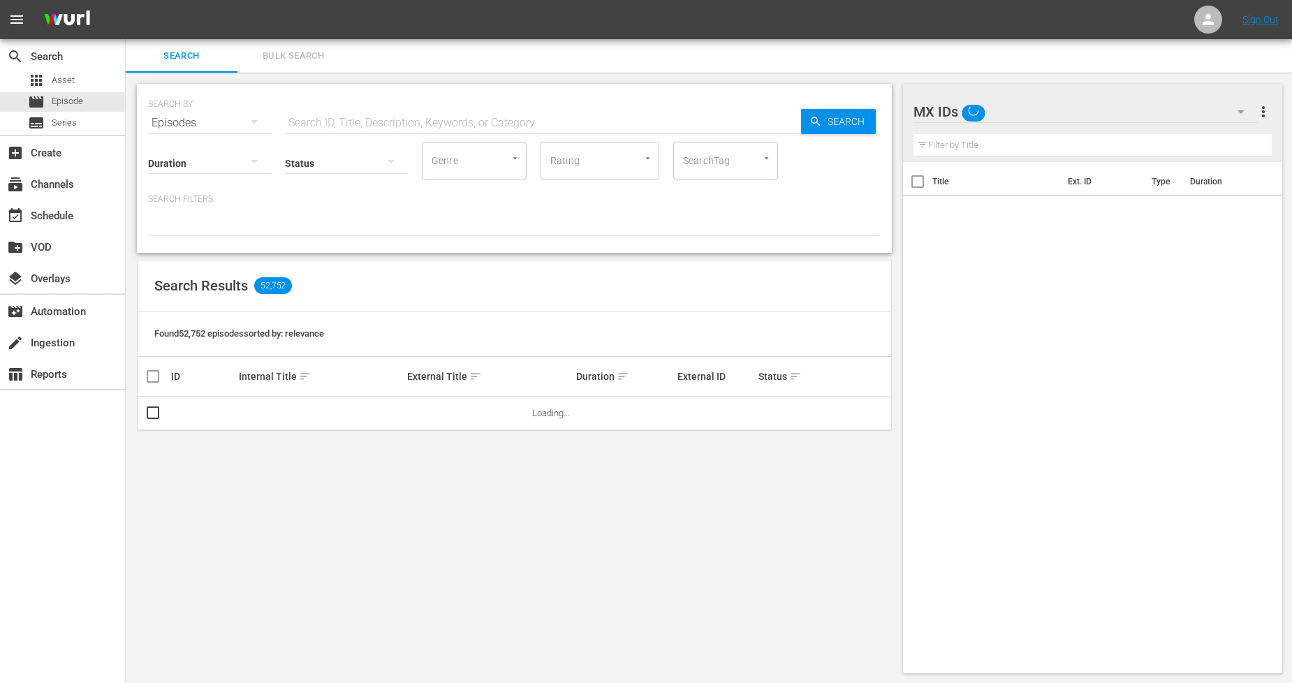
click at [305, 64] on button "Bulk Search" at bounding box center [293, 56] width 112 height 34
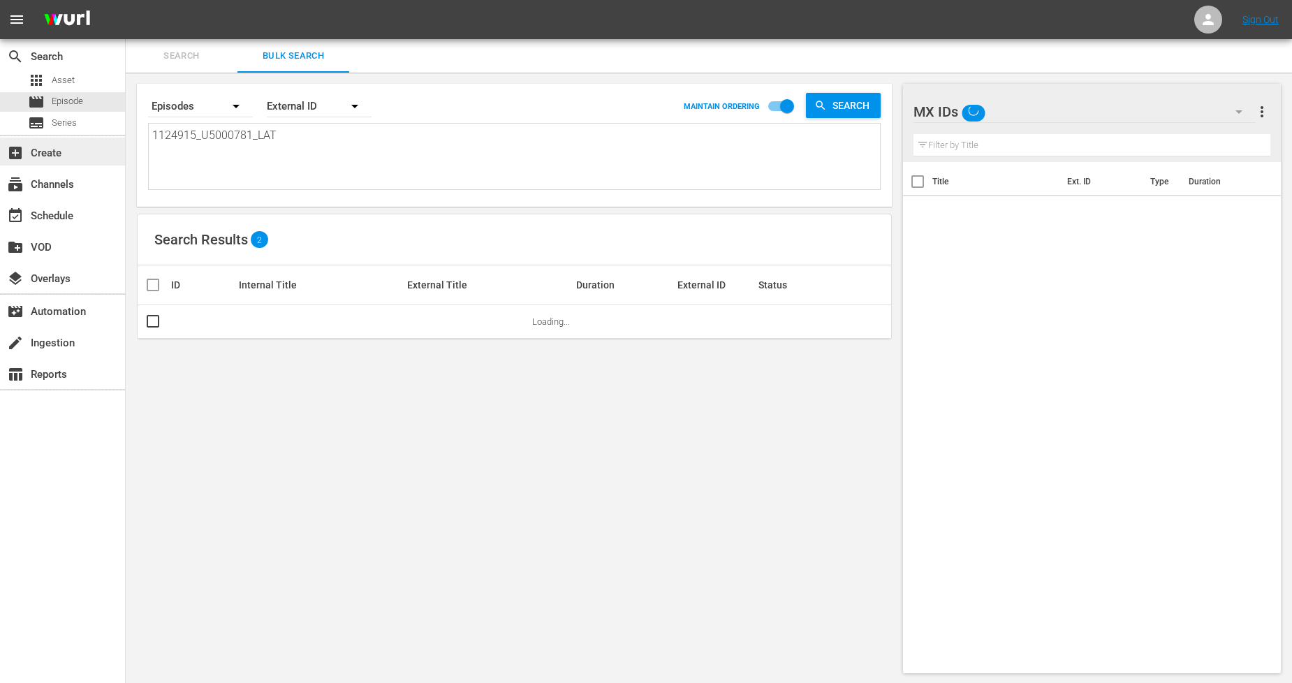
drag, startPoint x: 242, startPoint y: 140, endPoint x: 1, endPoint y: 138, distance: 241.0
click at [126, 0] on div "search Search apps Asset movie Episode subtitles Series add_box Create subscrip…" at bounding box center [709, 0] width 1166 height 0
paste textarea "6_U5000782"
type textarea "1124916_U5000782_LAT"
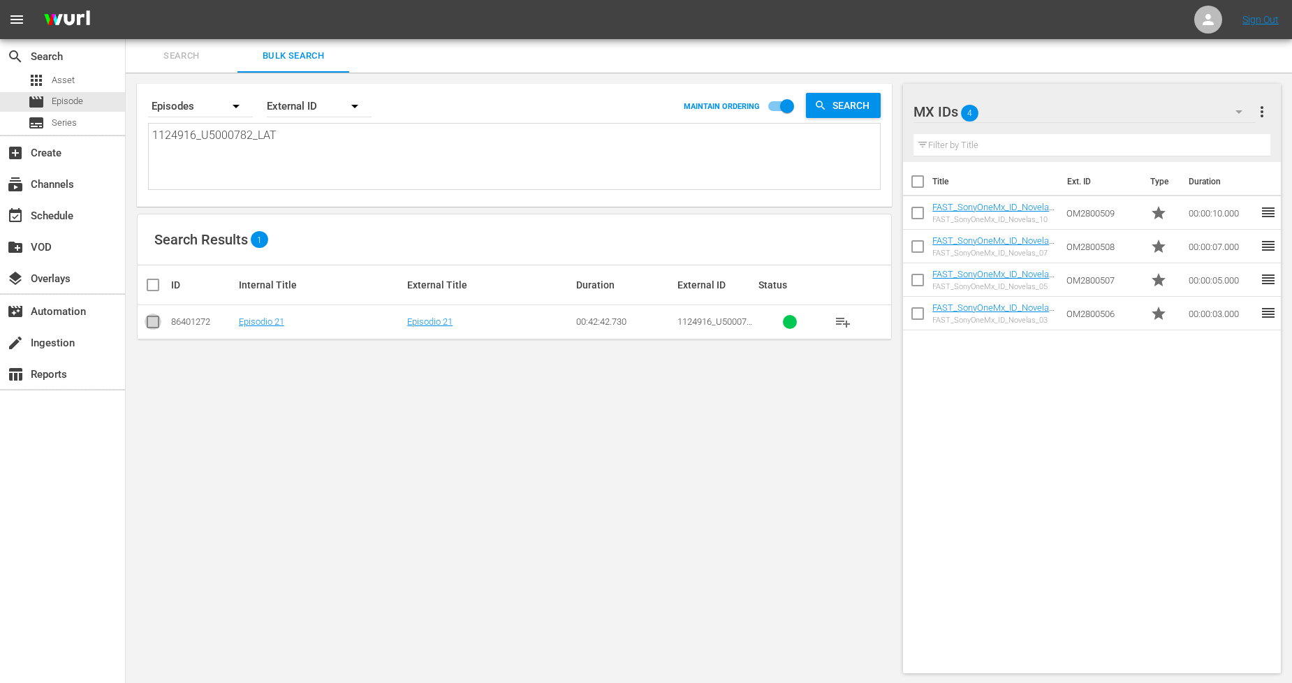
click at [159, 320] on input "checkbox" at bounding box center [153, 324] width 17 height 17
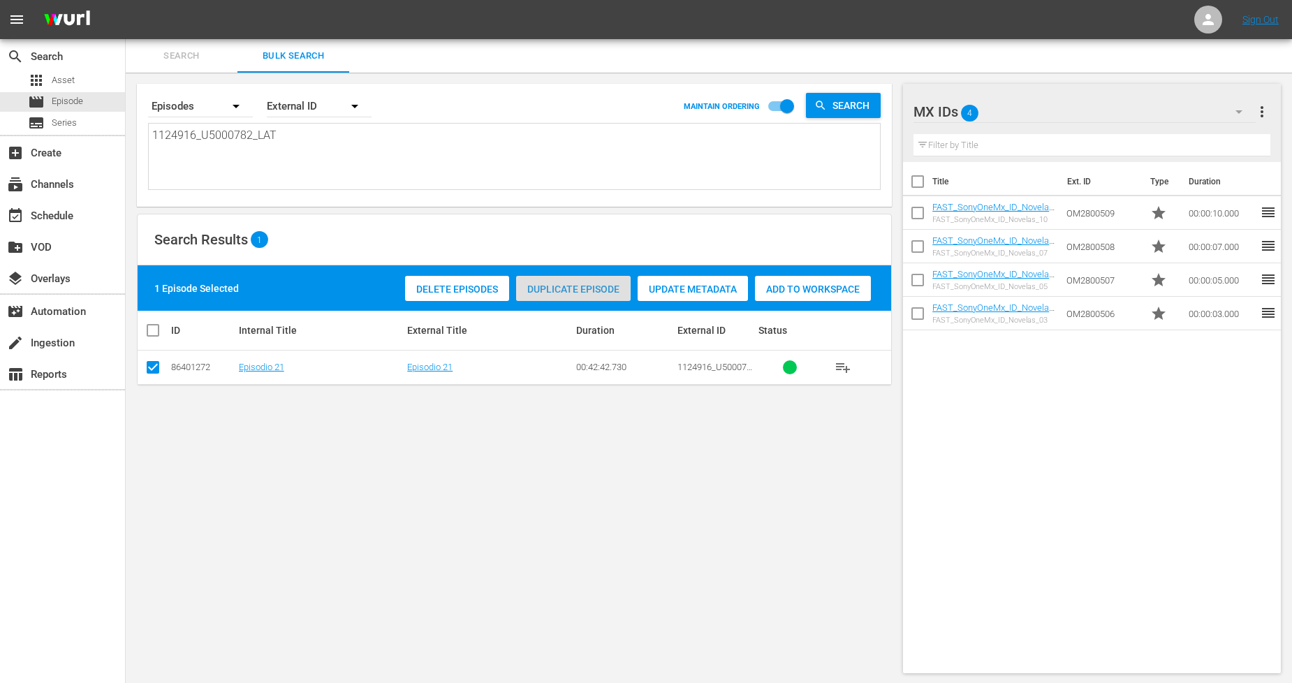
click at [587, 293] on span "Duplicate Episode" at bounding box center [573, 289] width 115 height 11
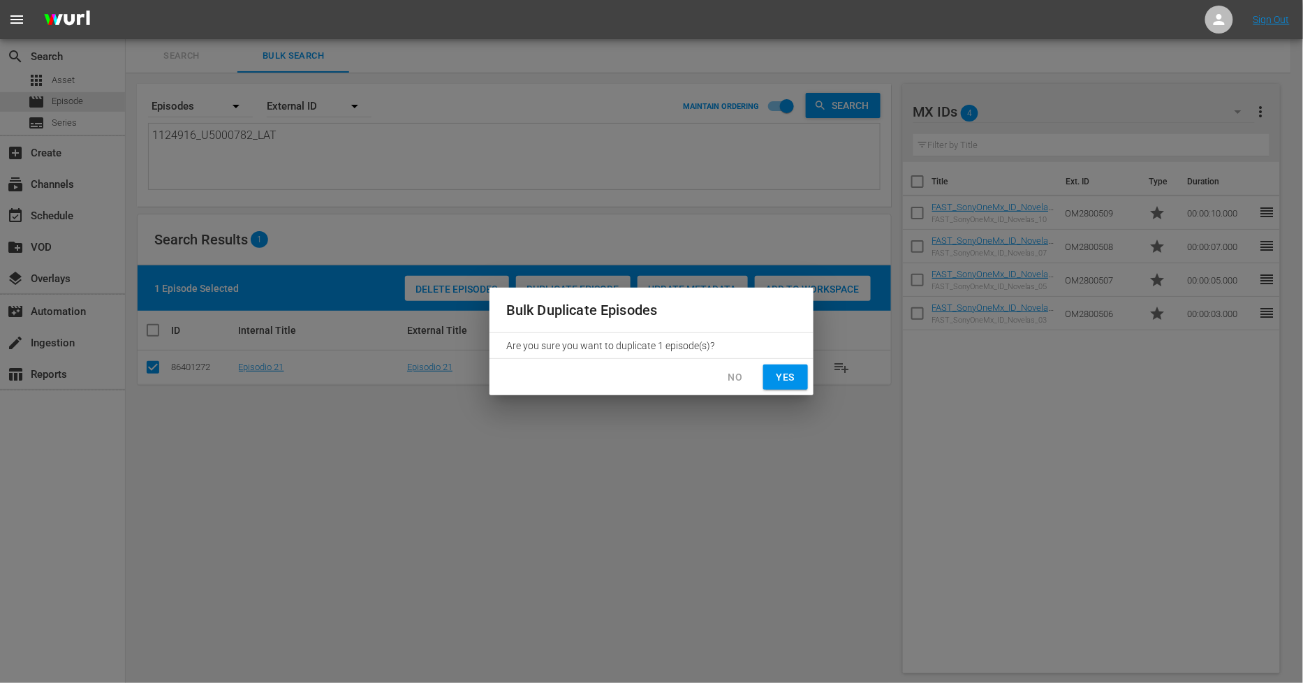
click at [775, 382] on span "Yes" at bounding box center [786, 377] width 22 height 17
checkbox input "false"
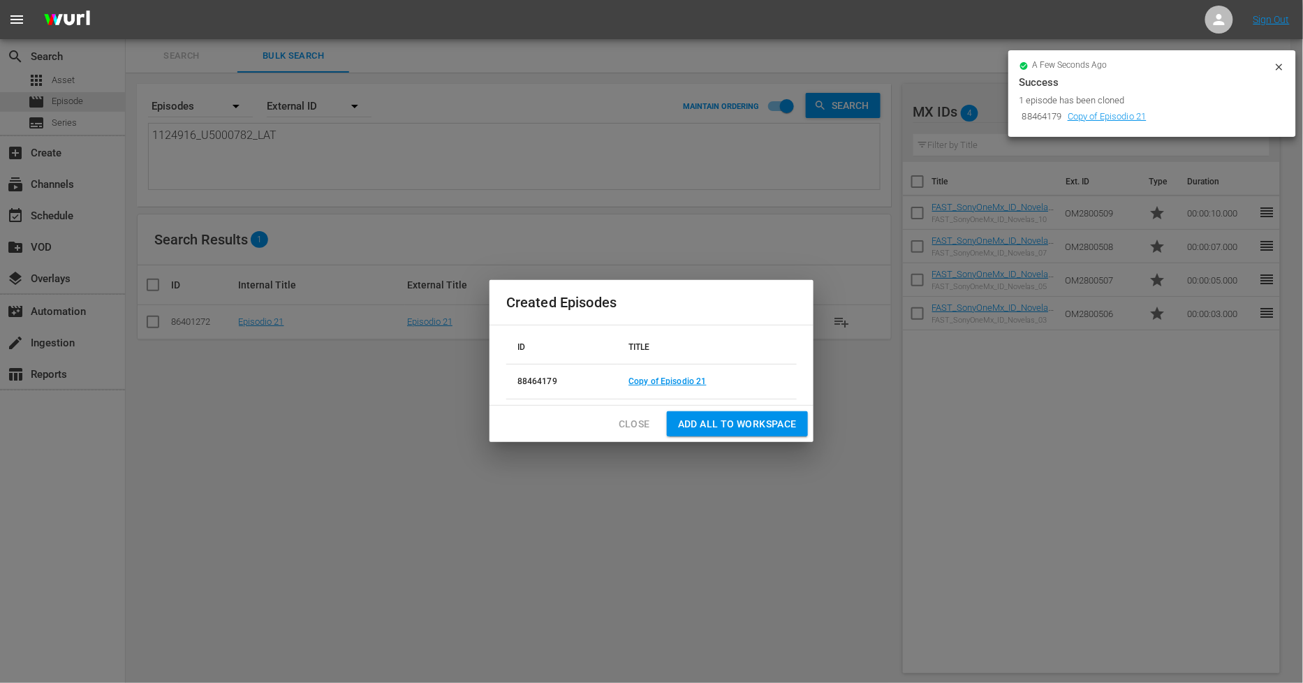
click at [624, 423] on span "Close" at bounding box center [634, 424] width 31 height 17
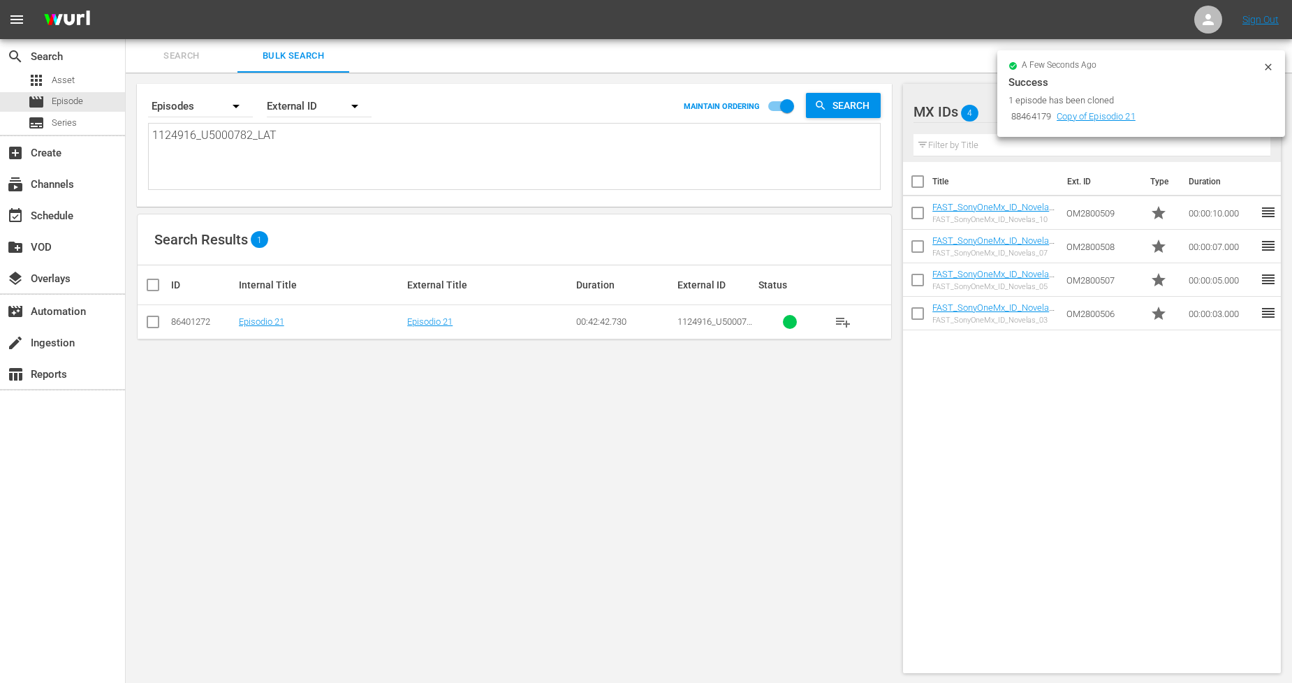
click at [1268, 68] on icon at bounding box center [1268, 66] width 11 height 11
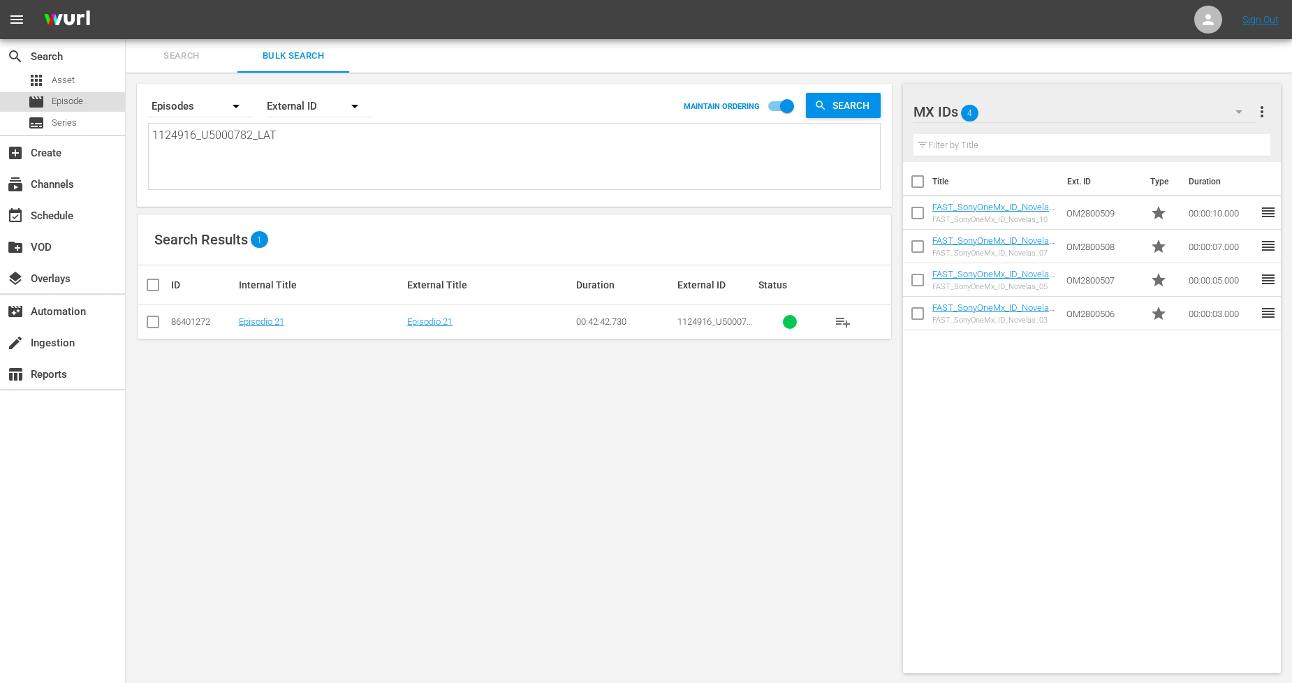
click at [96, 101] on div "movie Episode" at bounding box center [62, 102] width 125 height 20
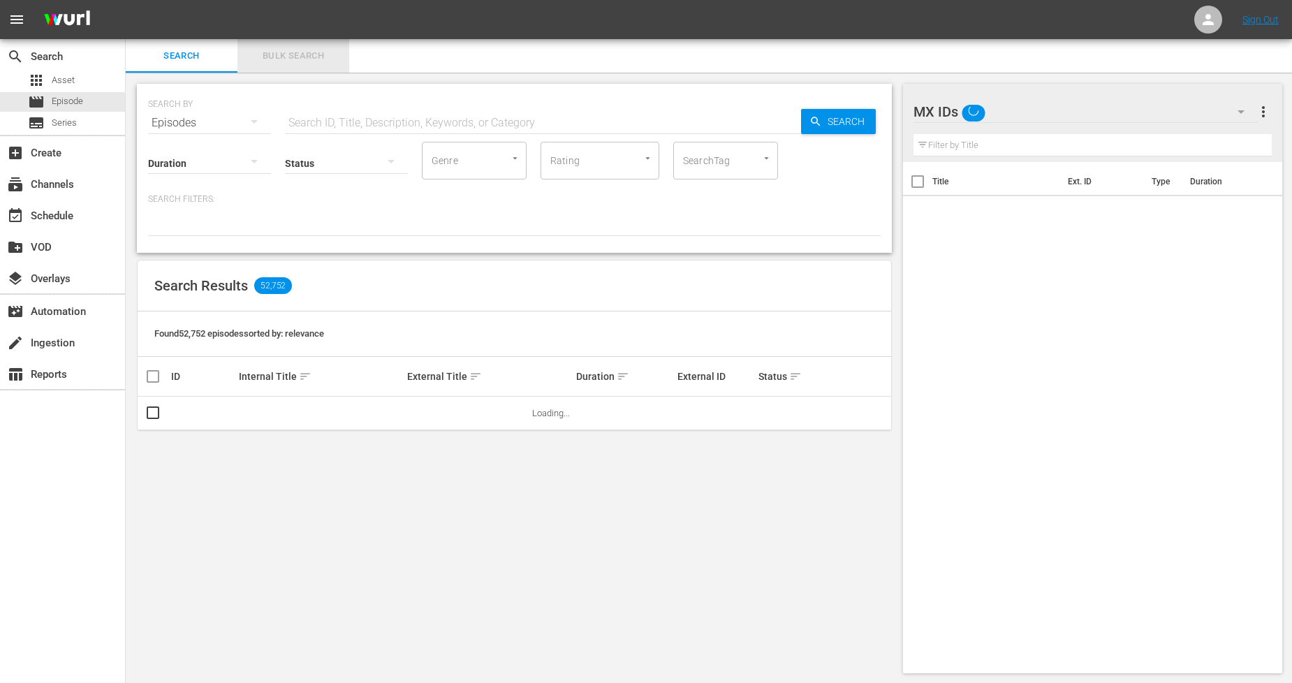
click at [298, 48] on span "Bulk Search" at bounding box center [293, 56] width 95 height 16
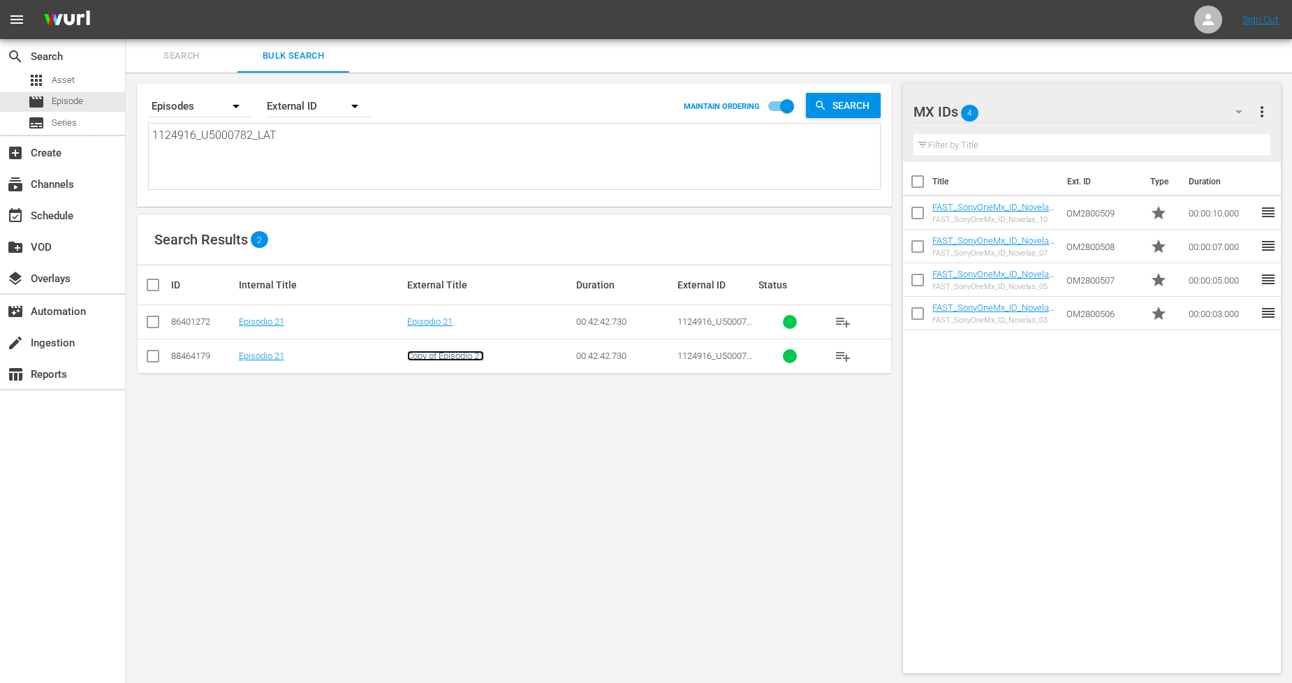
click at [430, 358] on link "Copy of Episodio 21" at bounding box center [445, 356] width 77 height 10
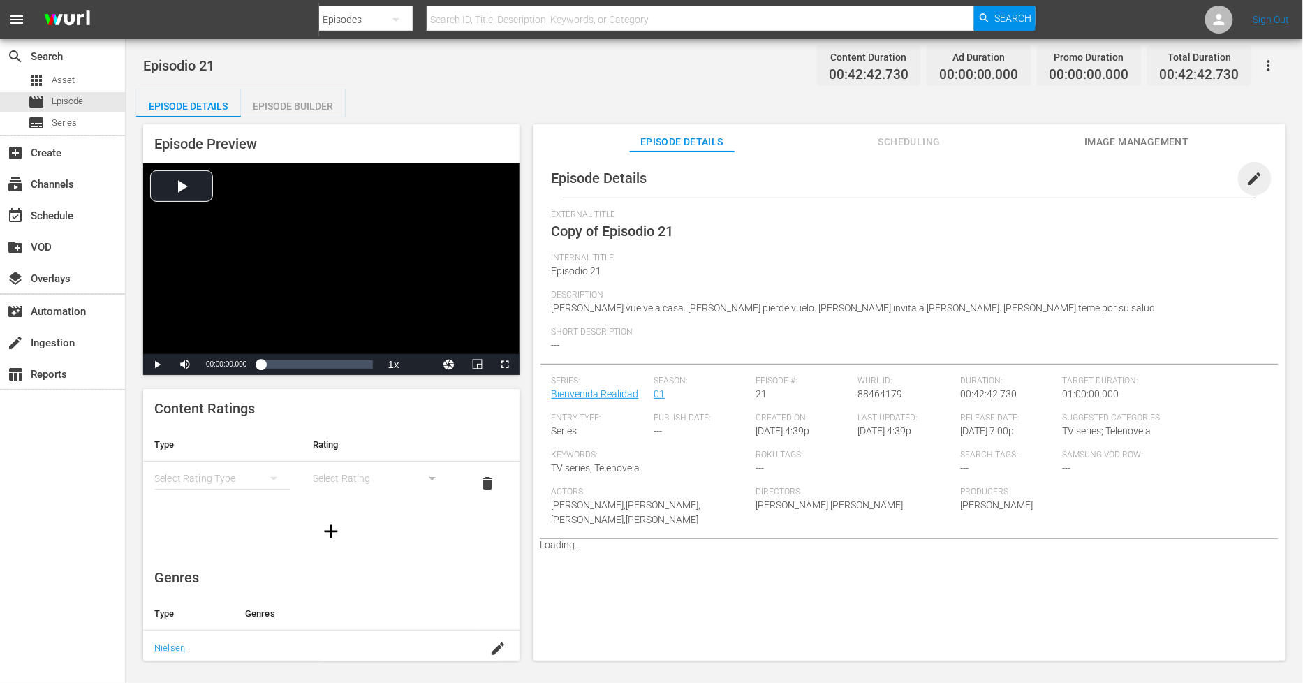
click at [1248, 183] on span "edit" at bounding box center [1255, 178] width 17 height 17
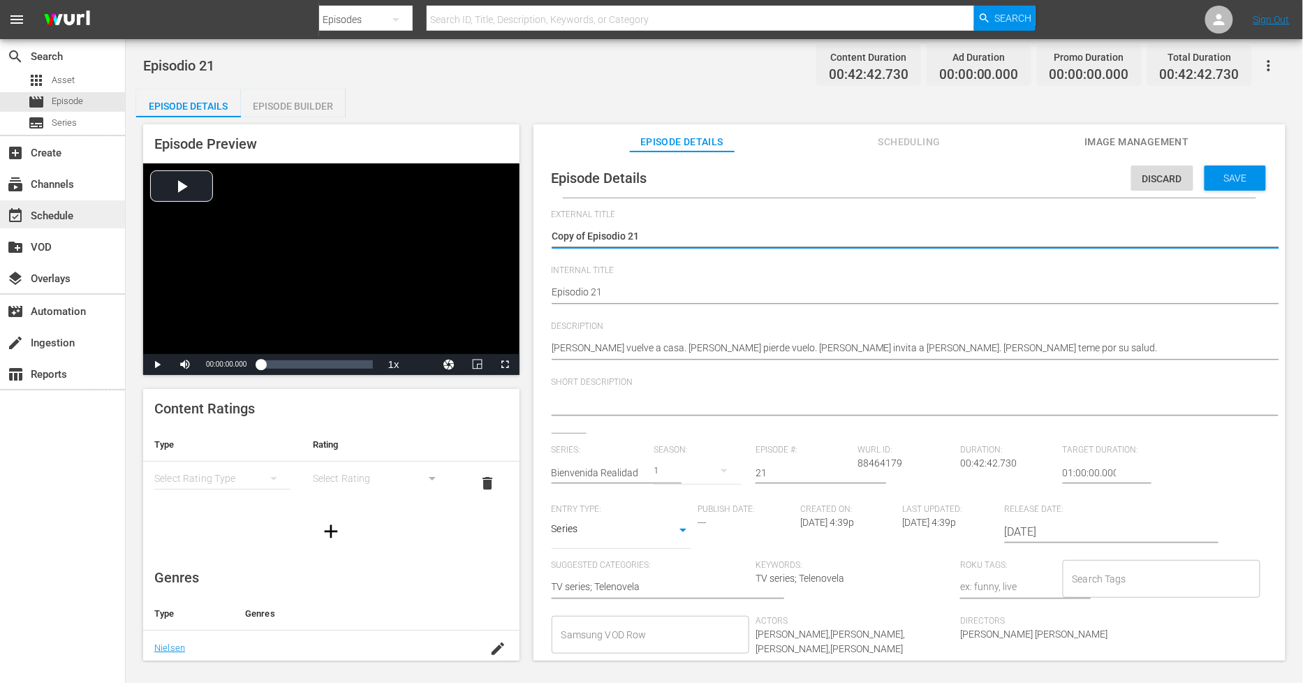
drag, startPoint x: 588, startPoint y: 242, endPoint x: 0, endPoint y: 221, distance: 588.5
click at [126, 0] on div "search Search apps Asset movie Episode subtitles Series add_box Create subscrip…" at bounding box center [715, 0] width 1178 height 0
type textarea "Episodio 21"
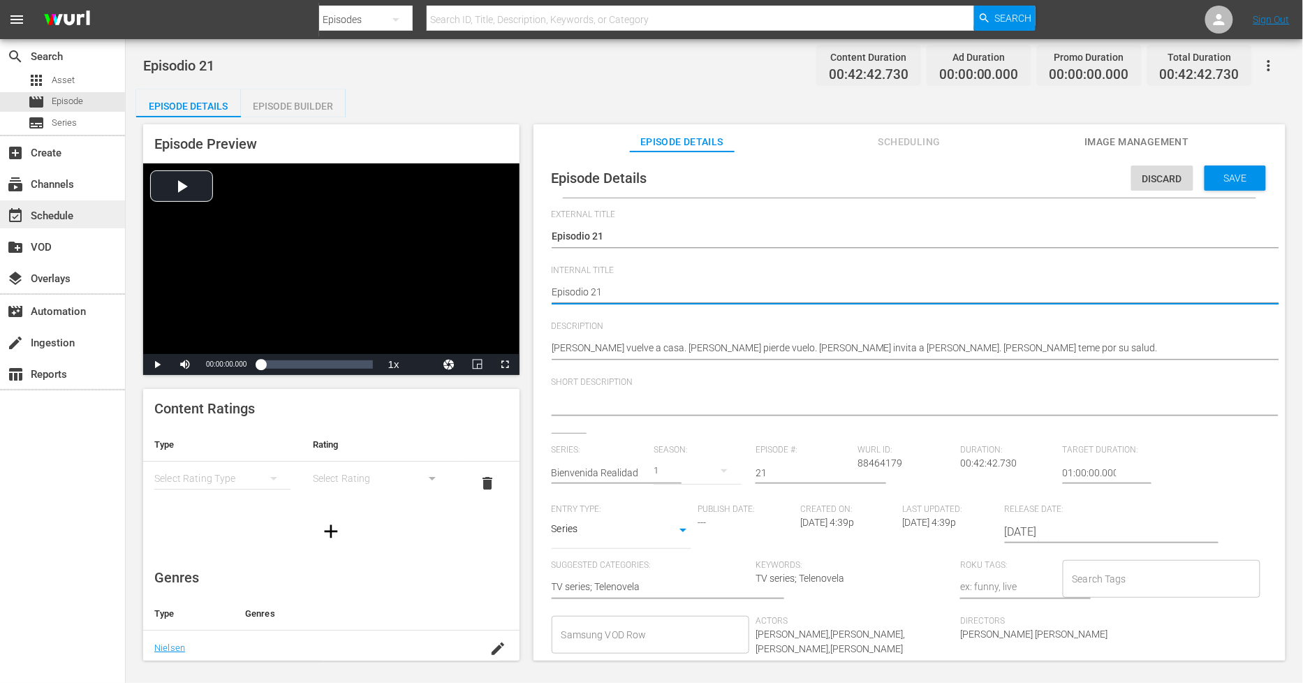
type textarea "PEpisodio 21"
type textarea "PHEpisodio 21"
type textarea "PH Episodio 21"
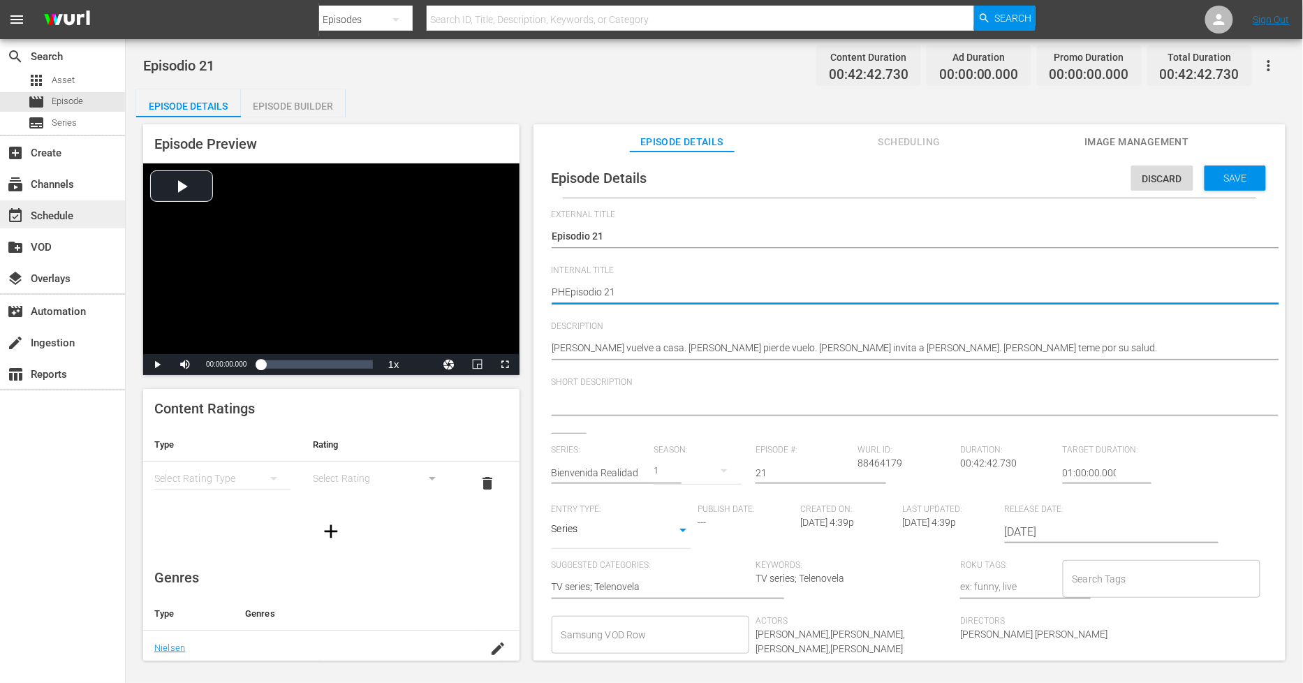
type textarea "PH Episodio 21"
type textarea "PH 1Episodio 21"
type textarea "PH 13Episodio 21"
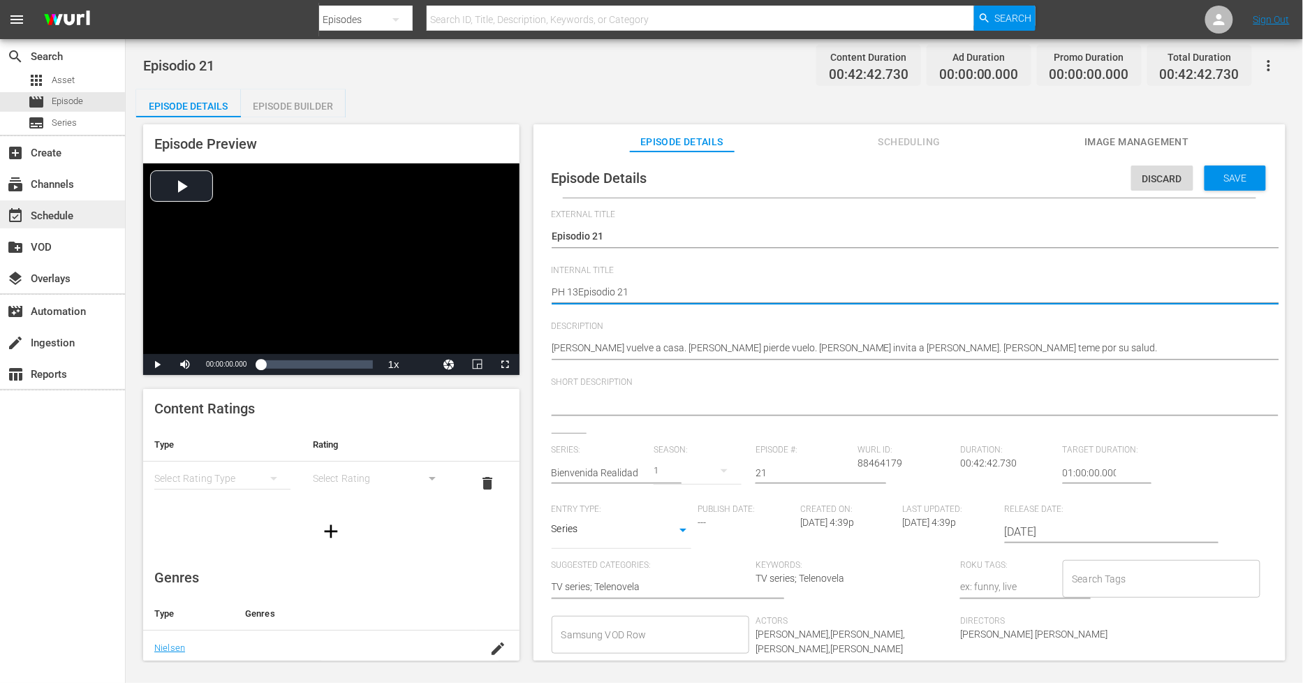
type textarea "PH 13 Episodio 21"
type textarea "PH 13 Episodio 21 -"
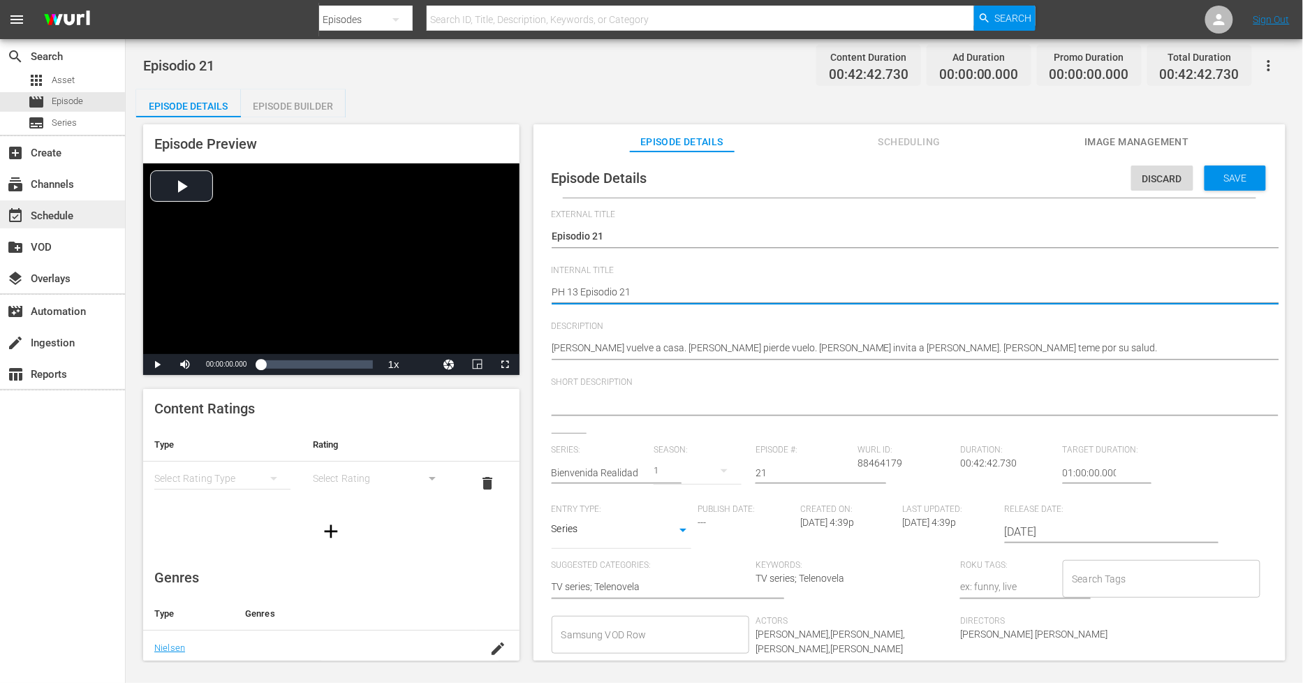
type textarea "PH 13 Episodio 21 -"
type textarea "PH 13 Episodio 21 - S"
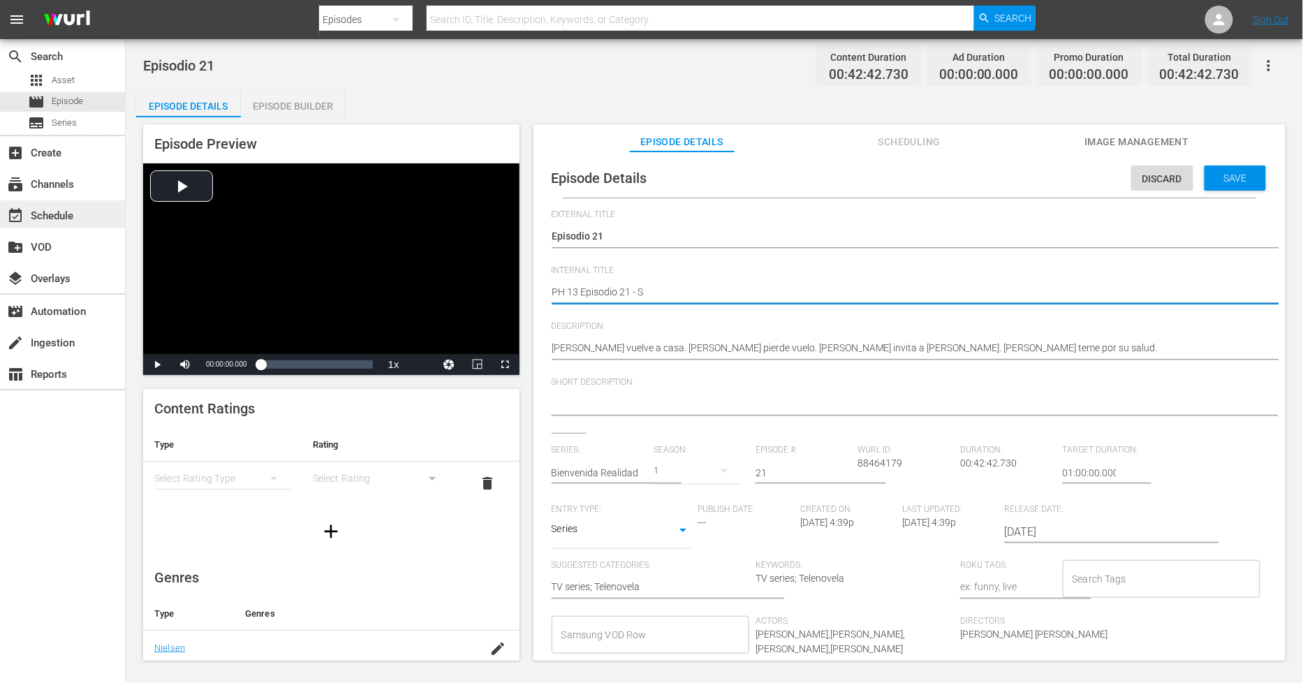
type textarea "PH 13 Episodio 21 - SO"
type textarea "PH 13 Episodio 21 - SO M"
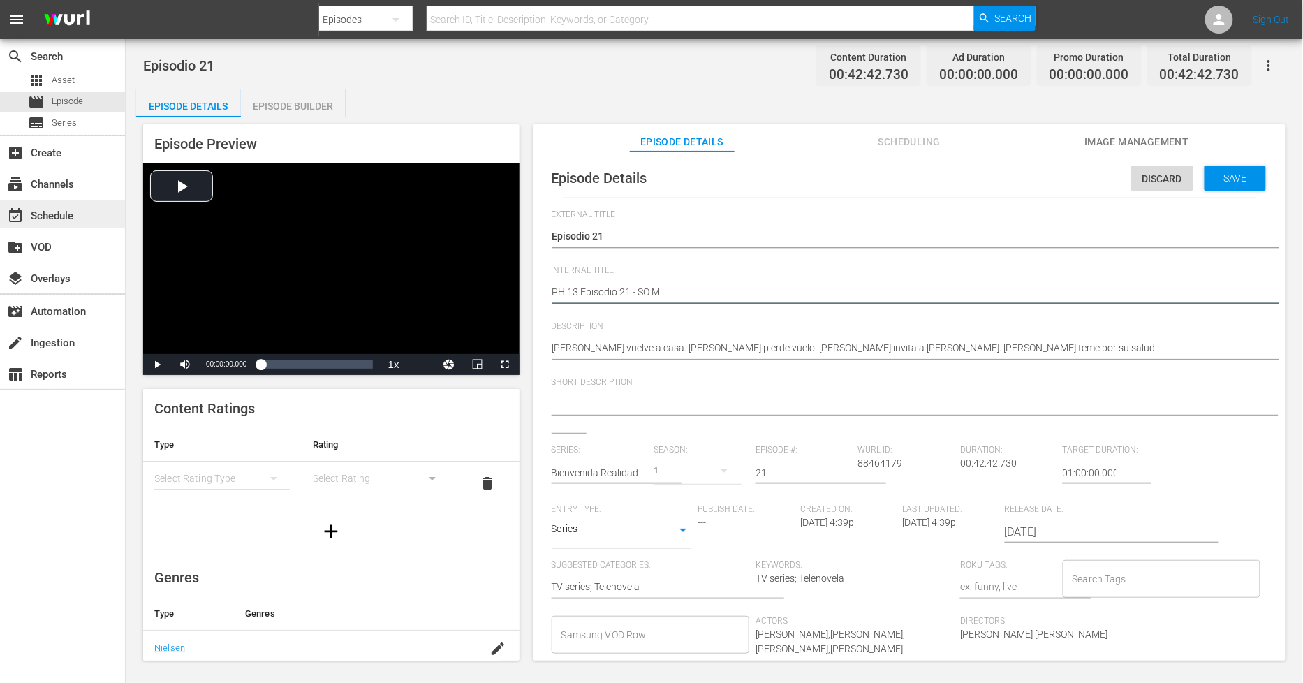
type textarea "PH 13 Episodio 21 - SO ME"
type textarea "PH 13 Episodio 21 - SO MEX"
click at [1223, 183] on div "Save" at bounding box center [1235, 178] width 61 height 25
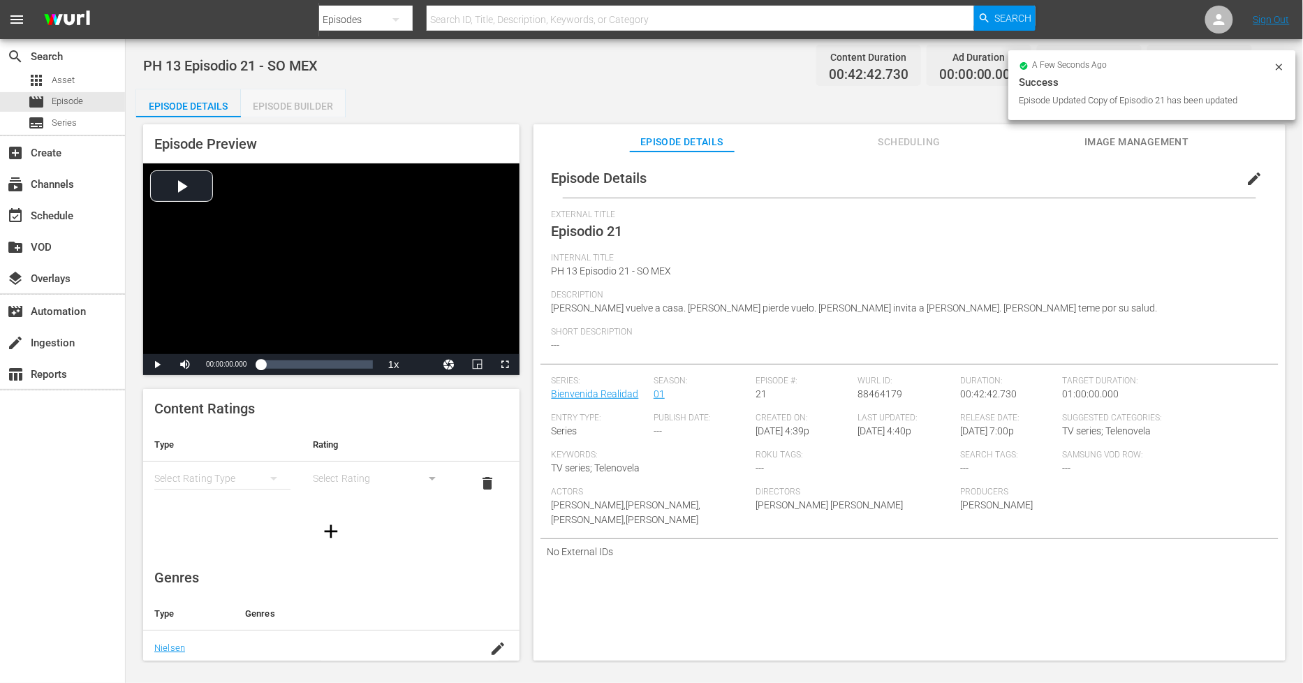
click at [292, 105] on div "Episode Builder" at bounding box center [293, 106] width 105 height 34
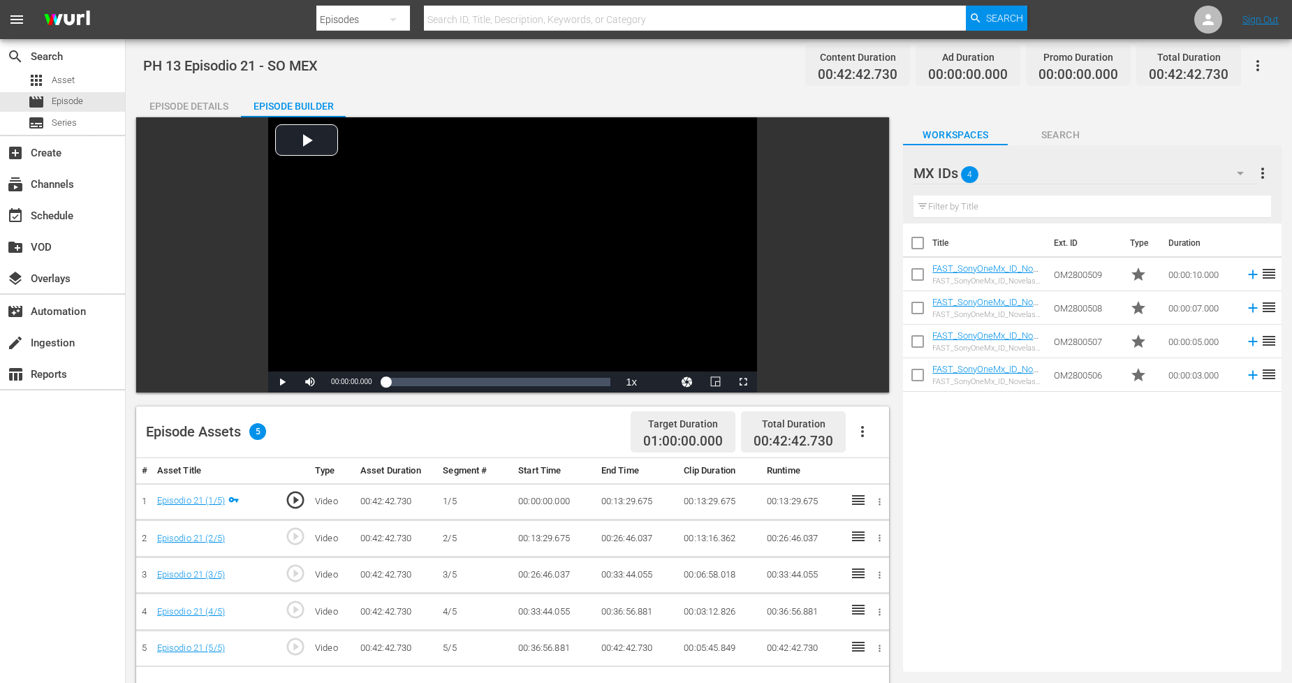
click at [863, 427] on icon "button" at bounding box center [862, 431] width 3 height 11
click at [884, 434] on div "Fill with Ads" at bounding box center [904, 437] width 95 height 34
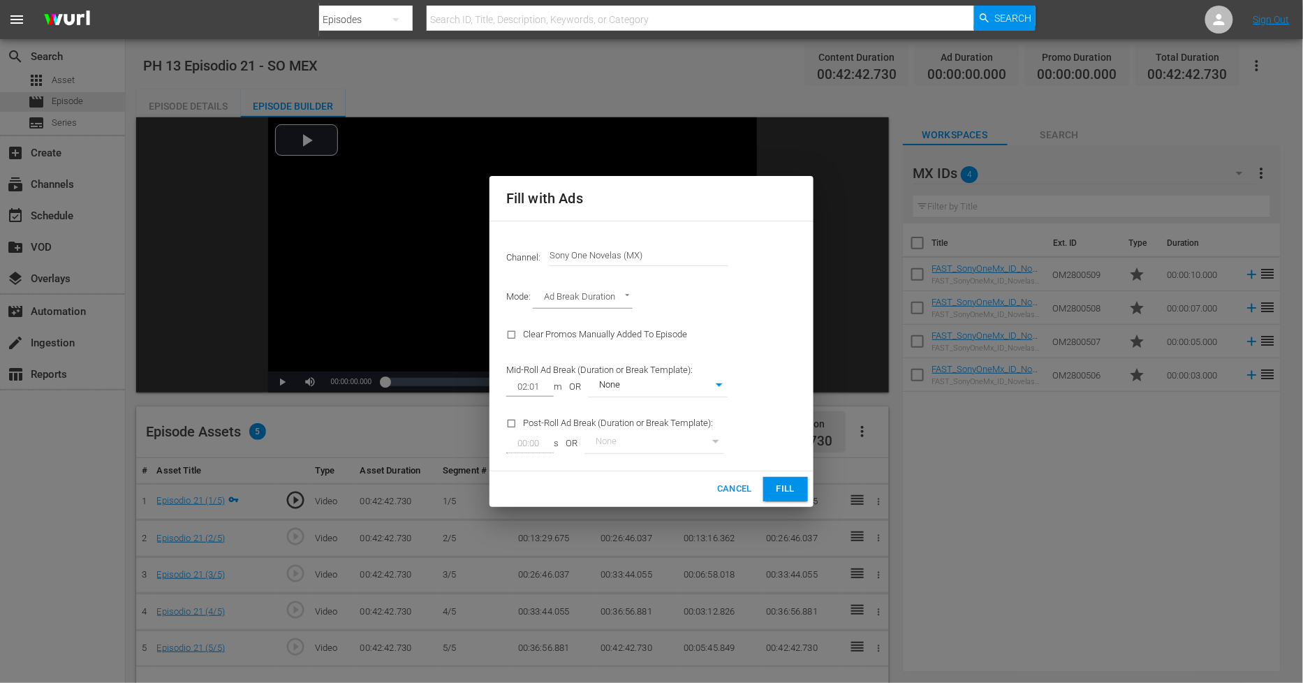
click at [796, 484] on span "Fill" at bounding box center [786, 489] width 22 height 16
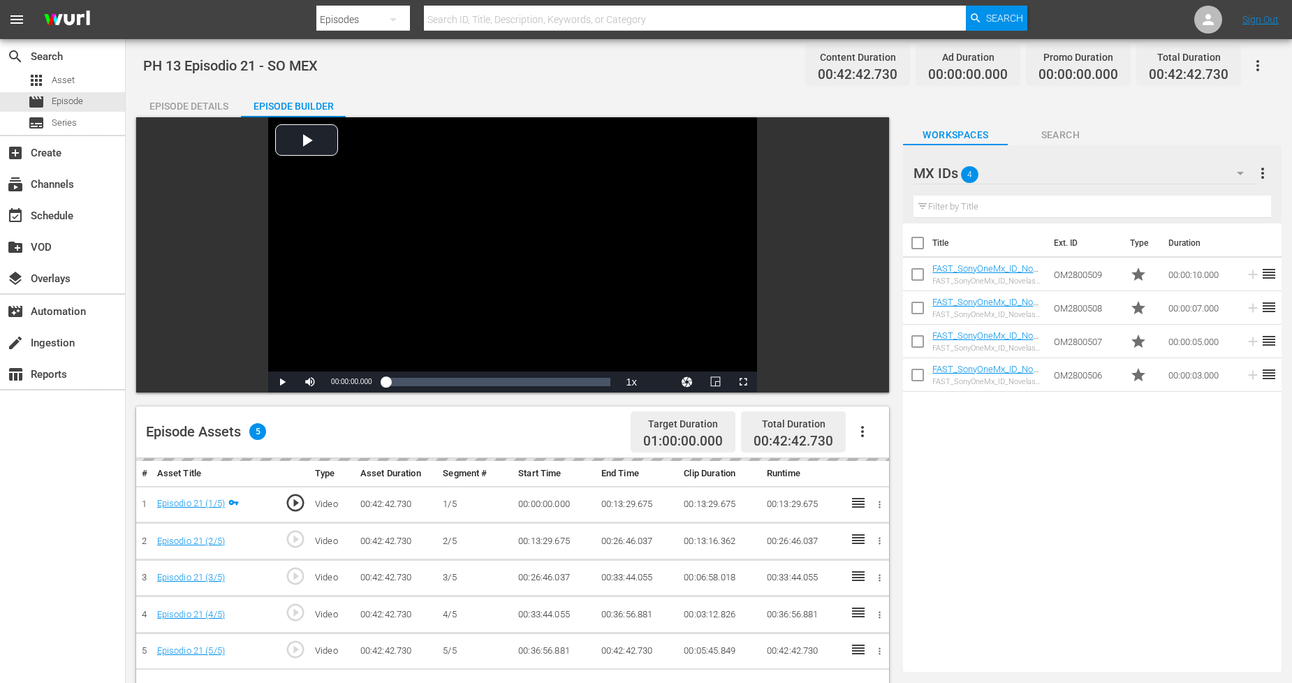
click at [1126, 172] on div "MX IDs 4" at bounding box center [1085, 173] width 343 height 39
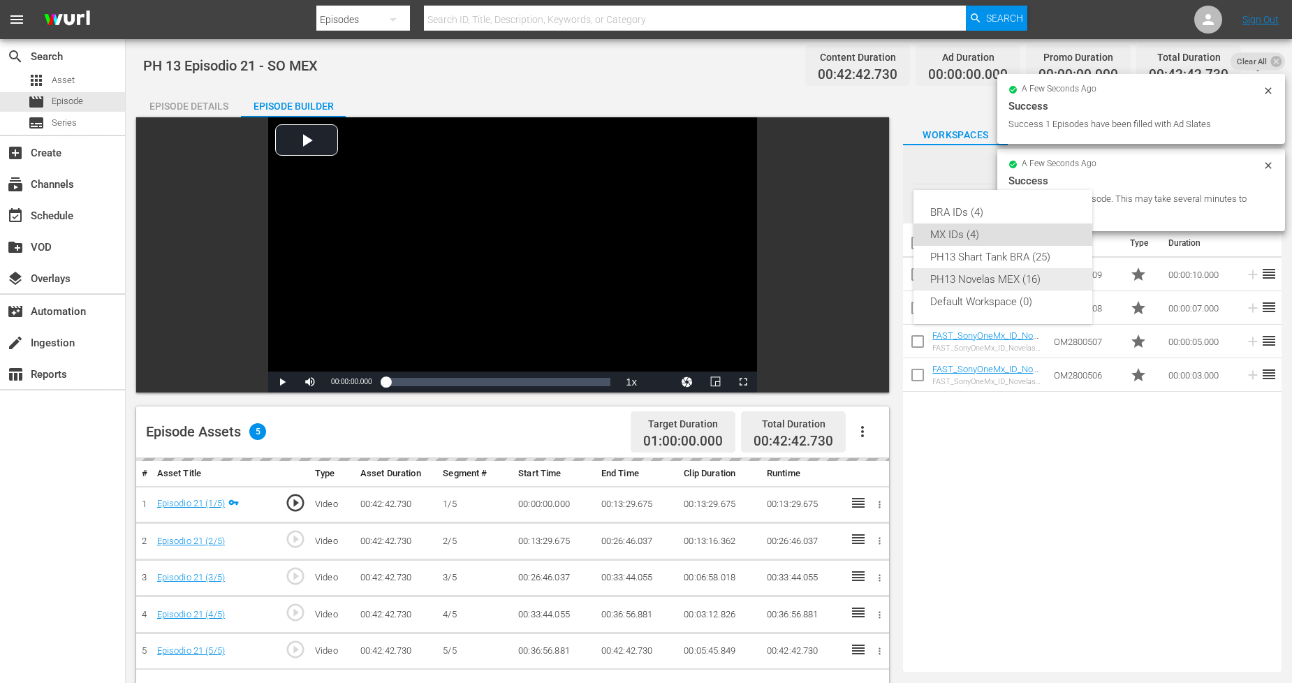
click at [1018, 282] on div "PH13 Novelas MEX (16)" at bounding box center [1002, 279] width 145 height 22
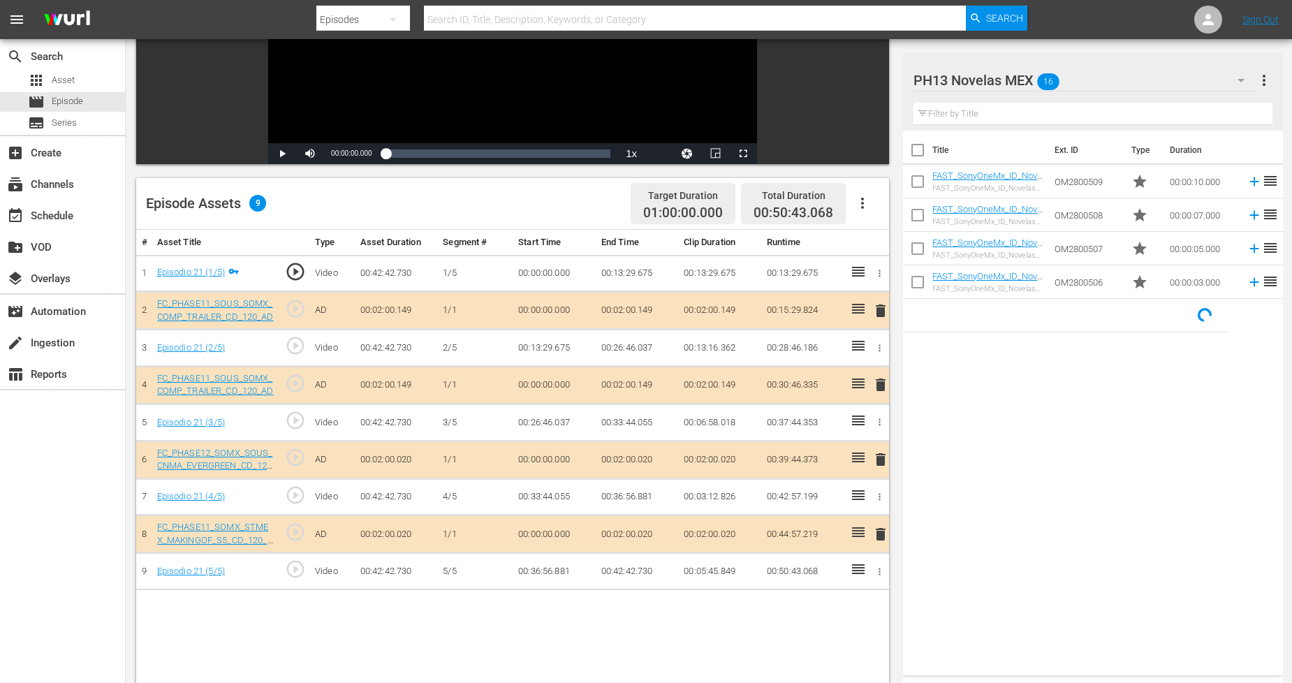
scroll to position [233, 0]
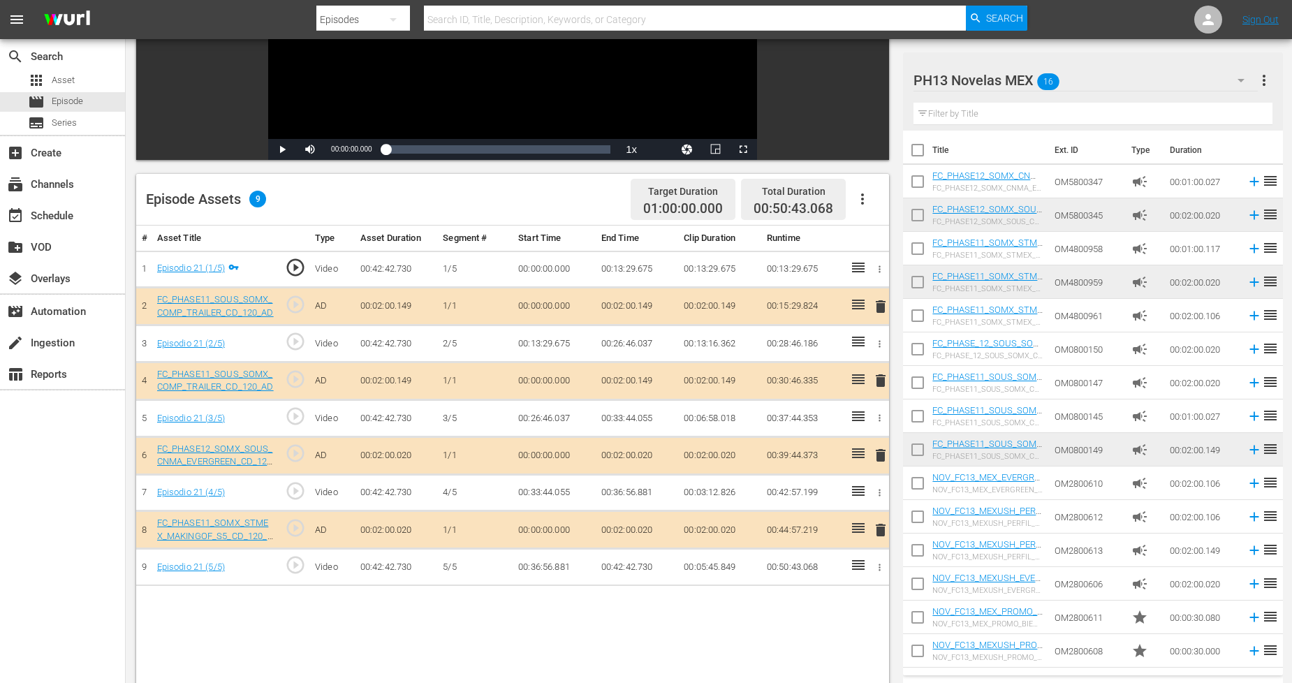
click at [881, 310] on span "delete" at bounding box center [880, 306] width 17 height 17
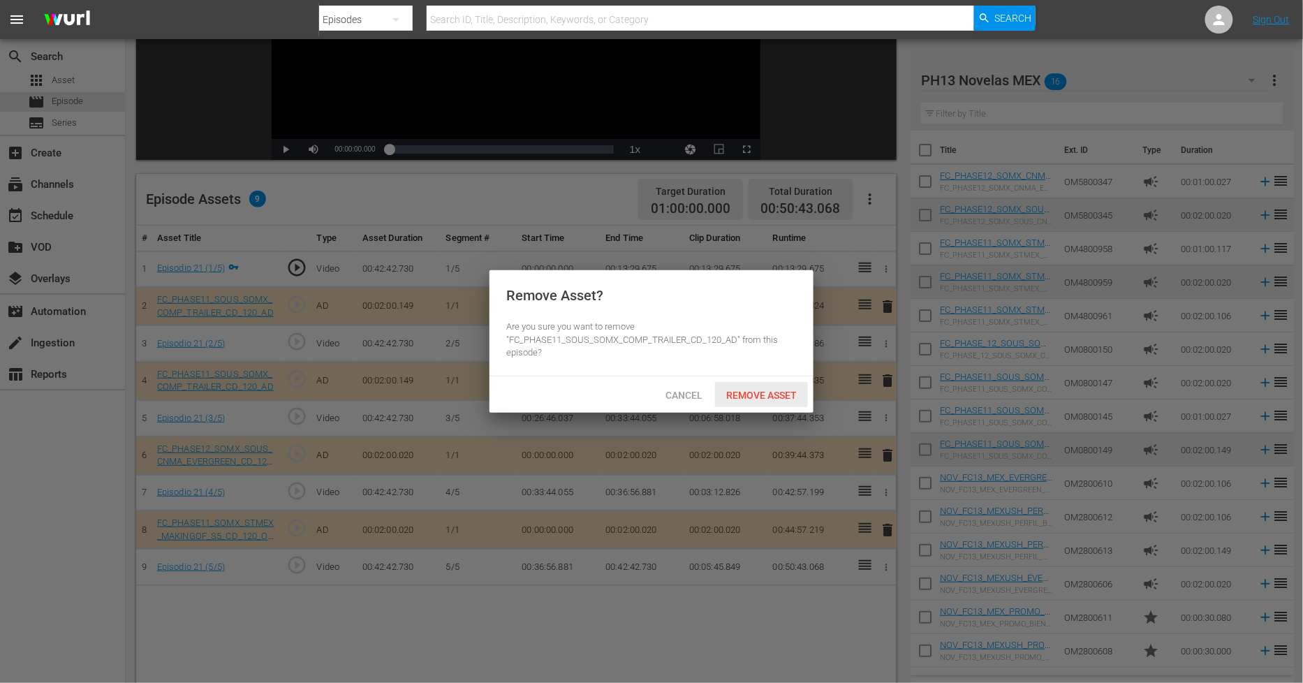
click at [770, 401] on div "Remove Asset" at bounding box center [761, 395] width 93 height 26
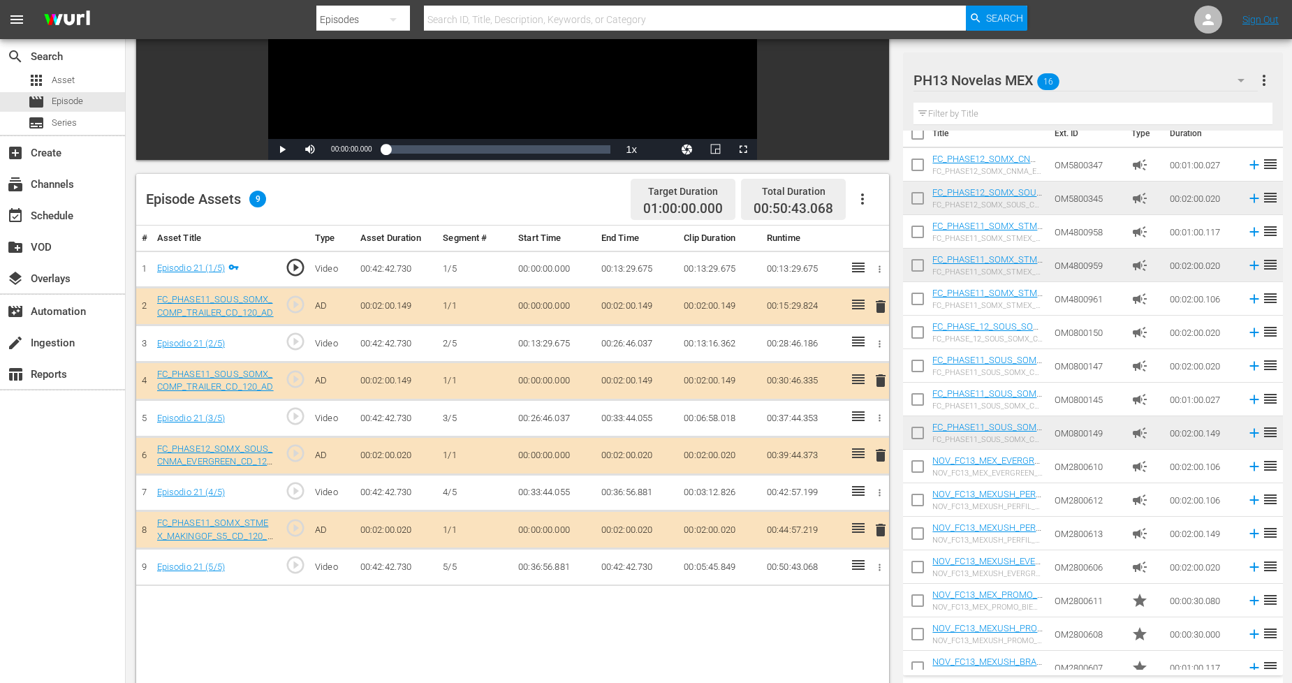
scroll to position [31, 0]
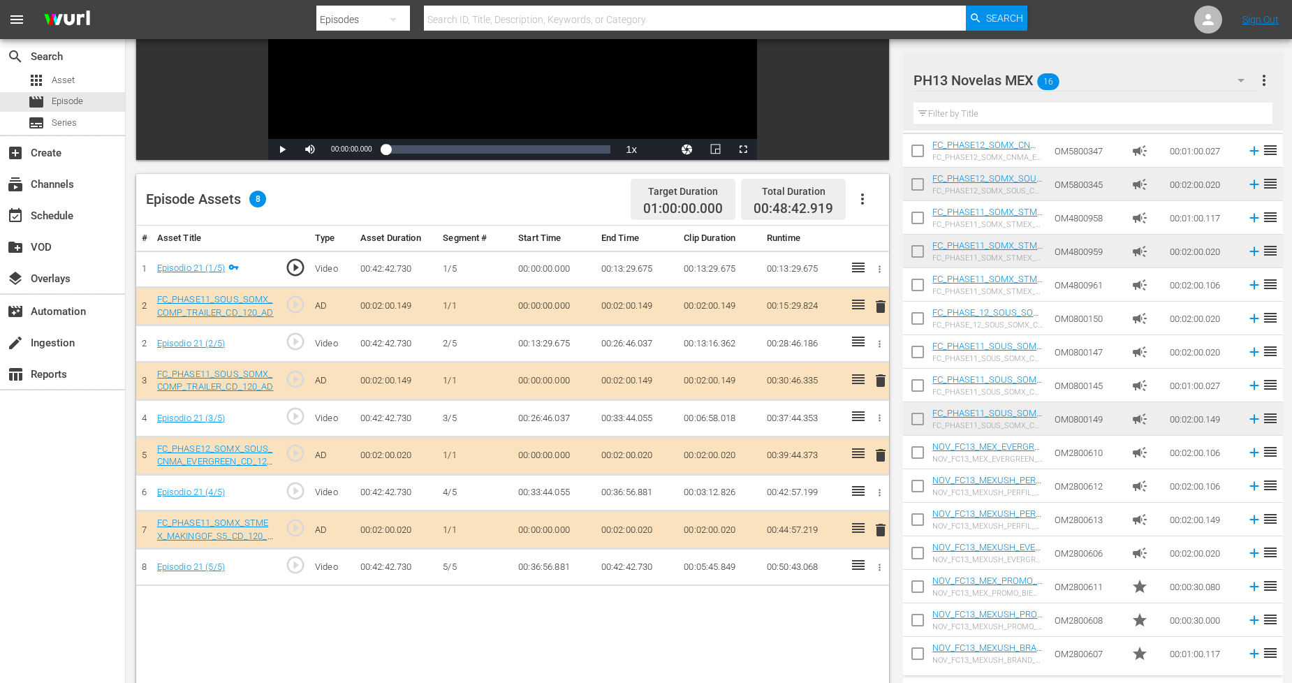
click at [1099, 447] on td "OM2800610" at bounding box center [1087, 453] width 77 height 34
click at [881, 462] on span "delete" at bounding box center [880, 455] width 17 height 17
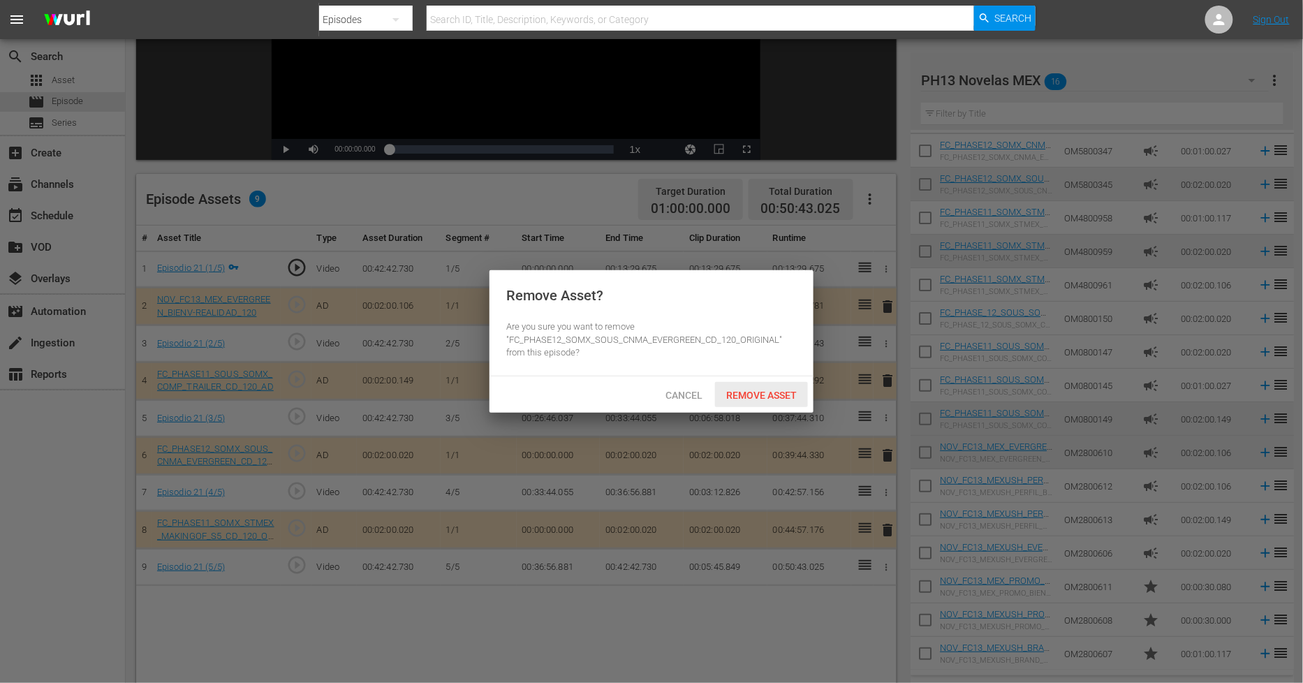
click at [779, 401] on div "Remove Asset" at bounding box center [761, 395] width 93 height 26
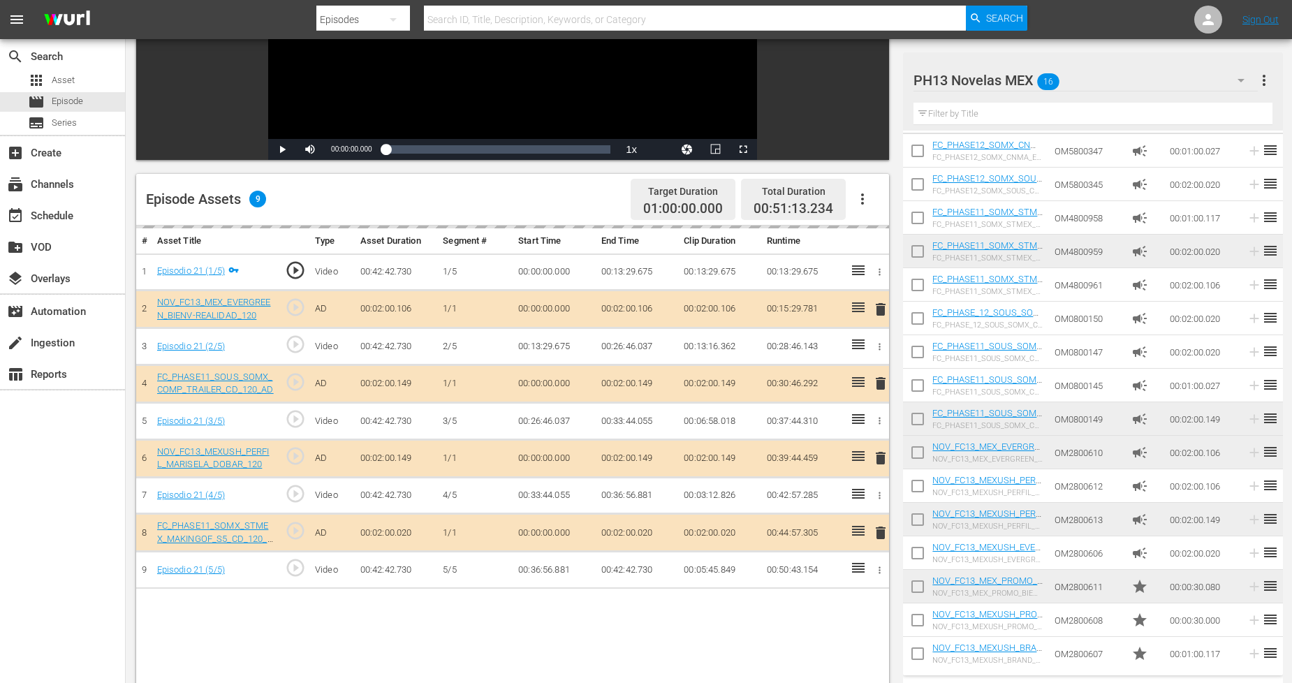
click at [1107, 620] on td "OM2800608" at bounding box center [1087, 620] width 77 height 34
click at [969, 608] on tr "NOV_FC13_MEXUSH_PROMO_DOBAR_30 NOV_FC13_MEXUSH_PROMO_DOBAR_30 OM2800608 star 00…" at bounding box center [1092, 620] width 379 height 34
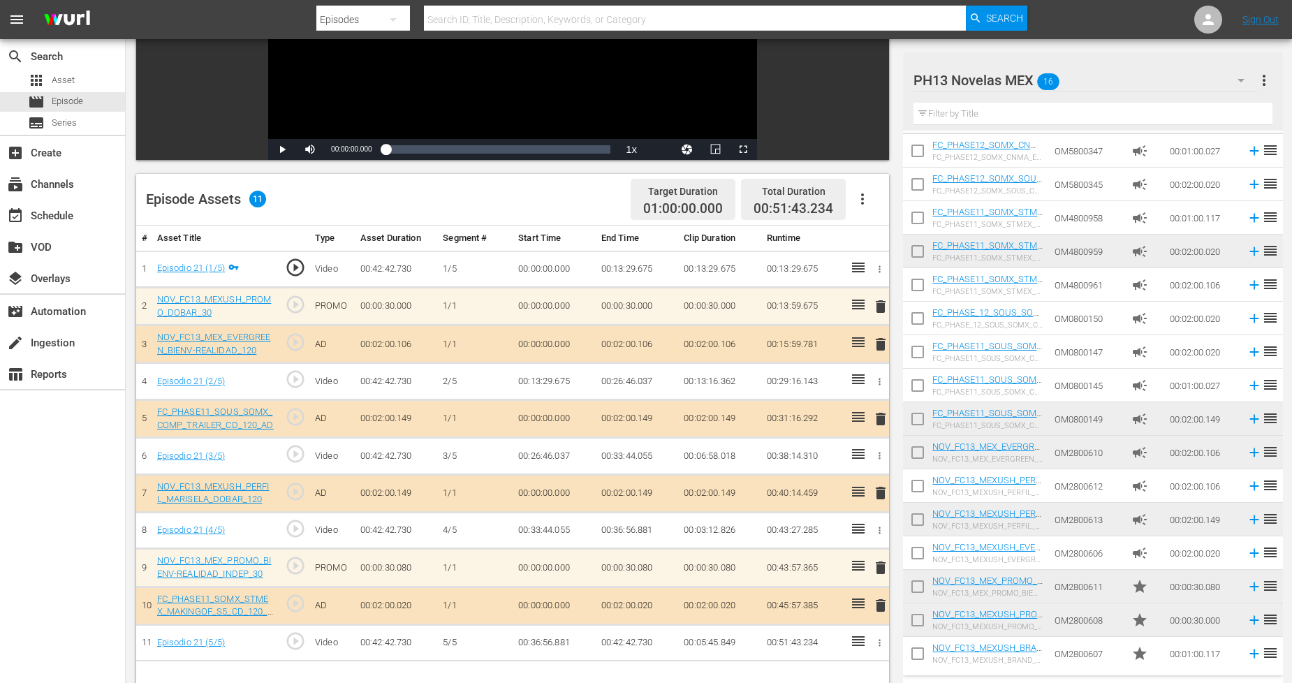
click at [1217, 82] on div "PH13 Novelas MEX 16" at bounding box center [1086, 80] width 344 height 39
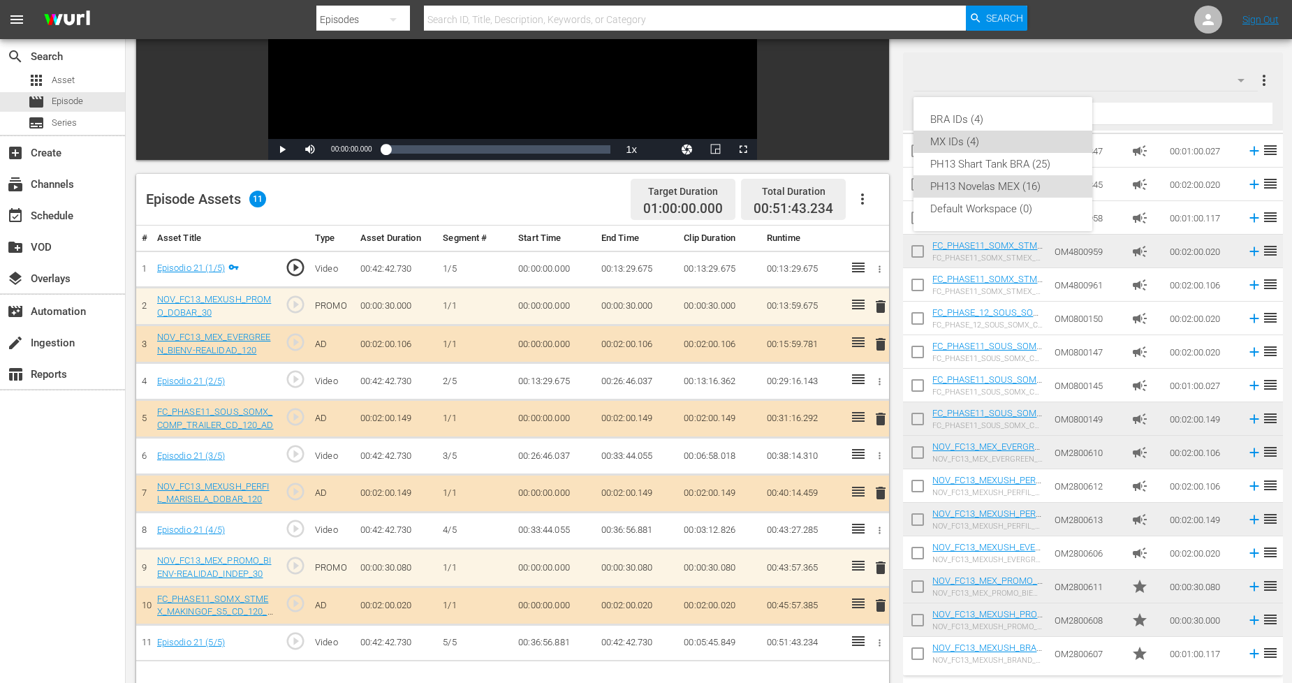
click at [997, 140] on div "MX IDs (4)" at bounding box center [1002, 142] width 145 height 22
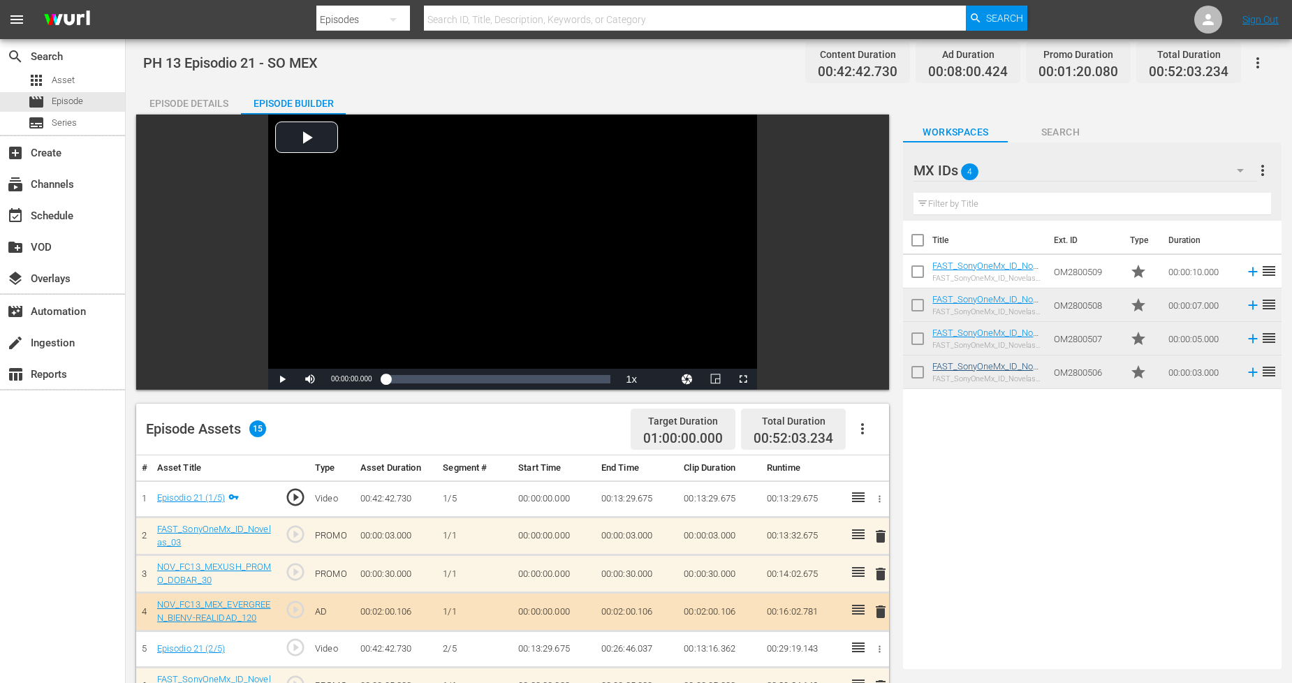
scroll to position [0, 0]
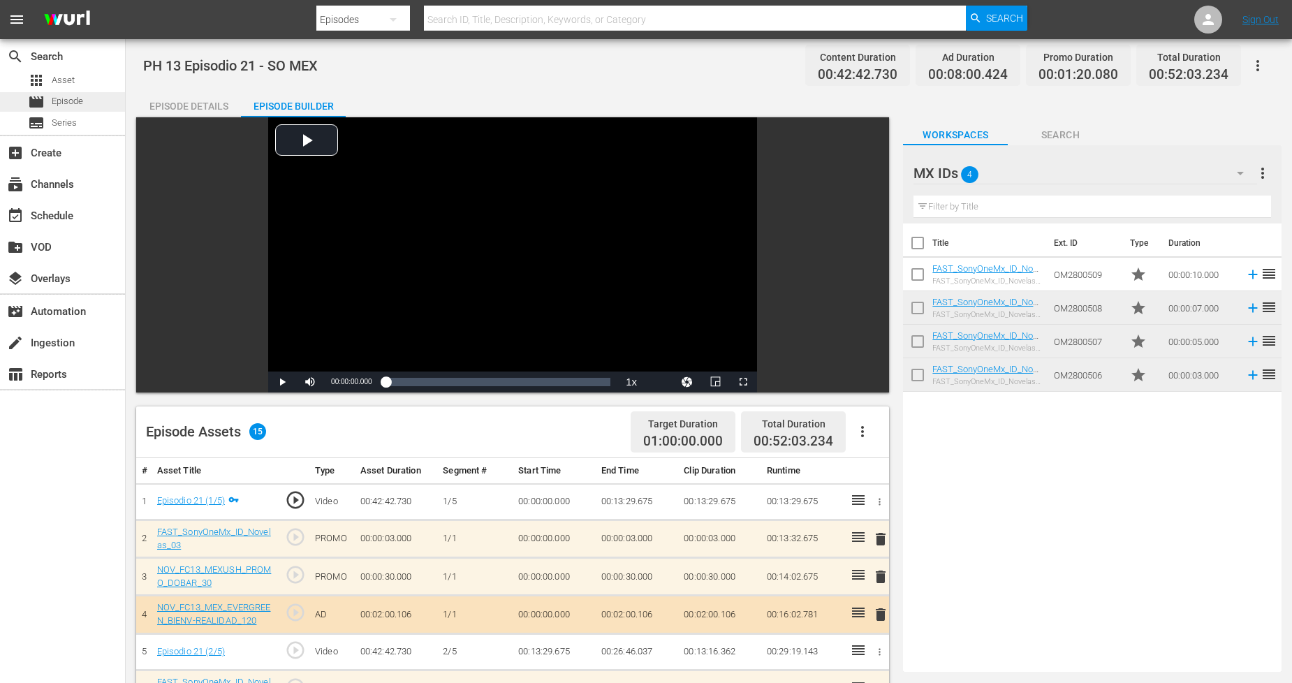
click at [75, 101] on span "Episode" at bounding box center [67, 101] width 31 height 14
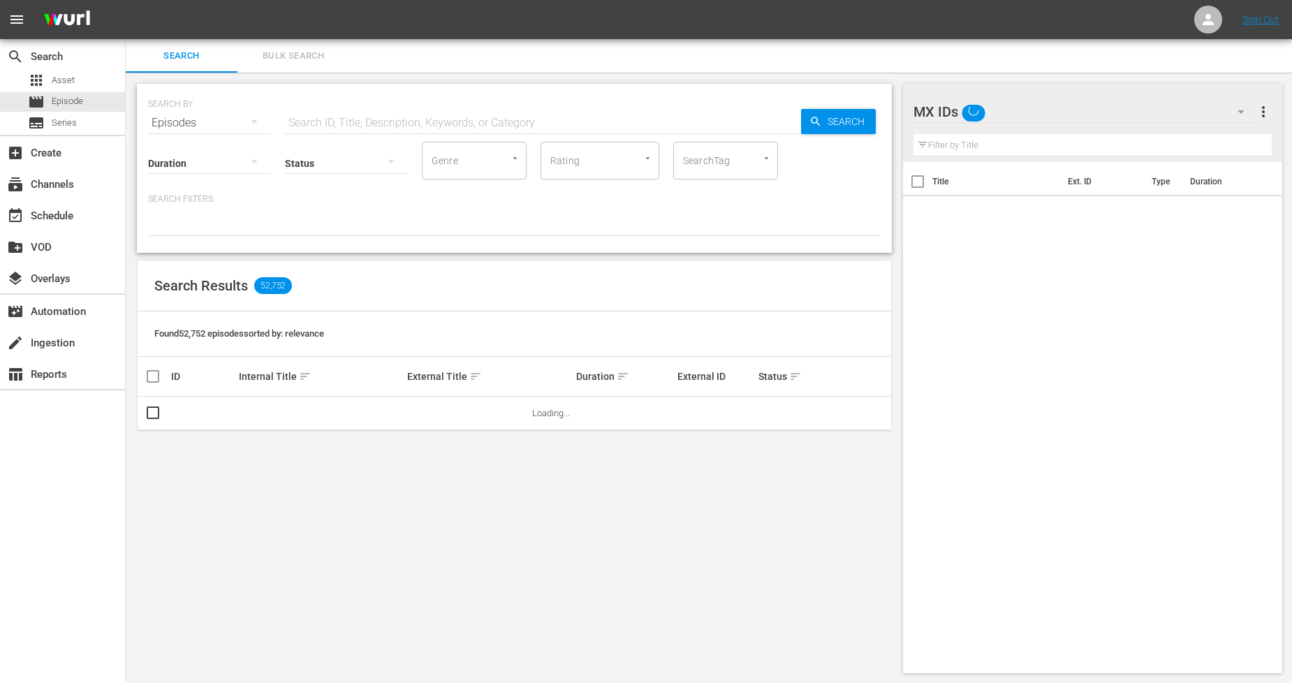
click at [277, 58] on span "Bulk Search" at bounding box center [293, 56] width 95 height 16
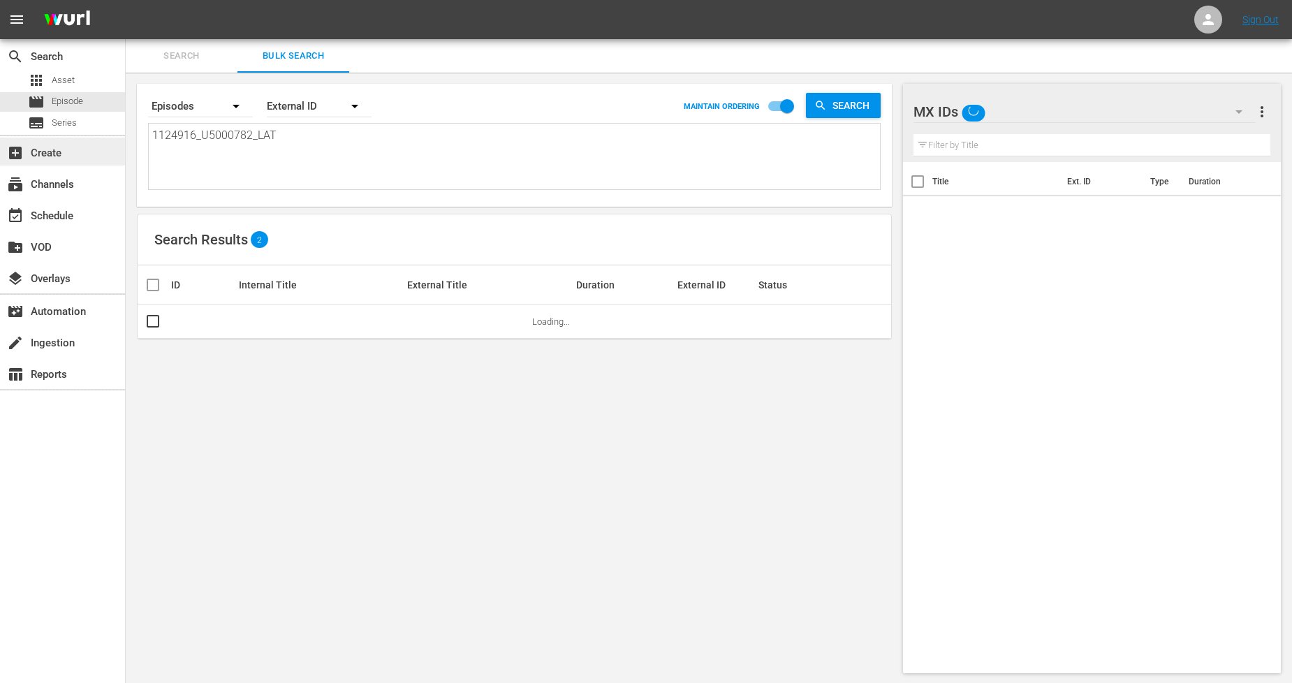
drag, startPoint x: 330, startPoint y: 141, endPoint x: 0, endPoint y: 151, distance: 329.8
click at [126, 0] on div "search Search apps Asset movie Episode subtitles Series add_box Create subscrip…" at bounding box center [709, 0] width 1166 height 0
paste textarea "7_U5000783"
type textarea "1124917_U5000783_LAT"
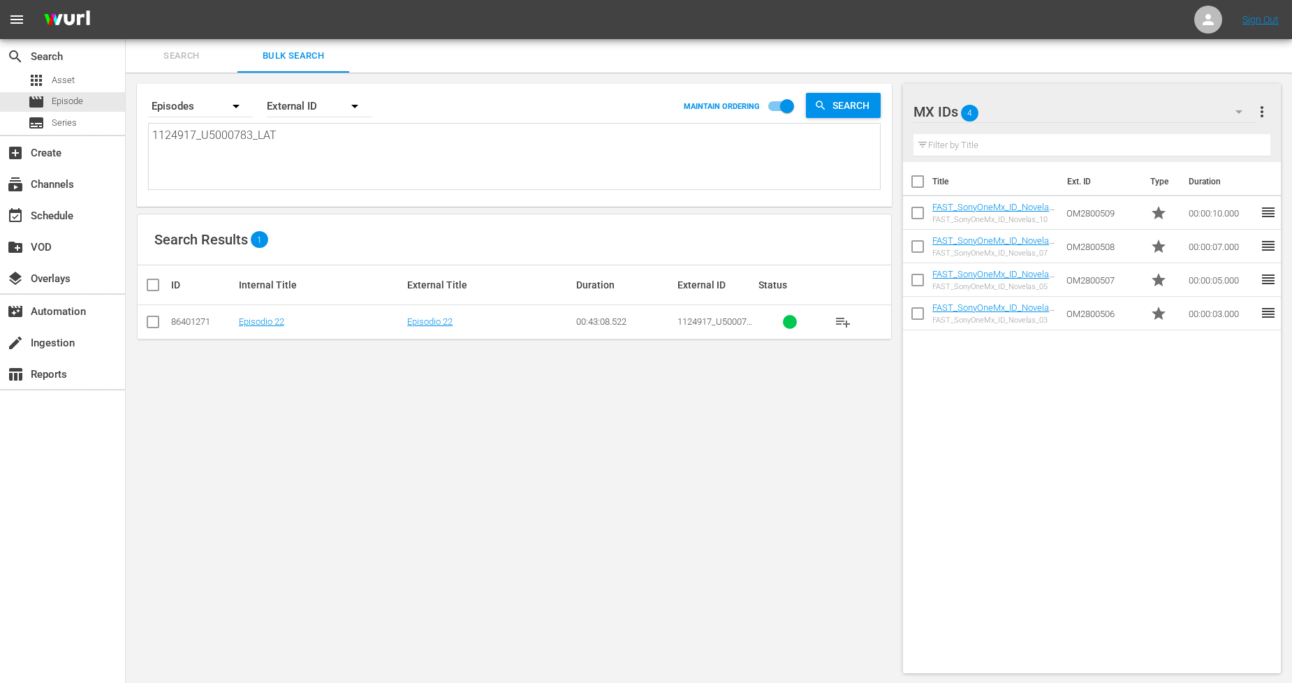
type textarea "1124917_U5000783_LAT"
click at [152, 319] on input "checkbox" at bounding box center [153, 324] width 17 height 17
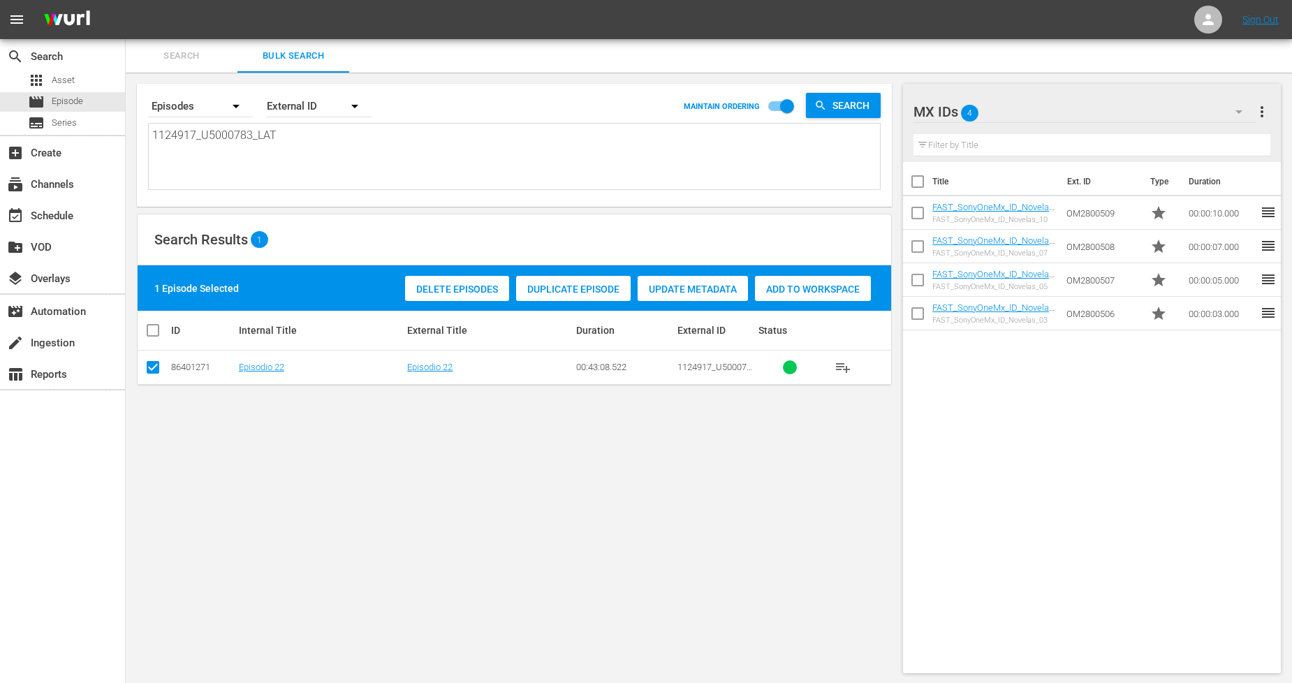
click at [582, 284] on span "Duplicate Episode" at bounding box center [573, 289] width 115 height 11
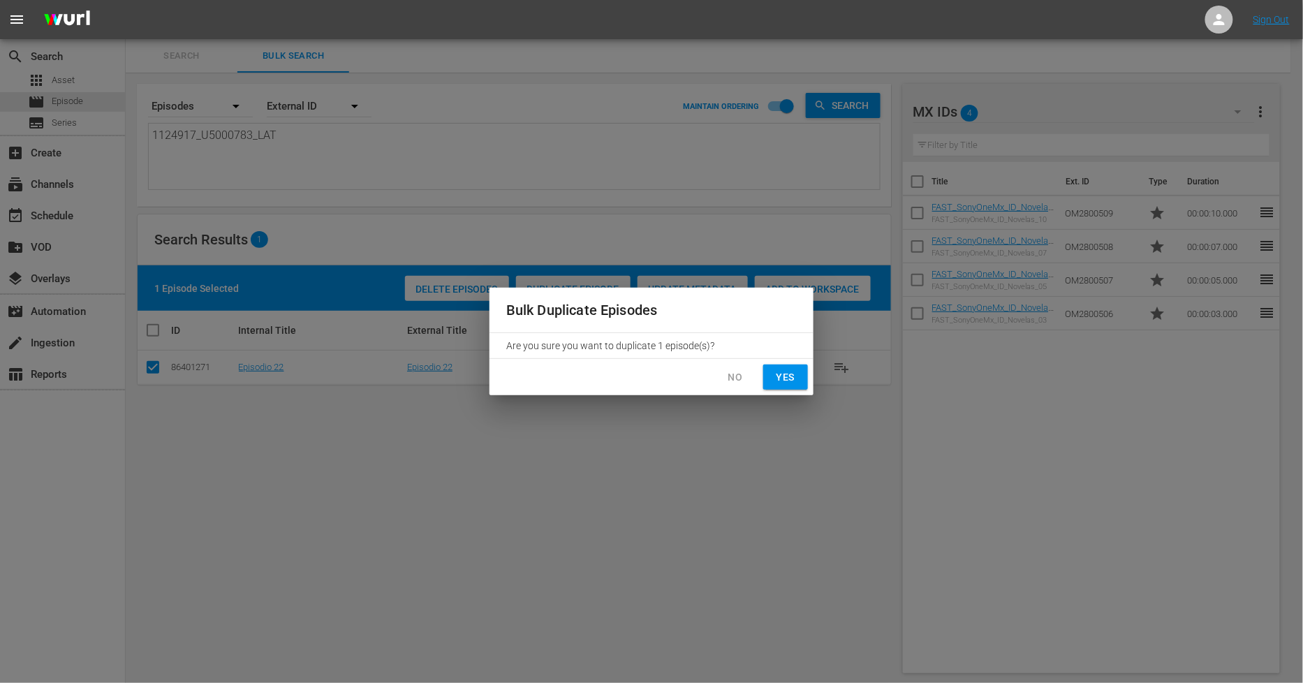
click at [775, 375] on span "Yes" at bounding box center [786, 377] width 22 height 17
checkbox input "false"
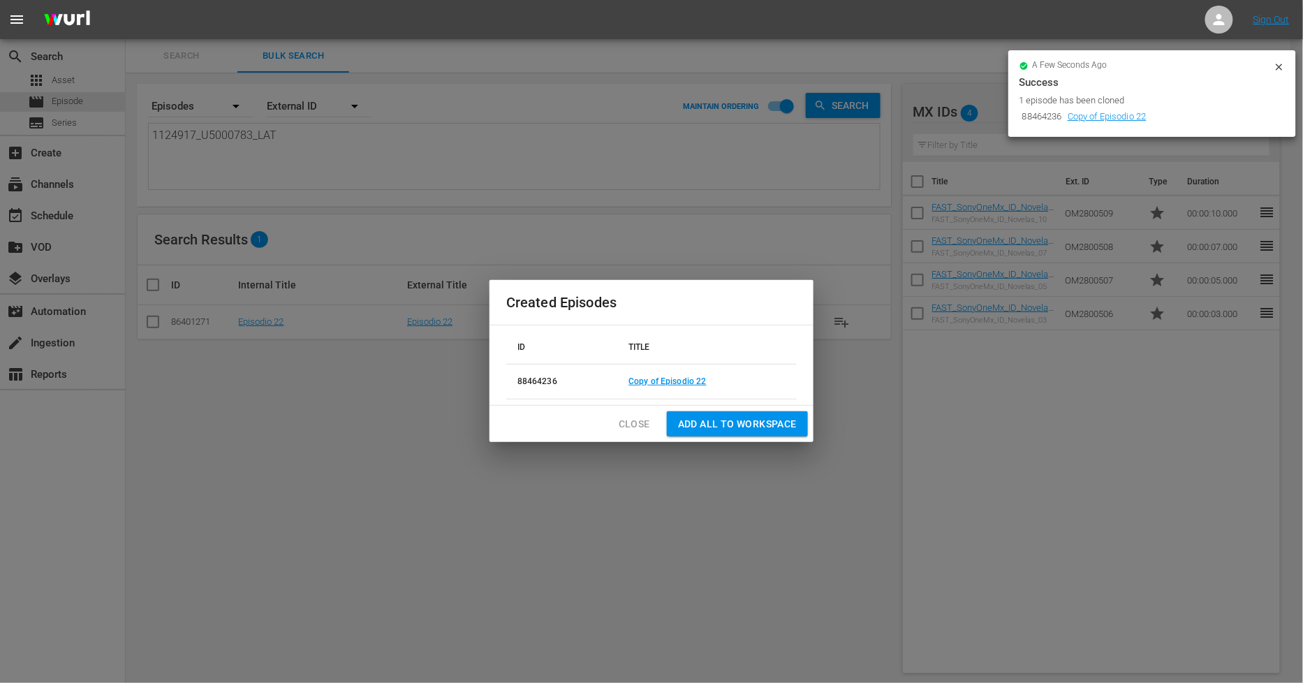
click at [638, 432] on span "Close" at bounding box center [634, 424] width 31 height 17
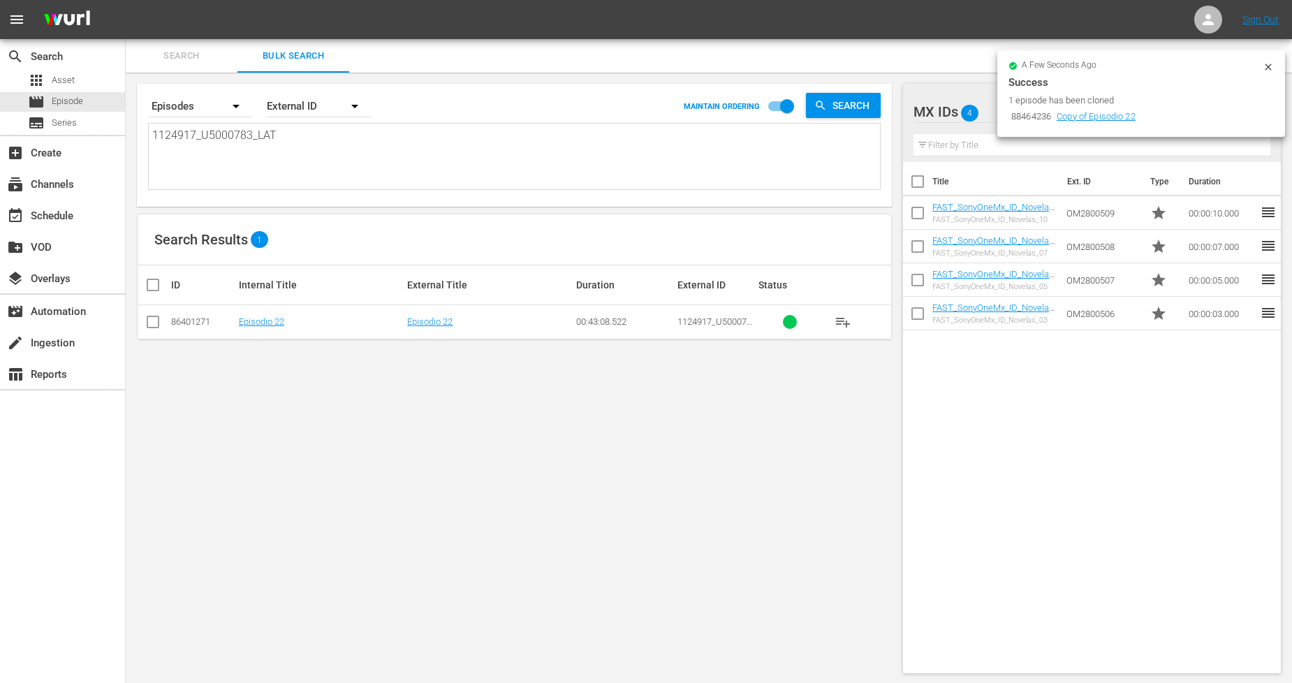
drag, startPoint x: 1269, startPoint y: 66, endPoint x: 1254, endPoint y: 68, distance: 14.8
click at [1268, 66] on icon at bounding box center [1268, 67] width 6 height 6
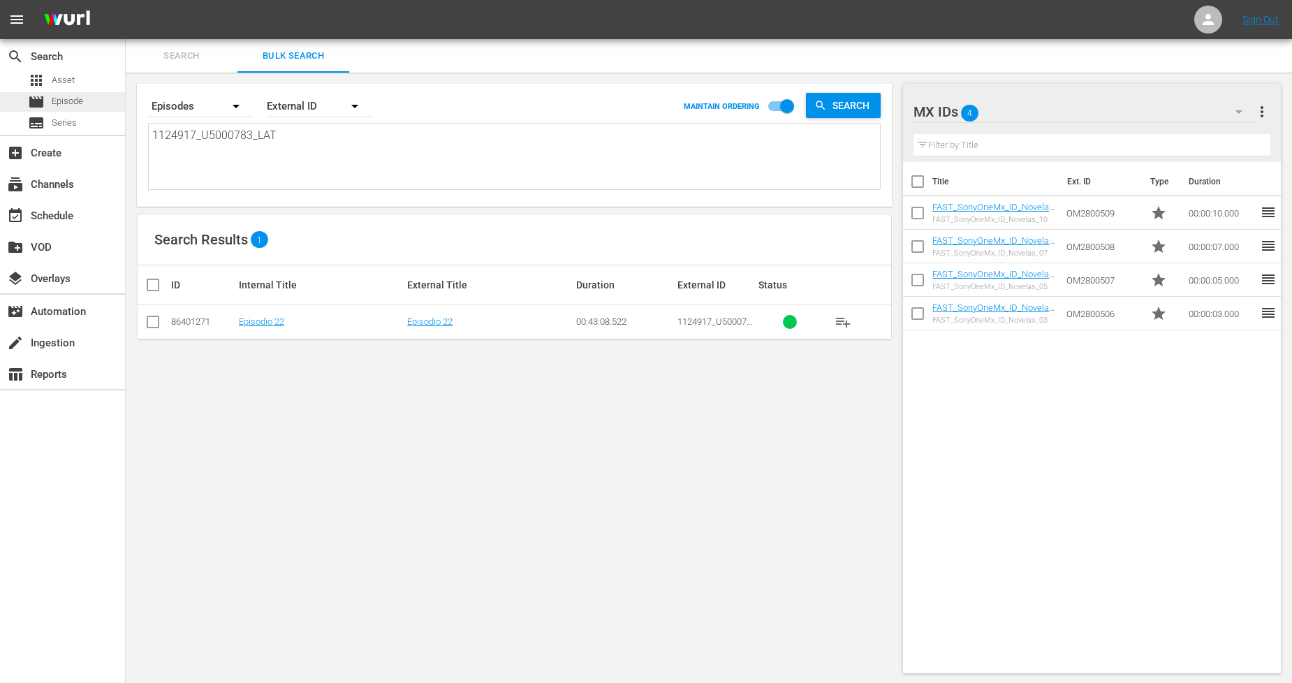
click at [103, 108] on div "movie Episode" at bounding box center [62, 102] width 125 height 20
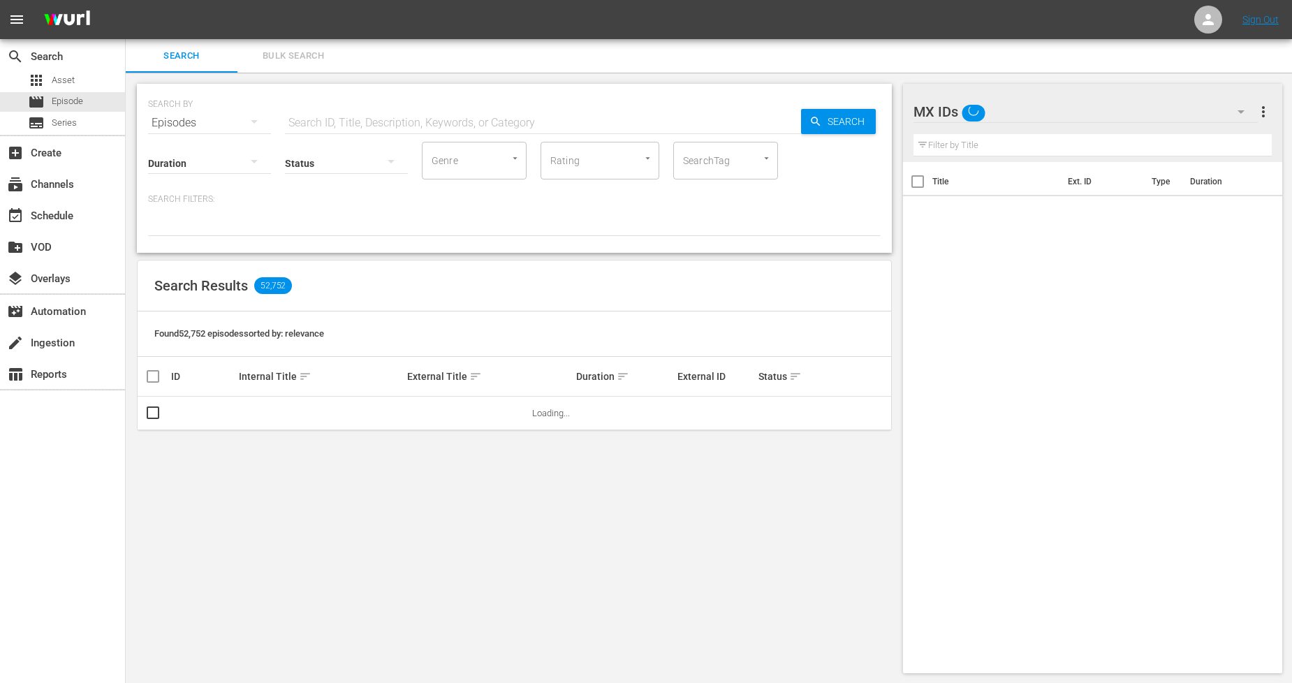
click at [298, 60] on span "Bulk Search" at bounding box center [293, 56] width 95 height 16
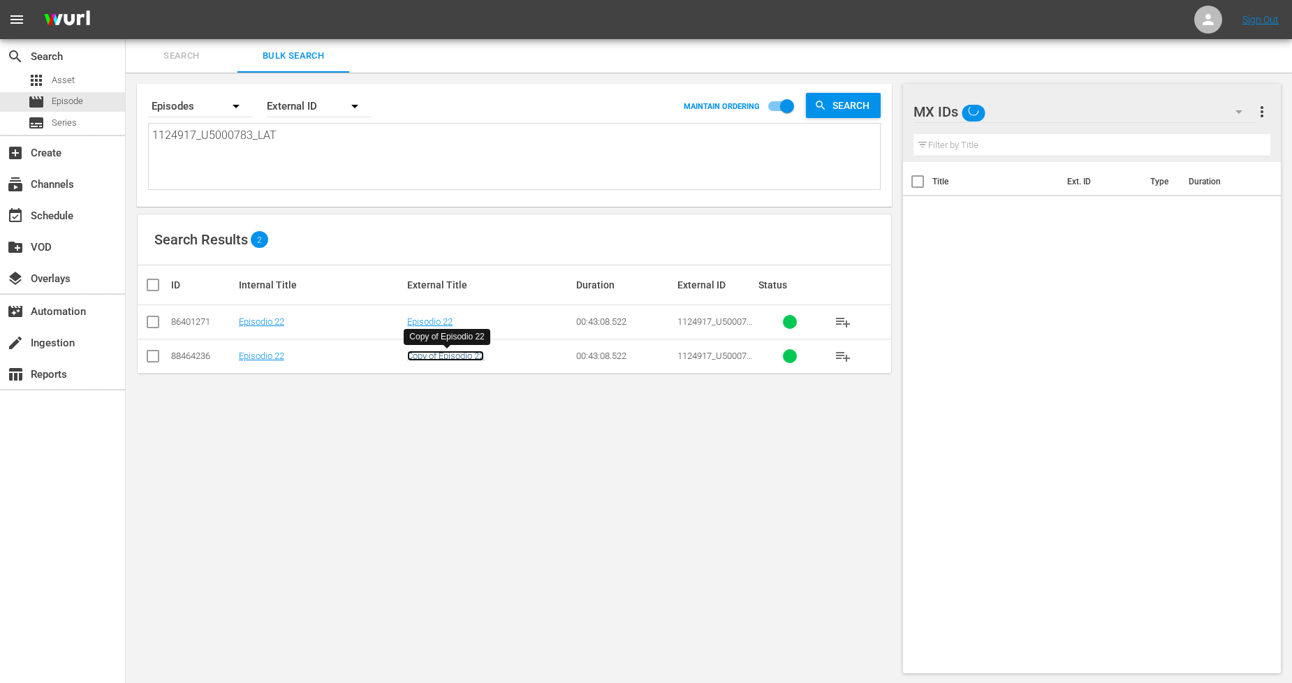
click at [476, 358] on link "Copy of Episodio 22" at bounding box center [445, 356] width 77 height 10
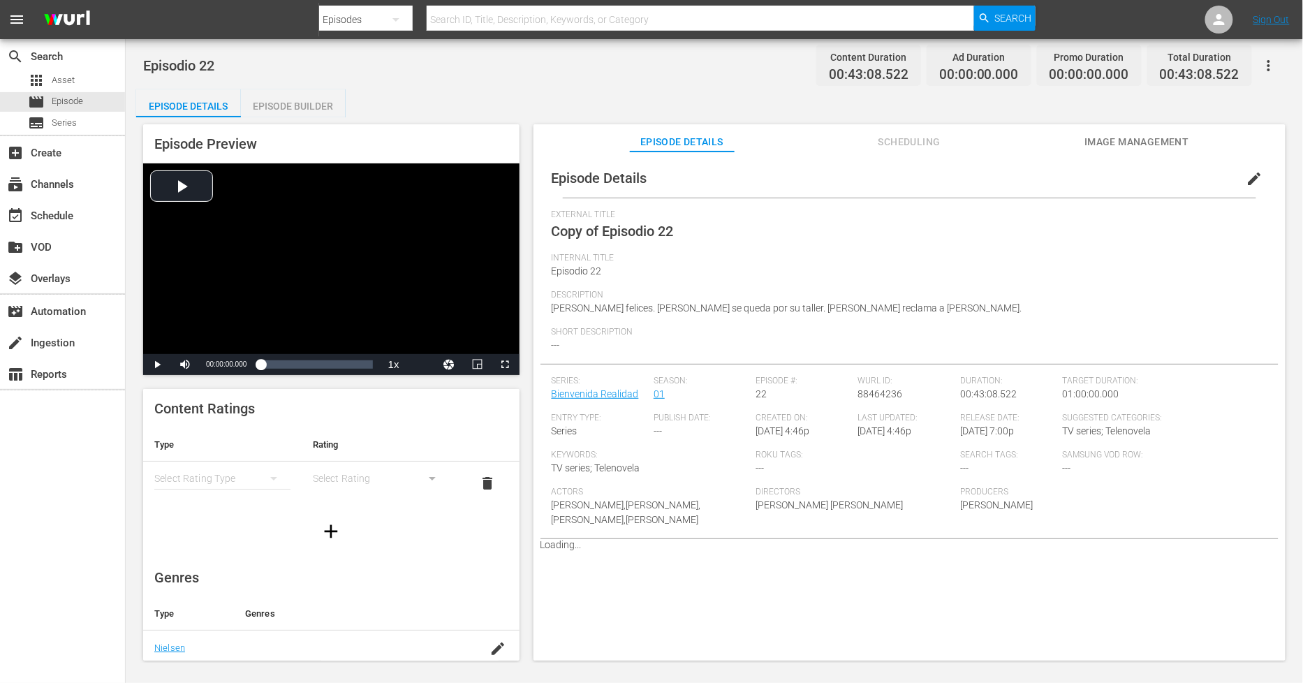
click at [1249, 183] on span "edit" at bounding box center [1255, 178] width 17 height 17
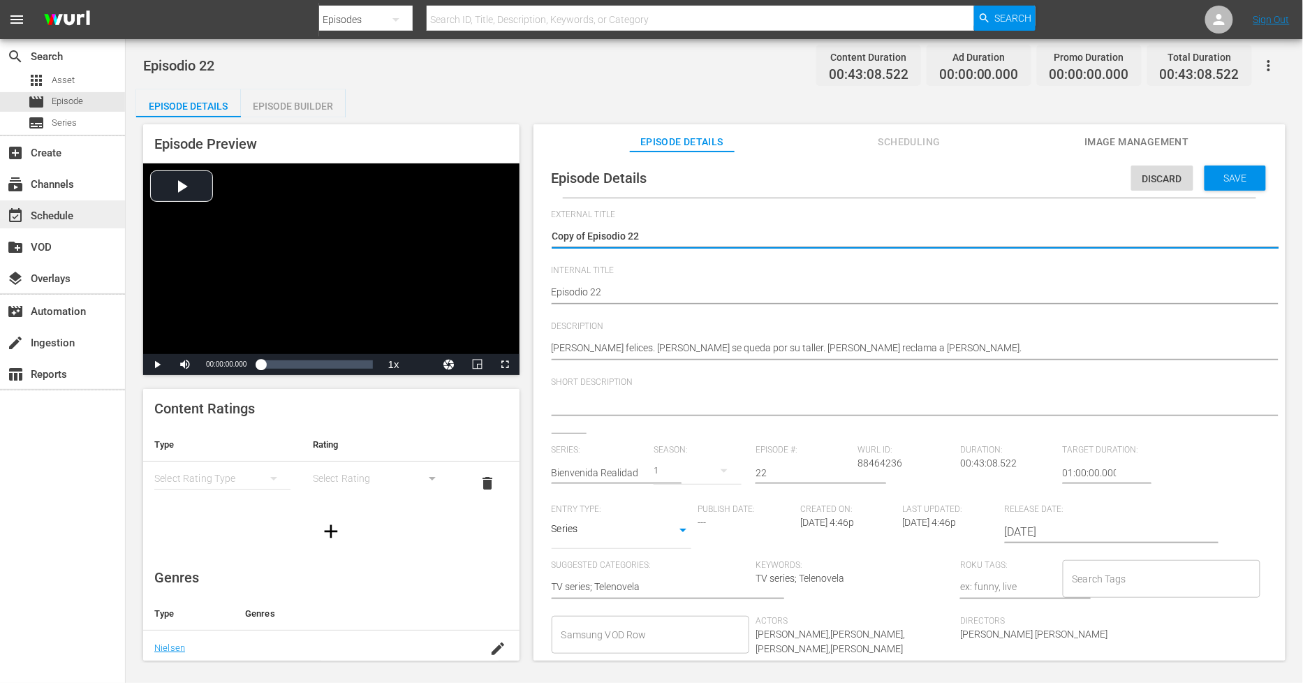
drag, startPoint x: 589, startPoint y: 242, endPoint x: 0, endPoint y: 210, distance: 589.7
click at [126, 0] on div "search Search apps Asset movie Episode subtitles Series add_box Create subscrip…" at bounding box center [715, 0] width 1178 height 0
type textarea "Episodio 22"
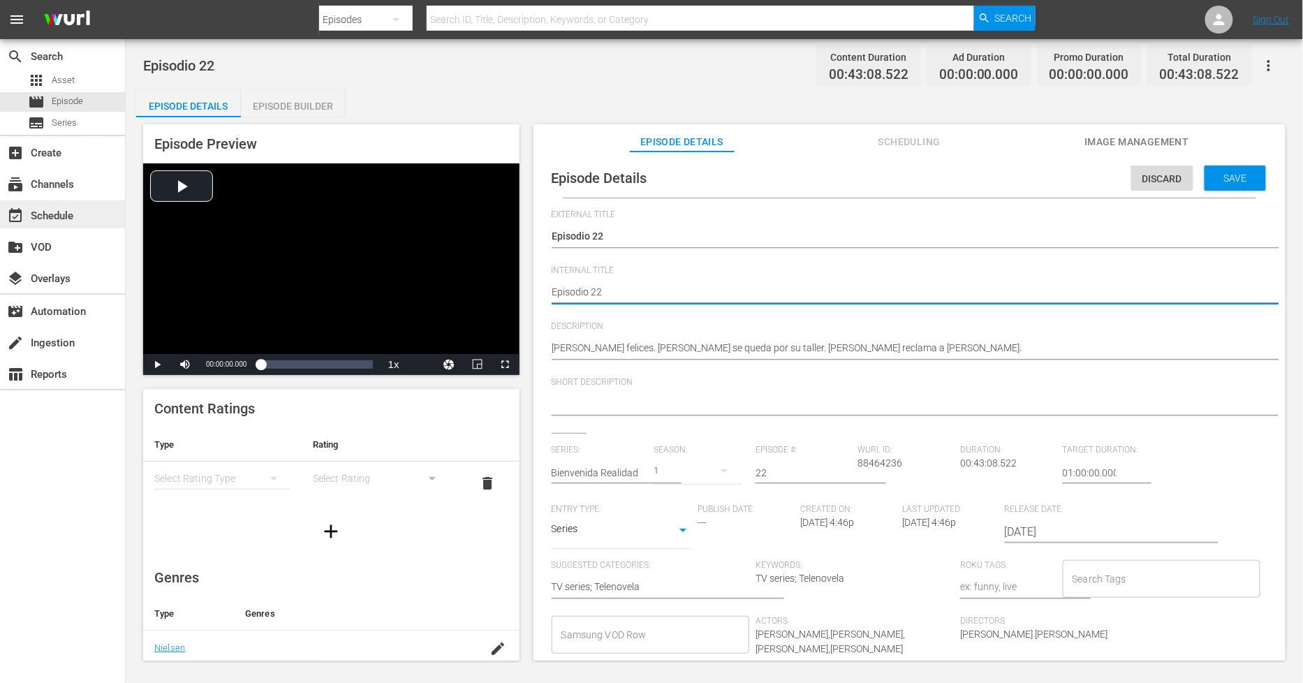
type textarea "PEpisodio 22"
type textarea "PHEpisodio 22"
type textarea "PH Episodio 22"
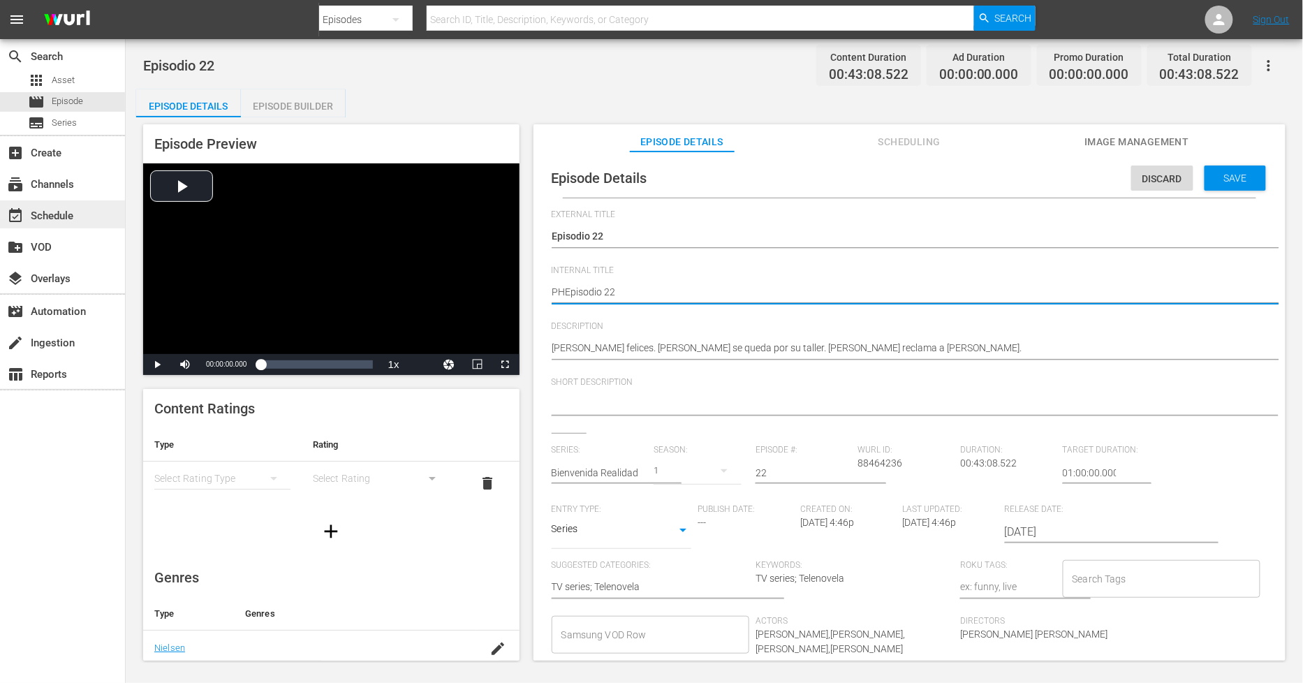
type textarea "PH Episodio 22"
type textarea "PH 1Episodio 22"
type textarea "PH 13Episodio 22"
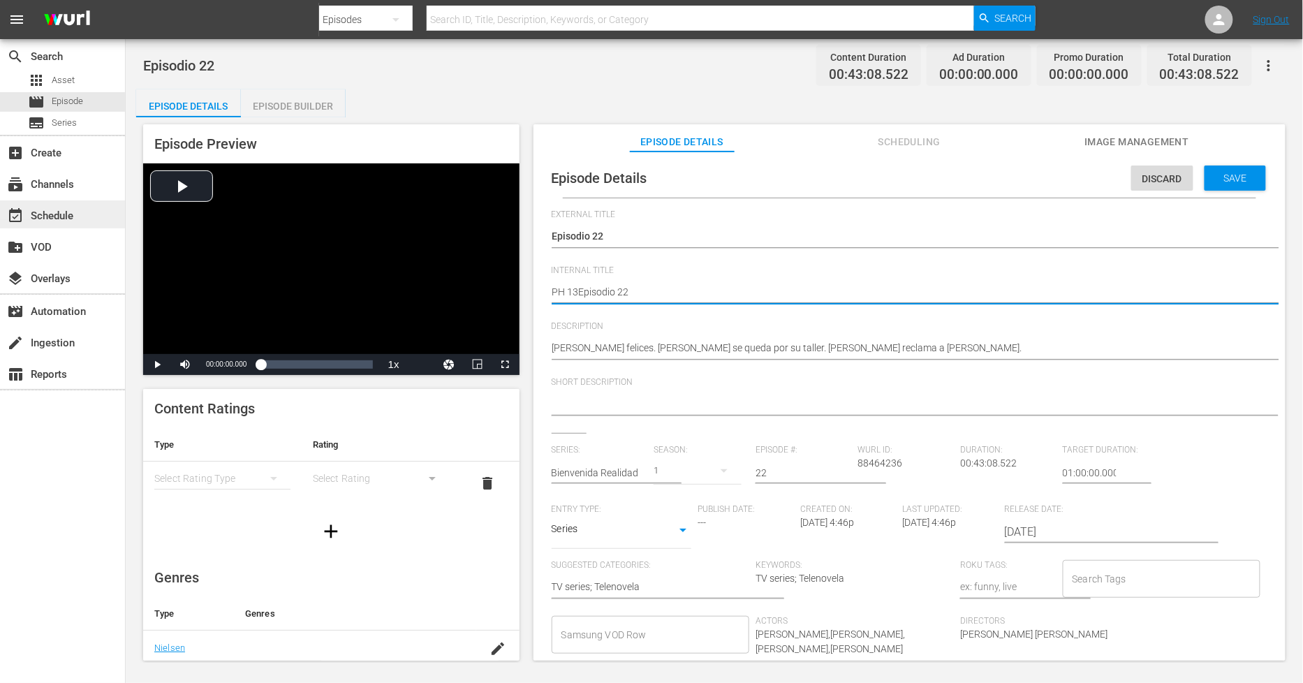
type textarea "PH 13 Episodio 22"
type textarea "PH 13 Episodio 22 -"
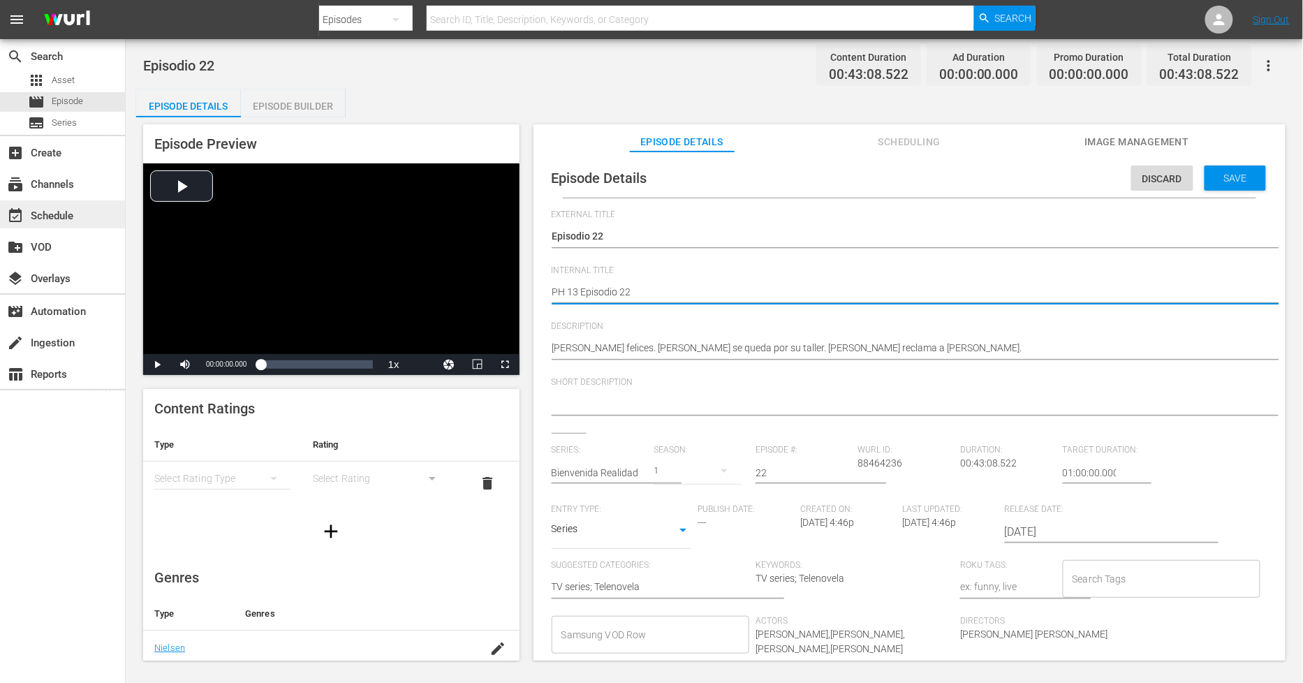
type textarea "PH 13 Episodio 22 -"
type textarea "PH 13 Episodio 22 - S"
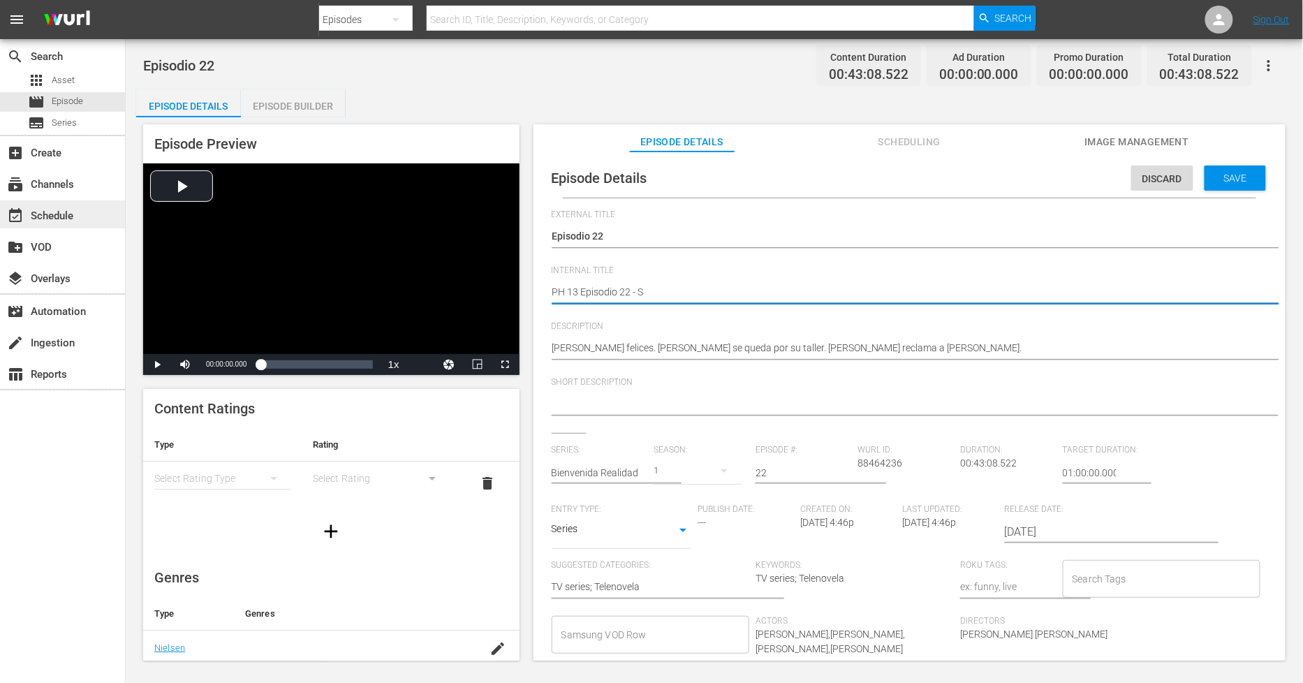
type textarea "PH 13 Episodio 22 - SO"
click at [1234, 179] on span "Save" at bounding box center [1235, 178] width 45 height 11
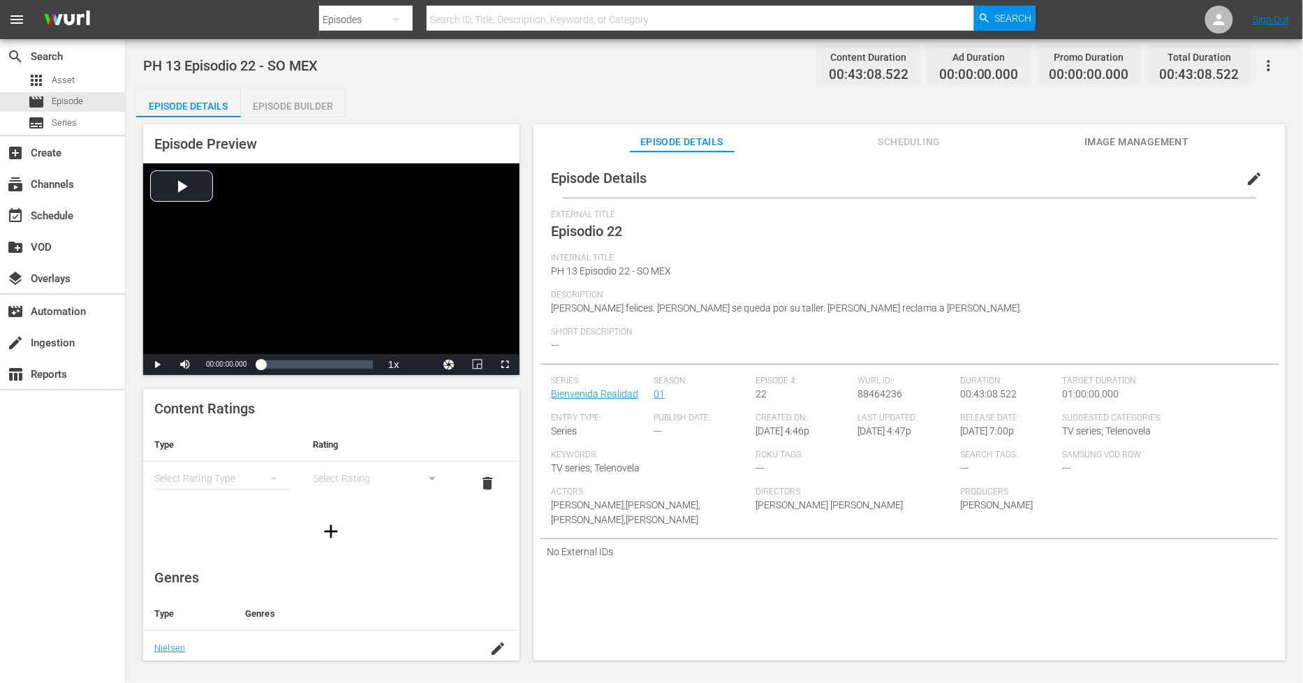
click at [310, 96] on div "Episode Builder" at bounding box center [293, 106] width 105 height 34
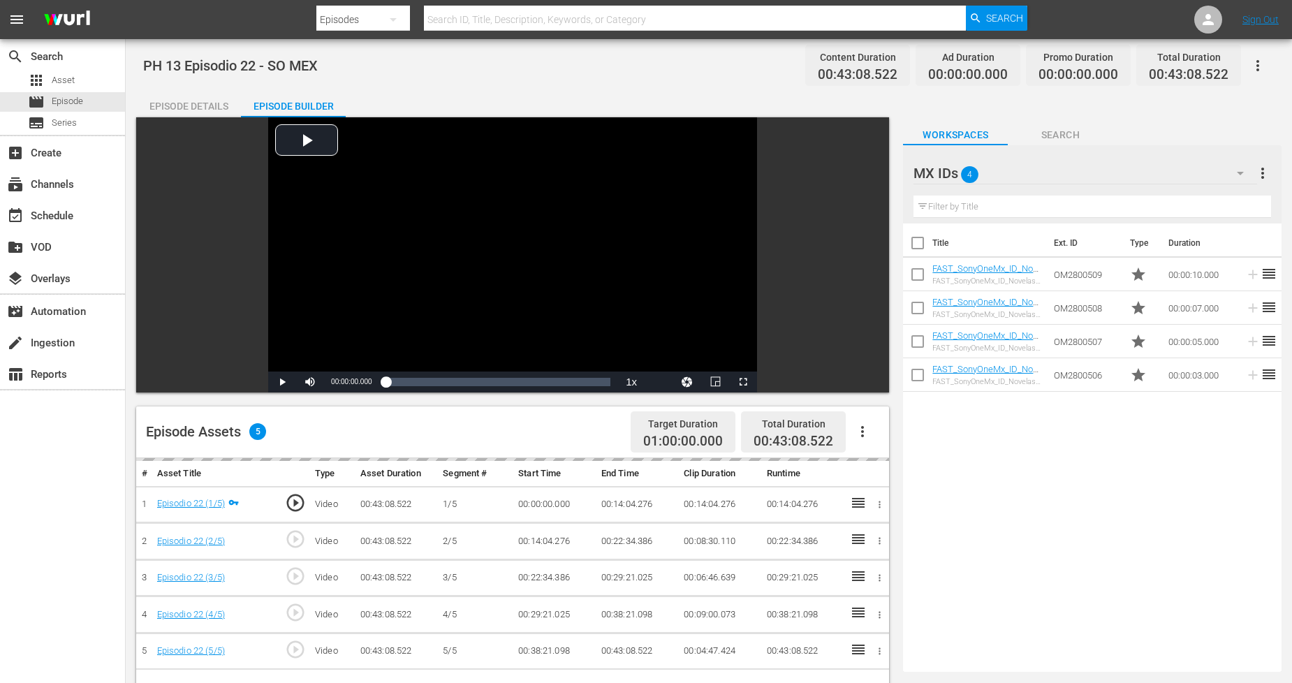
click at [1125, 175] on div "MX IDs 4" at bounding box center [1085, 173] width 343 height 39
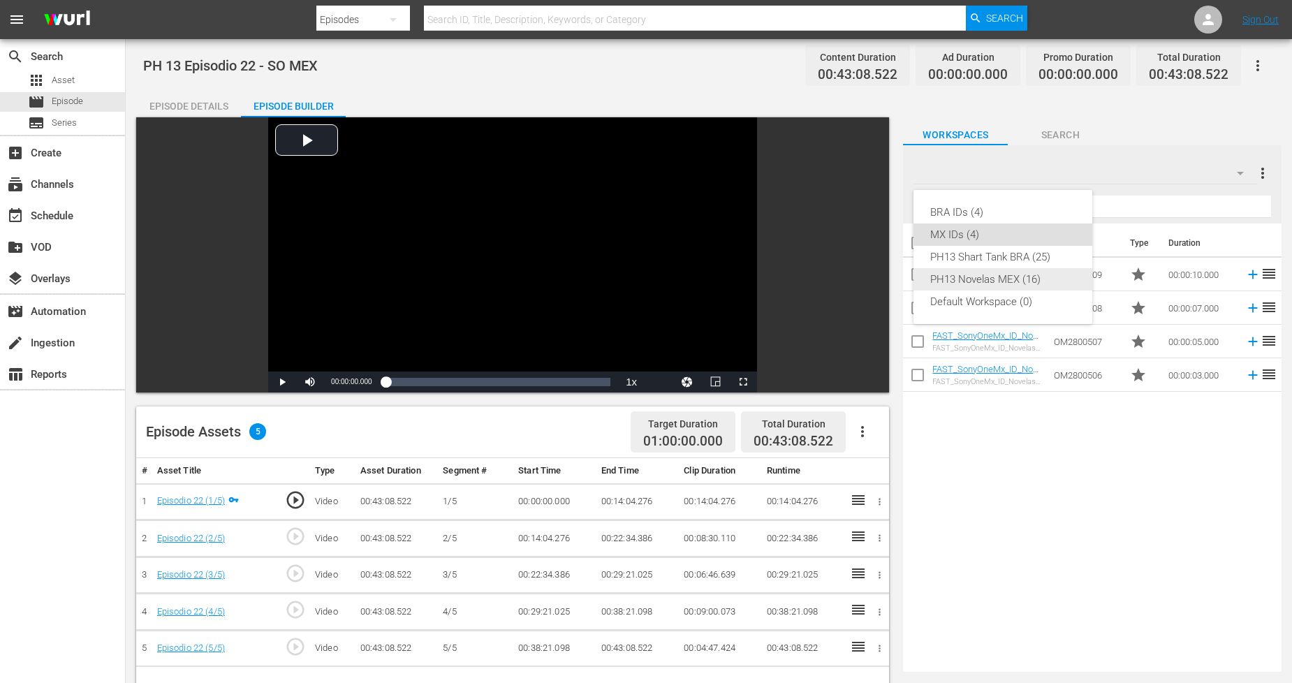
click at [1013, 288] on div "PH13 Novelas MEX (16)" at bounding box center [1002, 279] width 145 height 22
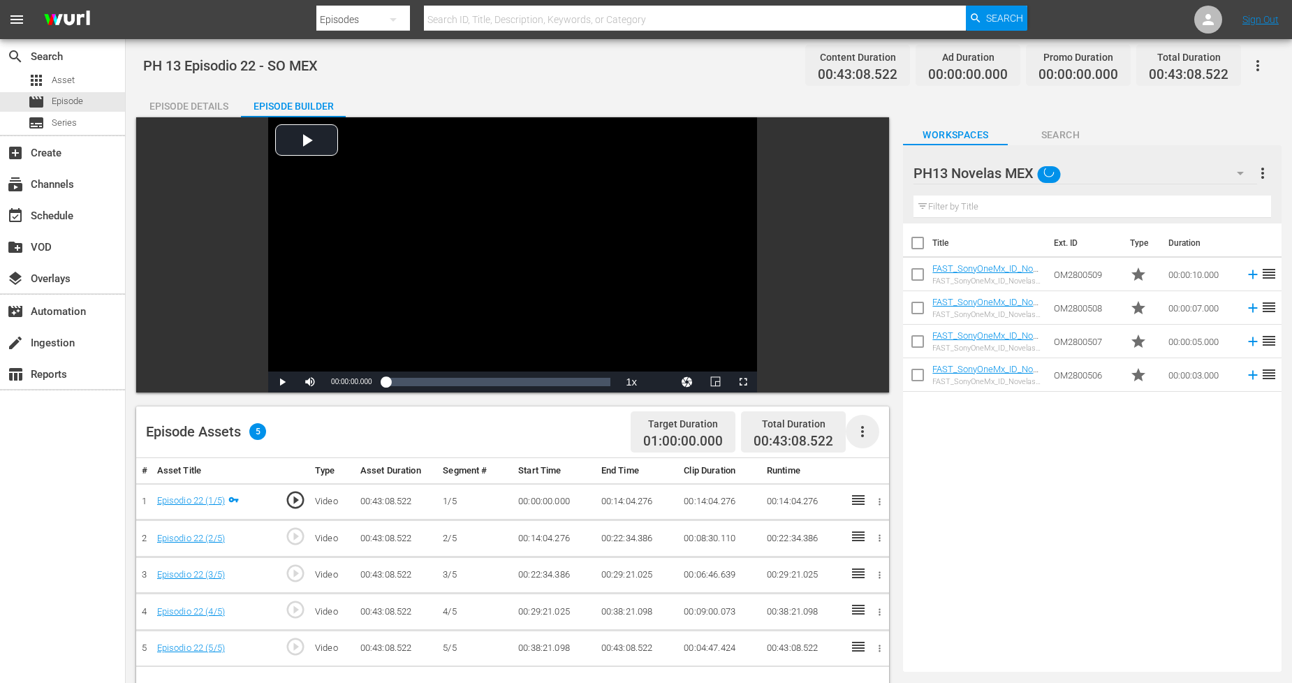
click at [861, 437] on icon "button" at bounding box center [862, 431] width 17 height 17
click at [898, 430] on div "Fill with Ads" at bounding box center [904, 437] width 95 height 34
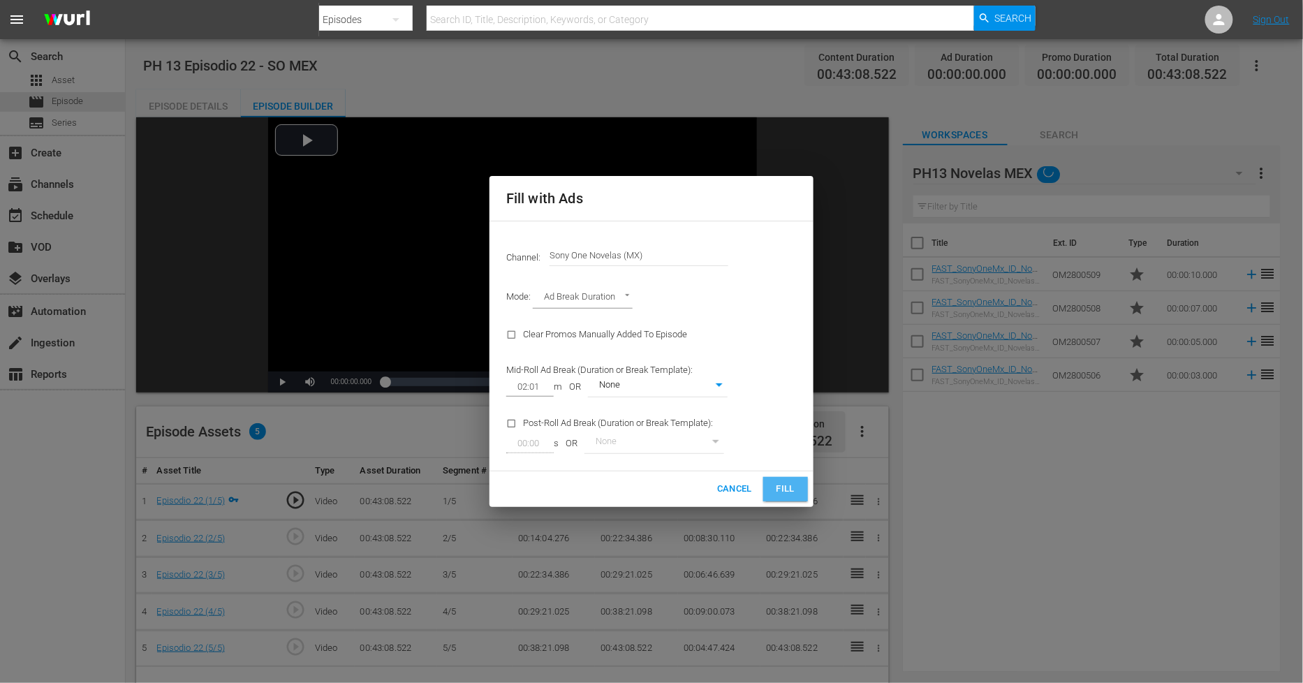
click at [796, 485] on span "Fill" at bounding box center [786, 489] width 22 height 16
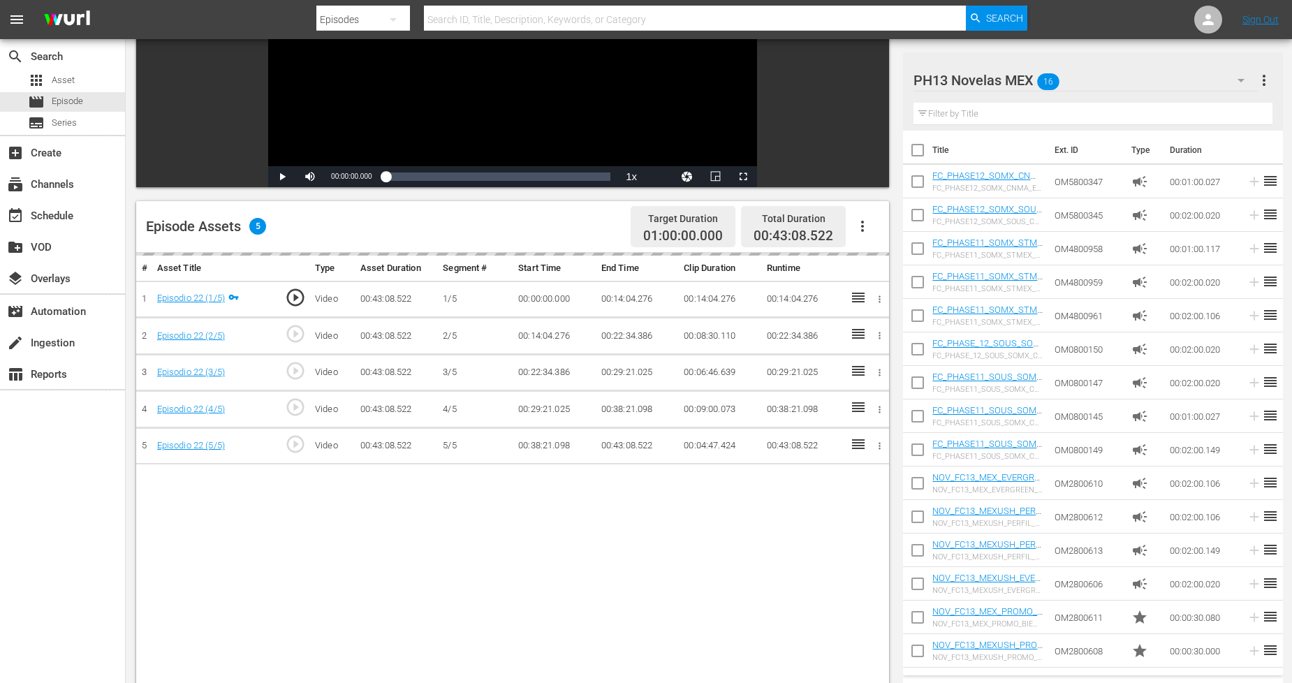
scroll to position [233, 0]
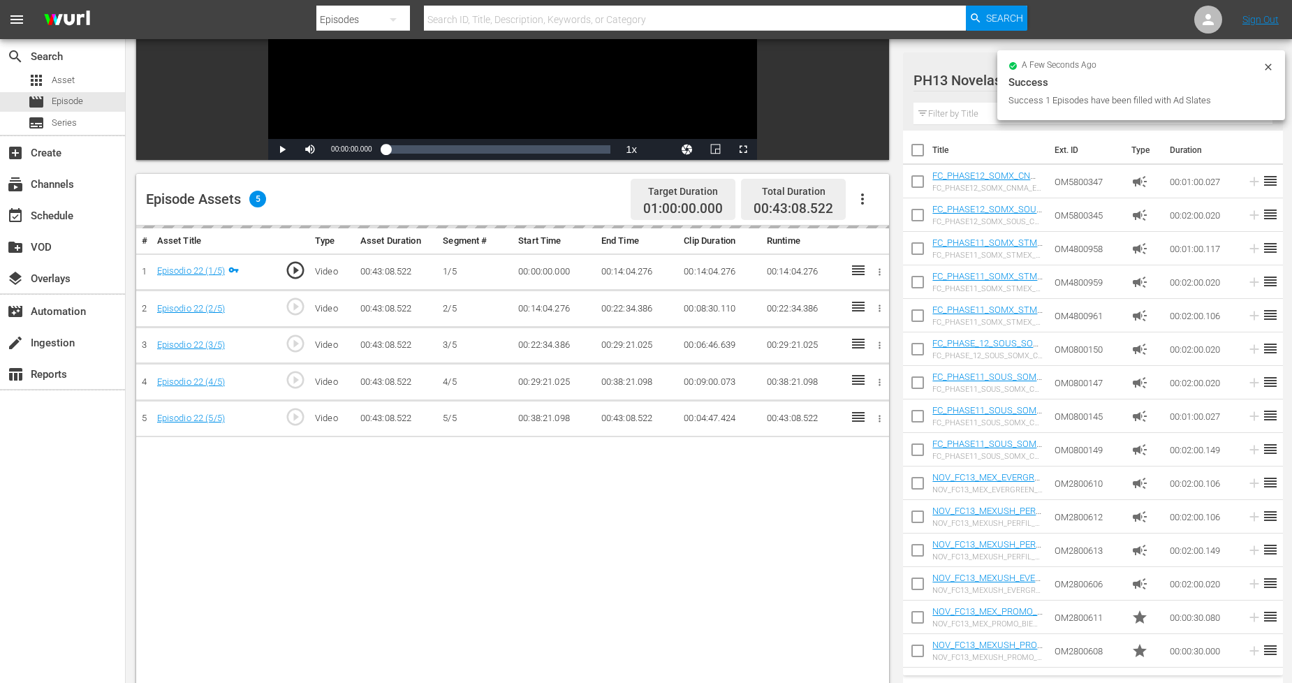
click at [1268, 92] on span "Success Success 1 Episodes have been filled with Ad Slates" at bounding box center [1141, 91] width 265 height 34
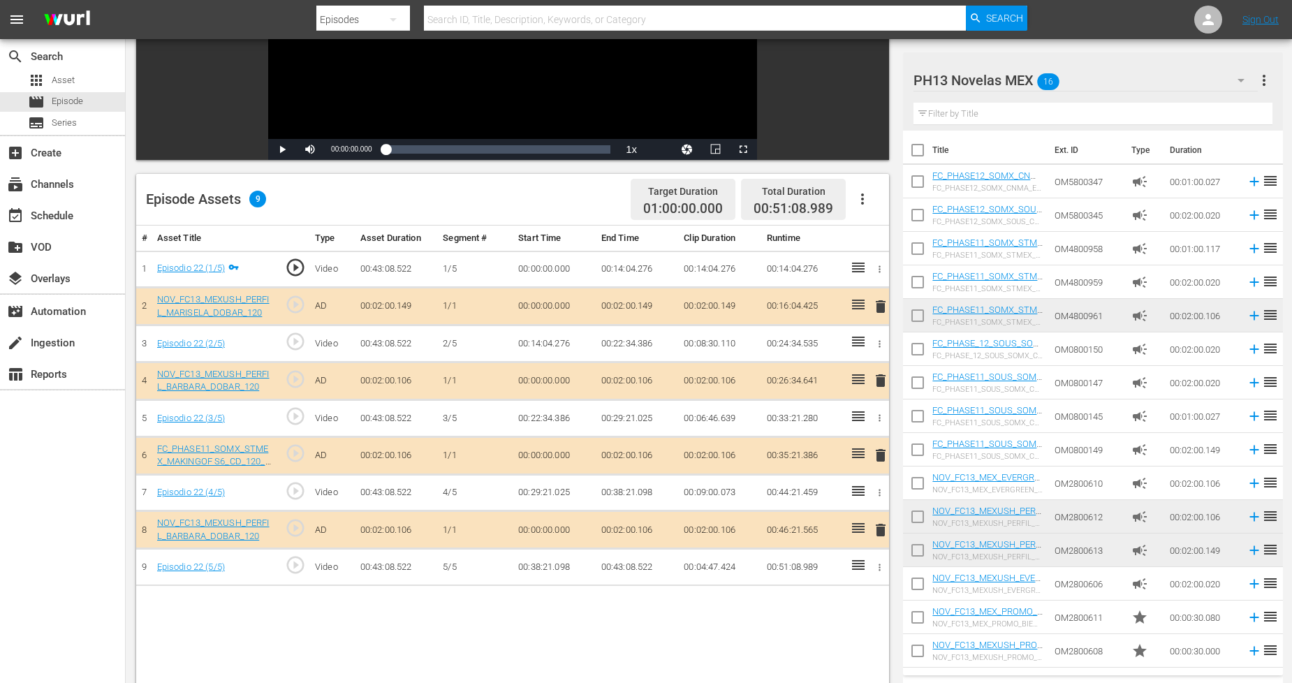
click at [880, 374] on span "delete" at bounding box center [880, 380] width 17 height 17
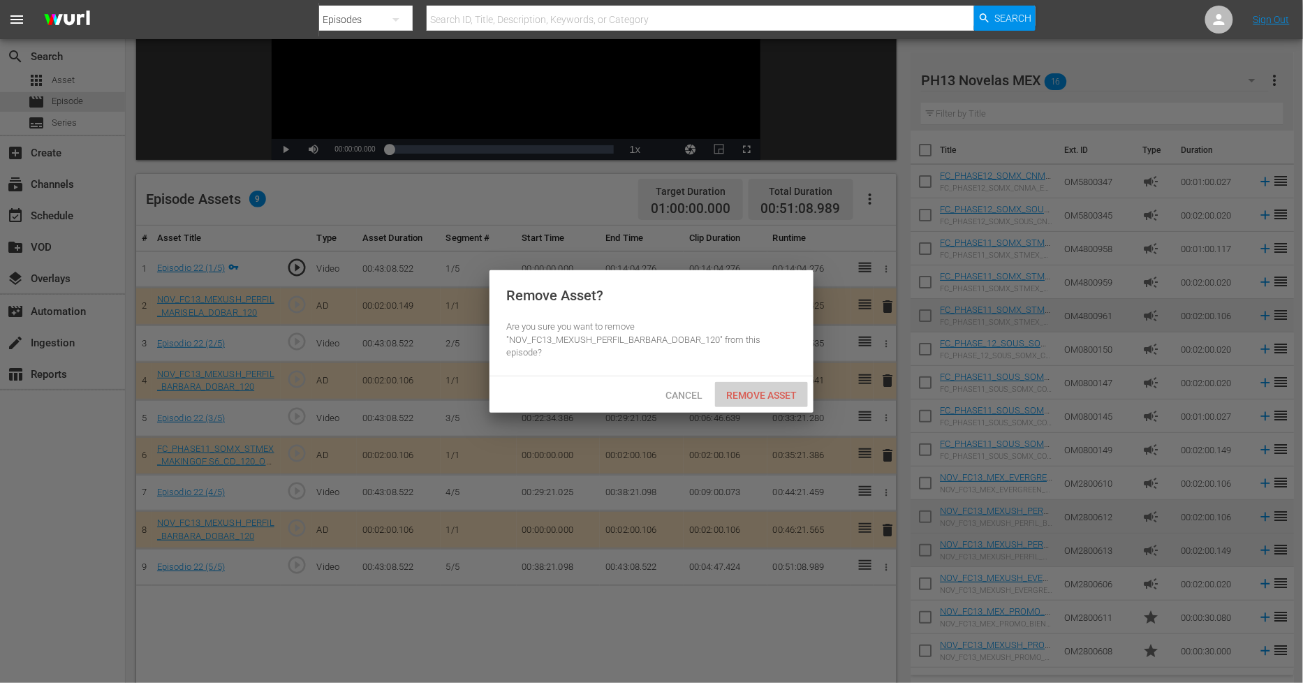
click at [766, 395] on span "Remove Asset" at bounding box center [761, 395] width 93 height 11
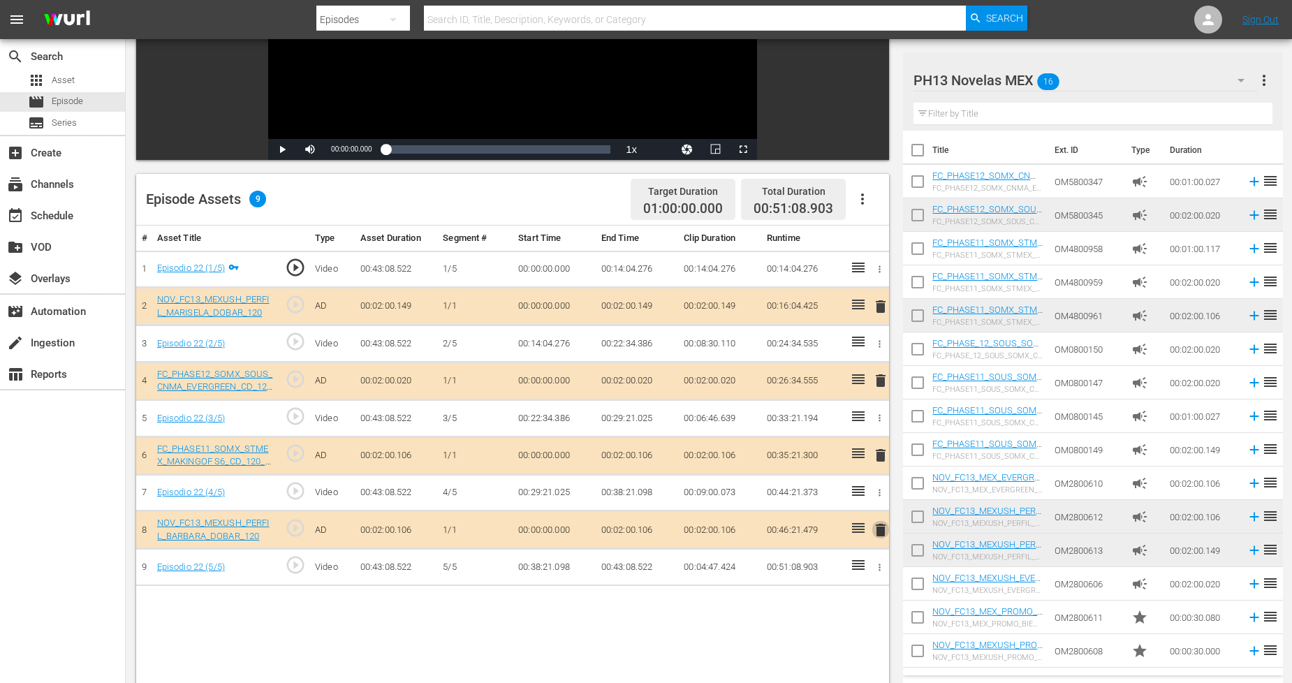
click at [879, 527] on span "delete" at bounding box center [880, 530] width 17 height 17
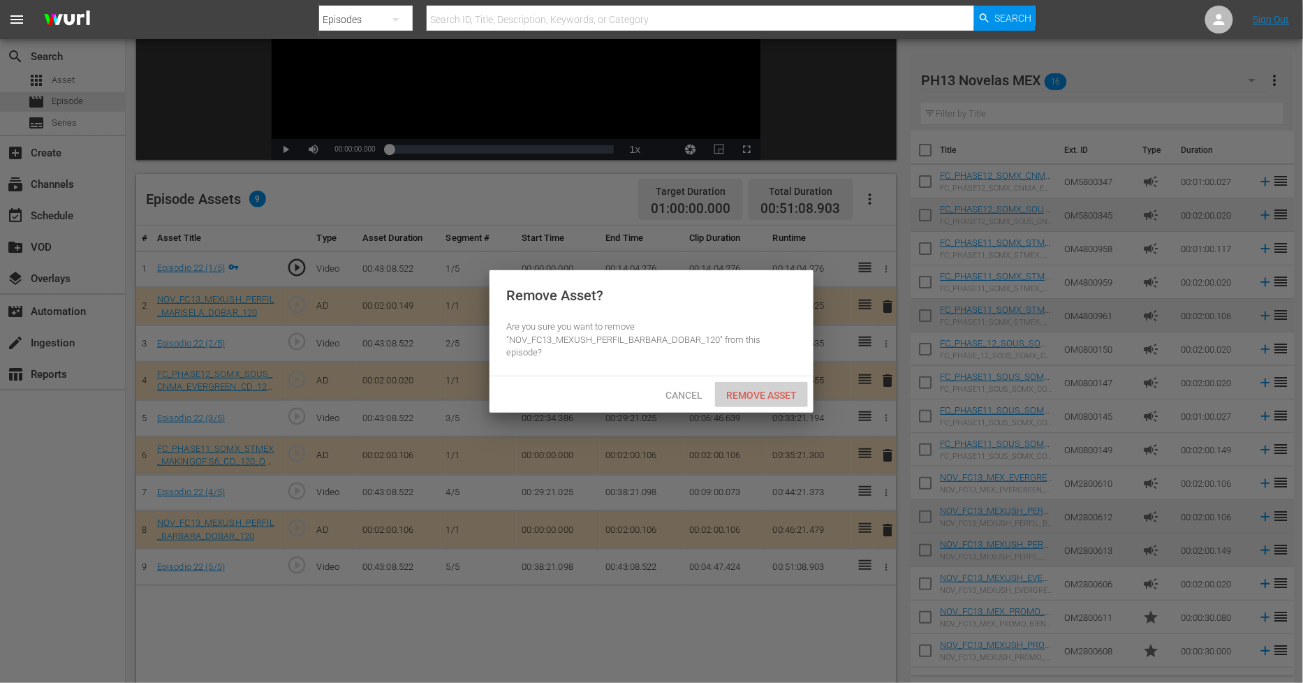
click at [770, 393] on span "Remove Asset" at bounding box center [761, 395] width 93 height 11
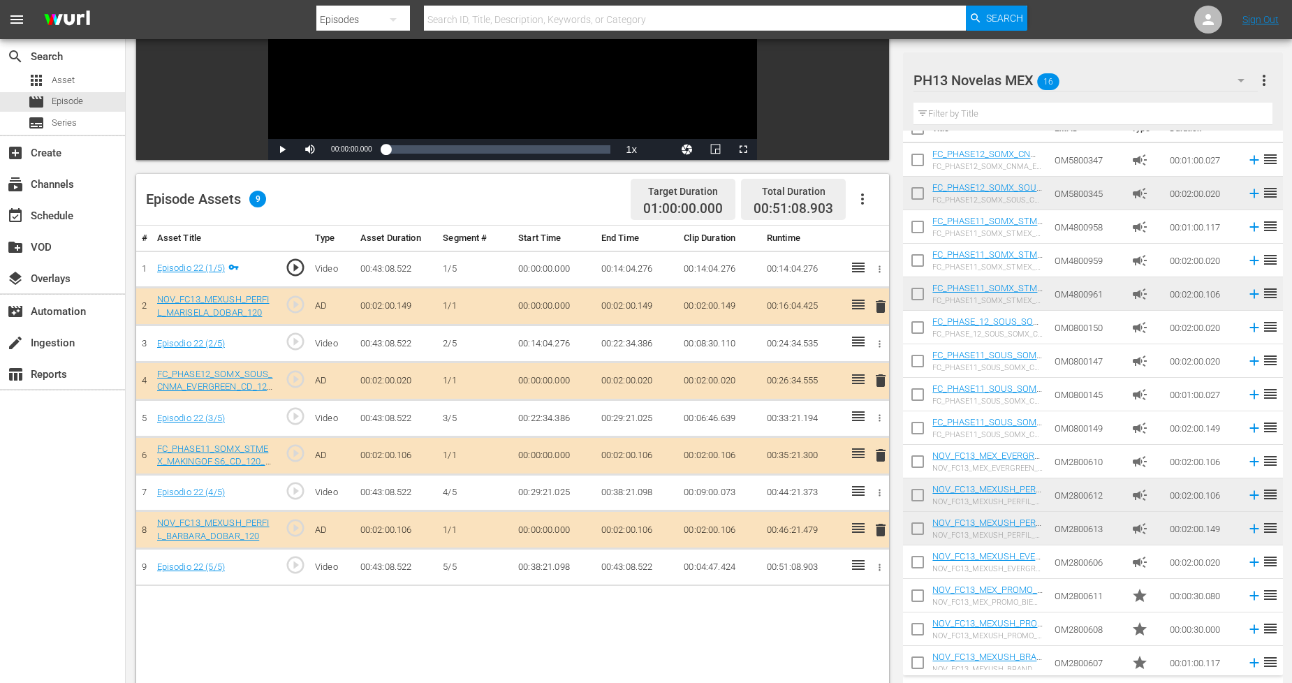
scroll to position [31, 0]
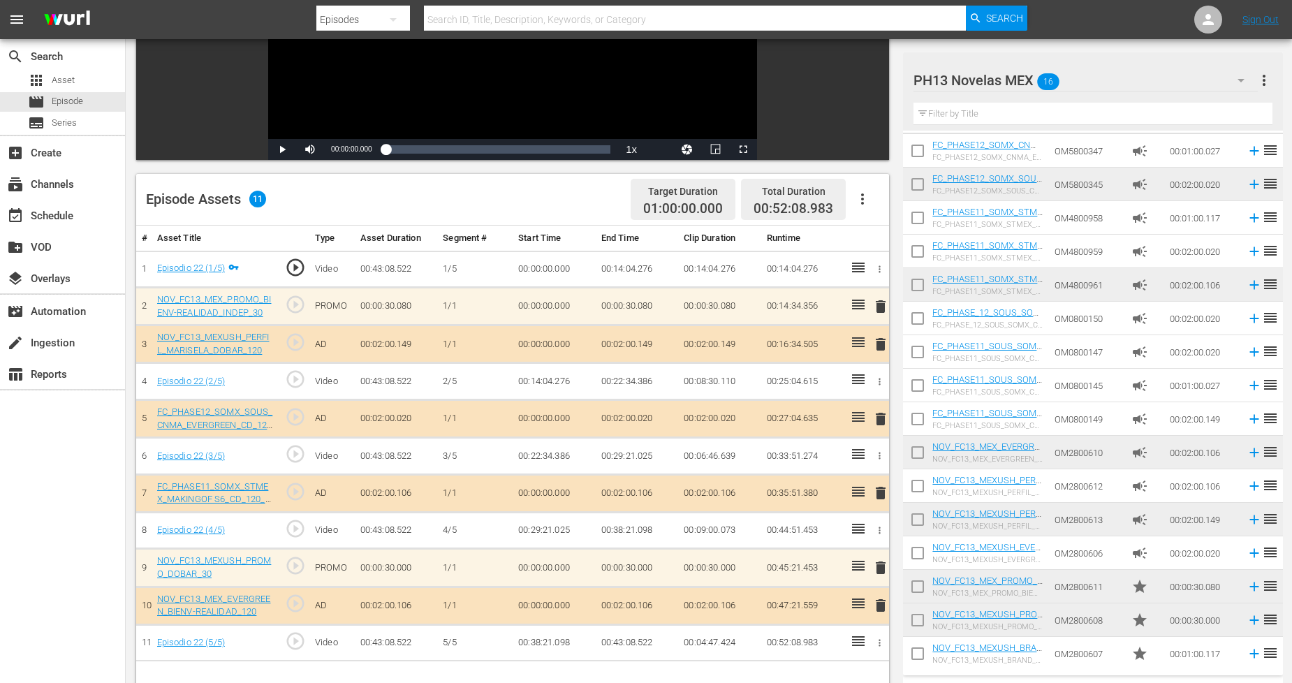
click at [1221, 82] on div "PH13 Novelas MEX 16" at bounding box center [1086, 80] width 344 height 39
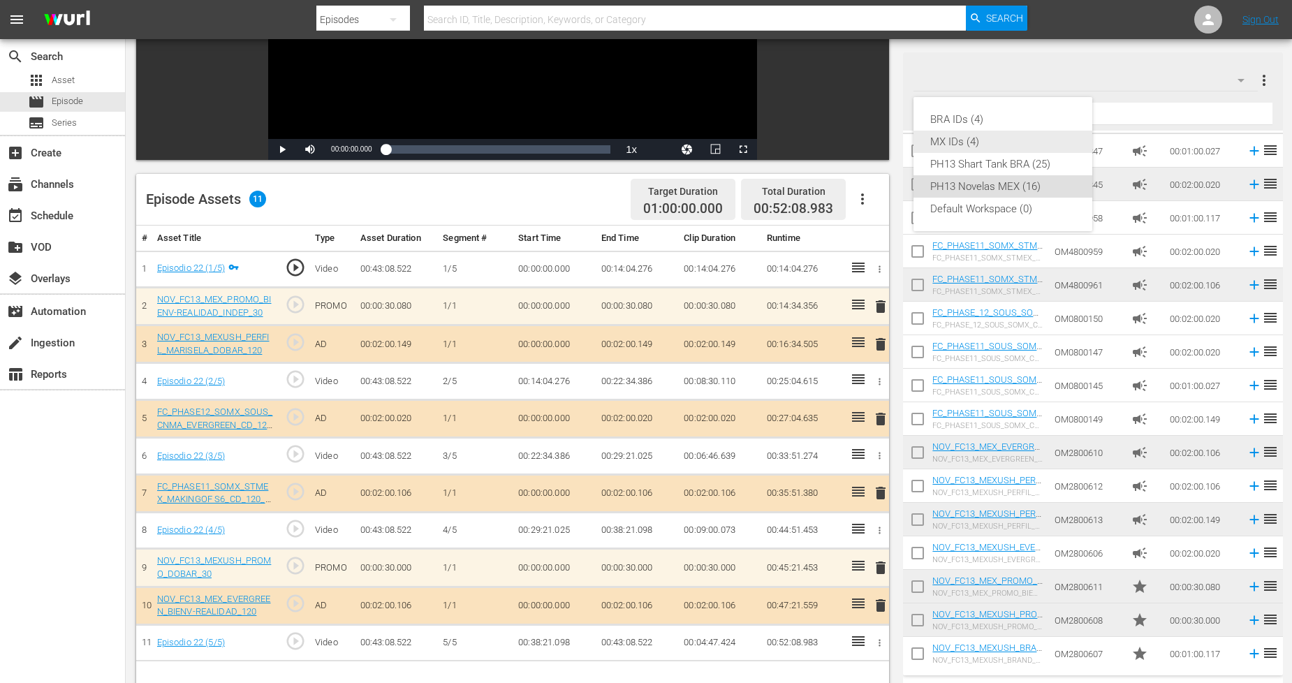
click at [997, 137] on div "MX IDs (4)" at bounding box center [1002, 142] width 145 height 22
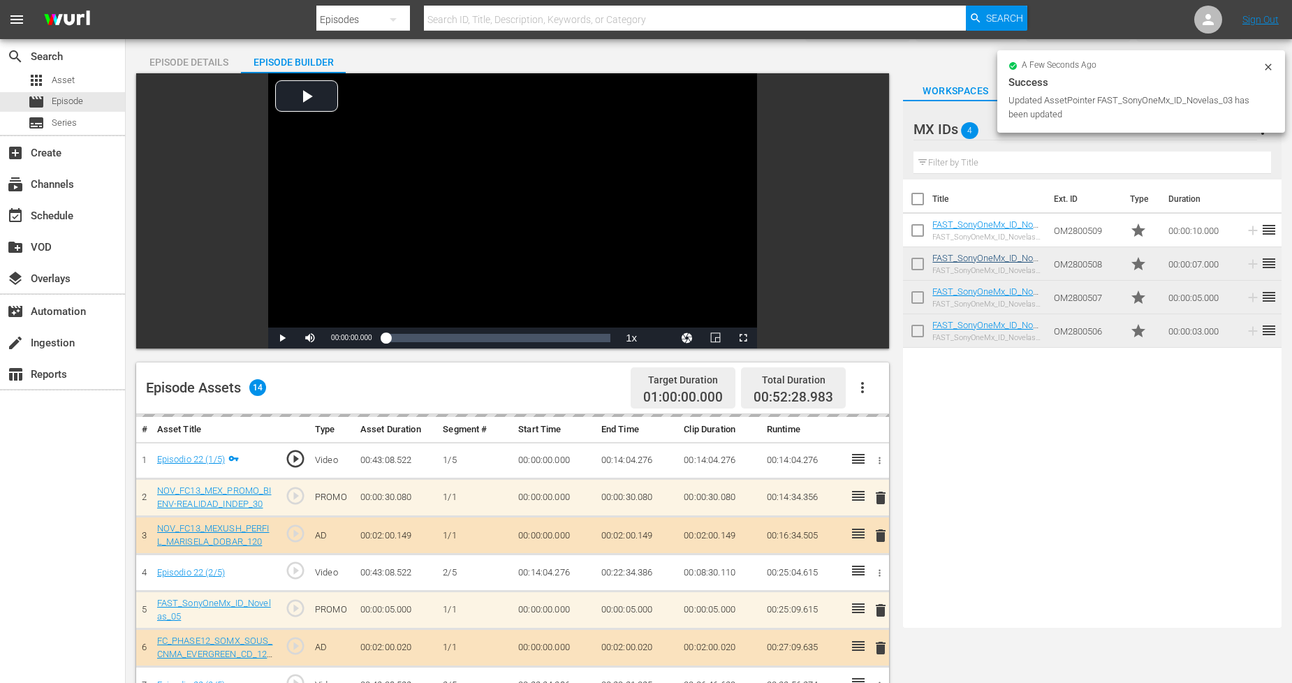
scroll to position [0, 0]
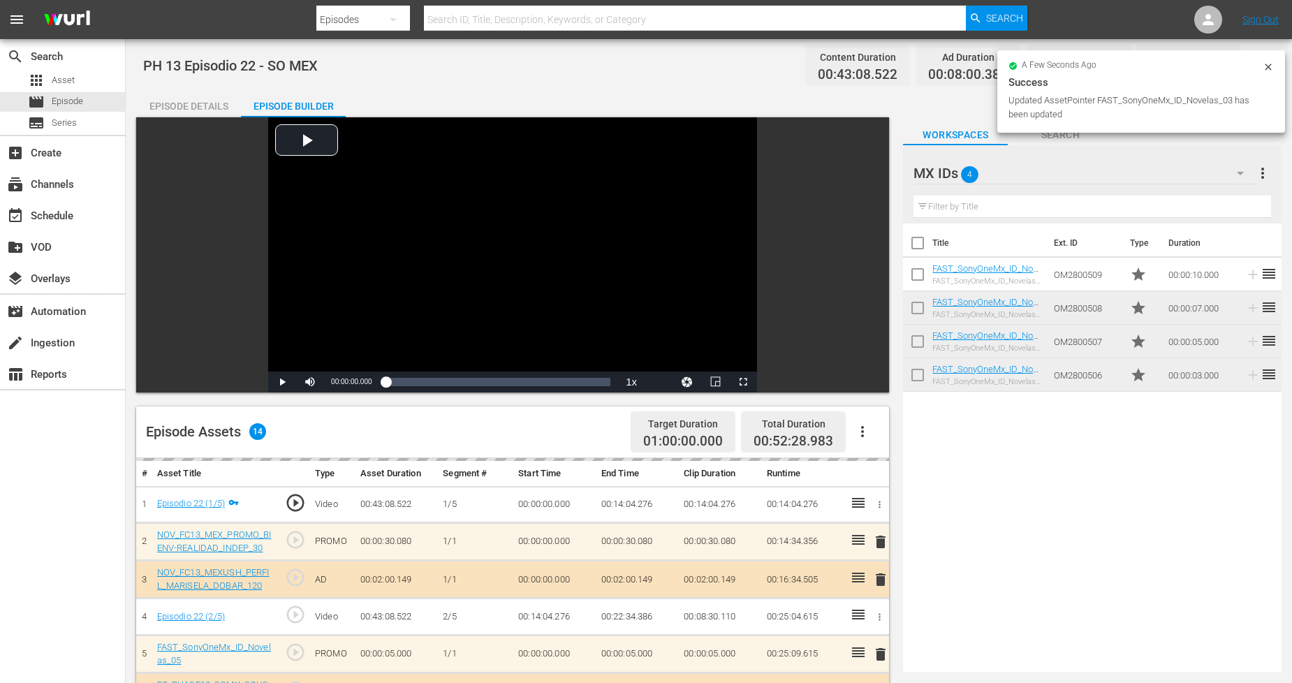
click at [1273, 65] on icon at bounding box center [1268, 66] width 11 height 11
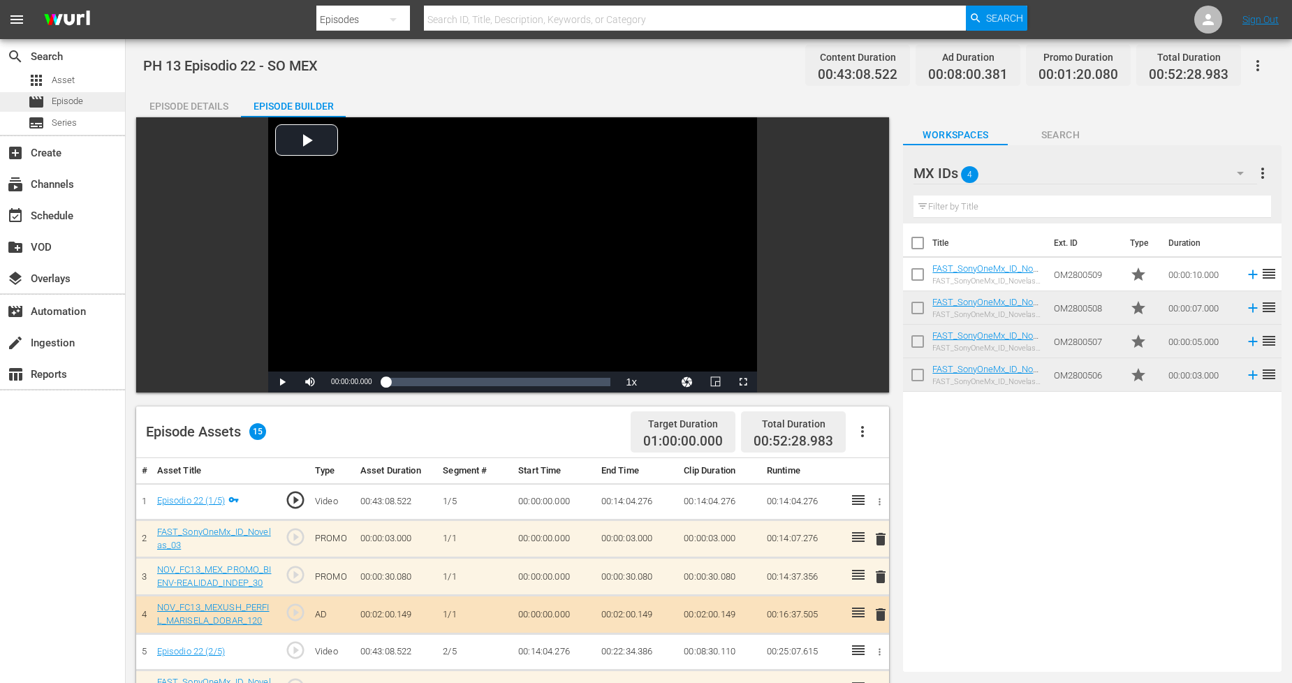
click at [94, 101] on div "movie Episode" at bounding box center [62, 102] width 125 height 20
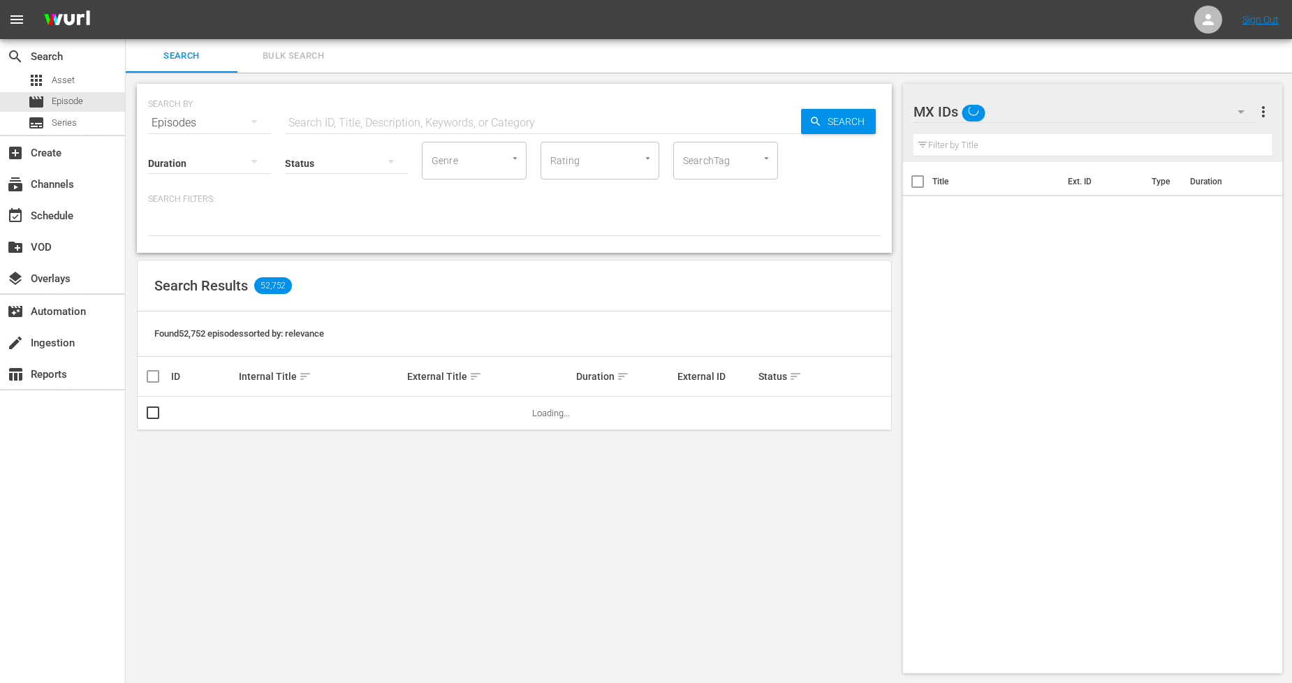
drag, startPoint x: 351, startPoint y: 50, endPoint x: 316, endPoint y: 79, distance: 45.7
click at [351, 51] on div "Search Bulk Search" at bounding box center [709, 56] width 1166 height 34
click at [300, 61] on span "Bulk Search" at bounding box center [293, 56] width 95 height 16
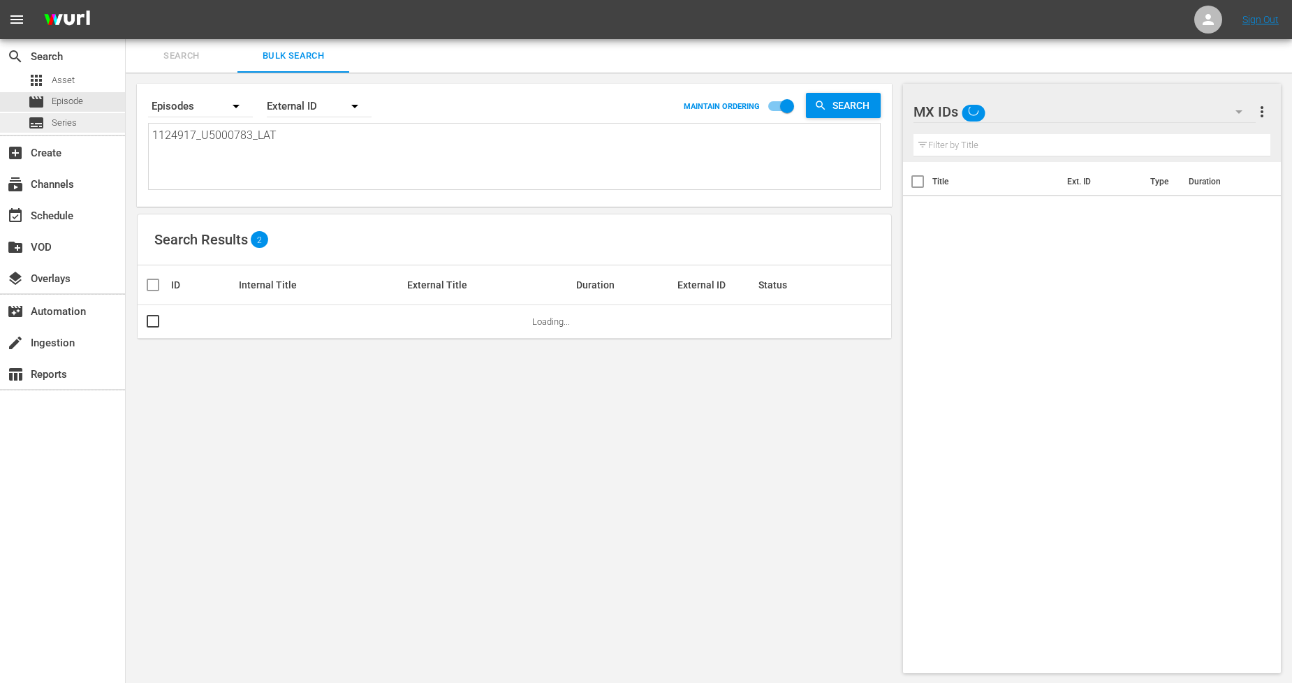
drag, startPoint x: 318, startPoint y: 143, endPoint x: 0, endPoint y: 116, distance: 319.0
click at [126, 0] on div "search Search apps Asset movie Episode subtitles Series add_box Create subscrip…" at bounding box center [709, 0] width 1166 height 0
paste textarea "8_U5000784"
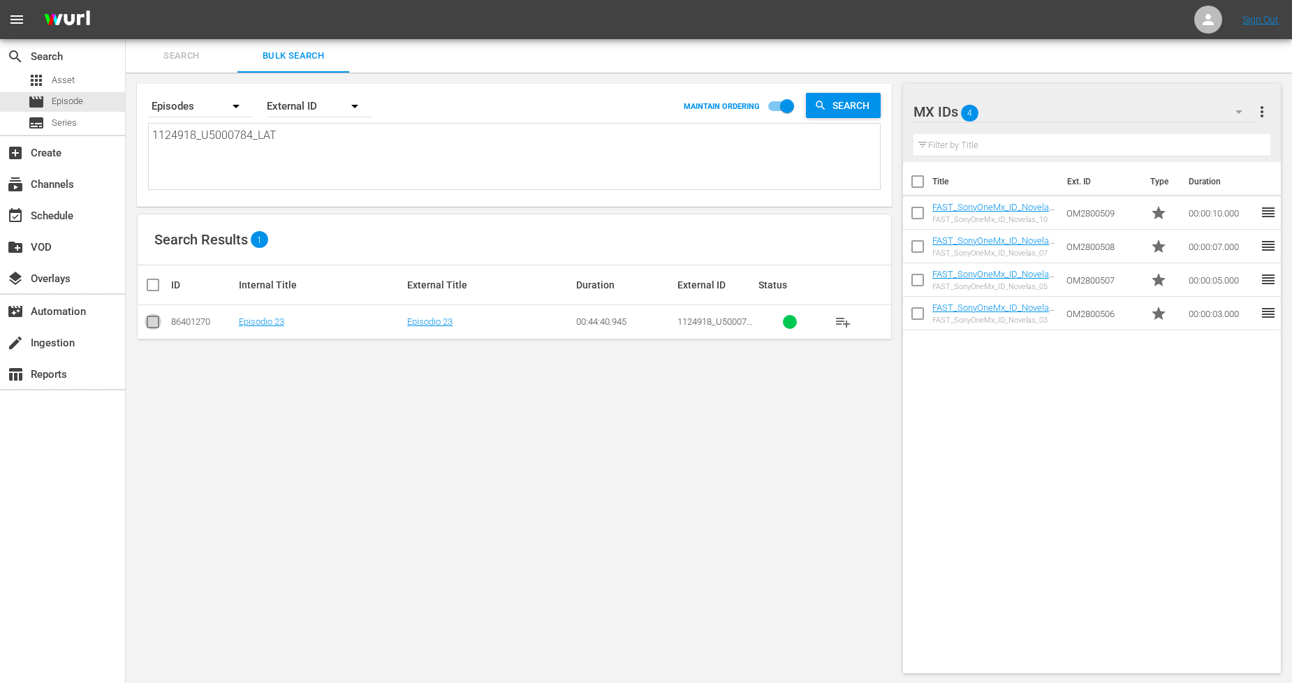
drag, startPoint x: 149, startPoint y: 316, endPoint x: 168, endPoint y: 320, distance: 19.3
click at [149, 316] on input "checkbox" at bounding box center [153, 324] width 17 height 17
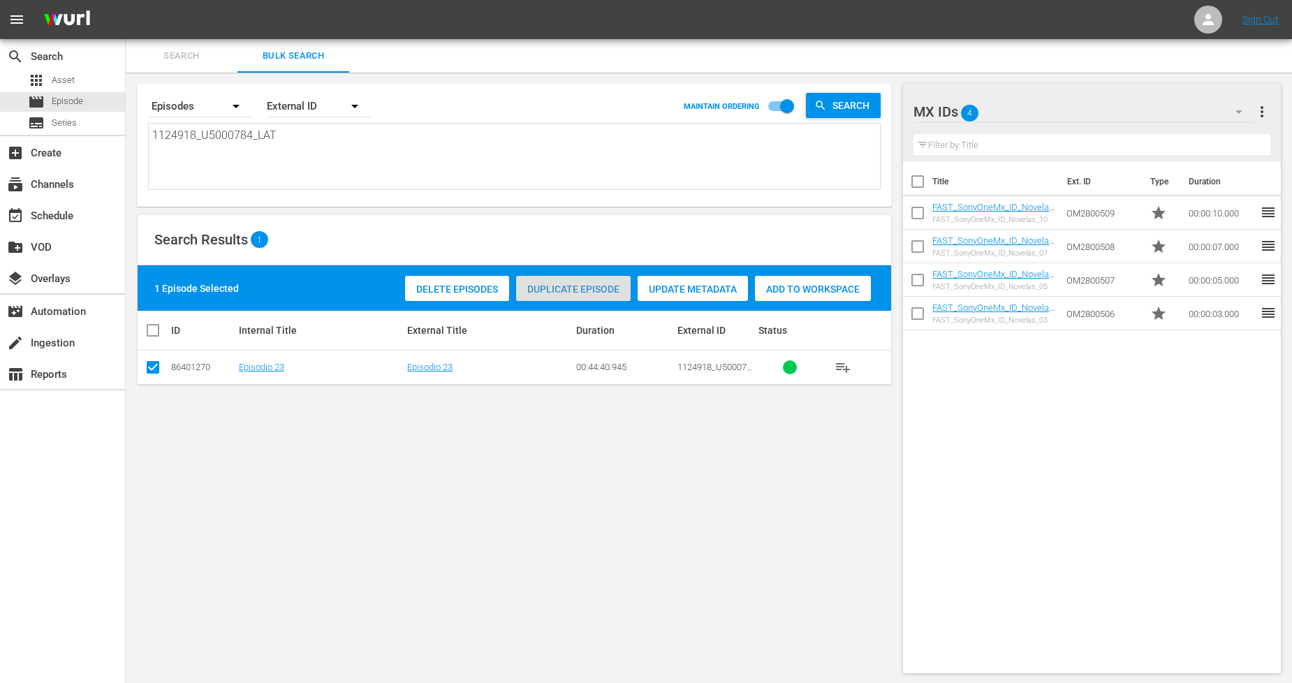
click at [602, 285] on span "Duplicate Episode" at bounding box center [573, 289] width 115 height 11
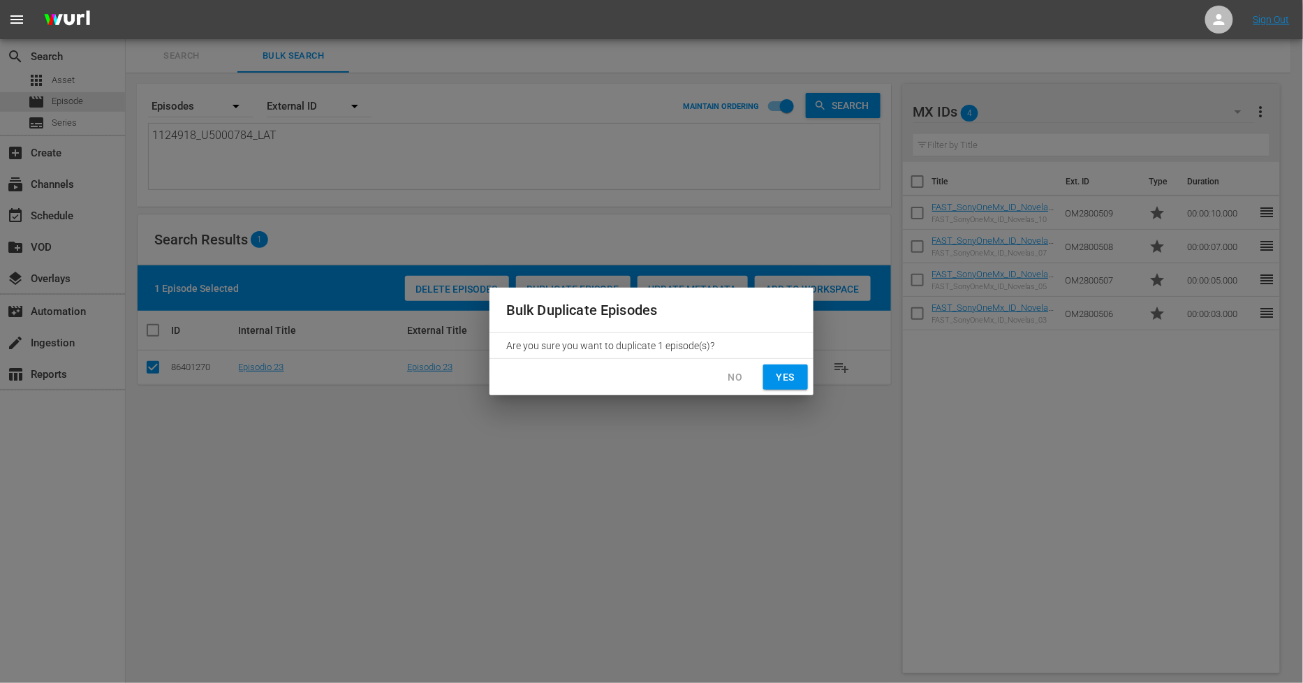
click at [770, 374] on button "Yes" at bounding box center [785, 378] width 45 height 26
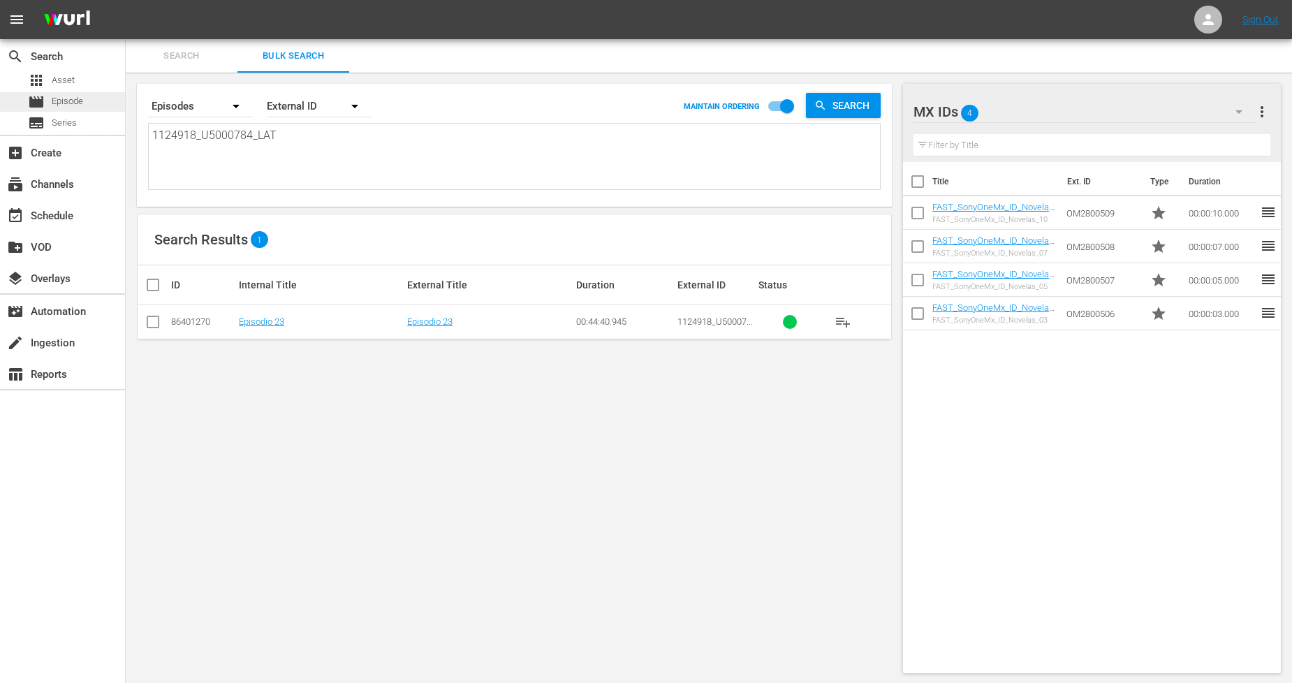
click at [93, 100] on div "movie Episode" at bounding box center [62, 102] width 125 height 20
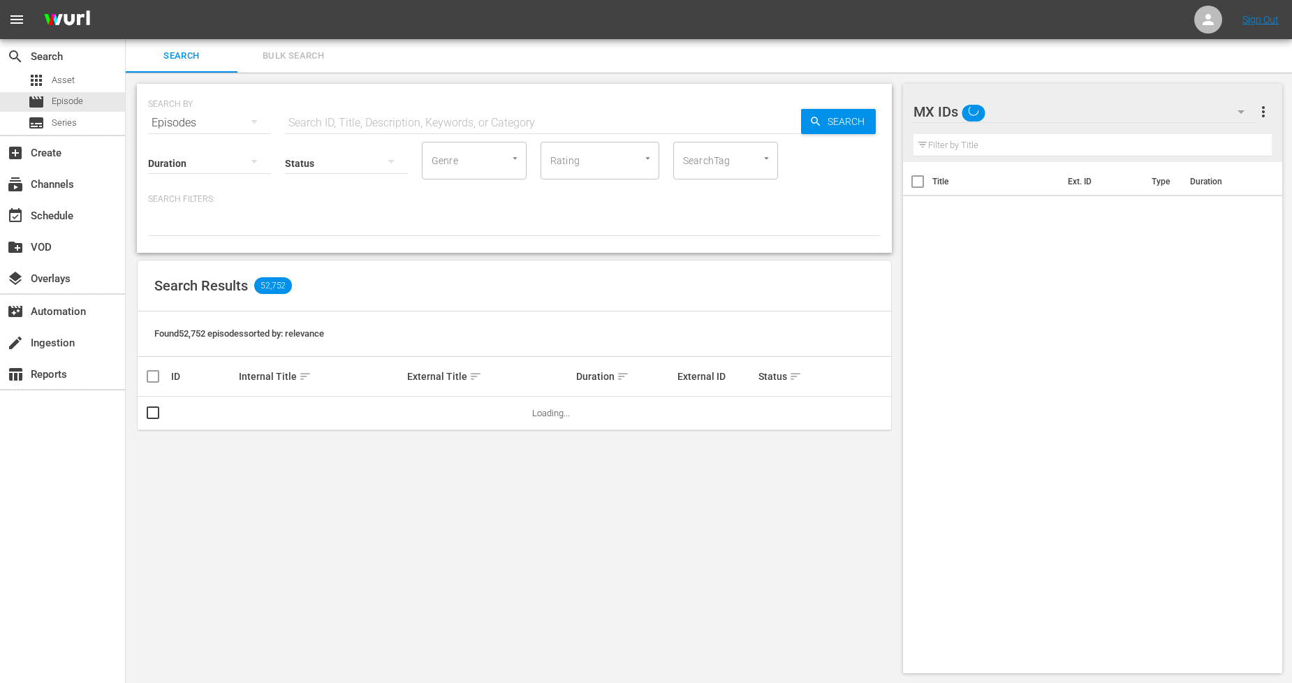
click at [309, 54] on span "Bulk Search" at bounding box center [293, 56] width 95 height 16
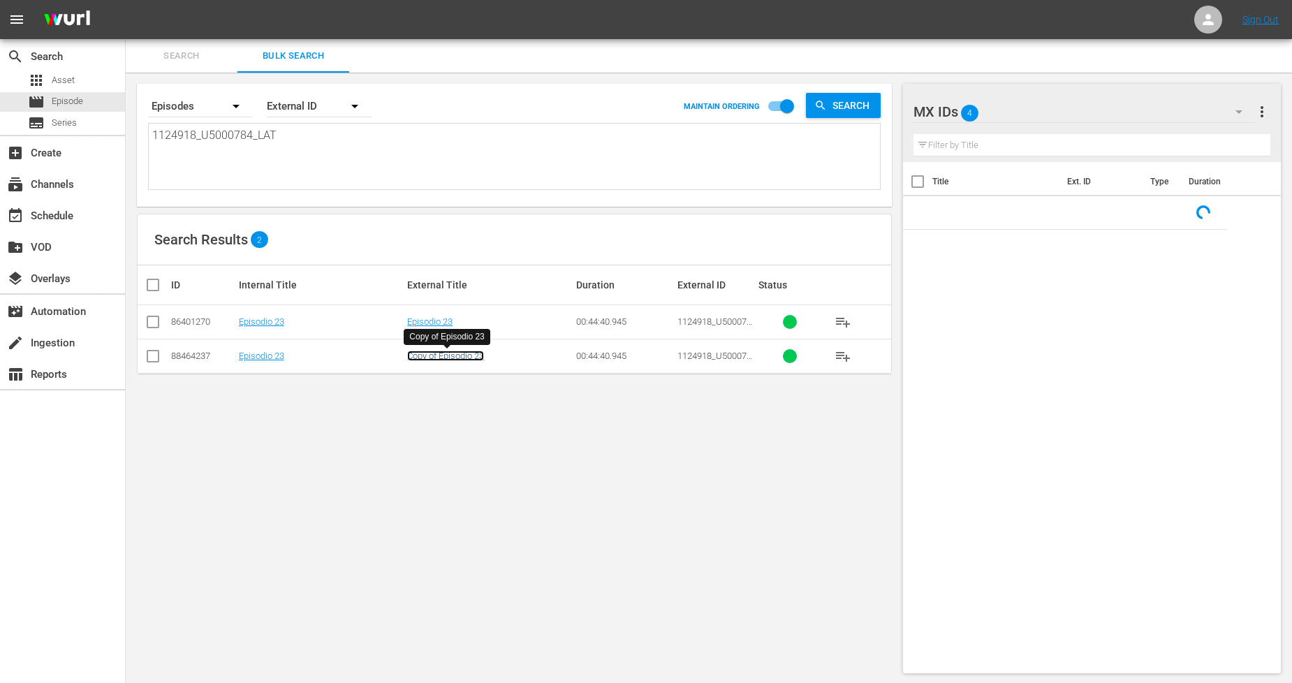
click at [452, 353] on link "Copy of Episodio 23" at bounding box center [445, 356] width 77 height 10
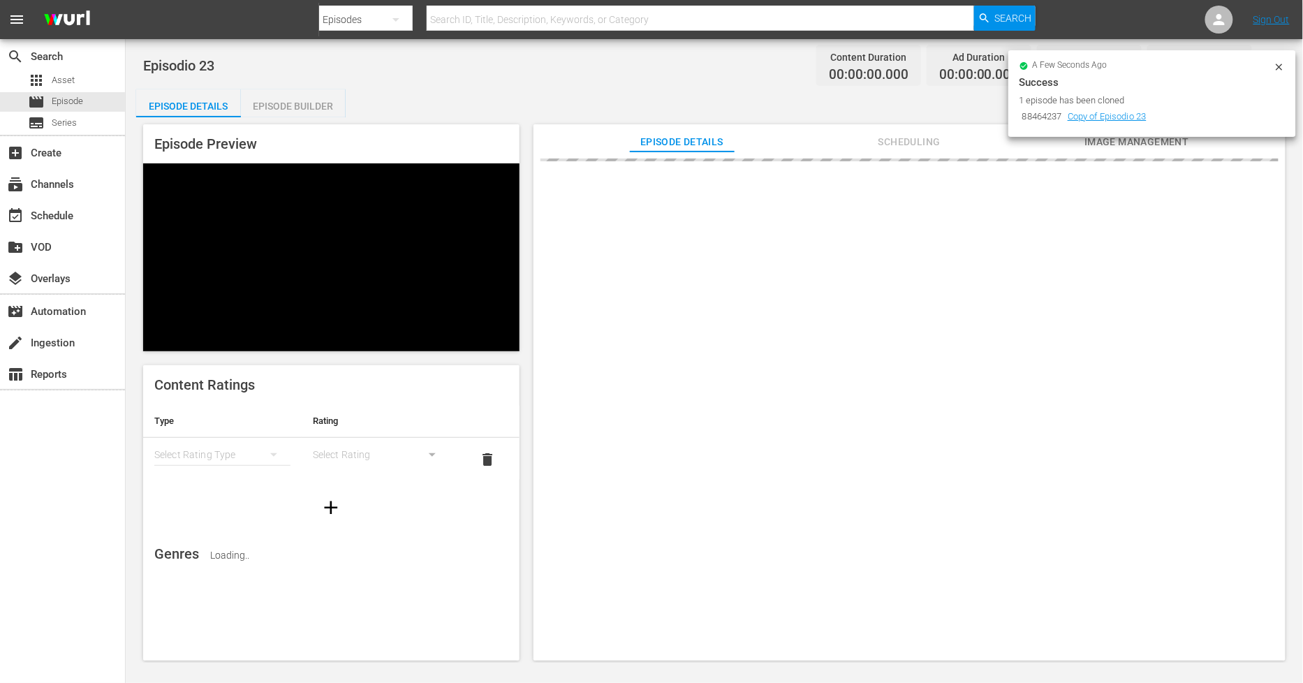
click at [1277, 64] on icon at bounding box center [1279, 66] width 11 height 11
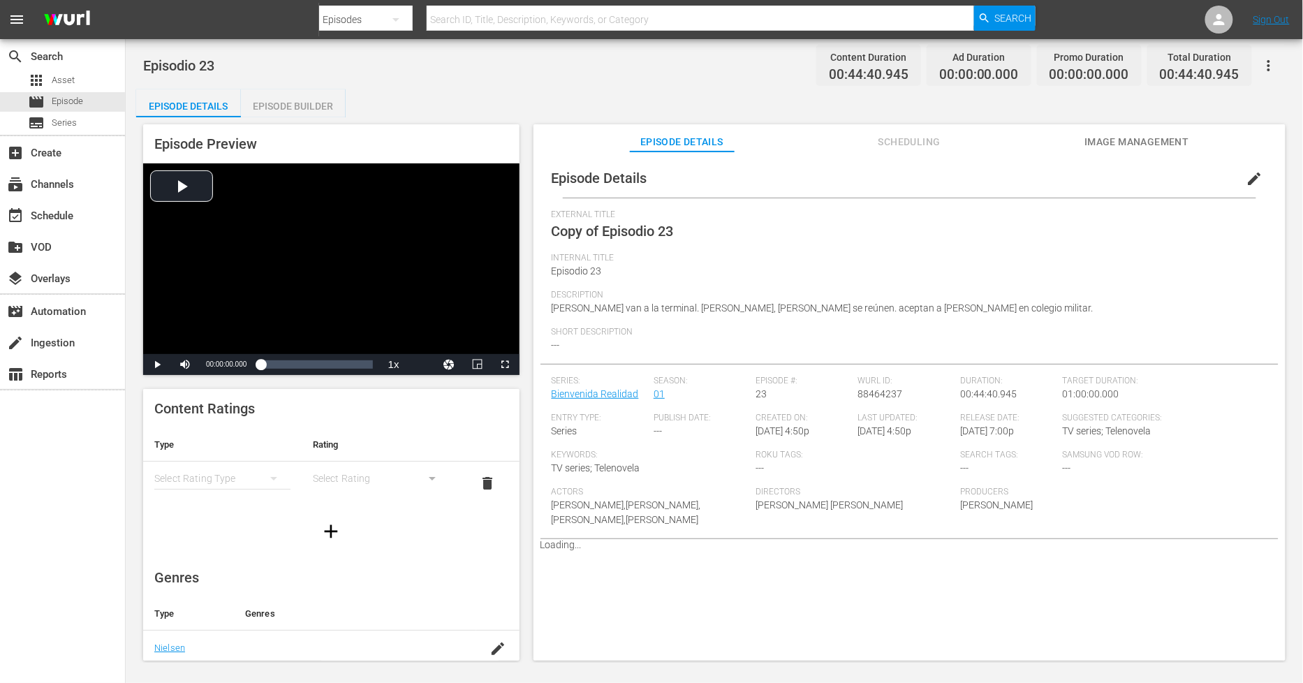
click at [1247, 179] on span "edit" at bounding box center [1255, 178] width 17 height 17
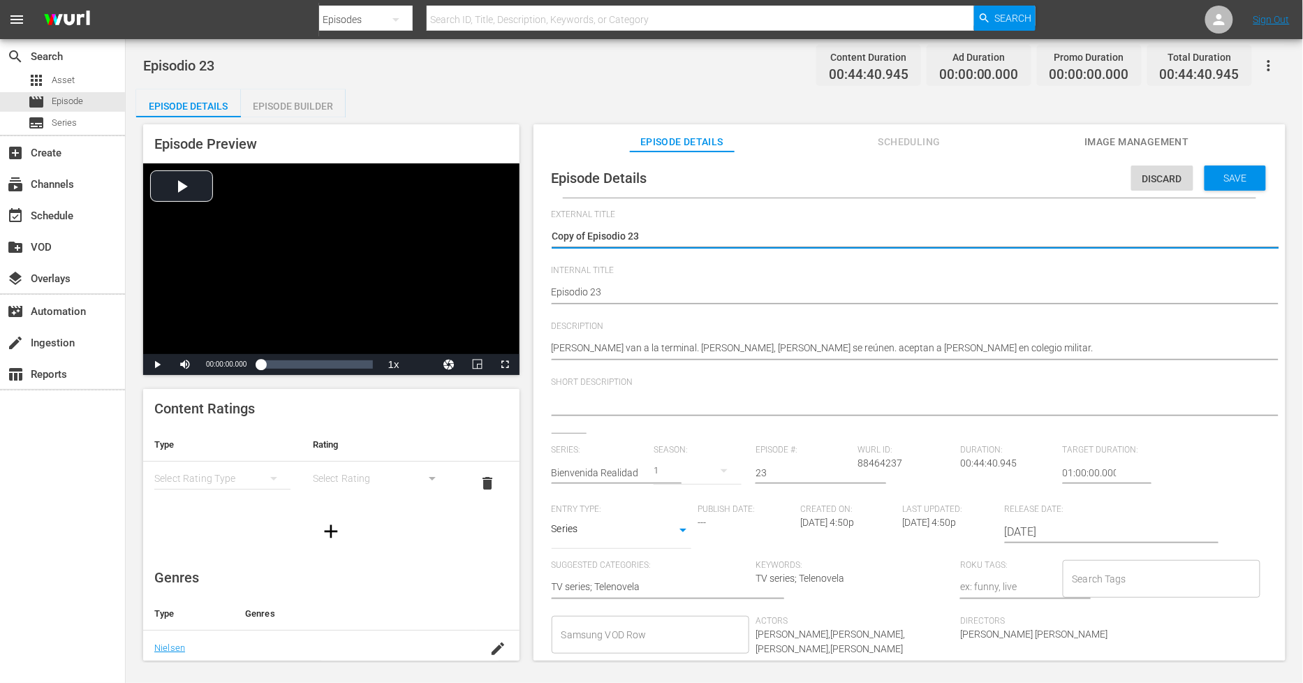
drag, startPoint x: 589, startPoint y: 235, endPoint x: 1, endPoint y: 230, distance: 587.4
click at [126, 0] on div "search Search apps Asset movie Episode subtitles Series add_box Create subscrip…" at bounding box center [715, 0] width 1178 height 0
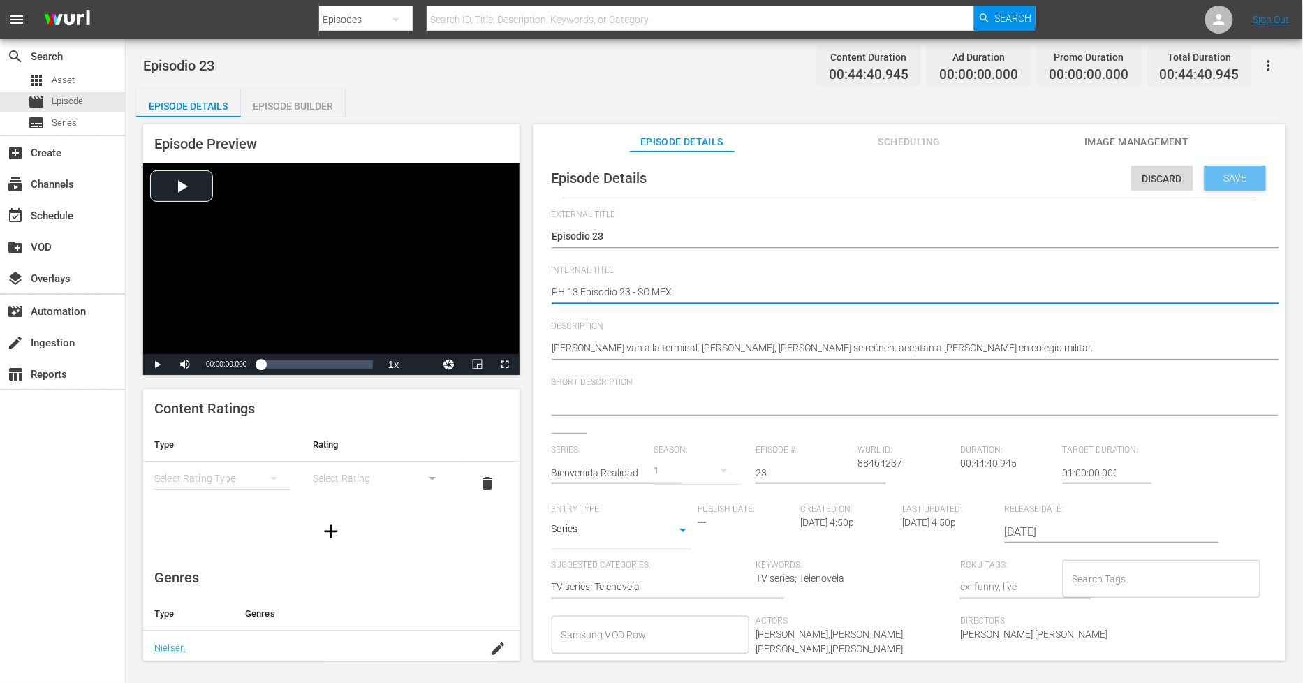
click at [1229, 180] on span "Save" at bounding box center [1235, 178] width 45 height 11
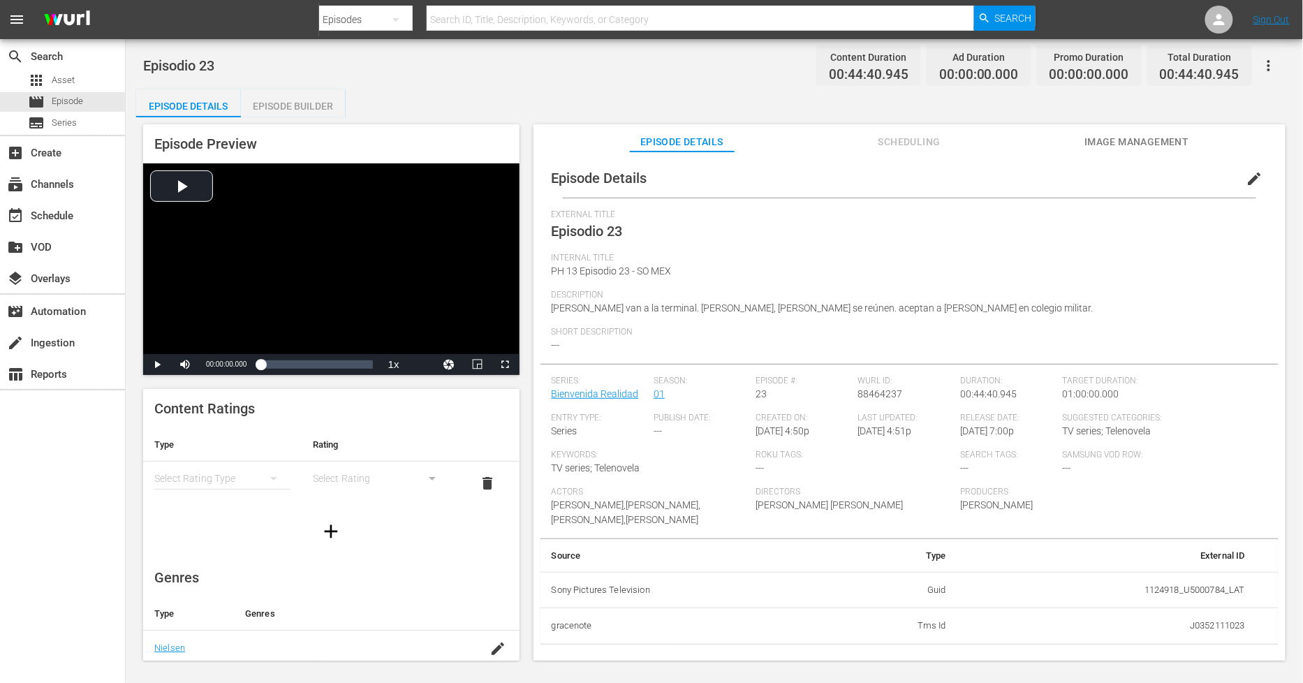
click at [292, 107] on div "Episode Builder" at bounding box center [293, 106] width 105 height 34
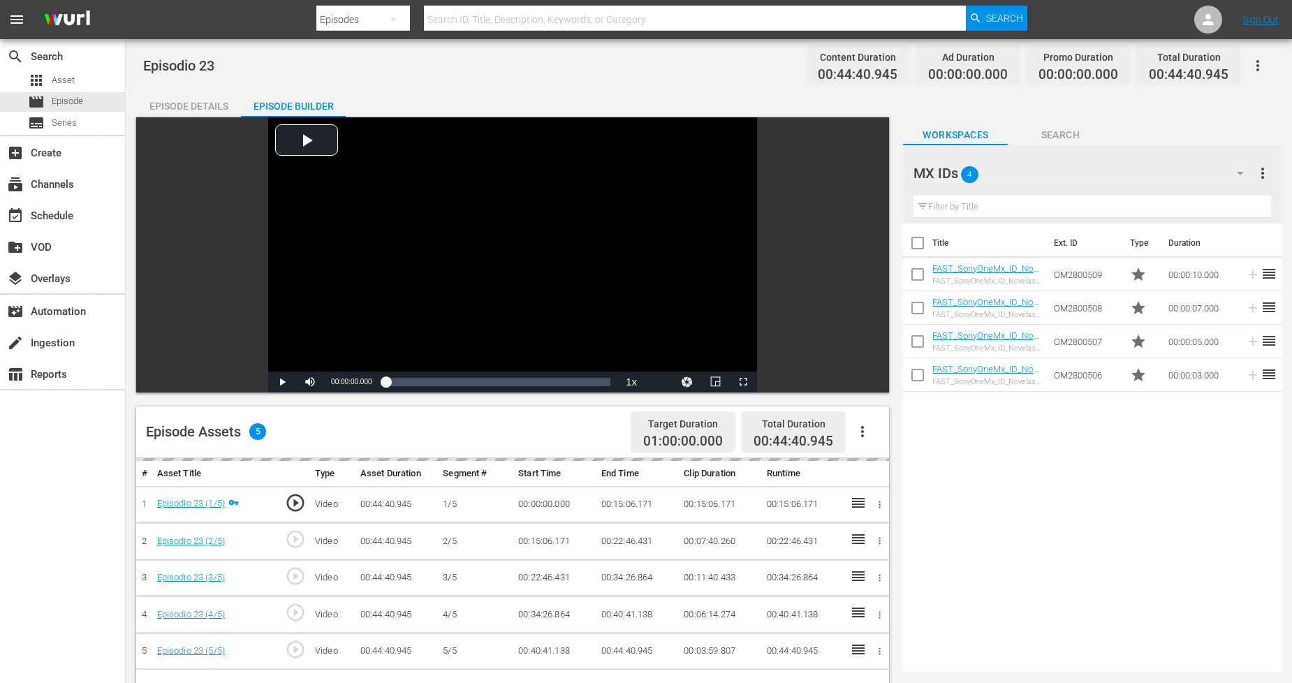
click at [862, 428] on icon "button" at bounding box center [862, 431] width 3 height 11
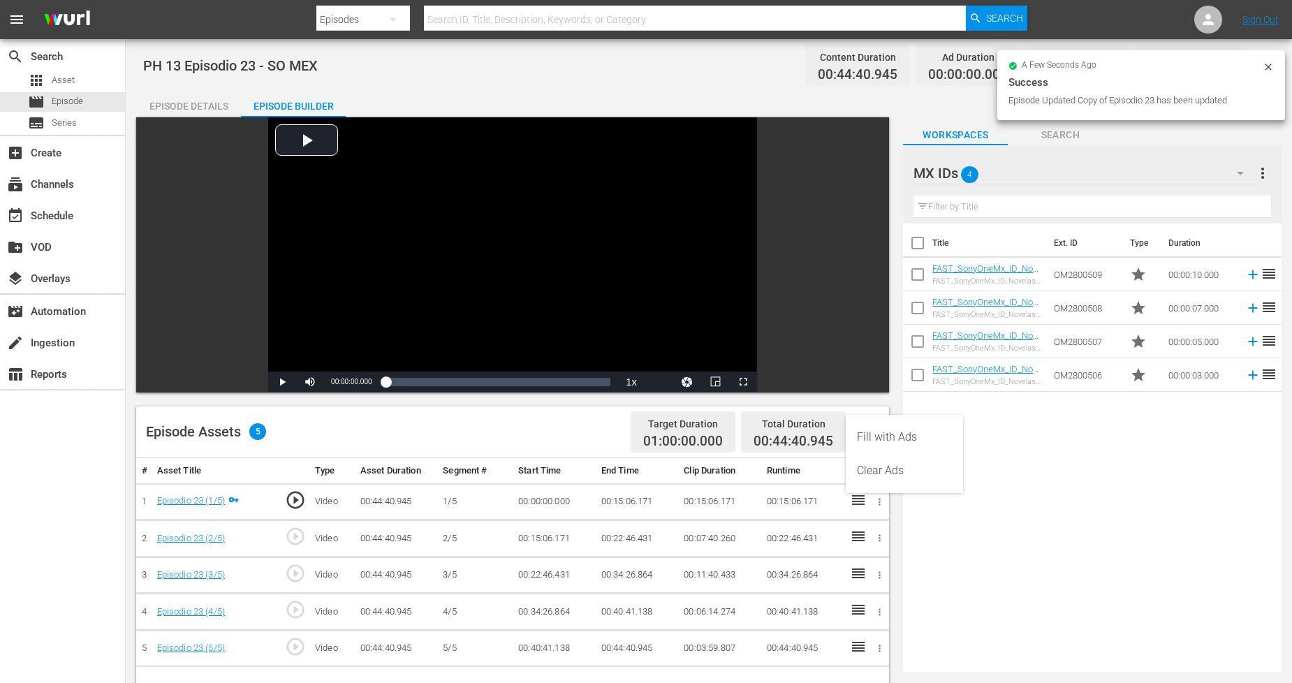
click at [1027, 166] on div "MX IDs 4" at bounding box center [1085, 173] width 343 height 39
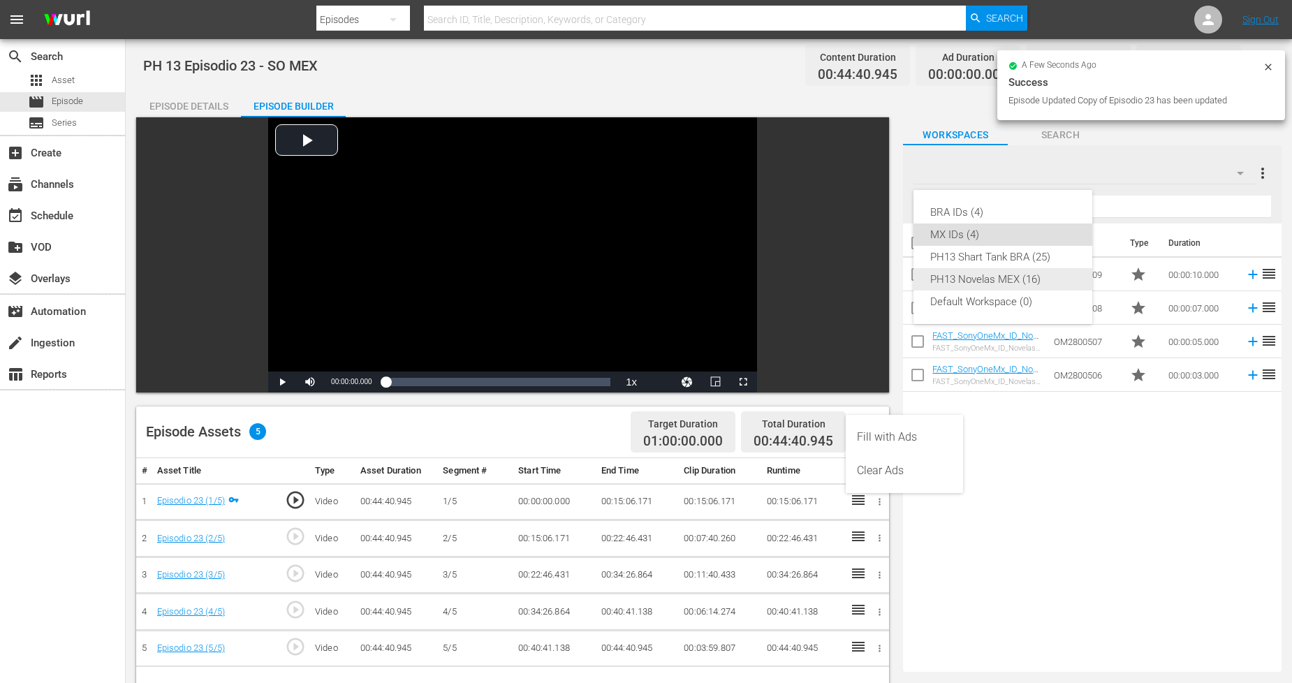
click at [1010, 271] on div "PH13 Novelas MEX (16)" at bounding box center [1002, 279] width 145 height 22
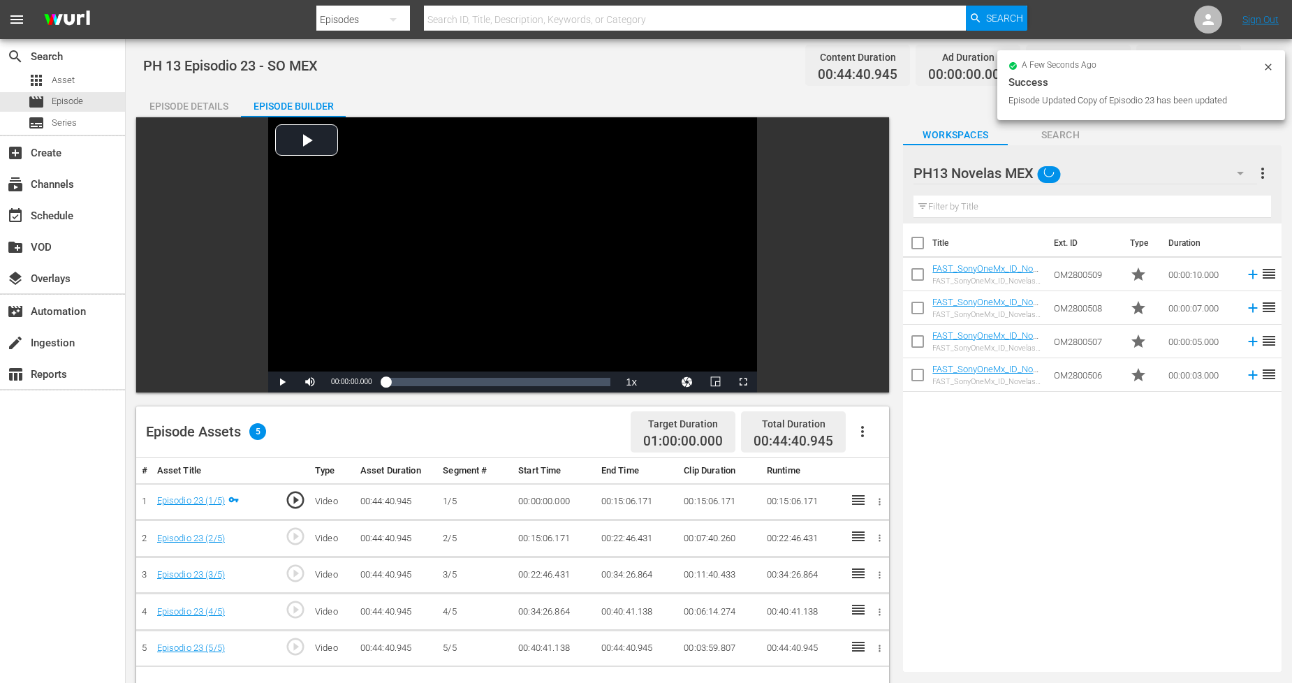
click at [864, 429] on icon "button" at bounding box center [862, 431] width 17 height 17
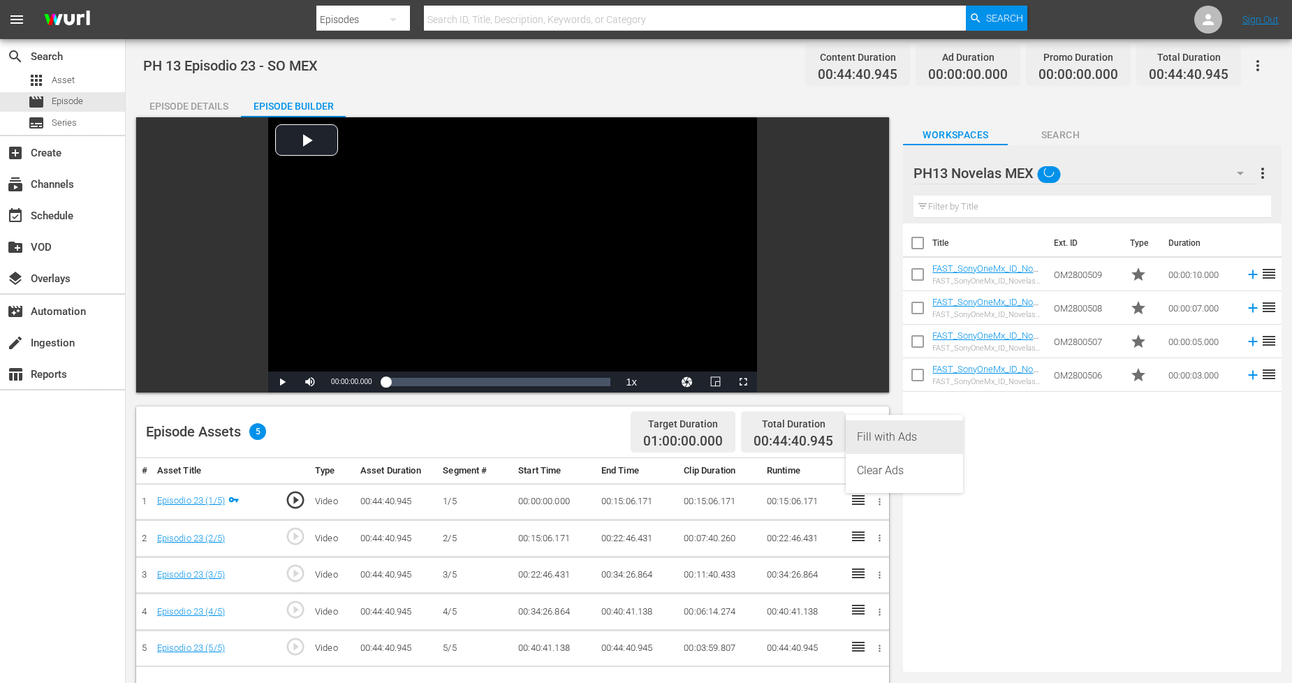
click at [868, 443] on div "Fill with Ads" at bounding box center [904, 437] width 95 height 34
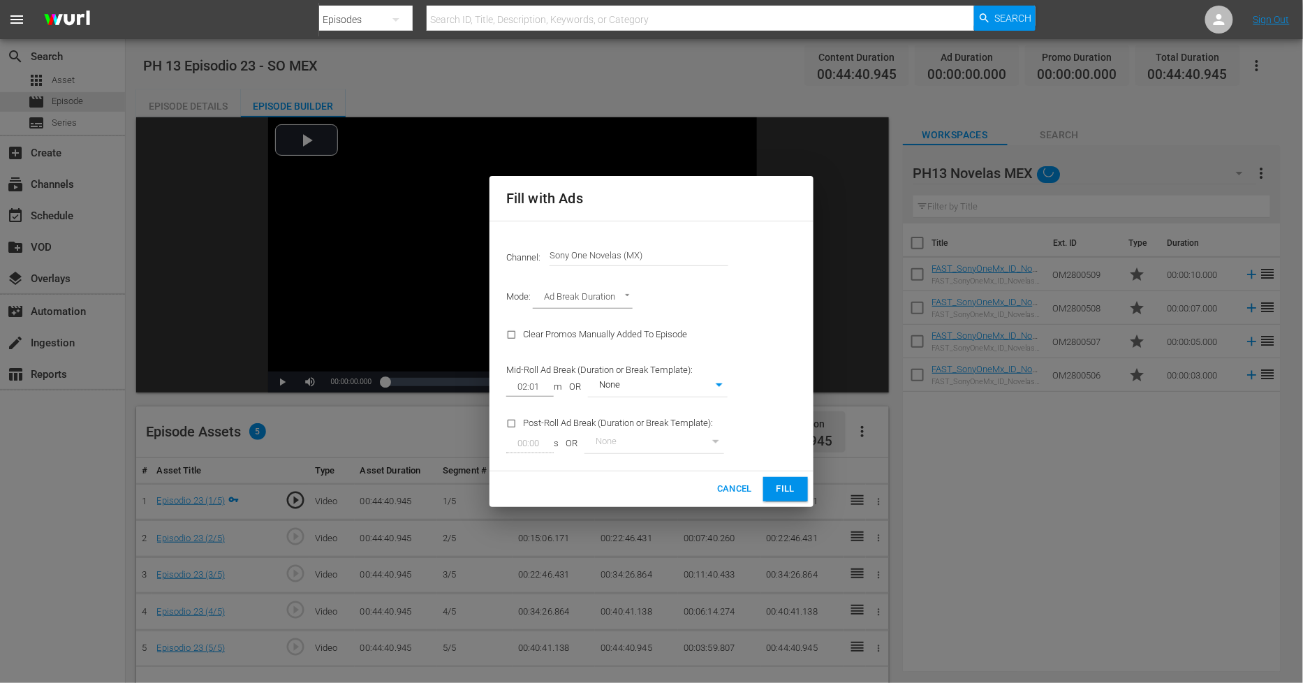
click at [777, 483] on span "Fill" at bounding box center [786, 489] width 22 height 16
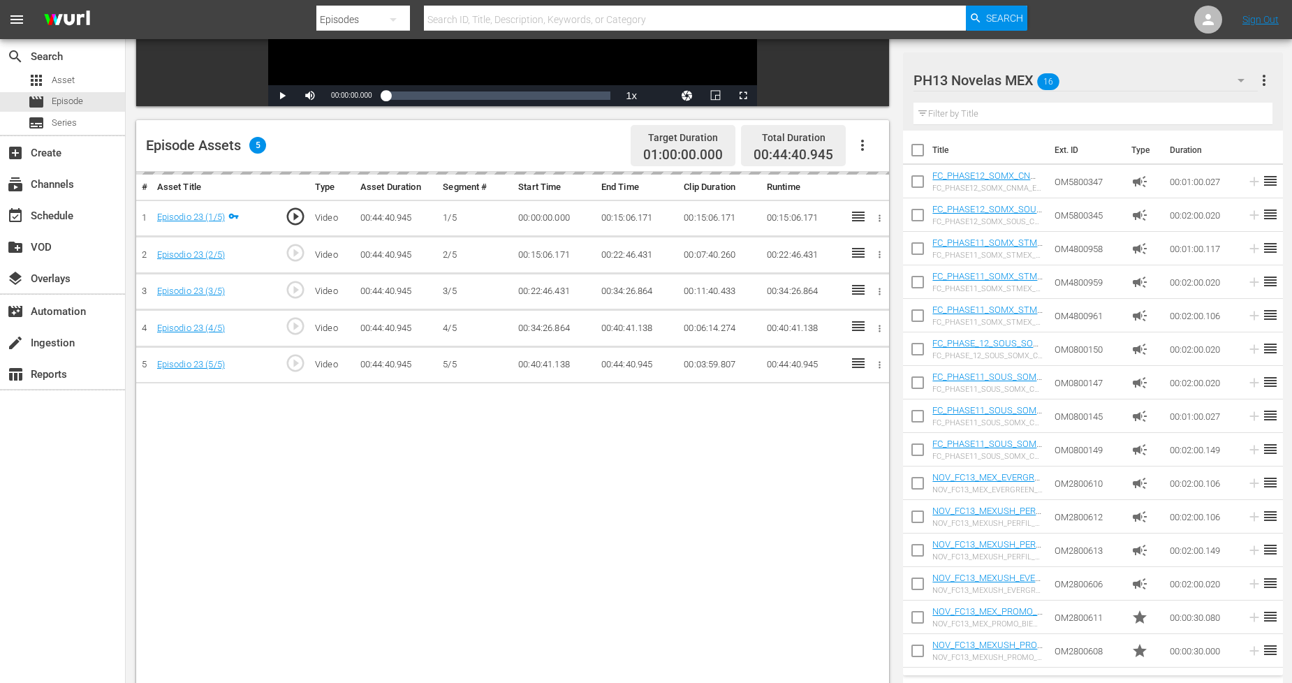
scroll to position [285, 0]
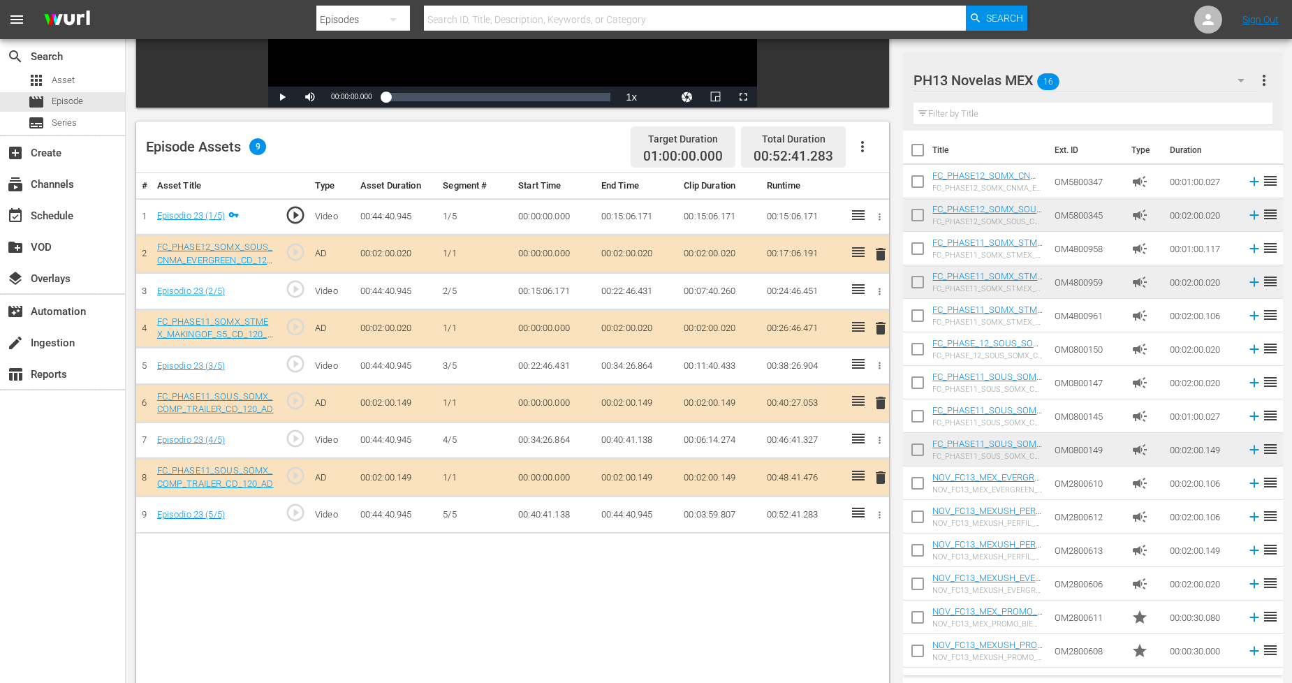
click at [884, 404] on span "delete" at bounding box center [880, 403] width 17 height 17
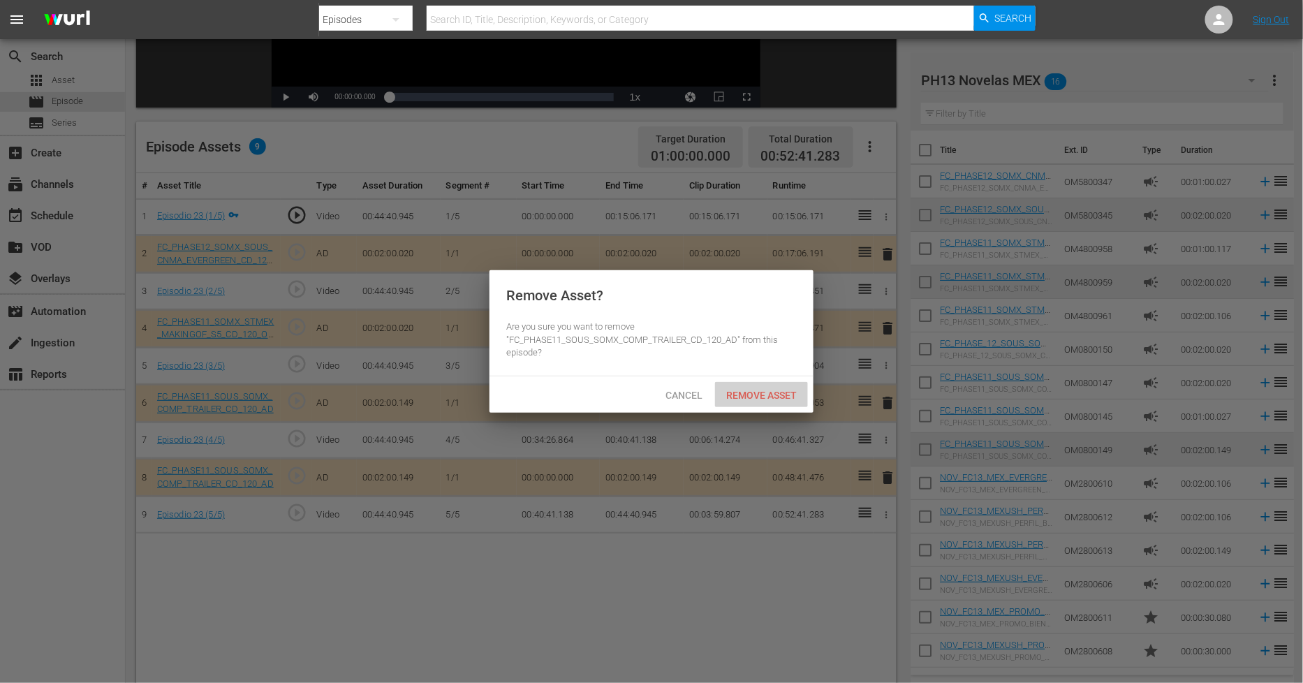
click at [769, 393] on span "Remove Asset" at bounding box center [761, 395] width 93 height 11
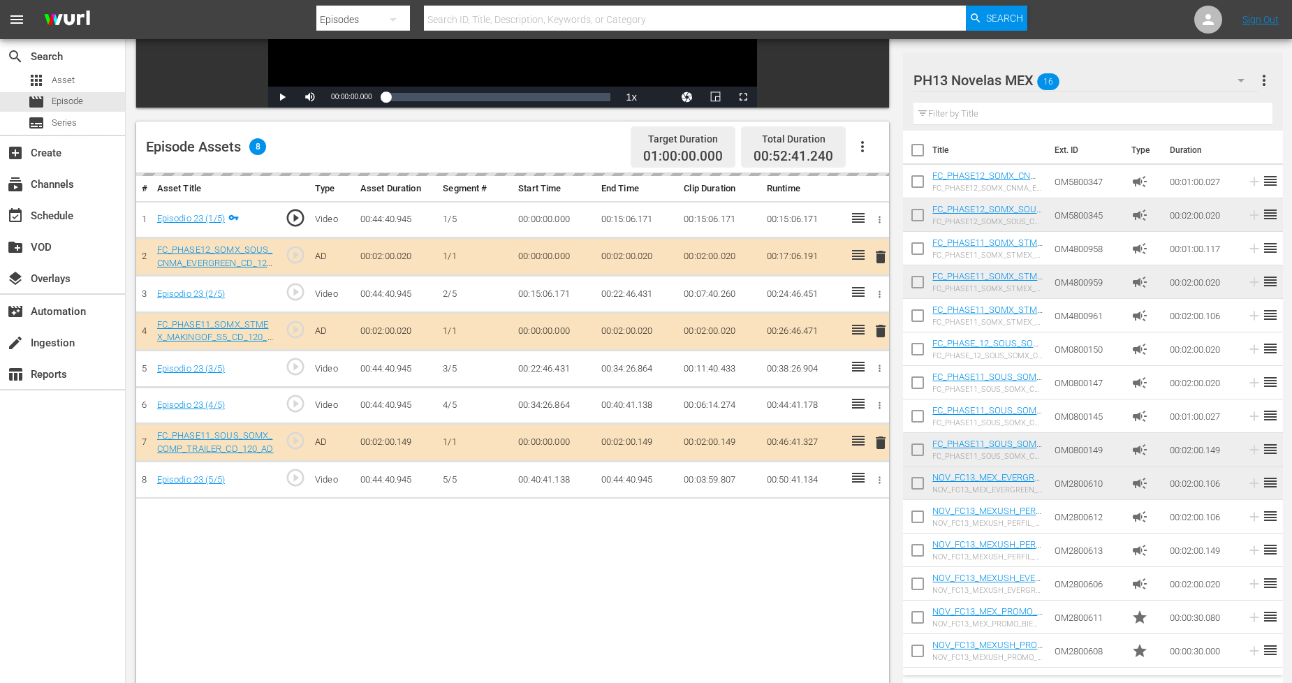
click at [878, 256] on div "delete" at bounding box center [877, 257] width 11 height 20
click at [880, 254] on div "delete" at bounding box center [877, 257] width 11 height 20
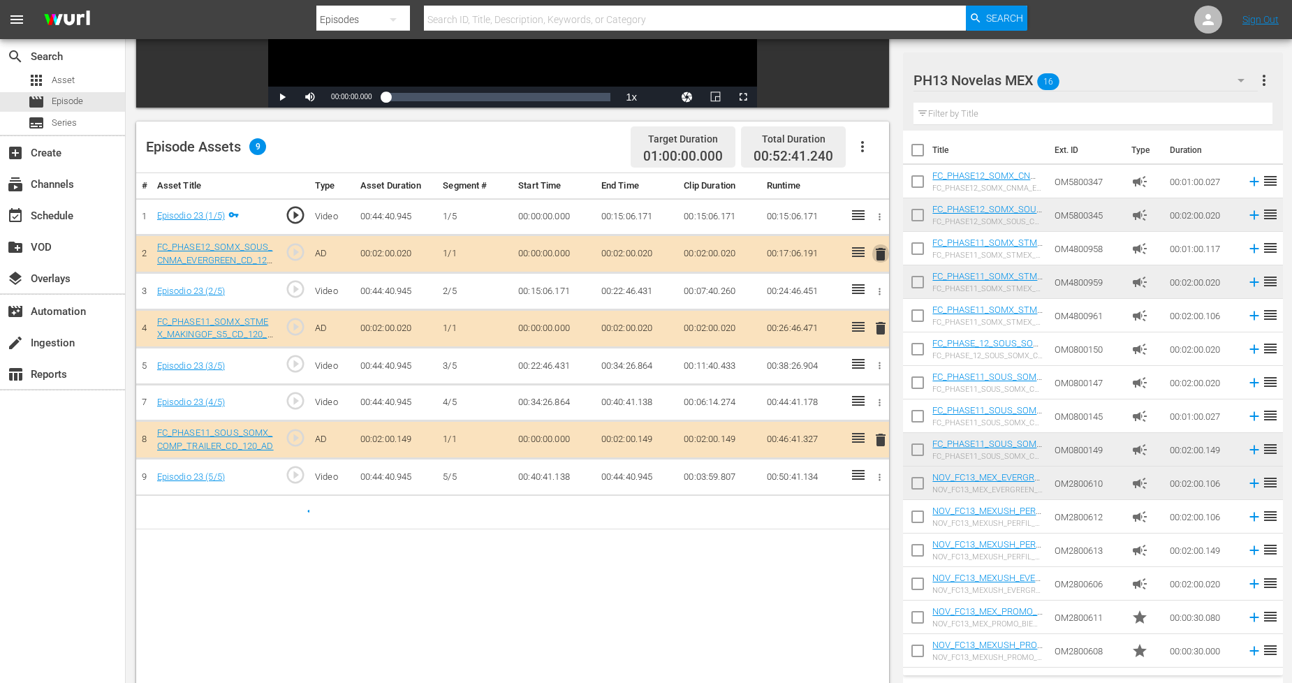
click at [880, 254] on span "delete" at bounding box center [880, 254] width 17 height 17
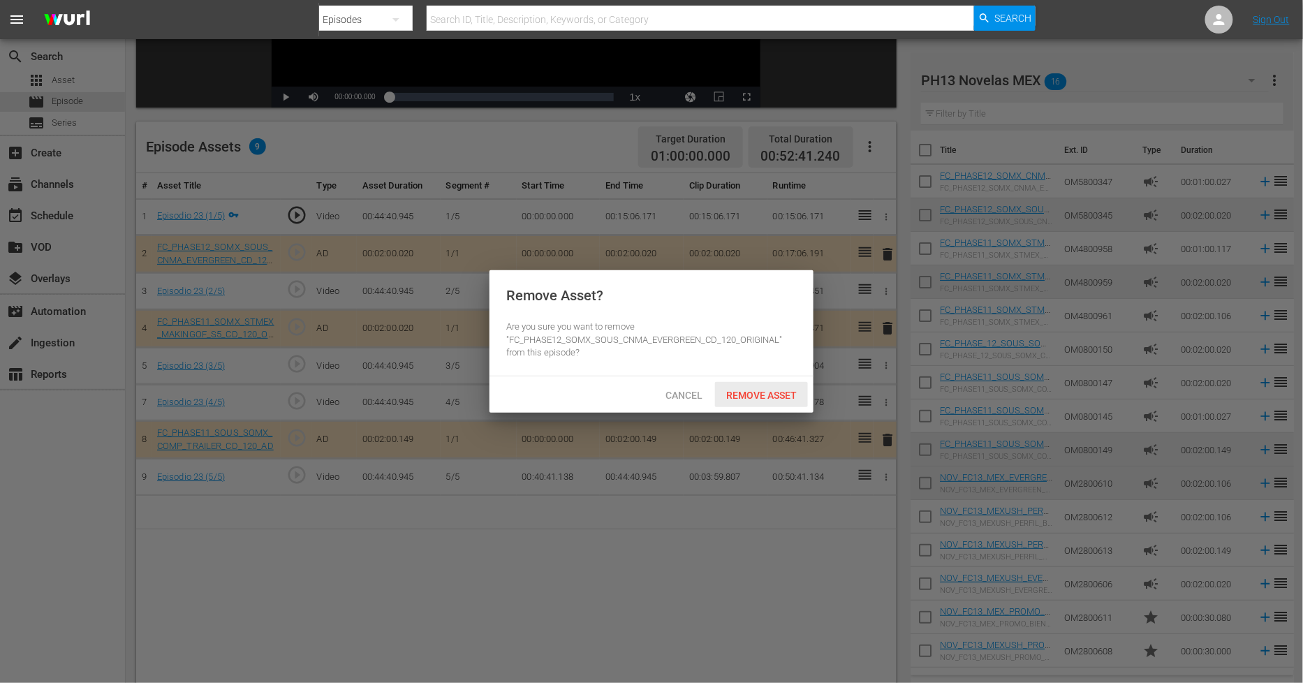
click at [784, 390] on span "Remove Asset" at bounding box center [761, 395] width 93 height 11
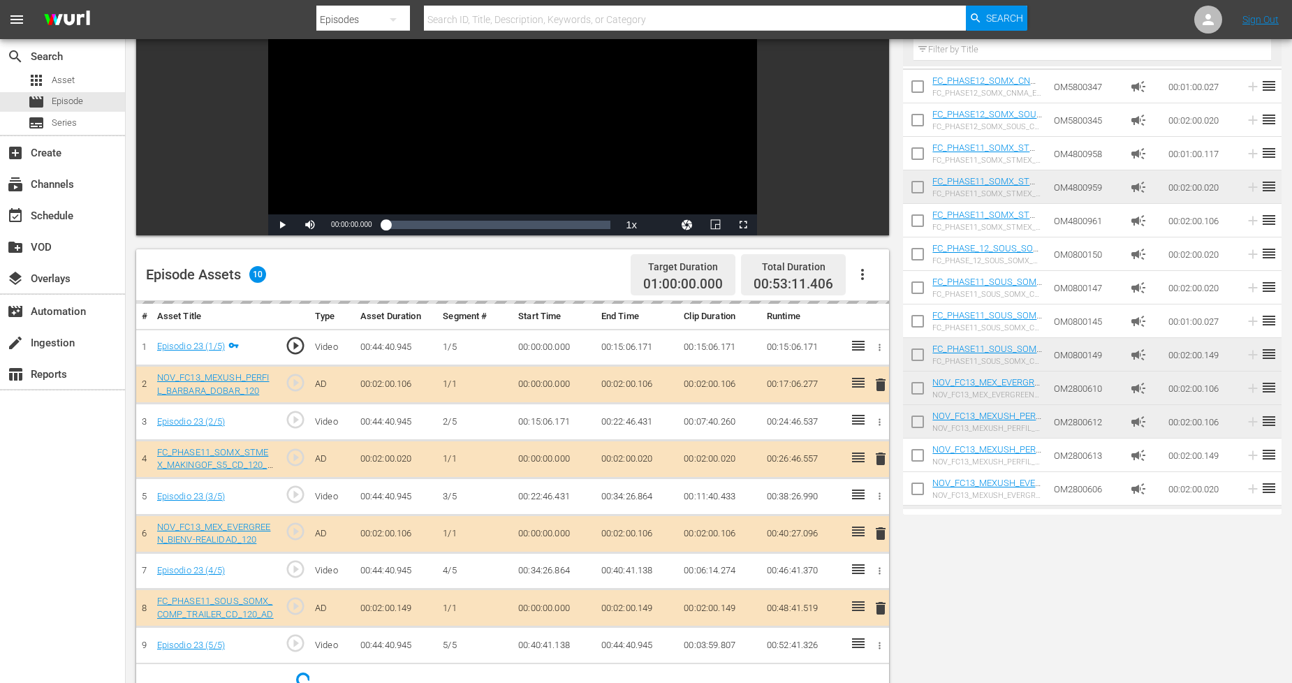
scroll to position [52, 0]
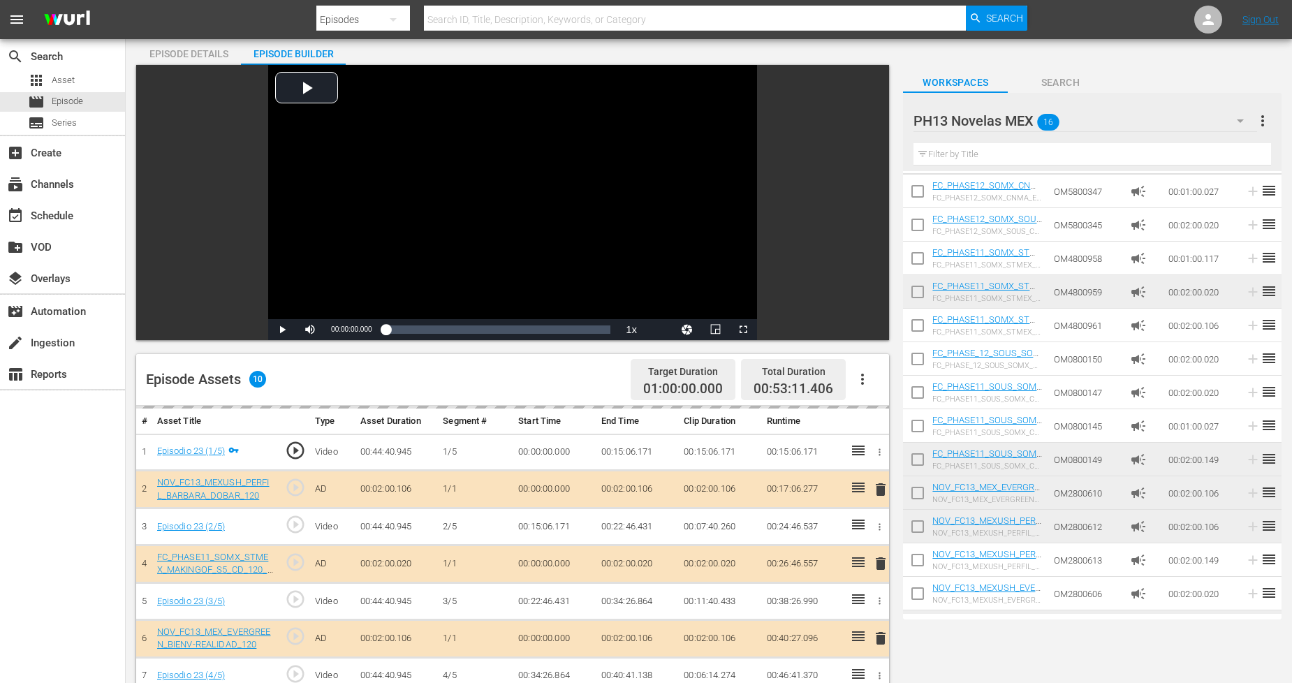
click at [1157, 115] on div "PH13 Novelas MEX 16" at bounding box center [1085, 120] width 343 height 39
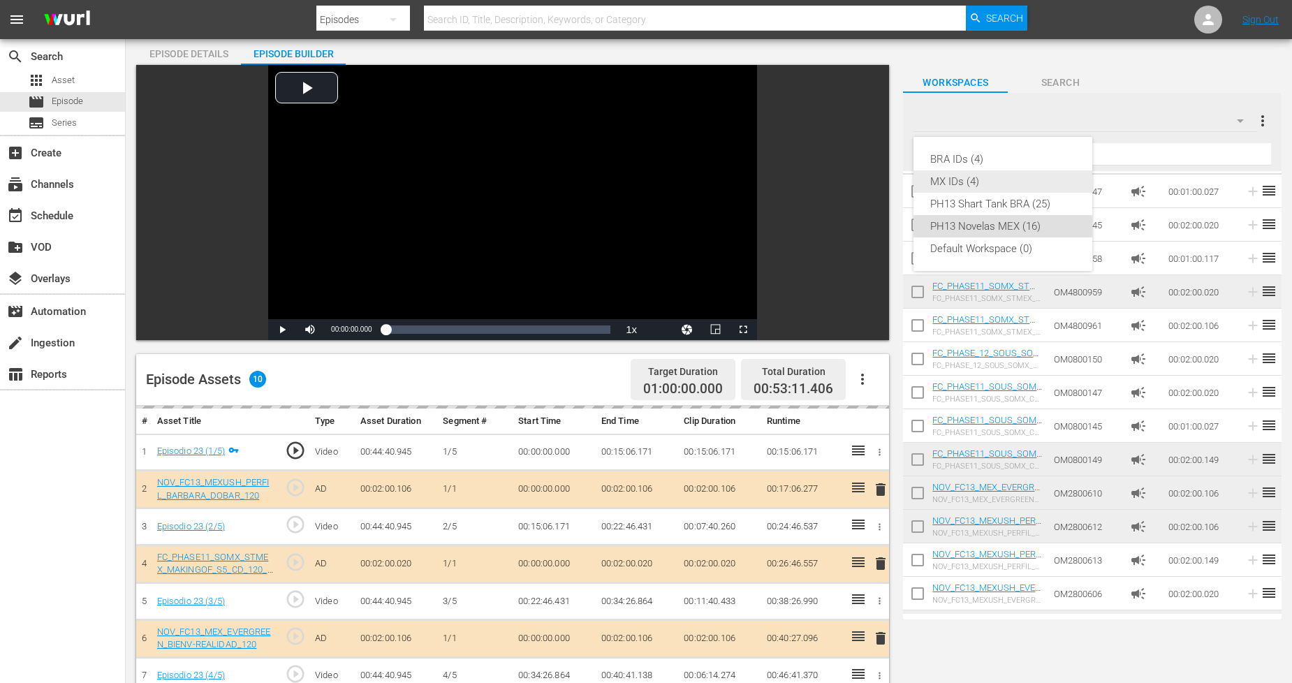
click at [988, 182] on div "MX IDs (4)" at bounding box center [1002, 181] width 145 height 22
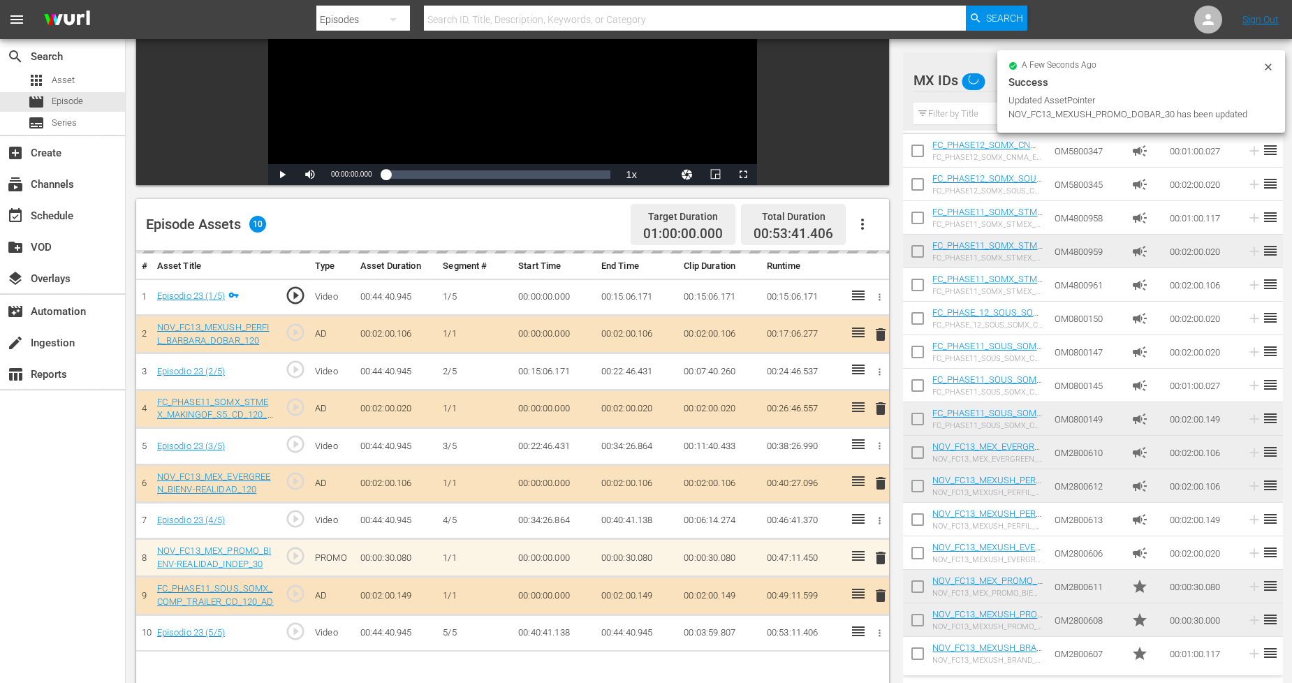
scroll to position [285, 0]
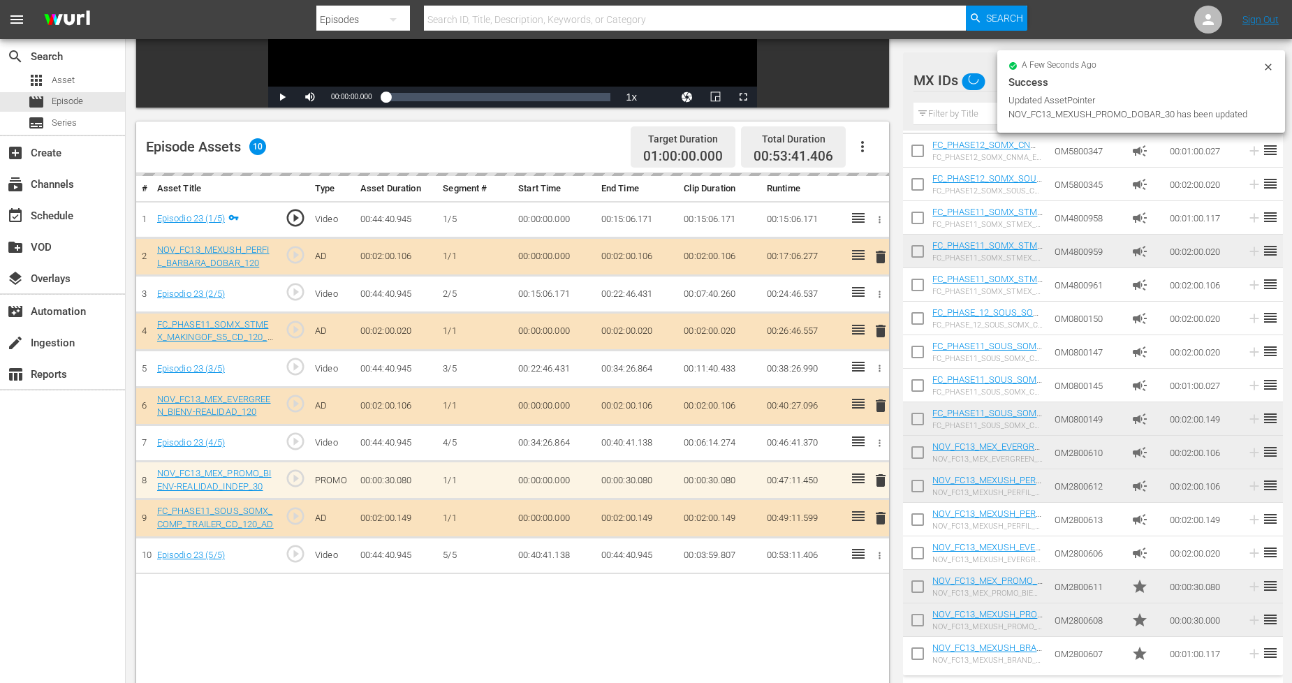
click at [1267, 66] on icon at bounding box center [1268, 66] width 11 height 11
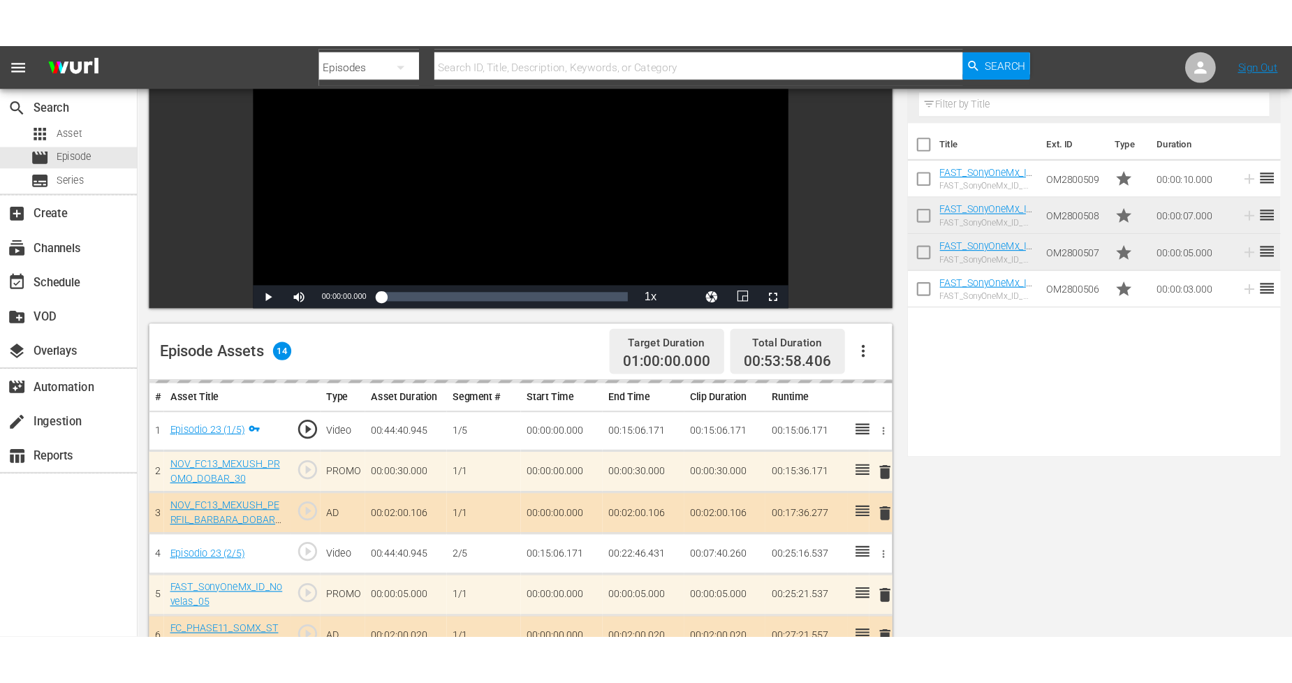
scroll to position [155, 0]
